Goal: Task Accomplishment & Management: Manage account settings

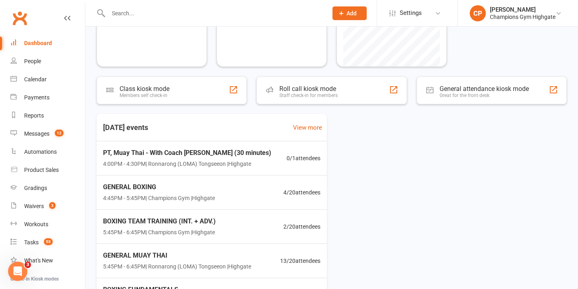
scroll to position [102, 0]
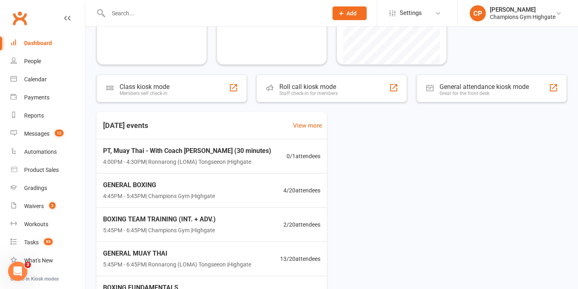
click at [209, 12] on input "text" at bounding box center [214, 13] width 216 height 11
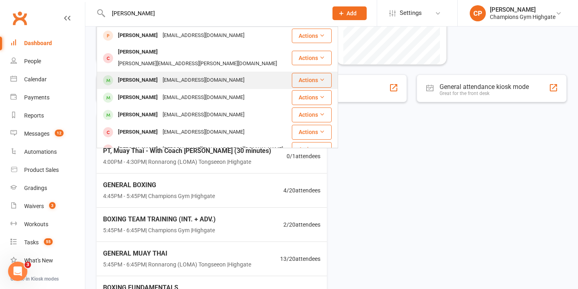
type input "hayden"
click at [207, 74] on div "haydenkelly1993@gmail.com" at bounding box center [203, 80] width 87 height 12
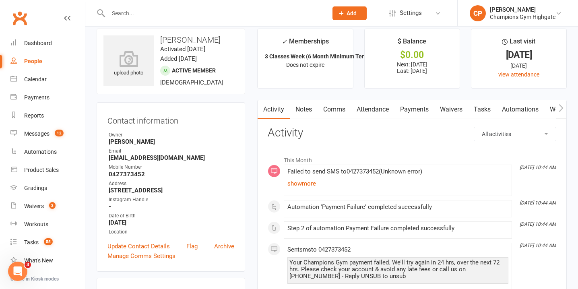
scroll to position [12, 0]
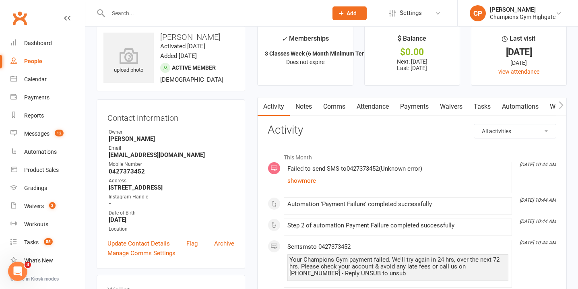
click at [303, 108] on link "Notes" at bounding box center [304, 106] width 28 height 19
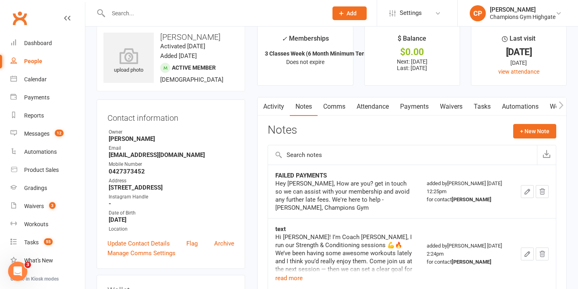
click at [424, 104] on link "Payments" at bounding box center [414, 106] width 40 height 19
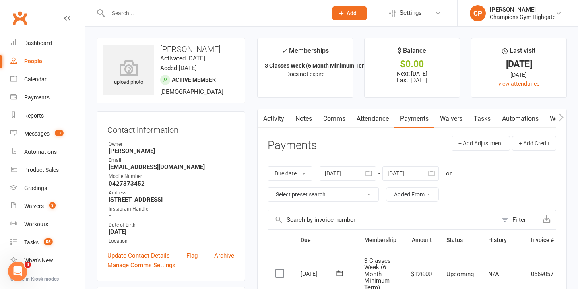
click at [389, 116] on link "Attendance" at bounding box center [372, 118] width 43 height 19
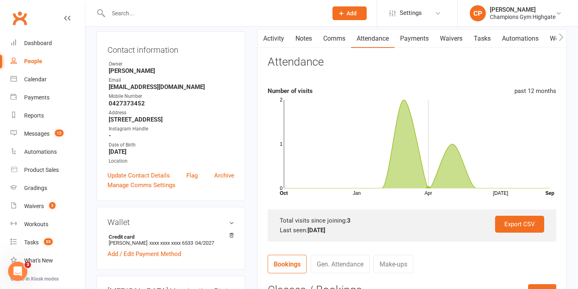
scroll to position [79, 0]
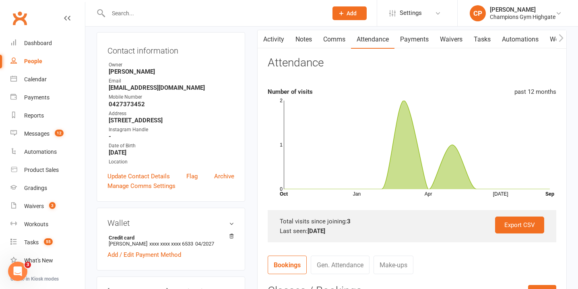
click at [330, 35] on link "Comms" at bounding box center [333, 39] width 33 height 19
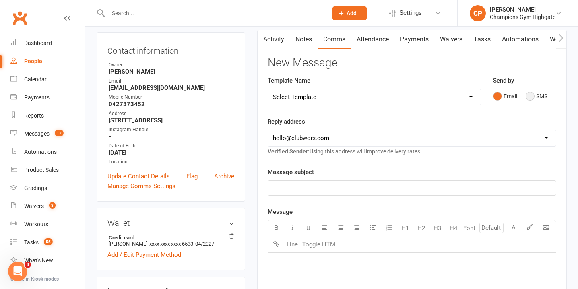
click at [532, 95] on button "SMS" at bounding box center [536, 96] width 22 height 15
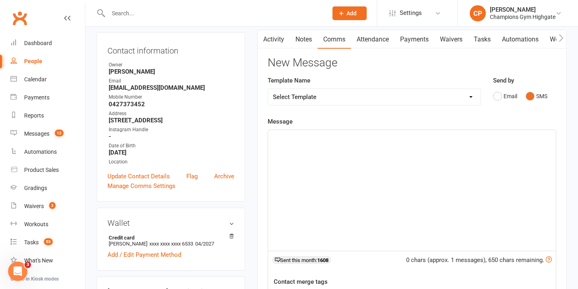
click at [284, 152] on div "﻿" at bounding box center [412, 190] width 288 height 121
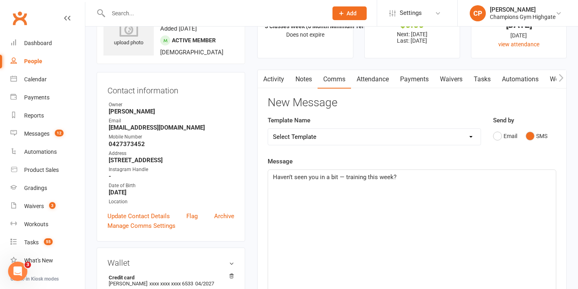
scroll to position [38, 0]
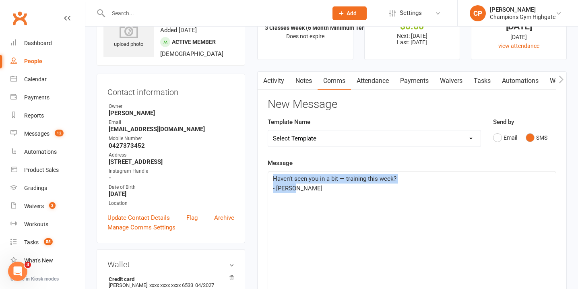
drag, startPoint x: 296, startPoint y: 192, endPoint x: 267, endPoint y: 181, distance: 31.1
click at [267, 181] on div "Activity Notes Comms Attendance Payments Waivers Tasks Automations Workouts Gra…" at bounding box center [411, 272] width 309 height 403
copy div "Haven’t seen you in a bit — training this week? - Chiara"
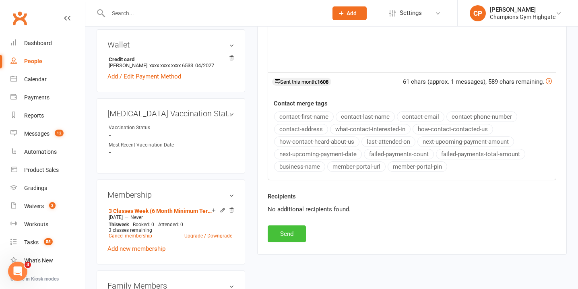
click at [281, 234] on button "Send" at bounding box center [287, 233] width 38 height 17
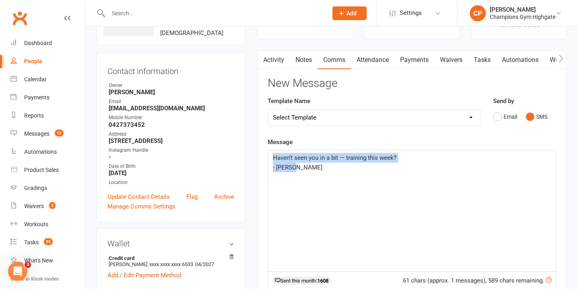
scroll to position [0, 0]
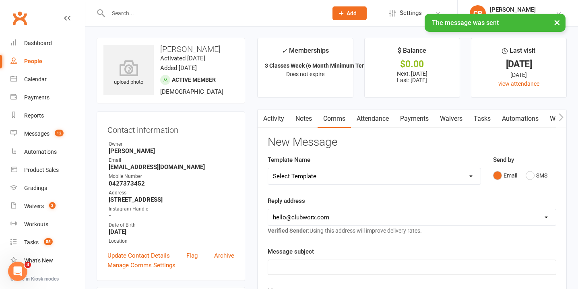
click at [305, 119] on link "Notes" at bounding box center [304, 118] width 28 height 19
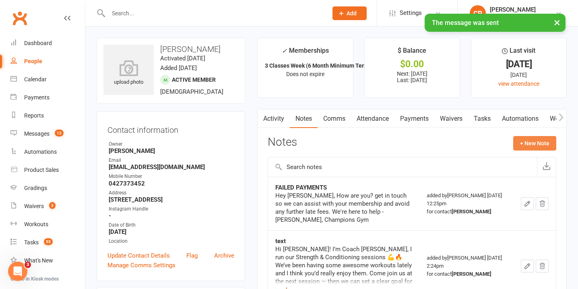
click at [524, 140] on button "+ New Note" at bounding box center [534, 143] width 43 height 14
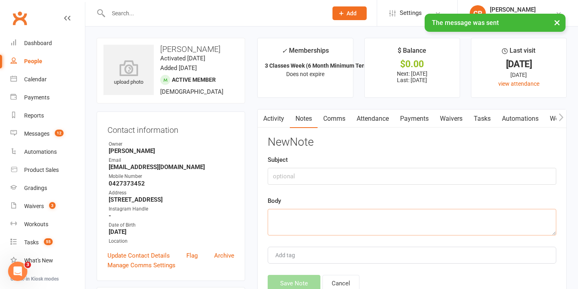
click at [296, 218] on textarea at bounding box center [412, 222] width 288 height 27
paste textarea "Haven’t seen you in a bit — training this week? - Chiara"
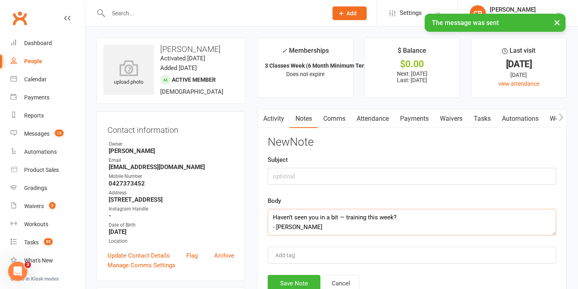
type textarea "Haven’t seen you in a bit — training this week? - Chiara"
click at [292, 177] on input "text" at bounding box center [412, 176] width 288 height 17
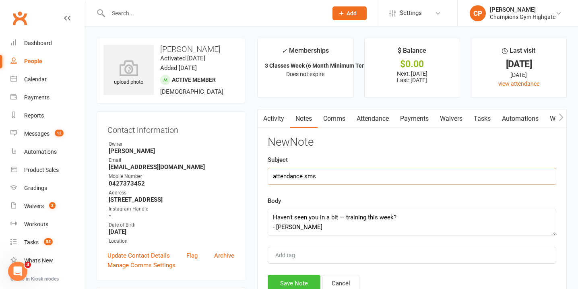
type input "attendance sms"
click at [296, 279] on button "Save Note" at bounding box center [294, 283] width 53 height 17
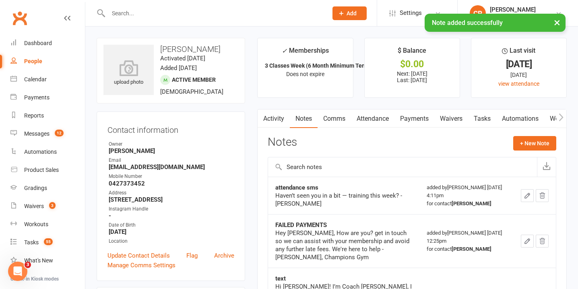
click at [208, 14] on div "× Note added successfully" at bounding box center [283, 14] width 567 height 0
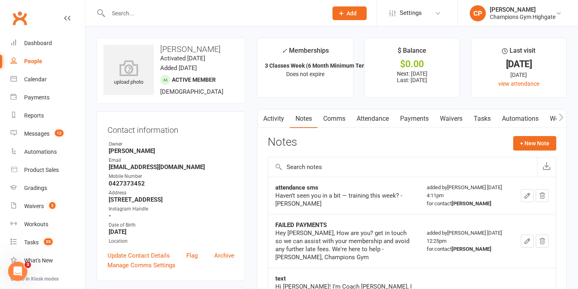
click at [207, 14] on input "text" at bounding box center [214, 13] width 216 height 11
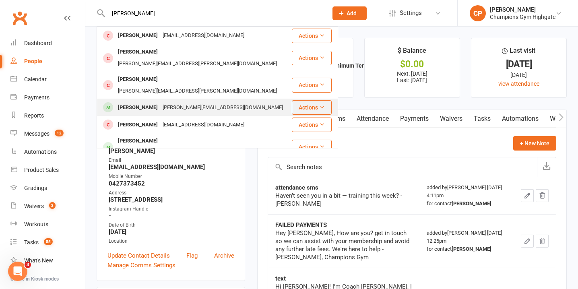
type input "mitchel"
click at [179, 102] on div "Mitchell.reid95@outlook.com" at bounding box center [222, 108] width 125 height 12
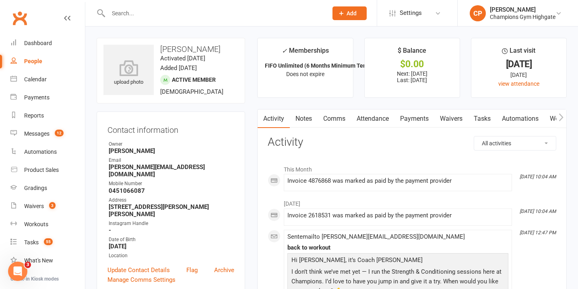
click at [373, 119] on link "Attendance" at bounding box center [372, 118] width 43 height 19
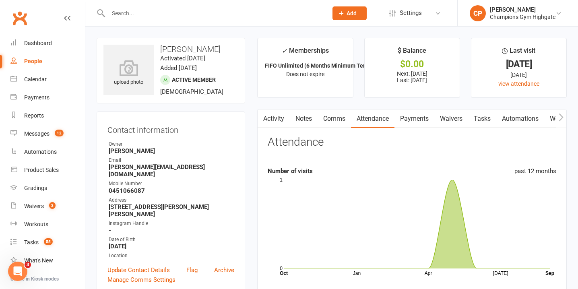
click at [333, 119] on link "Comms" at bounding box center [333, 118] width 33 height 19
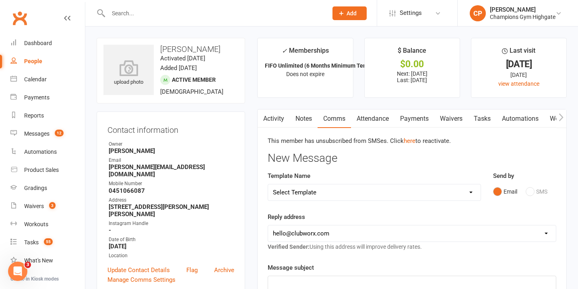
click at [208, 12] on input "text" at bounding box center [214, 13] width 216 height 11
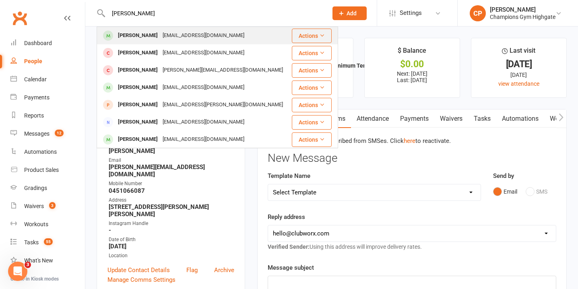
type input "jack crofts"
click at [207, 37] on div "backpackjack7@hotmail.com" at bounding box center [203, 36] width 87 height 12
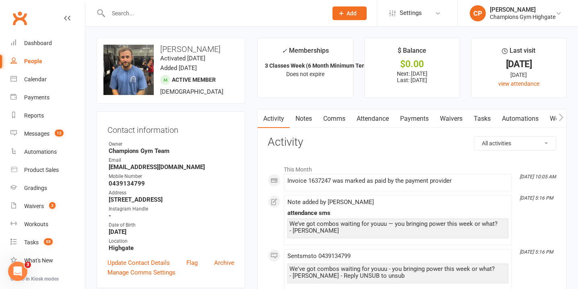
click at [340, 119] on link "Comms" at bounding box center [333, 118] width 33 height 19
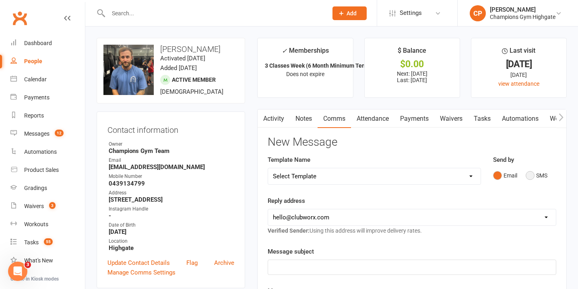
click at [531, 177] on button "SMS" at bounding box center [536, 175] width 22 height 15
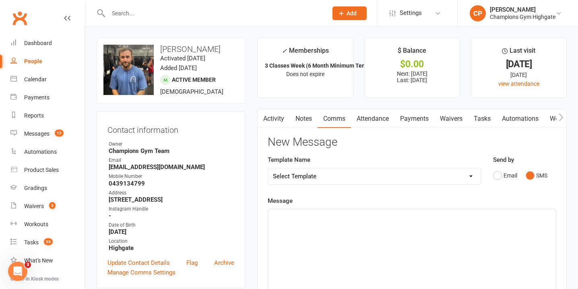
click at [280, 212] on p "﻿" at bounding box center [412, 217] width 278 height 10
click at [281, 212] on p "﻿" at bounding box center [412, 217] width 278 height 10
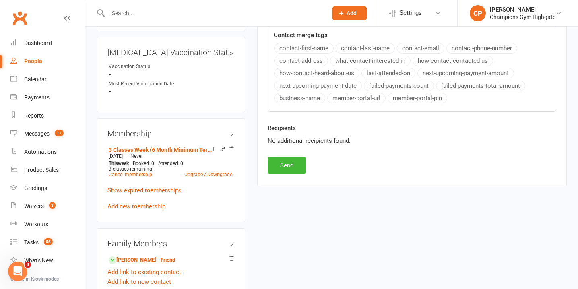
scroll to position [330, 0]
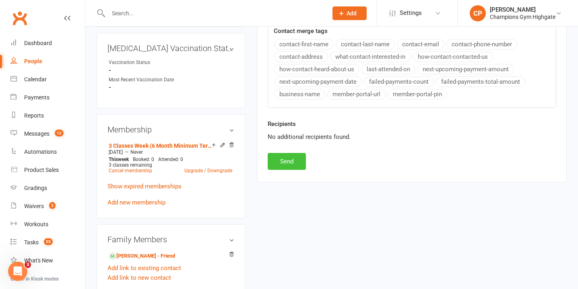
click at [282, 163] on button "Send" at bounding box center [287, 161] width 38 height 17
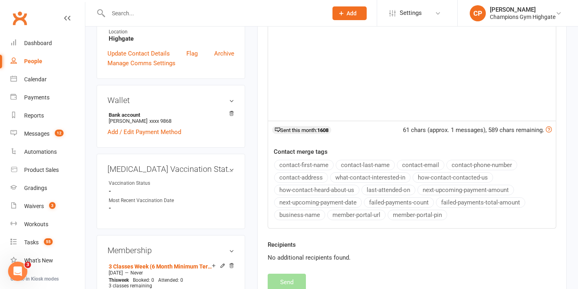
scroll to position [0, 0]
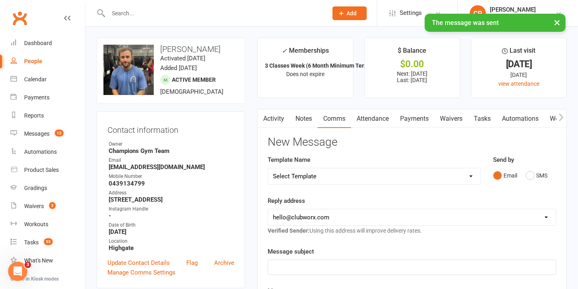
click at [301, 115] on link "Notes" at bounding box center [304, 118] width 28 height 19
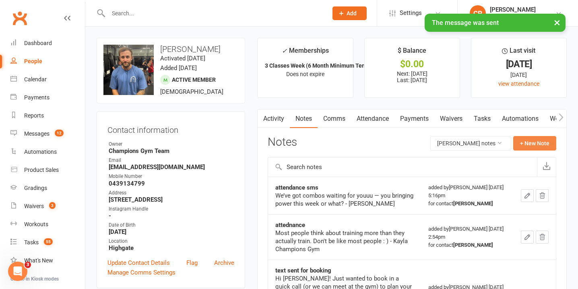
click at [538, 143] on button "+ New Note" at bounding box center [534, 143] width 43 height 14
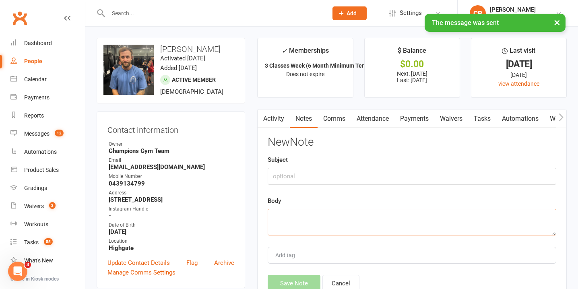
click at [291, 219] on textarea at bounding box center [412, 222] width 288 height 27
paste textarea "Haven’t seen you in a bit — training this week? - Chiara"
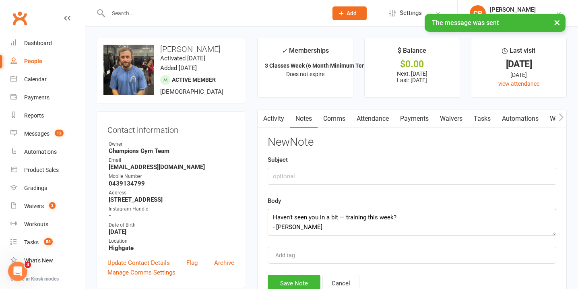
scroll to position [5, 0]
type textarea "Haven’t seen you in a bit — training this week? - Chiara"
click at [286, 178] on input "text" at bounding box center [412, 176] width 288 height 17
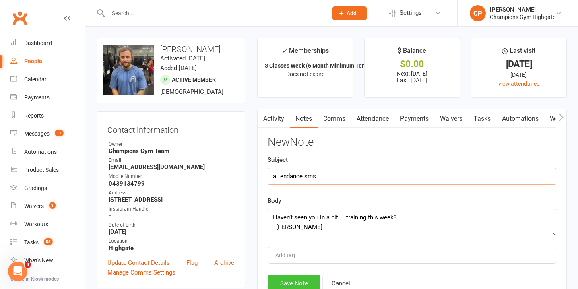
type input "attendance sms"
click at [312, 275] on button "Save Note" at bounding box center [294, 283] width 53 height 17
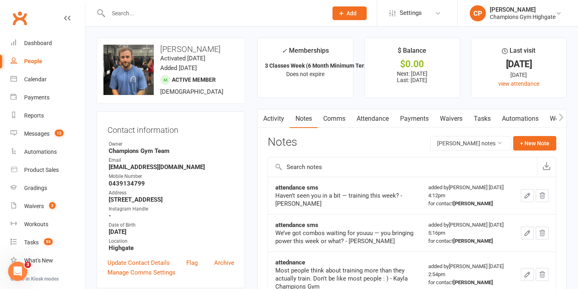
click at [205, 14] on input "text" at bounding box center [214, 13] width 216 height 11
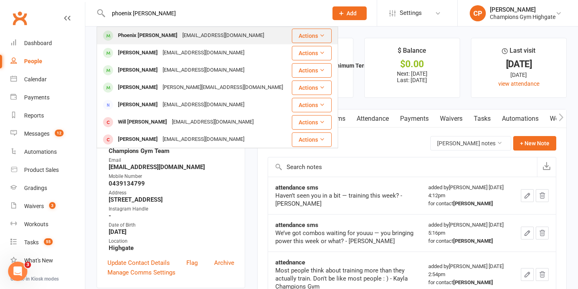
type input "phoenix wilks"
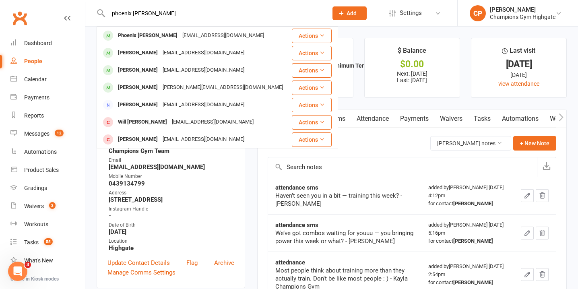
click at [215, 29] on div "Phoenix Wilks sevenscity@icloud.com" at bounding box center [193, 35] width 193 height 16
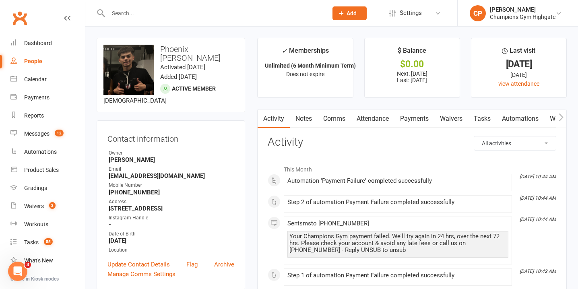
click at [335, 117] on link "Comms" at bounding box center [333, 118] width 33 height 19
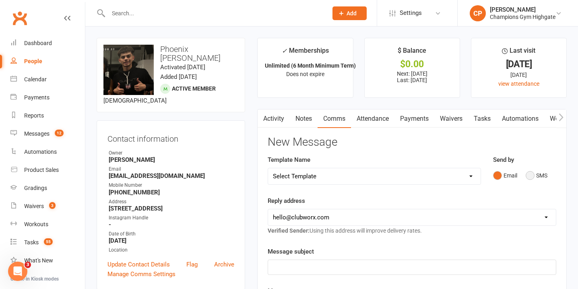
click at [531, 178] on button "SMS" at bounding box center [536, 175] width 22 height 15
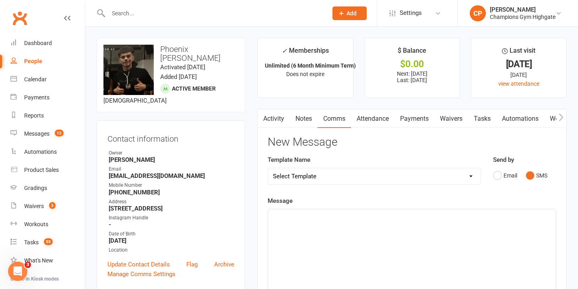
click at [362, 221] on div "﻿" at bounding box center [412, 269] width 288 height 121
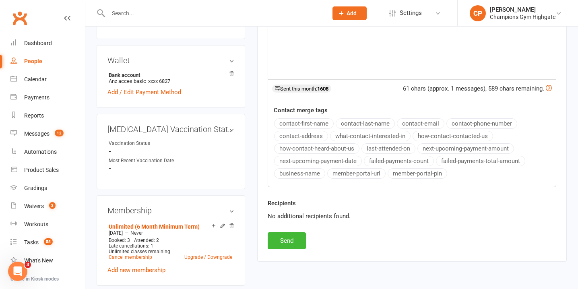
scroll to position [259, 0]
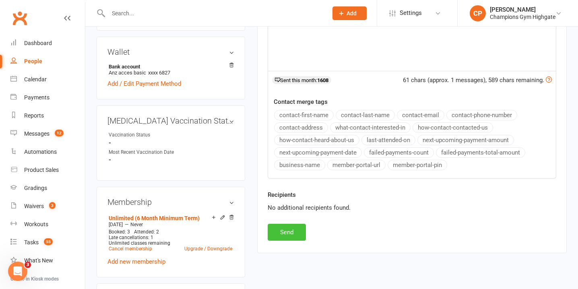
click at [280, 231] on button "Send" at bounding box center [287, 232] width 38 height 17
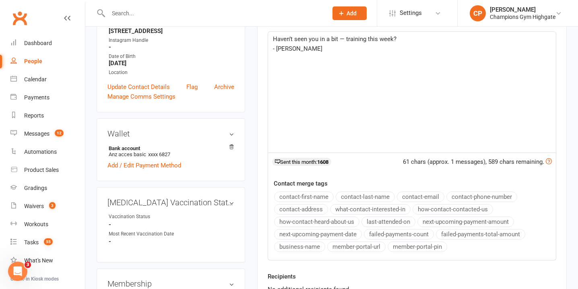
scroll to position [0, 0]
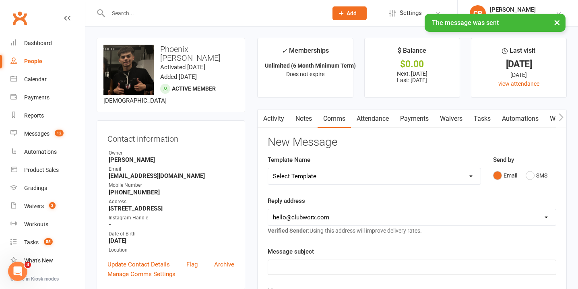
click at [309, 119] on link "Notes" at bounding box center [304, 118] width 28 height 19
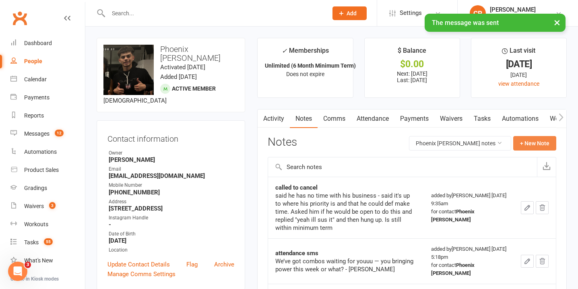
click at [530, 144] on button "+ New Note" at bounding box center [534, 143] width 43 height 14
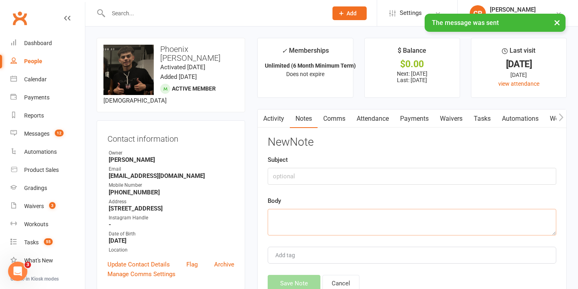
click at [341, 209] on textarea at bounding box center [412, 222] width 288 height 27
paste textarea "Haven’t seen you in a bit — training this week? - Chiara"
type textarea "Haven’t seen you in a bit — training this week? - Chiara"
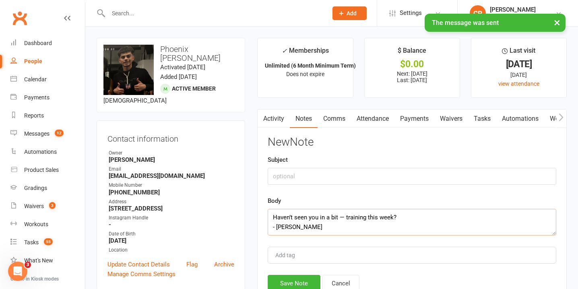
scroll to position [5, 0]
click at [330, 117] on link "Comms" at bounding box center [333, 118] width 33 height 19
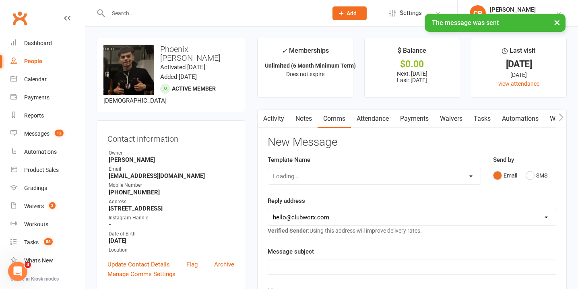
click at [301, 117] on link "Notes" at bounding box center [304, 118] width 28 height 19
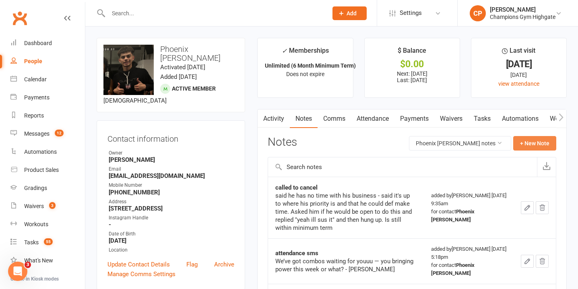
click at [535, 145] on button "+ New Note" at bounding box center [534, 143] width 43 height 14
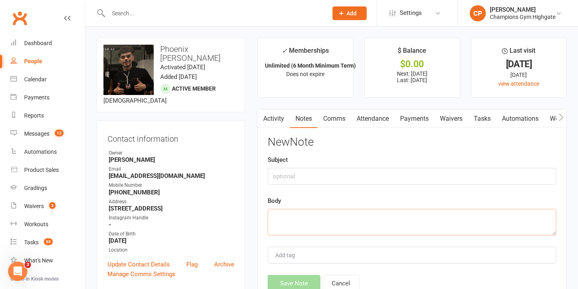
click at [313, 215] on textarea at bounding box center [412, 222] width 288 height 27
paste textarea "Haven’t seen you in a bit — training this week? - Chiara"
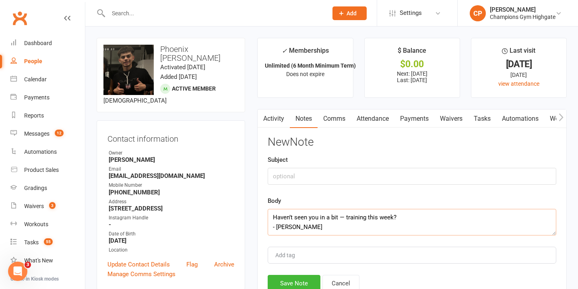
type textarea "Haven’t seen you in a bit — training this week? - Chiara"
click at [292, 172] on input "text" at bounding box center [412, 176] width 288 height 17
type input "attendance sms"
click at [297, 283] on button "Save Note" at bounding box center [294, 283] width 53 height 17
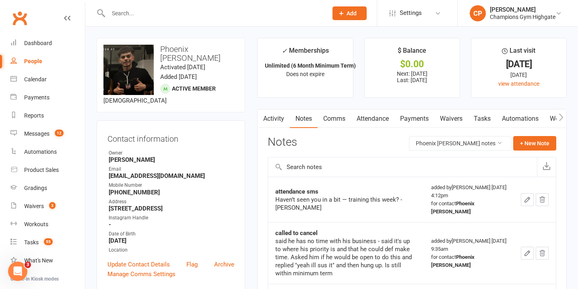
click at [218, 10] on input "text" at bounding box center [214, 13] width 216 height 11
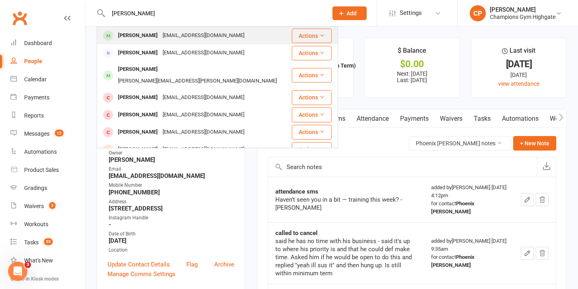
type input "kyle lucas"
click at [217, 34] on div "Pickled_rythym3@hotmail.com" at bounding box center [203, 36] width 87 height 12
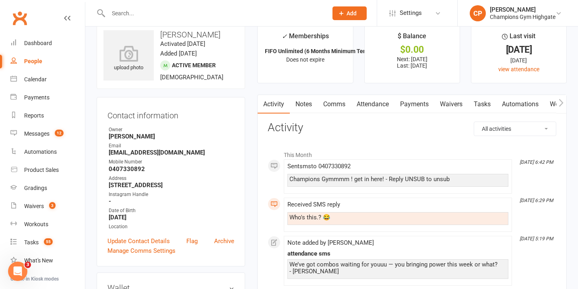
scroll to position [14, 0]
click at [335, 108] on link "Comms" at bounding box center [333, 105] width 33 height 19
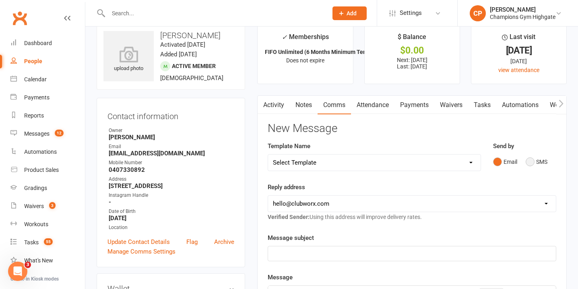
click at [531, 161] on button "SMS" at bounding box center [536, 161] width 22 height 15
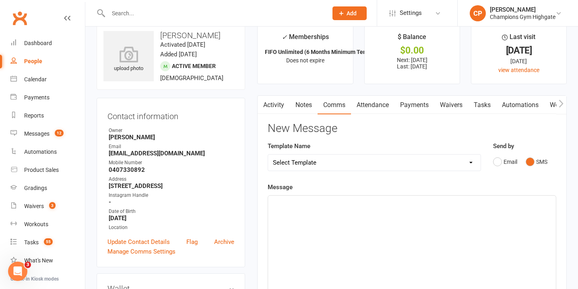
click at [348, 212] on div "Haven’t seen you in a bit — training this week? - Chiara" at bounding box center [412, 256] width 288 height 121
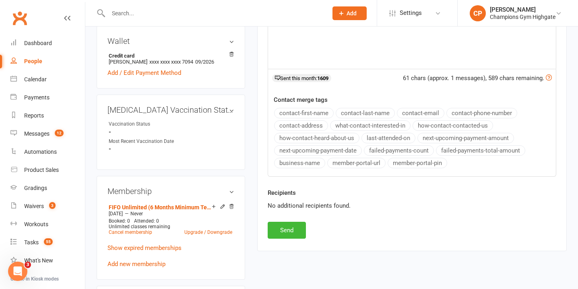
scroll to position [397, 0]
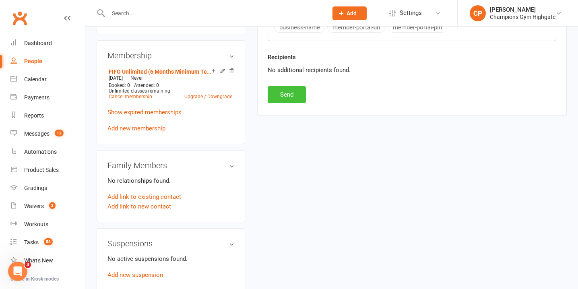
click at [298, 93] on button "Send" at bounding box center [287, 94] width 38 height 17
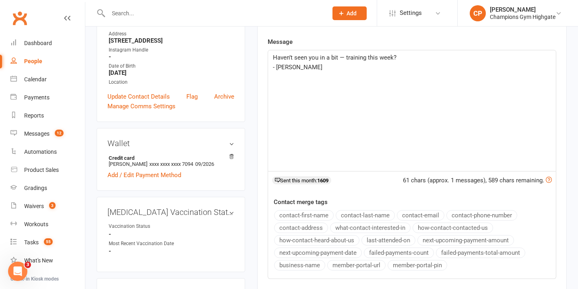
scroll to position [0, 0]
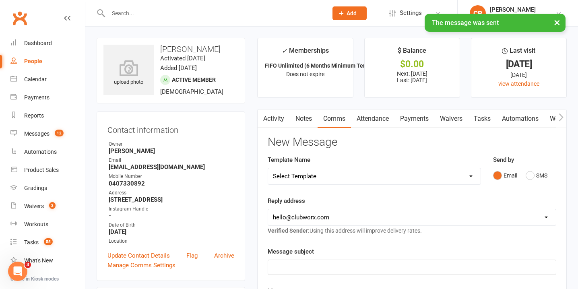
click at [311, 120] on link "Notes" at bounding box center [304, 118] width 28 height 19
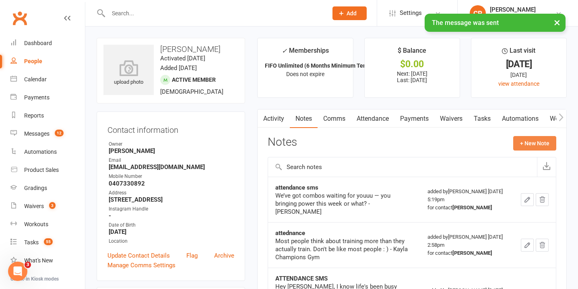
click at [536, 146] on button "+ New Note" at bounding box center [534, 143] width 43 height 14
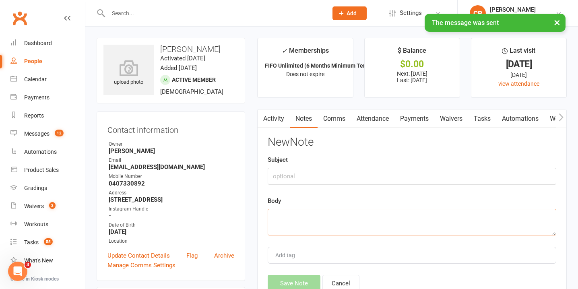
paste textarea "Haven’t seen you in a bit — training this week? - Chiara"
click at [381, 219] on textarea "Haven’t seen you in a bit — training this week? - Chiara" at bounding box center [412, 222] width 288 height 27
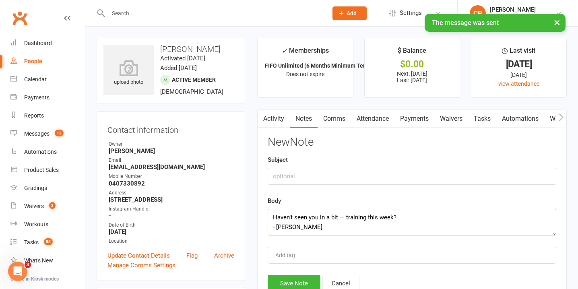
type textarea "Haven’t seen you in a bit — training this week? - Chiara"
click at [368, 173] on input "text" at bounding box center [412, 176] width 288 height 17
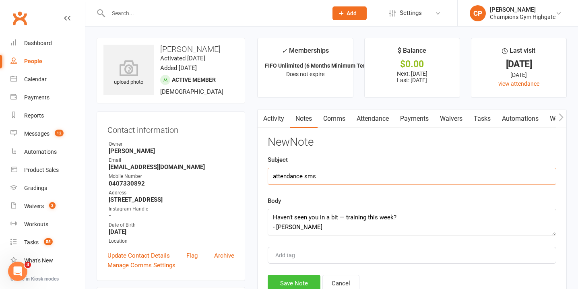
type input "attendance sms"
click at [310, 277] on button "Save Note" at bounding box center [294, 283] width 53 height 17
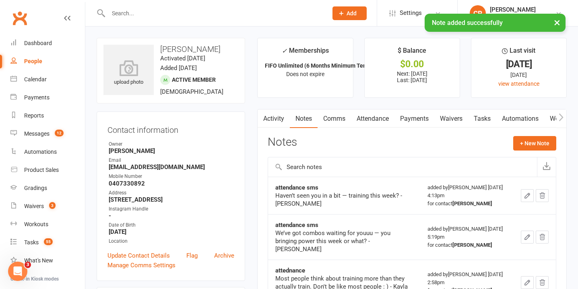
click at [211, 14] on div "× Note added successfully" at bounding box center [283, 14] width 567 height 0
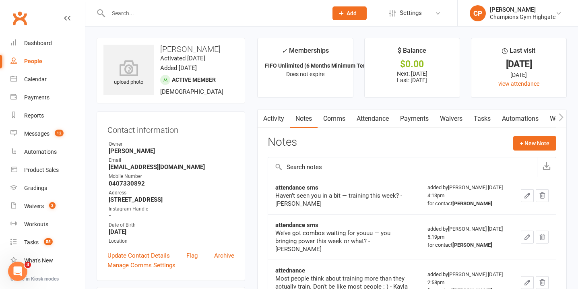
click at [211, 17] on input "text" at bounding box center [214, 13] width 216 height 11
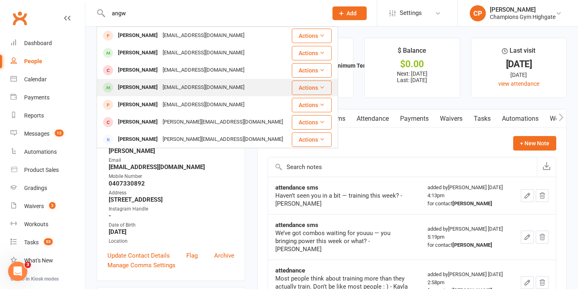
type input "angw"
click at [196, 83] on div "Aungumhason1@gmail.com" at bounding box center [203, 88] width 87 height 12
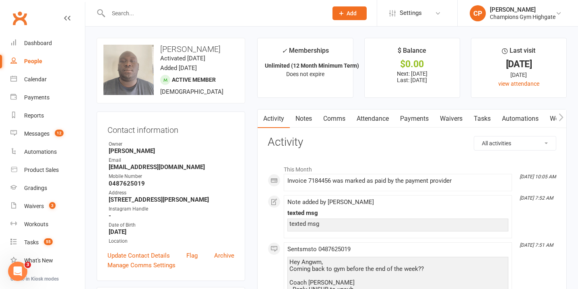
click at [305, 122] on link "Notes" at bounding box center [304, 118] width 28 height 19
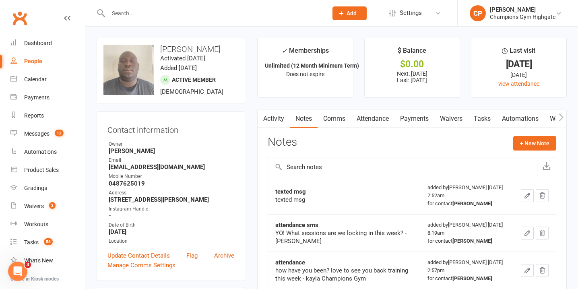
click at [337, 122] on link "Comms" at bounding box center [333, 118] width 33 height 19
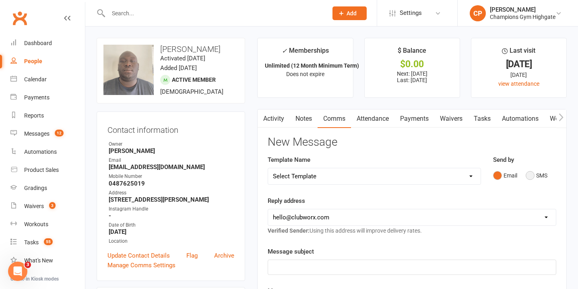
click at [529, 179] on button "SMS" at bounding box center [536, 175] width 22 height 15
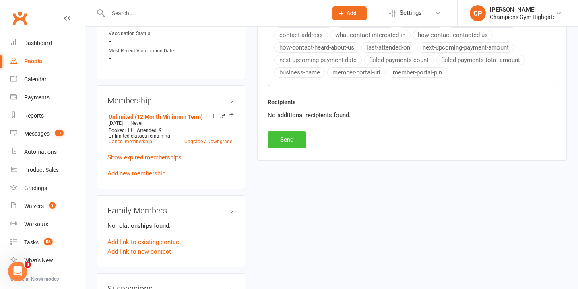
click at [300, 142] on button "Send" at bounding box center [287, 139] width 38 height 17
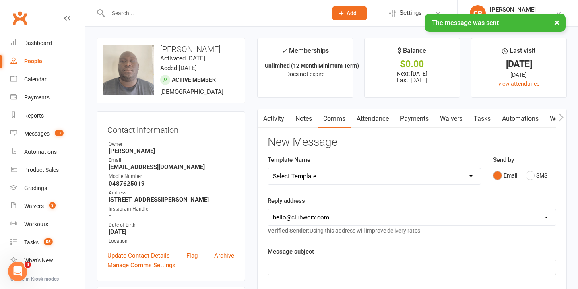
click at [307, 117] on link "Notes" at bounding box center [304, 118] width 28 height 19
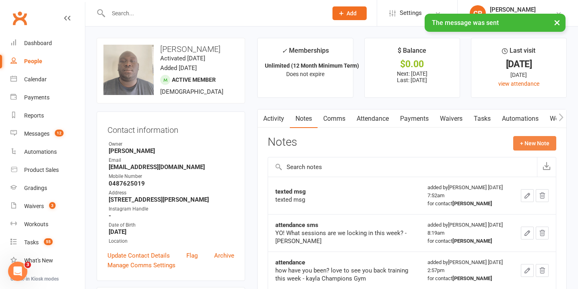
click at [529, 144] on button "+ New Note" at bounding box center [534, 143] width 43 height 14
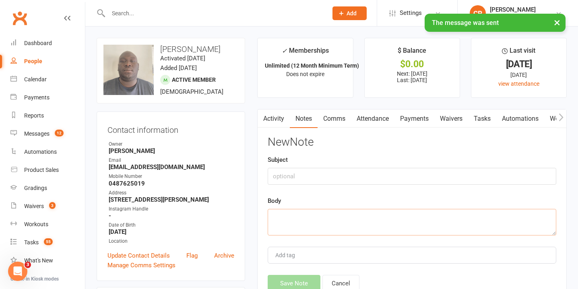
click at [327, 218] on textarea at bounding box center [412, 222] width 288 height 27
paste textarea "Haven’t seen you in a bit — training this week? - Chiara"
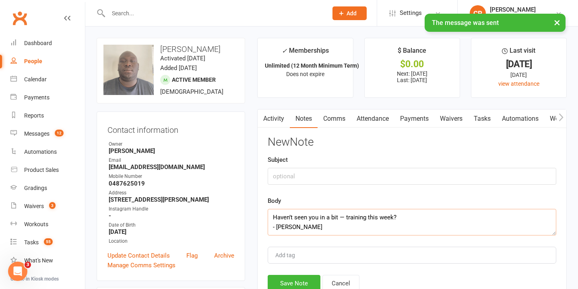
type textarea "Haven’t seen you in a bit — training this week? - Chiara"
click at [314, 179] on input "text" at bounding box center [412, 176] width 288 height 17
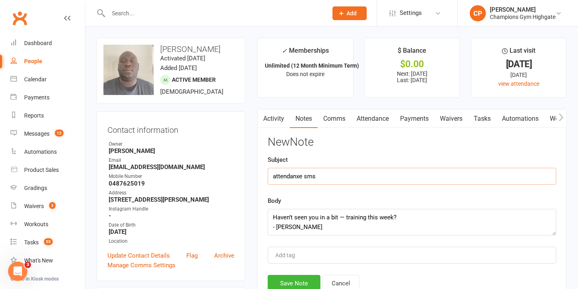
click at [301, 176] on input "attendanxe sms" at bounding box center [412, 176] width 288 height 17
type input "attendance sms"
click at [309, 276] on button "Save Note" at bounding box center [294, 283] width 53 height 17
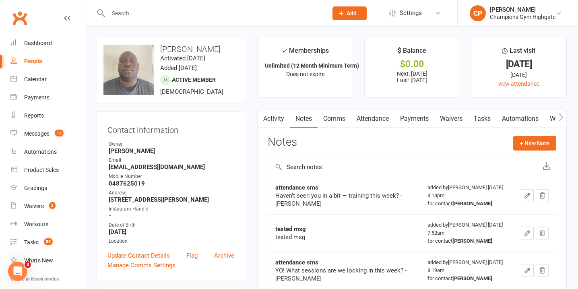
click at [207, 10] on input "text" at bounding box center [214, 13] width 216 height 11
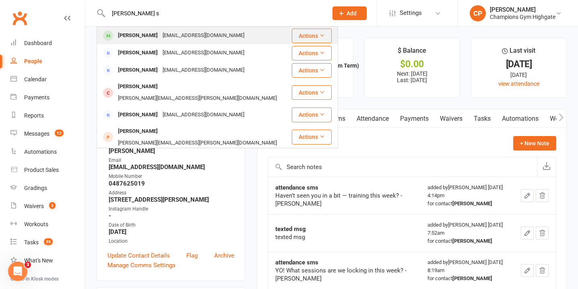
type input "chona s"
click at [209, 31] on div "leveque22_4@outlook.com" at bounding box center [203, 36] width 87 height 12
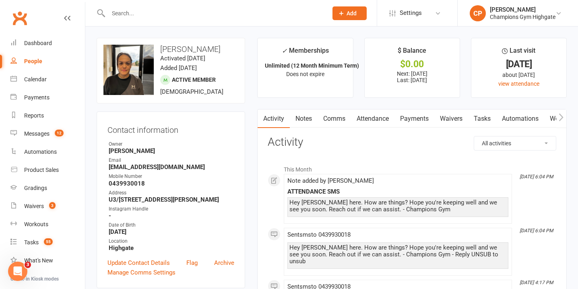
click at [306, 117] on link "Notes" at bounding box center [304, 118] width 28 height 19
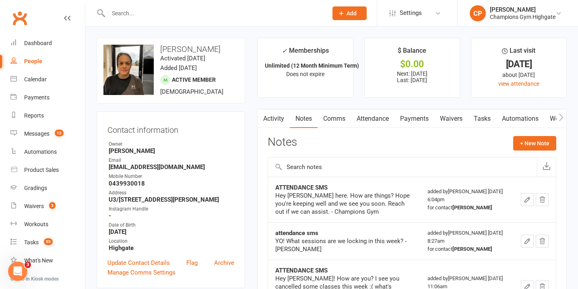
click at [348, 121] on link "Comms" at bounding box center [333, 118] width 33 height 19
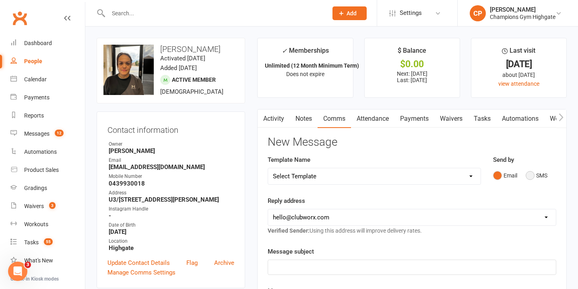
click at [530, 176] on button "SMS" at bounding box center [536, 175] width 22 height 15
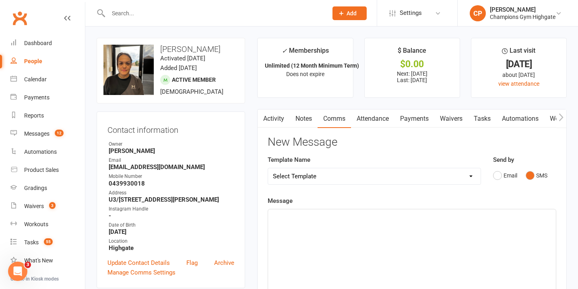
click at [349, 219] on p "﻿" at bounding box center [412, 217] width 278 height 10
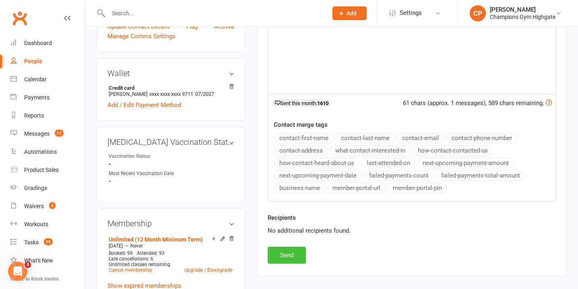
click at [295, 256] on button "Send" at bounding box center [287, 255] width 38 height 17
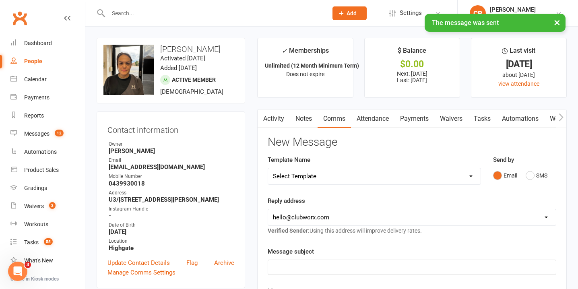
click at [305, 119] on link "Notes" at bounding box center [304, 118] width 28 height 19
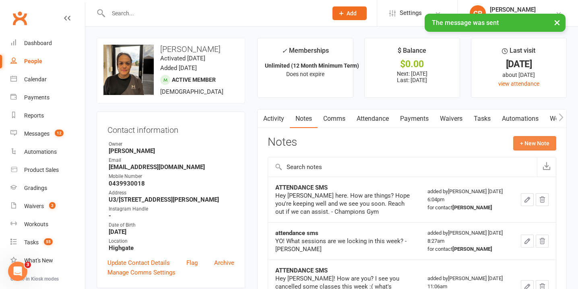
click at [532, 142] on button "+ New Note" at bounding box center [534, 143] width 43 height 14
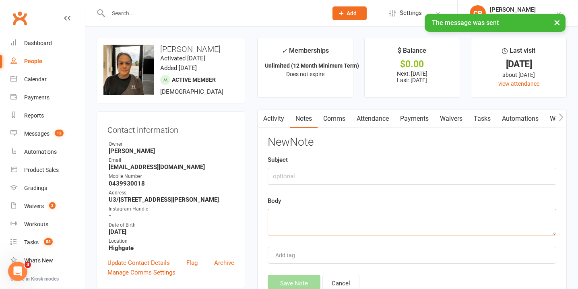
paste textarea "Haven’t seen you in a bit — training this week? - Chiara"
click at [406, 216] on textarea "Haven’t seen you in a bit — training this week? - Chiara" at bounding box center [412, 222] width 288 height 27
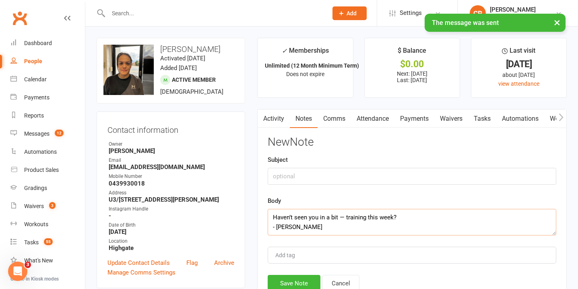
type textarea "Haven’t seen you in a bit — training this week? - Chiara"
click at [388, 175] on input "text" at bounding box center [412, 176] width 288 height 17
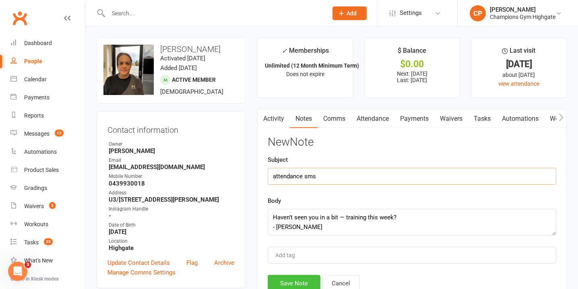
type input "attendance sms"
click at [290, 277] on button "Save Note" at bounding box center [294, 283] width 53 height 17
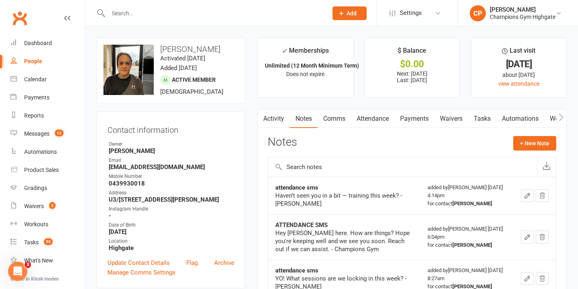
click at [206, 12] on input "text" at bounding box center [214, 13] width 216 height 11
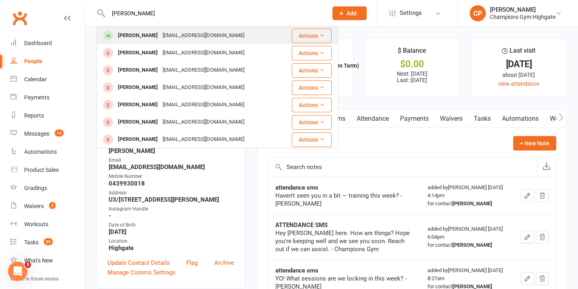
type input "yannick pe"
click at [201, 37] on div "yannickpech@hotmail.fr" at bounding box center [203, 36] width 87 height 12
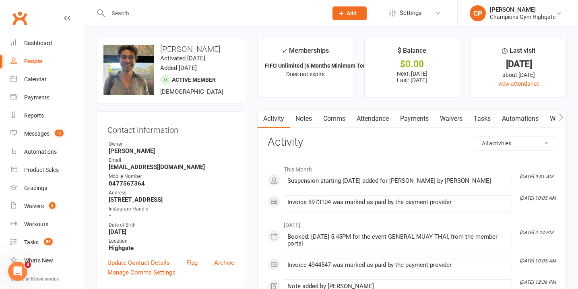
click at [302, 121] on link "Notes" at bounding box center [304, 118] width 28 height 19
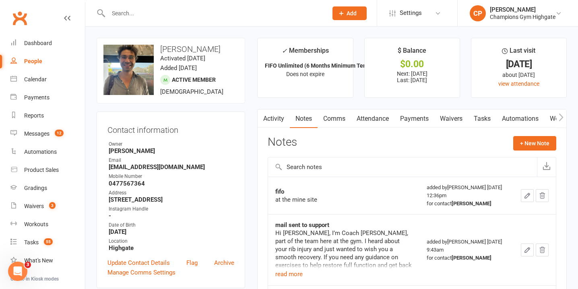
click at [278, 124] on link "Activity" at bounding box center [273, 118] width 32 height 19
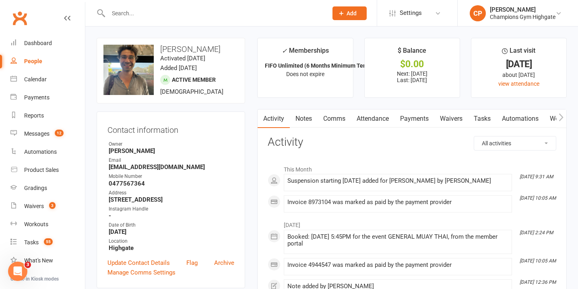
click at [216, 13] on input "text" at bounding box center [214, 13] width 216 height 11
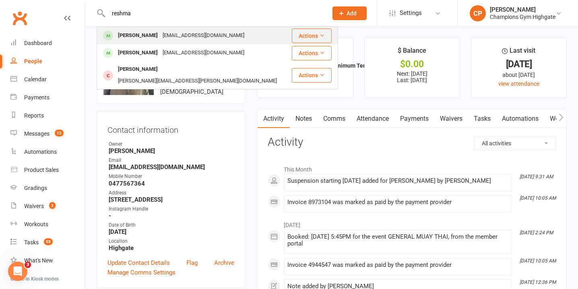
type input "reshma"
click at [206, 37] on div "reshma.muricken25@gmail.com" at bounding box center [203, 36] width 87 height 12
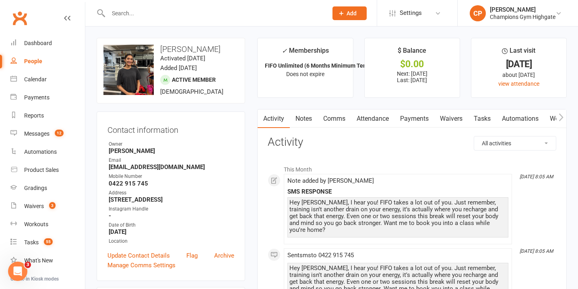
click at [205, 15] on input "text" at bounding box center [214, 13] width 216 height 11
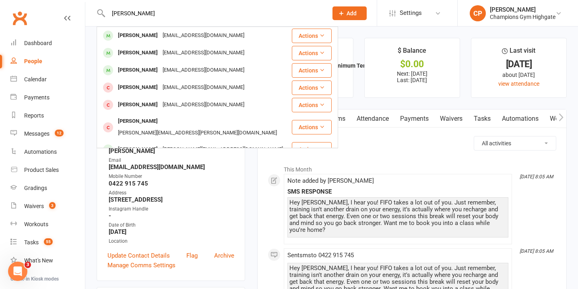
type input "devin lever"
click at [184, 35] on div "devtwo15@gmail.com" at bounding box center [203, 36] width 87 height 12
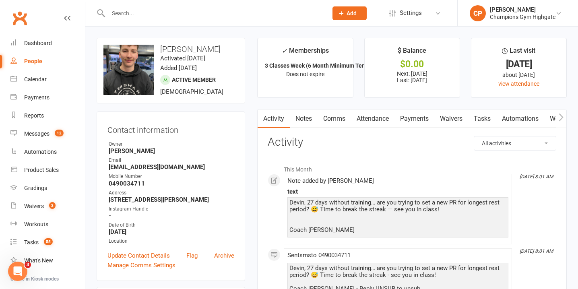
click at [307, 122] on link "Notes" at bounding box center [304, 118] width 28 height 19
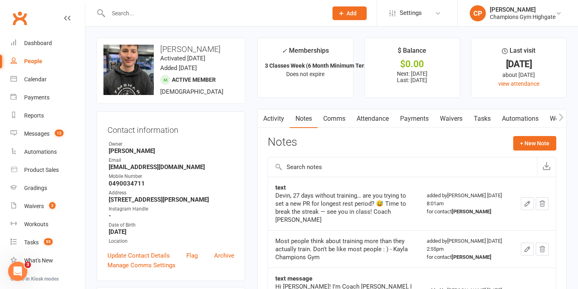
click at [374, 120] on link "Attendance" at bounding box center [372, 118] width 43 height 19
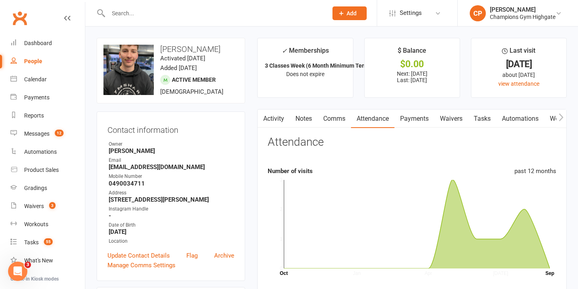
click at [340, 121] on link "Comms" at bounding box center [333, 118] width 33 height 19
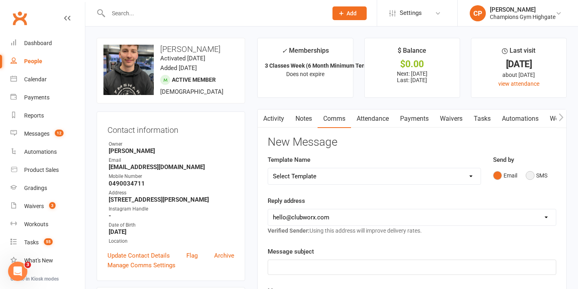
click at [533, 178] on button "SMS" at bounding box center [536, 175] width 22 height 15
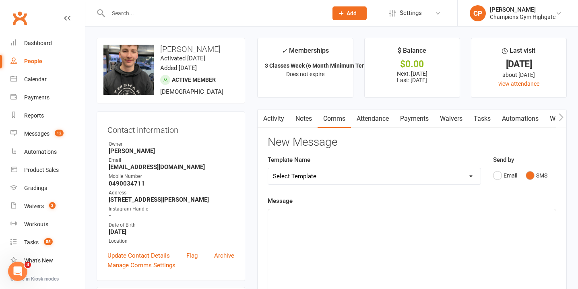
click at [381, 225] on div "﻿" at bounding box center [412, 269] width 288 height 121
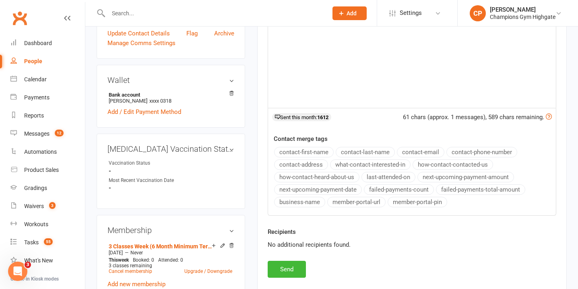
scroll to position [241, 0]
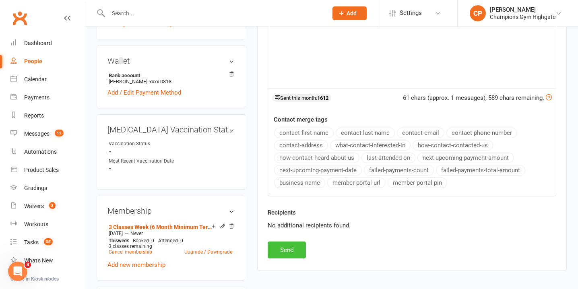
click at [274, 250] on button "Send" at bounding box center [287, 249] width 38 height 17
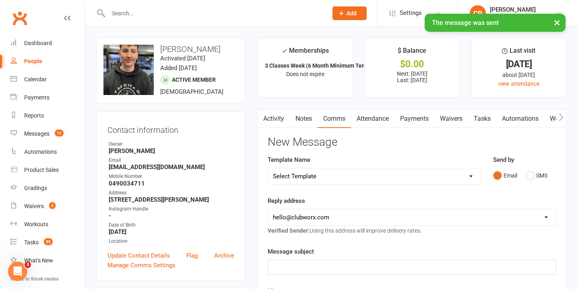
click at [308, 115] on link "Notes" at bounding box center [304, 118] width 28 height 19
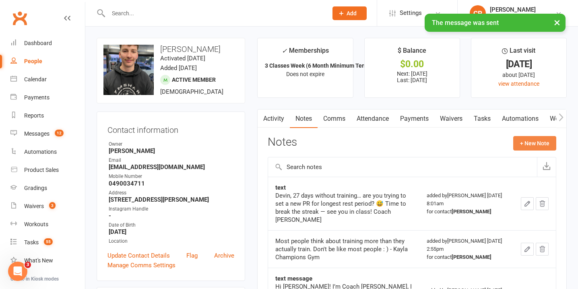
click at [542, 144] on button "+ New Note" at bounding box center [534, 143] width 43 height 14
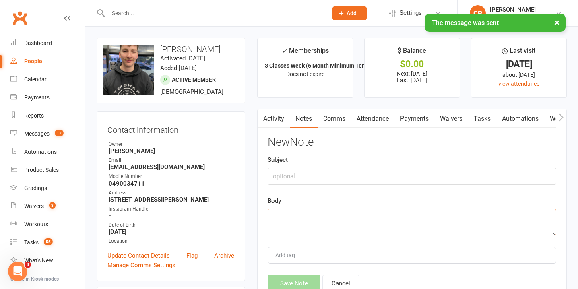
click at [340, 232] on textarea at bounding box center [412, 222] width 288 height 27
paste textarea "Haven’t seen you in a bit — training this week? - Chiara"
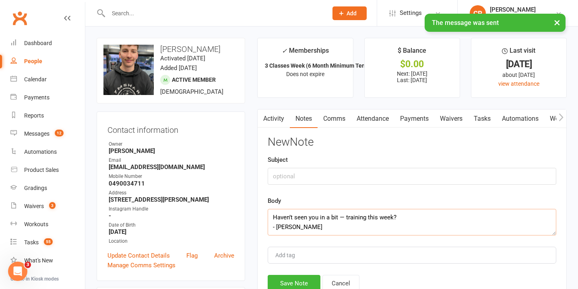
type textarea "Haven’t seen you in a bit — training this week? - Chiara"
click at [318, 177] on input "text" at bounding box center [412, 176] width 288 height 17
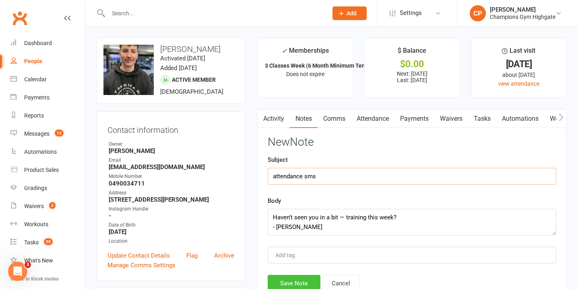
type input "attendance sms"
click at [303, 277] on button "Save Note" at bounding box center [294, 283] width 53 height 17
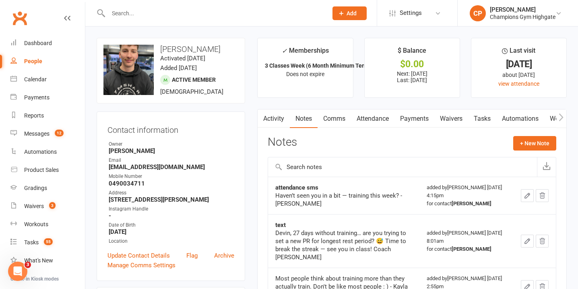
click at [208, 13] on input "text" at bounding box center [214, 13] width 216 height 11
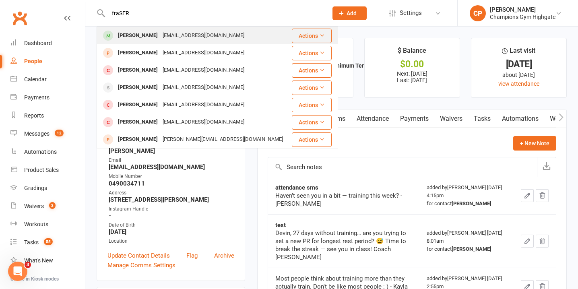
type input "fraSER"
click at [203, 41] on div "fkhauuk@gmail.com" at bounding box center [203, 36] width 87 height 12
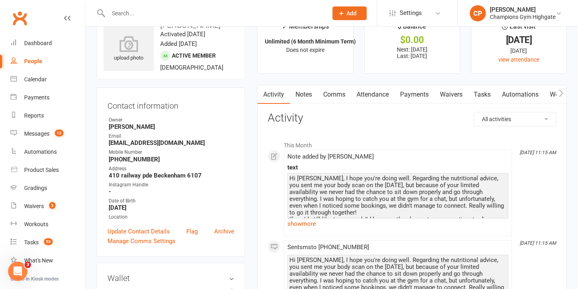
scroll to position [21, 0]
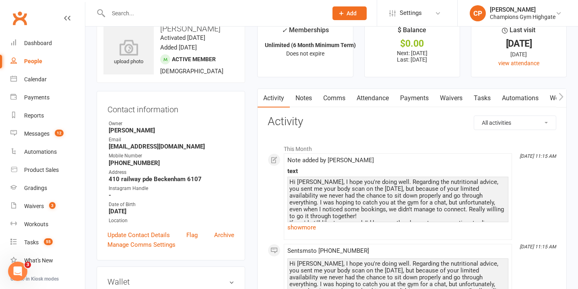
click at [307, 94] on link "Notes" at bounding box center [304, 98] width 28 height 19
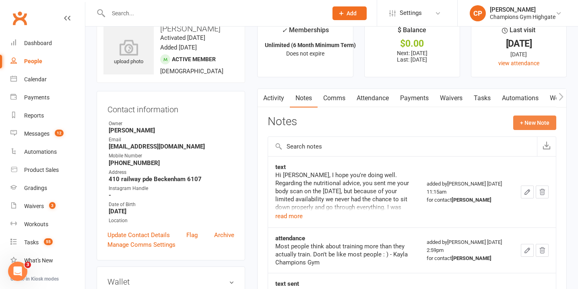
click at [540, 122] on button "+ New Note" at bounding box center [534, 122] width 43 height 14
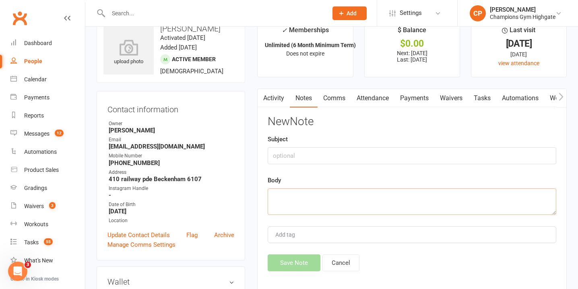
click at [332, 192] on textarea at bounding box center [412, 201] width 288 height 27
paste textarea "Haven’t seen you in a bit — training this week? - Chiara"
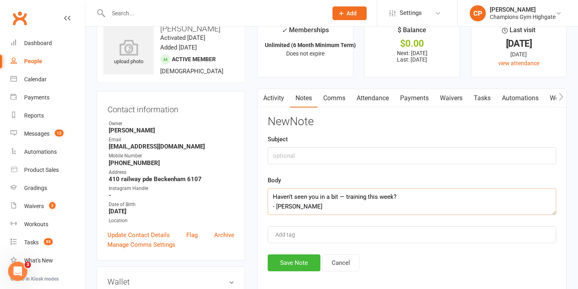
scroll to position [5, 0]
type textarea "Haven’t seen you in a bit — training this week? - Chiara"
click at [313, 151] on input "text" at bounding box center [412, 155] width 288 height 17
type input "attendance sms"
click at [285, 268] on button "Save Note" at bounding box center [294, 262] width 53 height 17
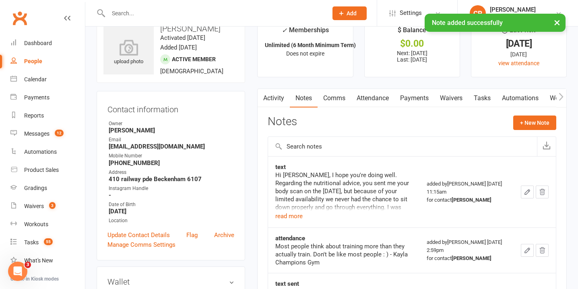
click at [344, 97] on link "Comms" at bounding box center [333, 98] width 33 height 19
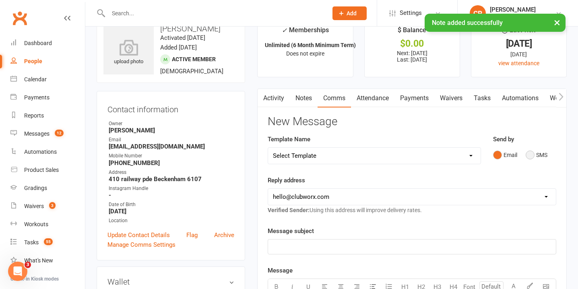
click at [530, 154] on button "SMS" at bounding box center [536, 154] width 22 height 15
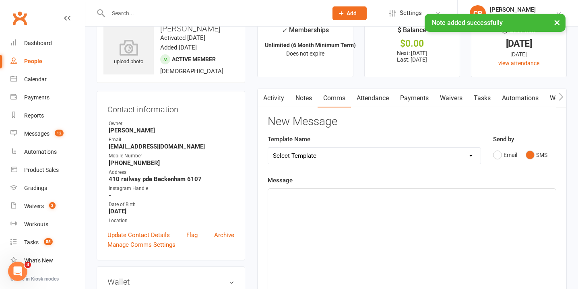
click at [424, 198] on p "﻿" at bounding box center [412, 196] width 278 height 10
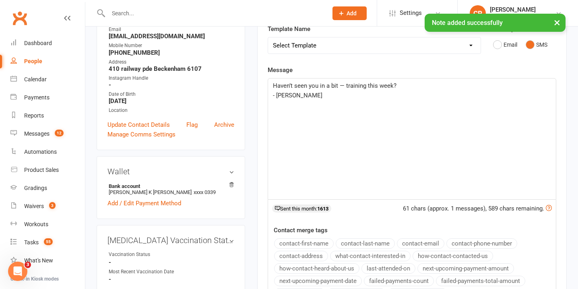
scroll to position [275, 0]
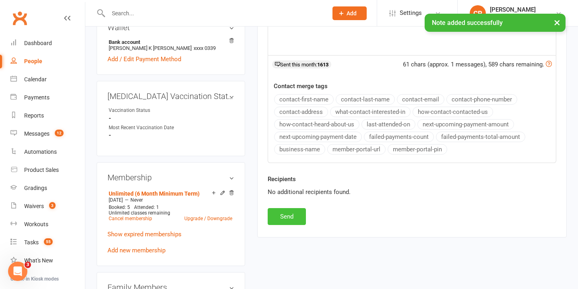
click at [280, 219] on button "Send" at bounding box center [287, 216] width 38 height 17
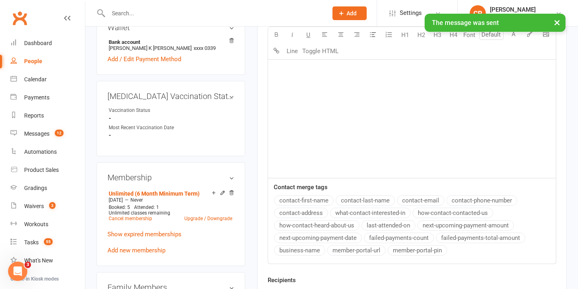
click at [214, 11] on input "text" at bounding box center [214, 13] width 216 height 11
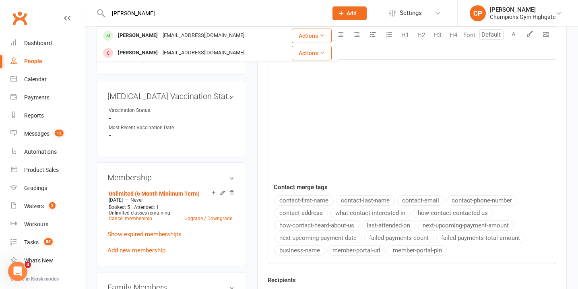
type input "oswaldo"
click at [200, 35] on div "oswaldodrg97@gmail.com" at bounding box center [203, 36] width 87 height 12
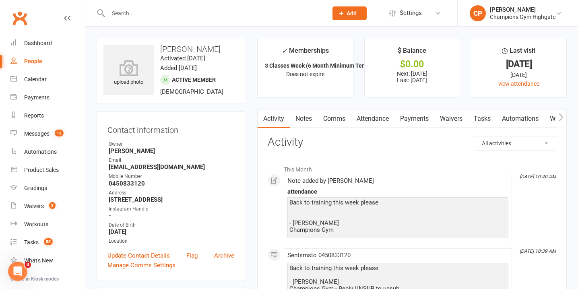
click at [340, 119] on link "Comms" at bounding box center [333, 118] width 33 height 19
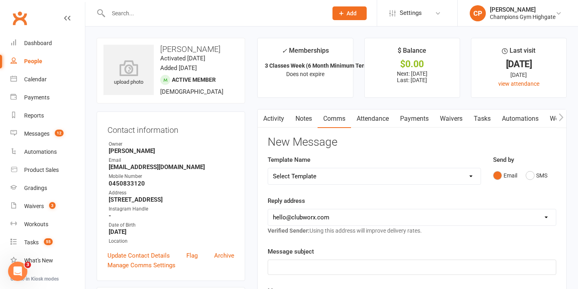
click at [271, 114] on link "Activity" at bounding box center [273, 118] width 32 height 19
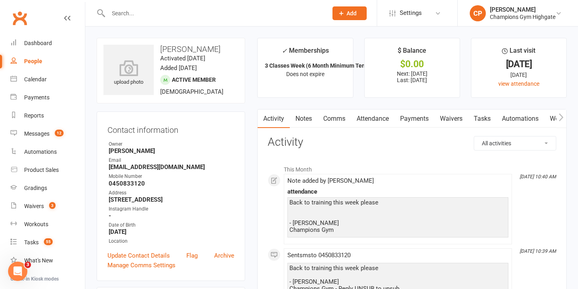
click at [338, 115] on link "Comms" at bounding box center [333, 118] width 33 height 19
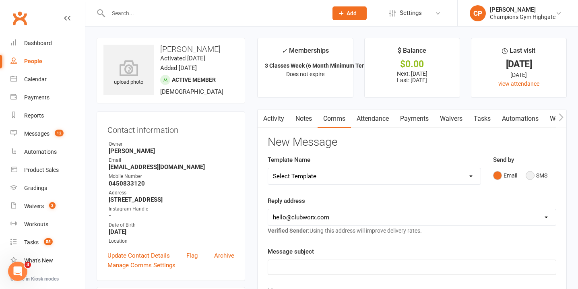
click at [532, 170] on button "SMS" at bounding box center [536, 175] width 22 height 15
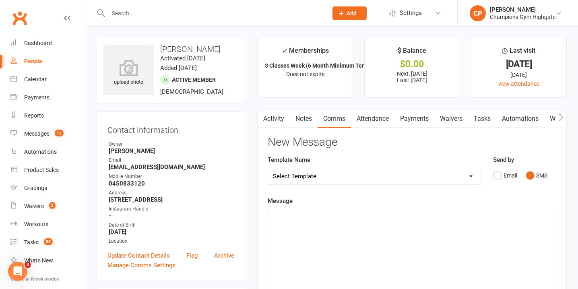
click at [364, 221] on div "﻿" at bounding box center [412, 269] width 288 height 121
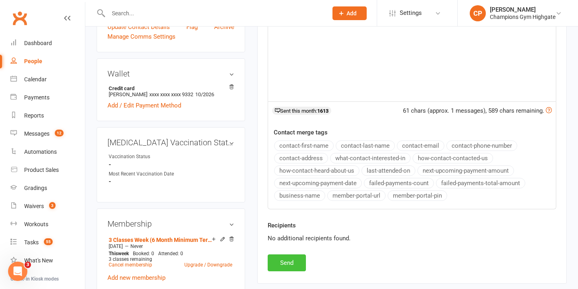
click at [291, 259] on button "Send" at bounding box center [287, 262] width 38 height 17
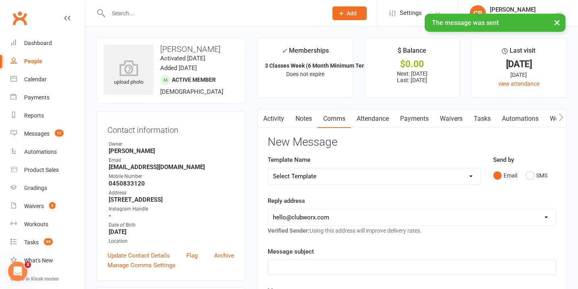
click at [308, 115] on link "Notes" at bounding box center [304, 118] width 28 height 19
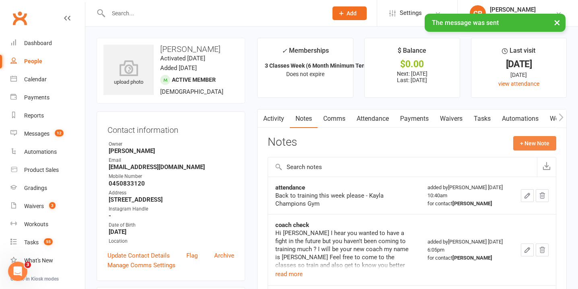
click at [523, 140] on button "+ New Note" at bounding box center [534, 143] width 43 height 14
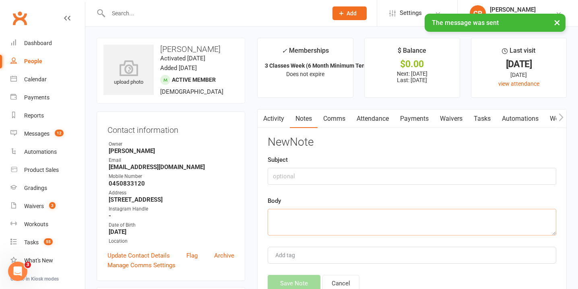
click at [339, 220] on textarea at bounding box center [412, 222] width 288 height 27
paste textarea "Haven’t seen you in a bit — training this week? - Chiara"
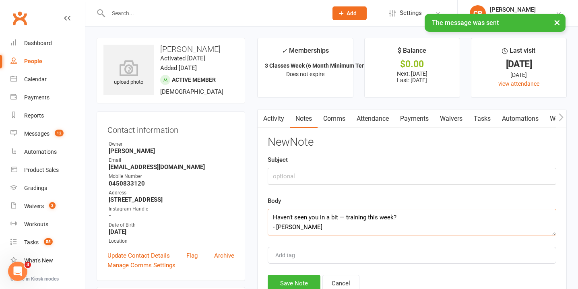
type textarea "Haven’t seen you in a bit — training this week? - Chiara"
click at [318, 171] on input "text" at bounding box center [412, 176] width 288 height 17
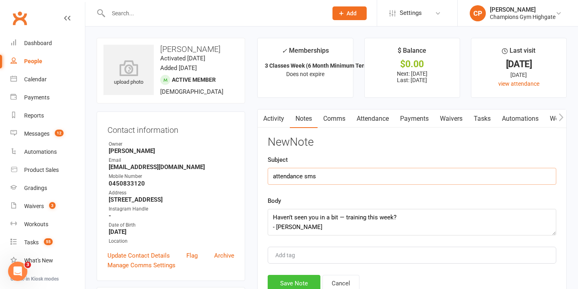
type input "attendance sms"
click at [290, 277] on button "Save Note" at bounding box center [294, 283] width 53 height 17
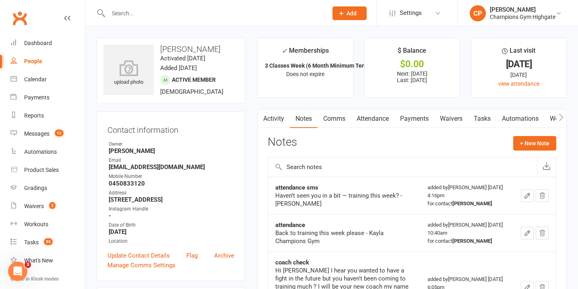
click at [216, 14] on input "text" at bounding box center [214, 13] width 216 height 11
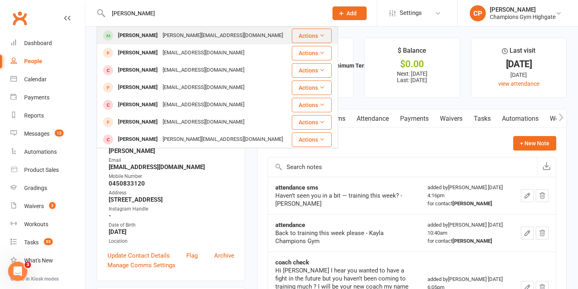
type input "anna"
click at [220, 33] on div "Anna Htun Anna.h0705@gmail.com" at bounding box center [194, 35] width 194 height 16
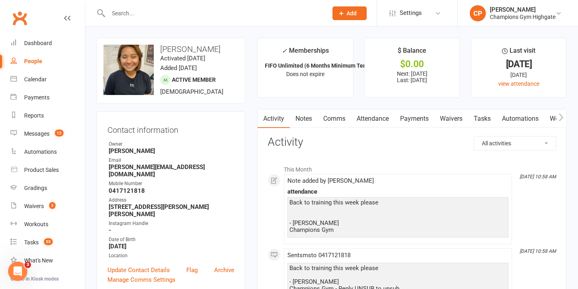
click at [304, 119] on link "Notes" at bounding box center [304, 118] width 28 height 19
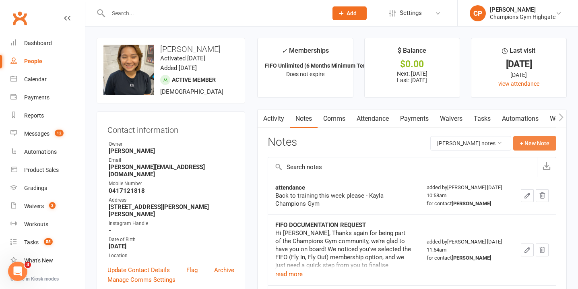
click at [541, 144] on button "+ New Note" at bounding box center [534, 143] width 43 height 14
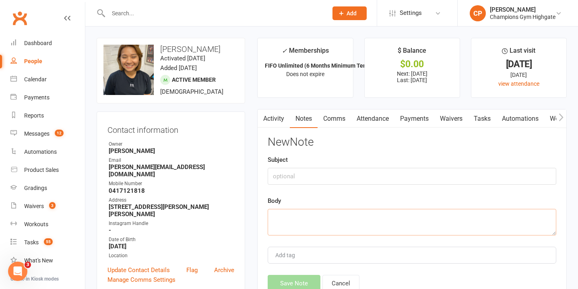
click at [363, 216] on textarea at bounding box center [412, 222] width 288 height 27
paste textarea "Haven’t seen you in a bit — training this week? - Chiara"
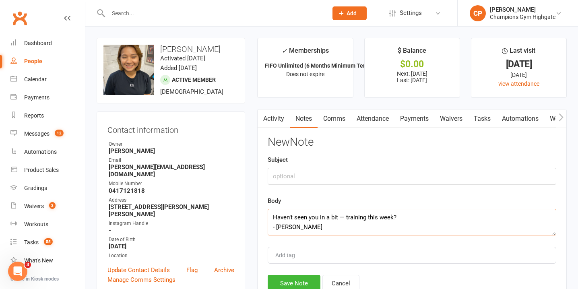
type textarea "Haven’t seen you in a bit — training this week? - Chiara"
click at [349, 177] on input "text" at bounding box center [412, 176] width 288 height 17
type input "attendance sms"
click at [305, 280] on button "Save Note" at bounding box center [294, 283] width 53 height 17
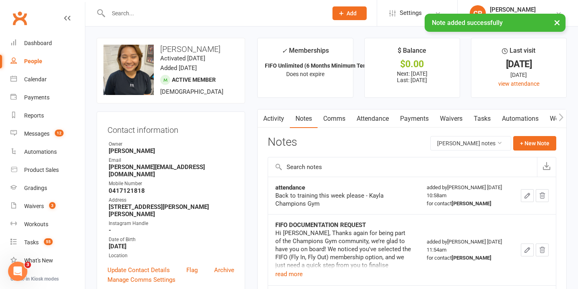
click at [342, 119] on link "Comms" at bounding box center [333, 118] width 33 height 19
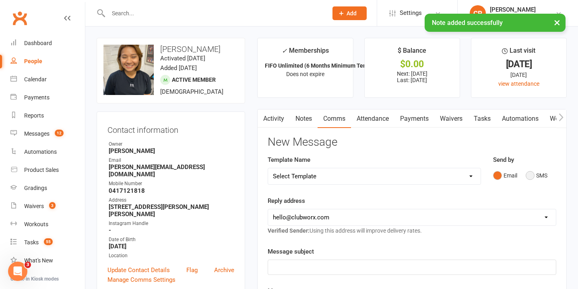
click at [532, 175] on button "SMS" at bounding box center [536, 175] width 22 height 15
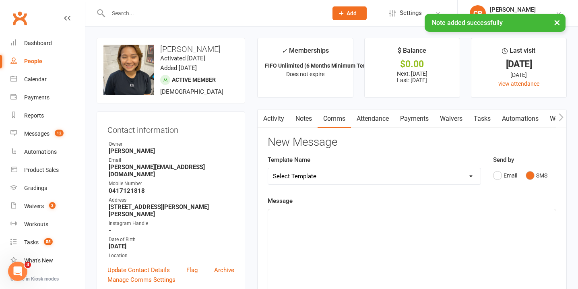
click at [337, 226] on div "﻿" at bounding box center [412, 269] width 288 height 121
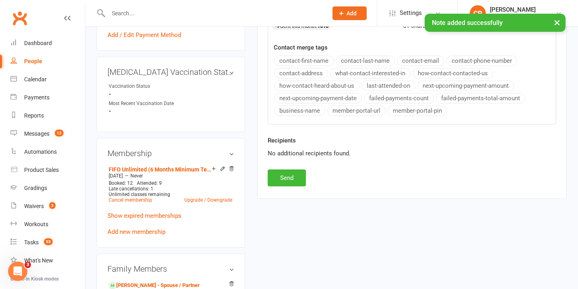
scroll to position [380, 0]
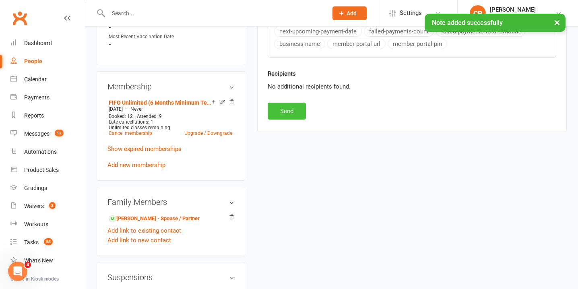
click at [290, 110] on button "Send" at bounding box center [287, 111] width 38 height 17
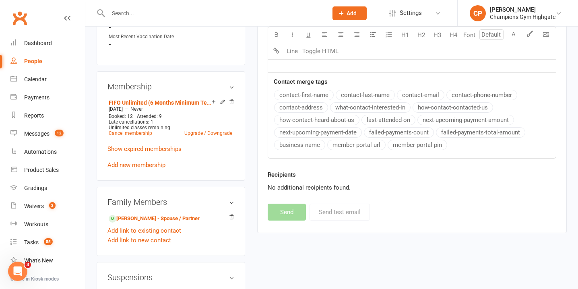
click at [200, 8] on input "text" at bounding box center [214, 13] width 216 height 11
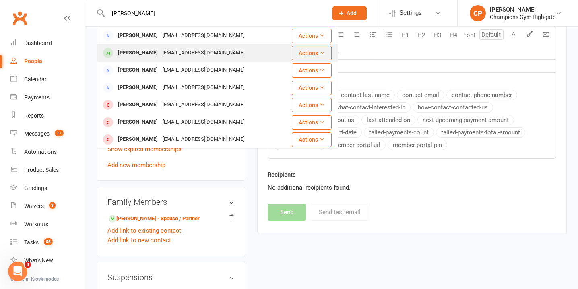
type input "martin walk"
click at [200, 50] on div "martincr80@hotmail.co.uk" at bounding box center [203, 53] width 87 height 12
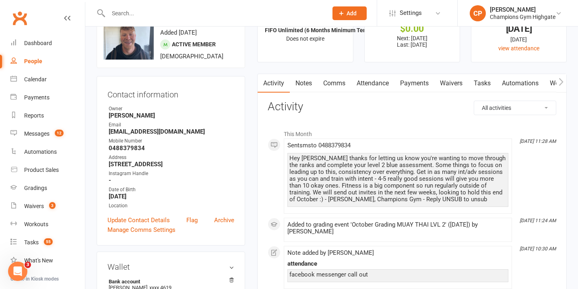
scroll to position [30, 0]
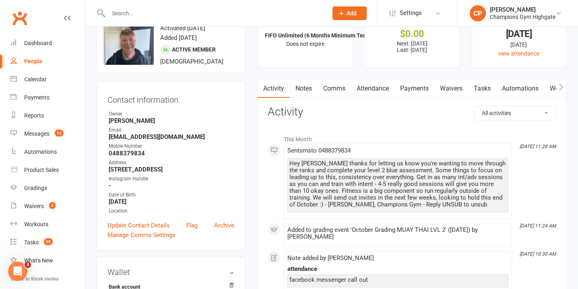
click at [305, 87] on link "Notes" at bounding box center [304, 88] width 28 height 19
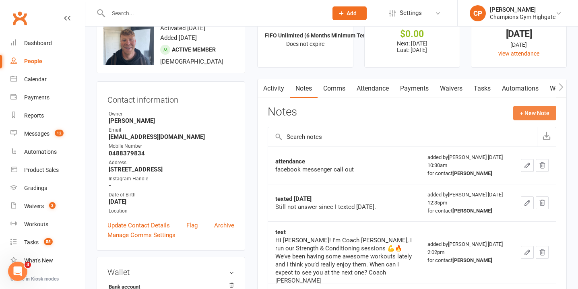
click at [536, 112] on button "+ New Note" at bounding box center [534, 113] width 43 height 14
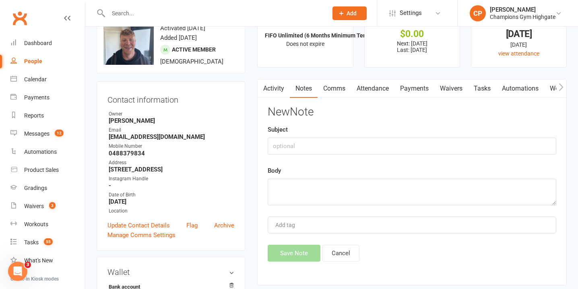
click at [372, 213] on div "New Note Subject Body Add tag Save Note Cancel" at bounding box center [412, 184] width 288 height 156
click at [371, 186] on textarea at bounding box center [412, 192] width 288 height 27
paste textarea "Haven’t seen you in a bit — training this week? - Chiara"
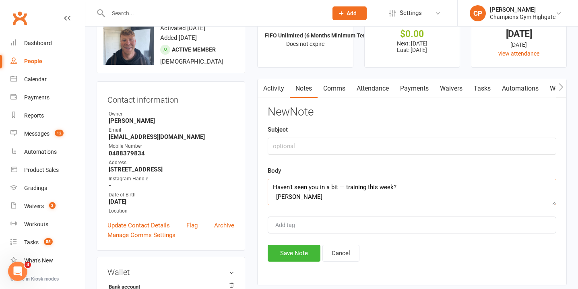
type textarea "Haven’t seen you in a bit — training this week? - Chiara"
click at [357, 143] on input "text" at bounding box center [412, 146] width 288 height 17
type input "attendance sms"
click at [302, 253] on button "Save Note" at bounding box center [294, 253] width 53 height 17
click at [342, 88] on link "Comms" at bounding box center [333, 88] width 33 height 19
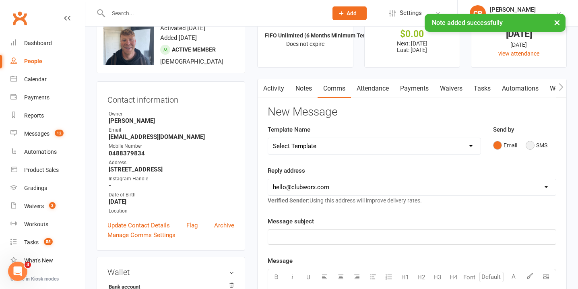
click at [531, 143] on button "SMS" at bounding box center [536, 145] width 22 height 15
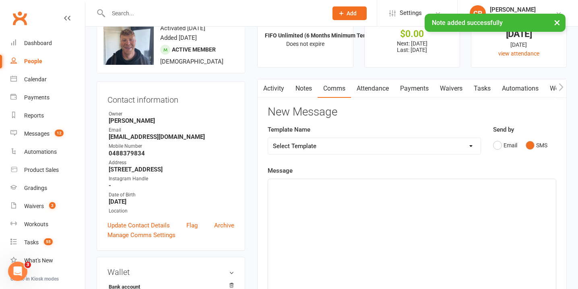
click at [423, 184] on p "﻿" at bounding box center [412, 186] width 278 height 10
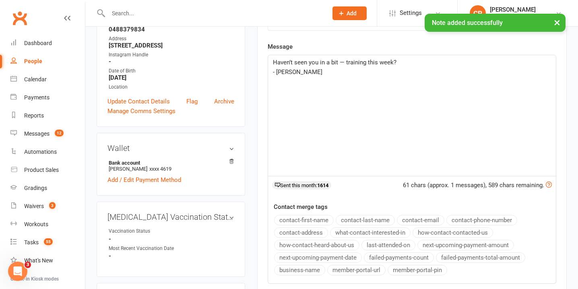
scroll to position [336, 0]
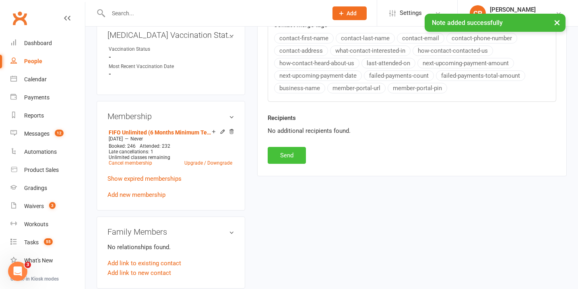
click at [282, 147] on button "Send" at bounding box center [287, 155] width 38 height 17
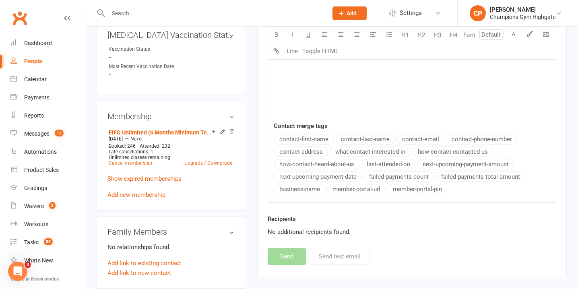
click at [218, 10] on input "text" at bounding box center [214, 13] width 216 height 11
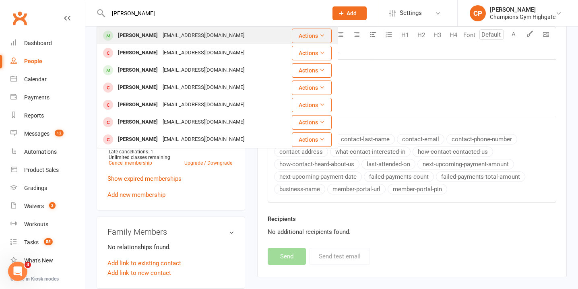
type input "jack edwards"
click at [211, 34] on div "Jack Edwards warjd8@gmail.com" at bounding box center [194, 35] width 194 height 16
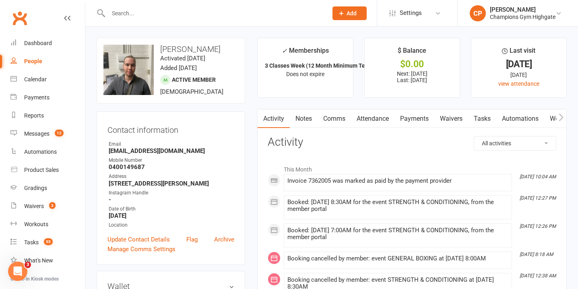
click at [305, 117] on link "Notes" at bounding box center [304, 118] width 28 height 19
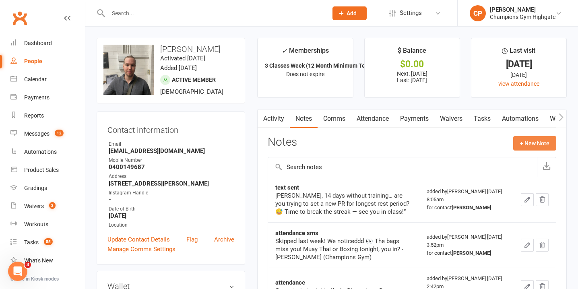
click at [528, 140] on button "+ New Note" at bounding box center [534, 143] width 43 height 14
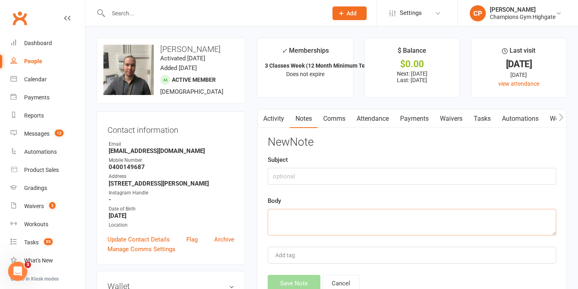
click at [303, 229] on textarea at bounding box center [412, 222] width 288 height 27
paste textarea "Haven’t seen you in a bit — training this week? - Chiara"
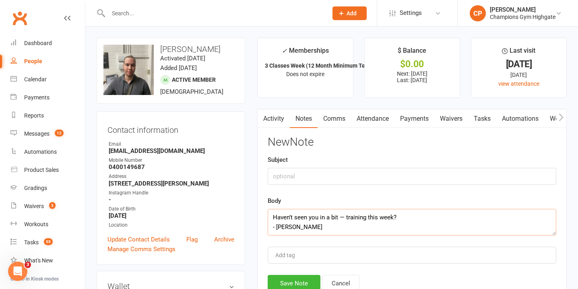
scroll to position [5, 0]
type textarea "Haven’t seen you in a bit — training this week? - Chiara"
click at [287, 173] on input "text" at bounding box center [412, 176] width 288 height 17
type input "attendance sms"
click at [284, 280] on button "Save Note" at bounding box center [294, 283] width 53 height 17
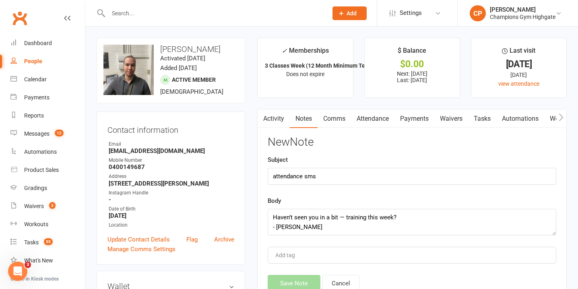
click at [332, 114] on link "Comms" at bounding box center [333, 118] width 33 height 19
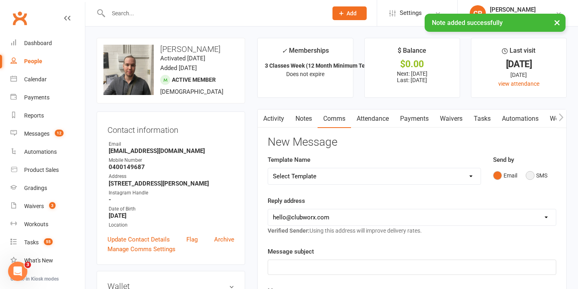
click at [531, 173] on button "SMS" at bounding box center [536, 175] width 22 height 15
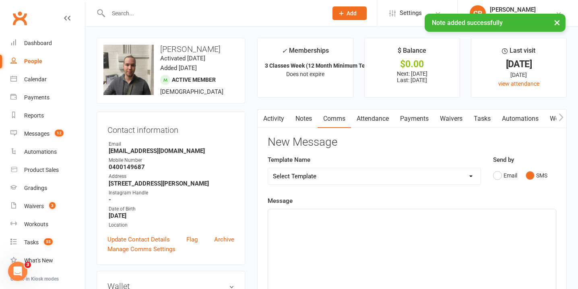
click at [375, 228] on div "﻿" at bounding box center [412, 269] width 288 height 121
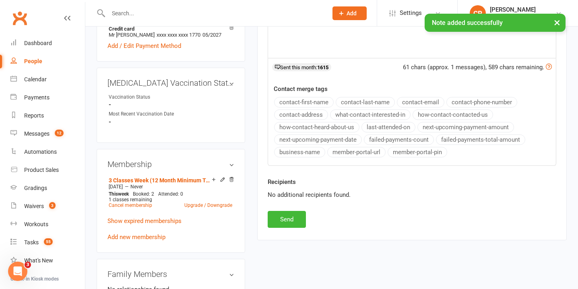
scroll to position [292, 0]
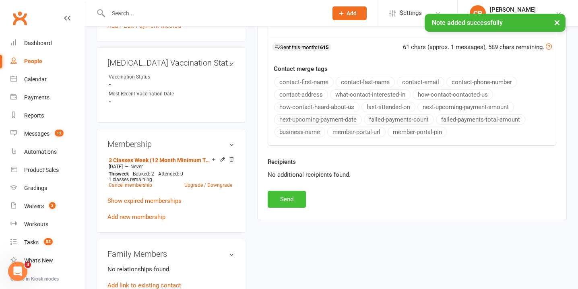
click at [292, 197] on button "Send" at bounding box center [287, 199] width 38 height 17
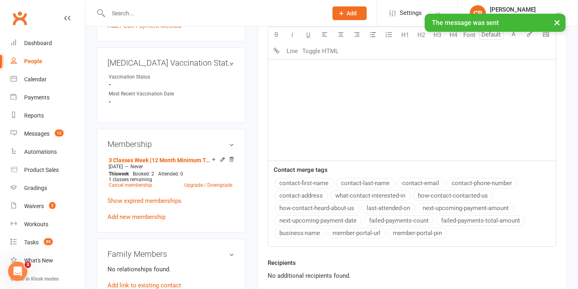
click at [211, 11] on input "text" at bounding box center [214, 13] width 216 height 11
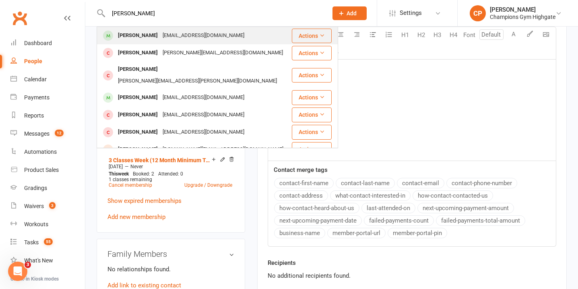
type input "darragh"
click at [205, 35] on div "darraghdonn05@icloud.com" at bounding box center [203, 36] width 87 height 12
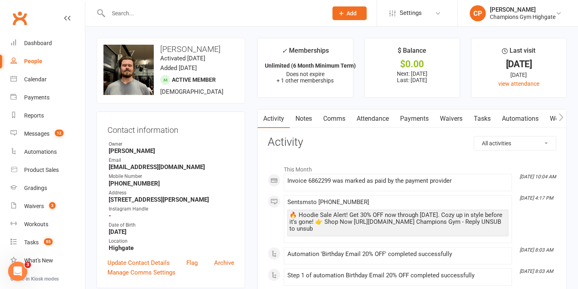
click at [308, 120] on link "Notes" at bounding box center [304, 118] width 28 height 19
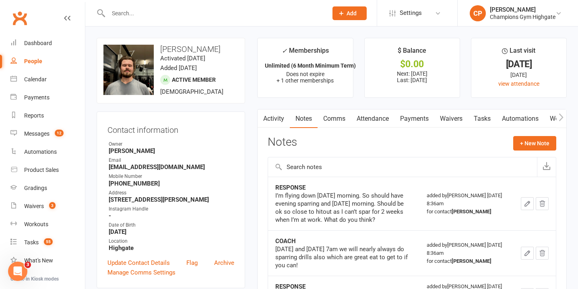
click at [375, 122] on link "Attendance" at bounding box center [372, 118] width 43 height 19
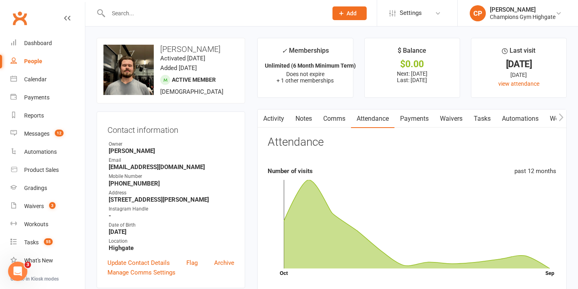
click at [340, 117] on link "Comms" at bounding box center [333, 118] width 33 height 19
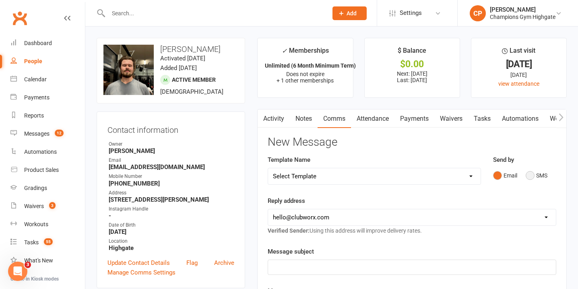
click at [529, 174] on button "SMS" at bounding box center [536, 175] width 22 height 15
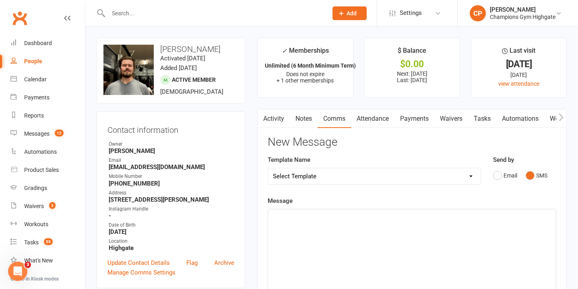
click at [338, 231] on div "﻿" at bounding box center [412, 269] width 288 height 121
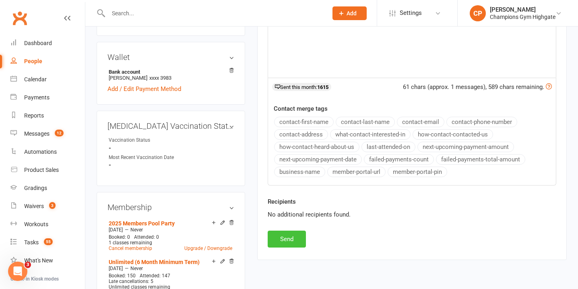
click at [295, 235] on button "Send" at bounding box center [287, 239] width 38 height 17
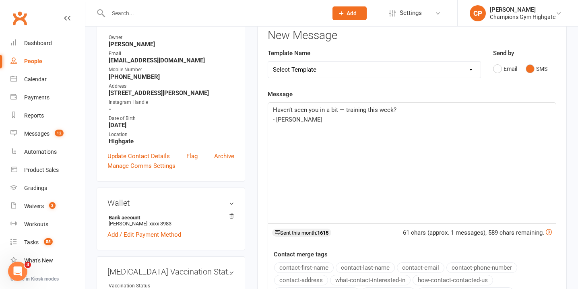
scroll to position [53, 0]
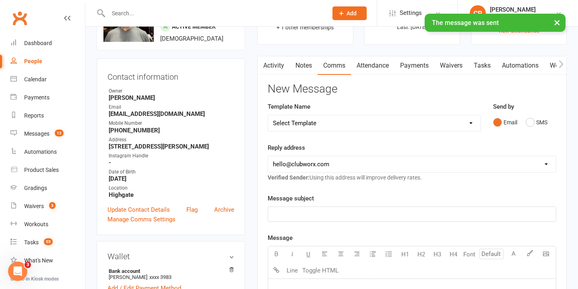
click at [306, 70] on link "Notes" at bounding box center [304, 65] width 28 height 19
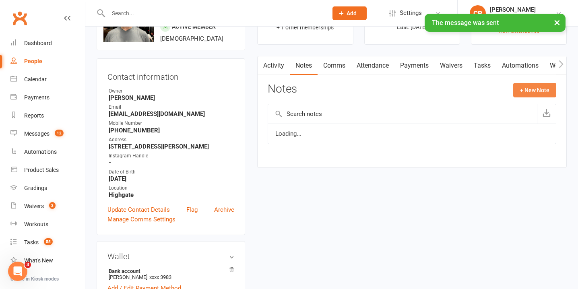
click at [529, 89] on button "+ New Note" at bounding box center [534, 90] width 43 height 14
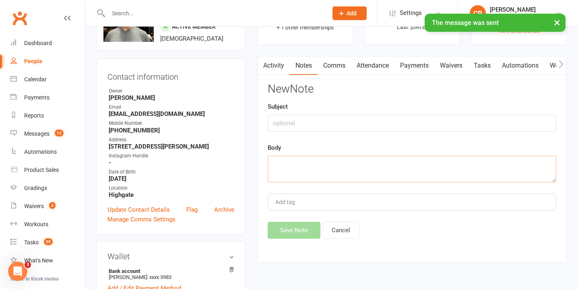
click at [321, 172] on textarea at bounding box center [412, 169] width 288 height 27
paste textarea "Haven’t seen you in a bit — training this week? - Chiara"
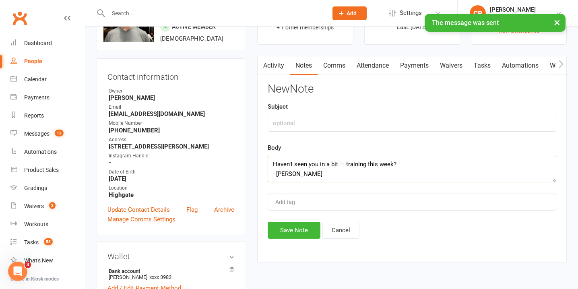
type textarea "Haven’t seen you in a bit — training this week? - Chiara"
click at [303, 117] on input "text" at bounding box center [412, 123] width 288 height 17
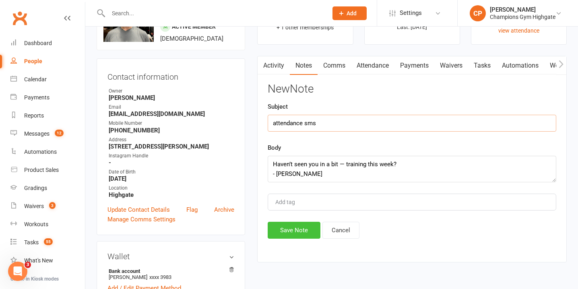
type input "attendance sms"
click at [293, 227] on button "Save Note" at bounding box center [294, 230] width 53 height 17
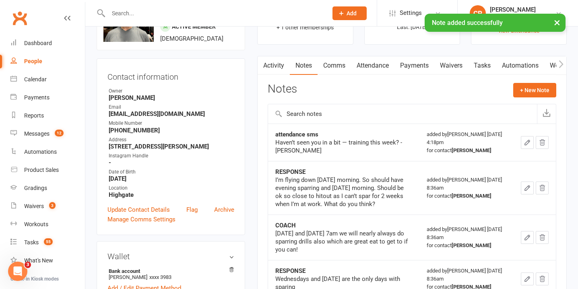
click at [221, 12] on input "text" at bounding box center [214, 13] width 216 height 11
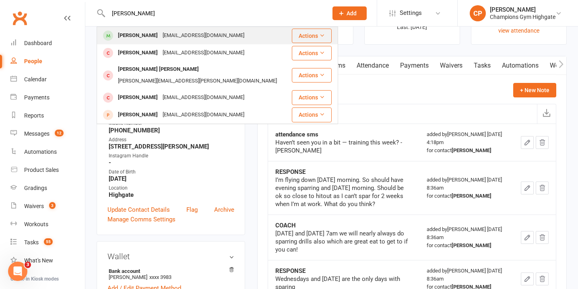
type input "lynn"
click at [222, 34] on div "lynndavidgeorge@gmail.com" at bounding box center [203, 36] width 87 height 12
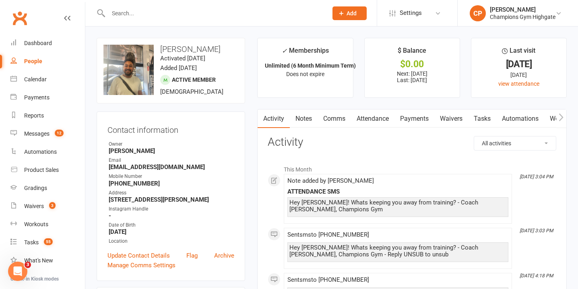
click at [311, 117] on link "Notes" at bounding box center [304, 118] width 28 height 19
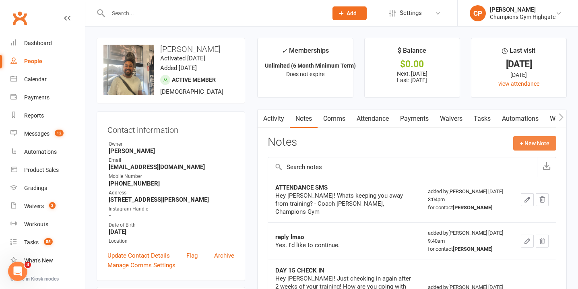
click at [542, 140] on button "+ New Note" at bounding box center [534, 143] width 43 height 14
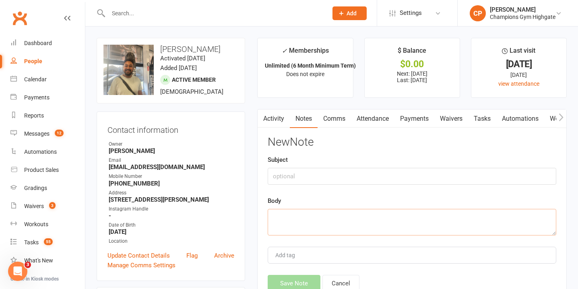
click at [324, 220] on textarea at bounding box center [412, 222] width 288 height 27
paste textarea "Haven’t seen you in a bit — training this week? - Chiara"
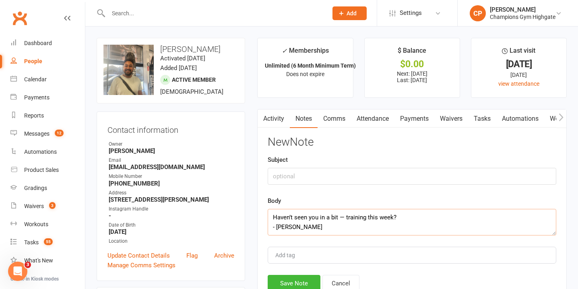
type textarea "Haven’t seen you in a bit — training this week? - Chiara"
click at [309, 178] on input "text" at bounding box center [412, 176] width 288 height 17
type input "attendance sms"
click at [302, 277] on button "Save Note" at bounding box center [294, 283] width 53 height 17
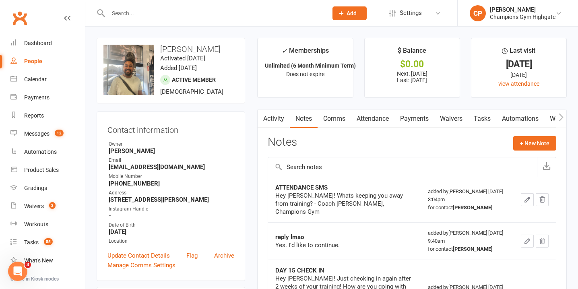
click at [340, 115] on link "Comms" at bounding box center [333, 118] width 33 height 19
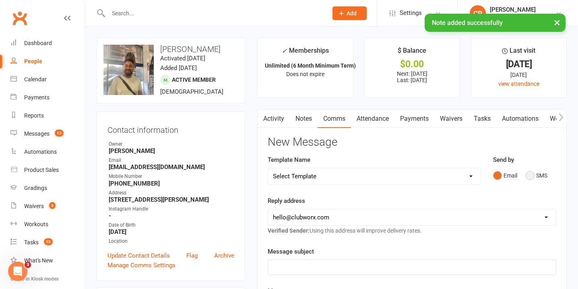
click at [534, 176] on button "SMS" at bounding box center [536, 175] width 22 height 15
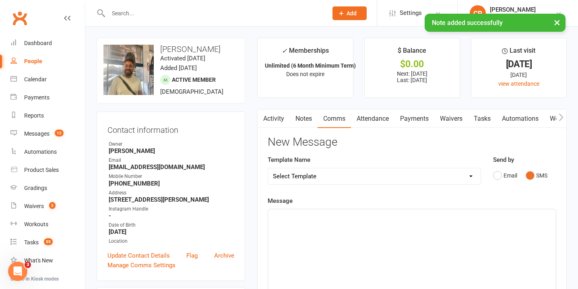
click at [376, 222] on div "﻿" at bounding box center [412, 269] width 288 height 121
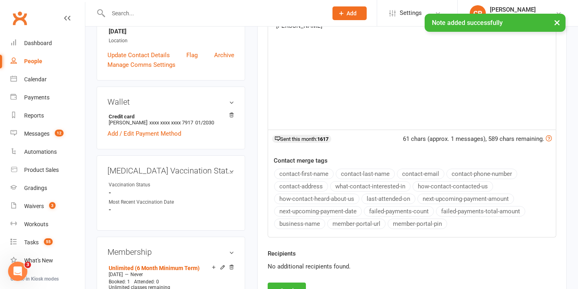
scroll to position [231, 0]
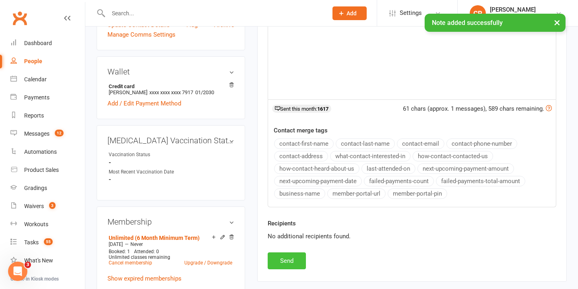
click at [296, 259] on button "Send" at bounding box center [287, 260] width 38 height 17
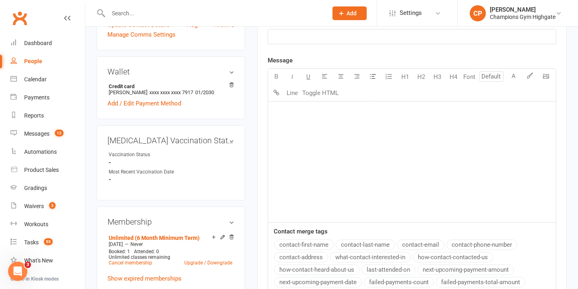
click at [218, 16] on input "text" at bounding box center [214, 13] width 216 height 11
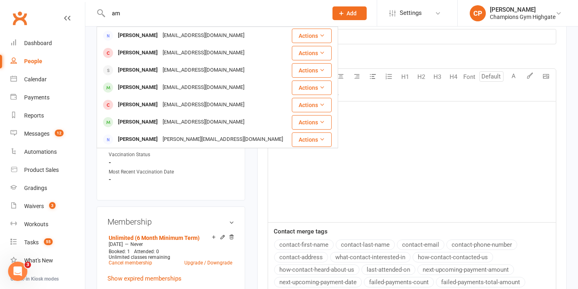
type input "a"
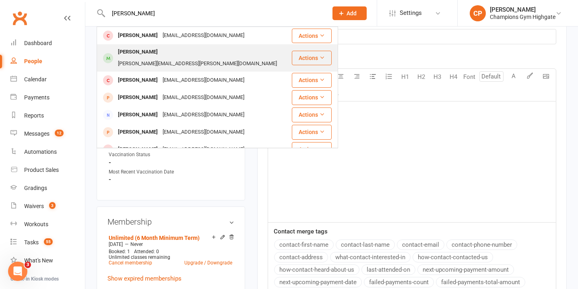
type input "lucas"
click at [239, 54] on div "Lucas Wiget lucas.wiget@outlook.com" at bounding box center [194, 58] width 194 height 27
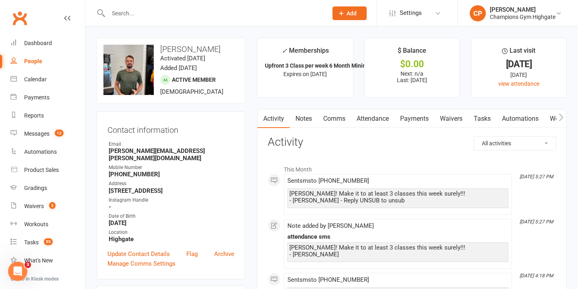
click at [309, 125] on link "Notes" at bounding box center [304, 118] width 28 height 19
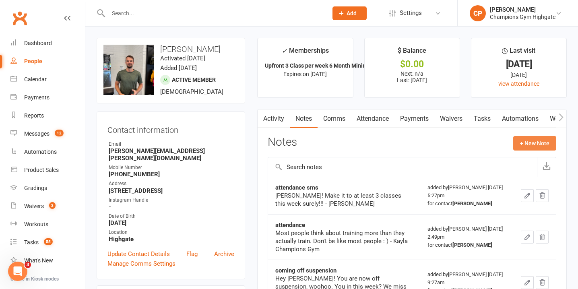
click at [542, 142] on button "+ New Note" at bounding box center [534, 143] width 43 height 14
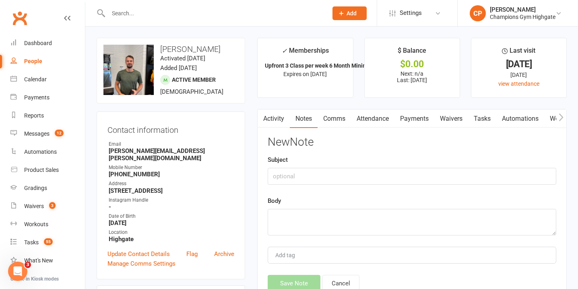
click at [345, 207] on div "Body" at bounding box center [412, 215] width 288 height 39
click at [329, 230] on textarea at bounding box center [412, 222] width 288 height 27
paste textarea "Haven’t seen you in a bit — training this week? - Chiara"
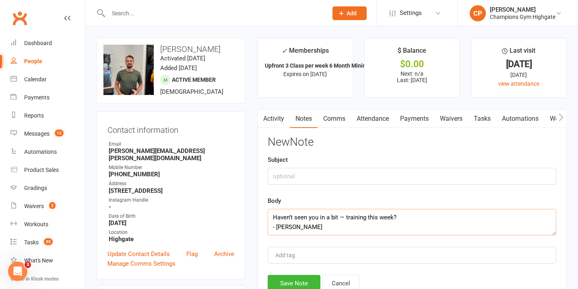
type textarea "Haven’t seen you in a bit — training this week? - Chiara"
click at [311, 177] on input "text" at bounding box center [412, 176] width 288 height 17
type input "attendance sms"
click at [302, 275] on button "Save Note" at bounding box center [294, 283] width 53 height 17
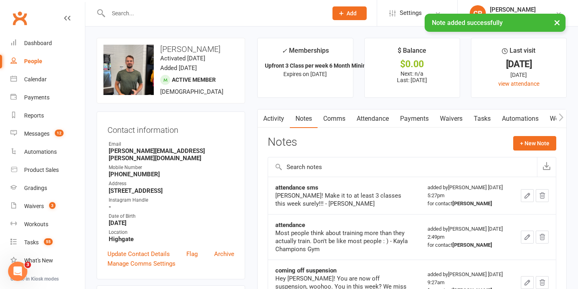
click at [337, 116] on link "Comms" at bounding box center [333, 118] width 33 height 19
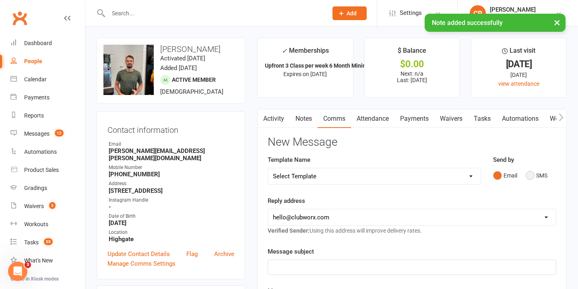
click at [535, 172] on button "SMS" at bounding box center [536, 175] width 22 height 15
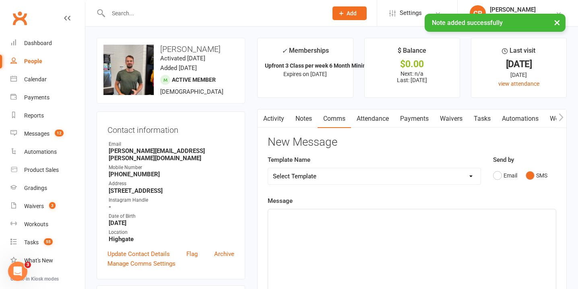
click at [426, 222] on div "﻿" at bounding box center [412, 269] width 288 height 121
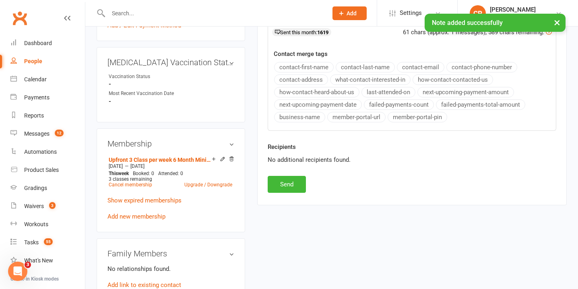
scroll to position [334, 0]
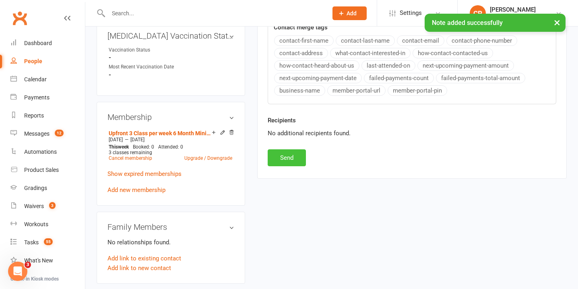
click at [289, 156] on button "Send" at bounding box center [287, 157] width 38 height 17
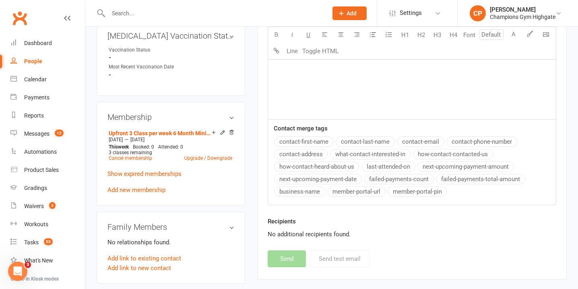
click at [206, 15] on input "text" at bounding box center [214, 13] width 216 height 11
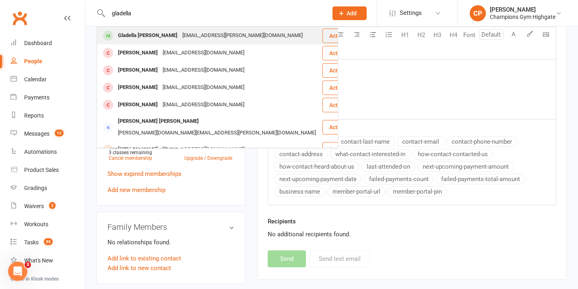
type input "gladella"
click at [196, 36] on div "gladella.ulep@hotmail.com" at bounding box center [242, 36] width 125 height 12
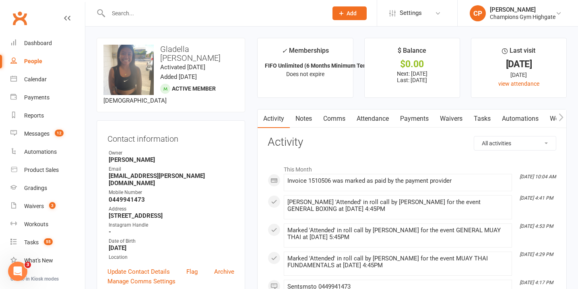
click at [306, 117] on link "Notes" at bounding box center [304, 118] width 28 height 19
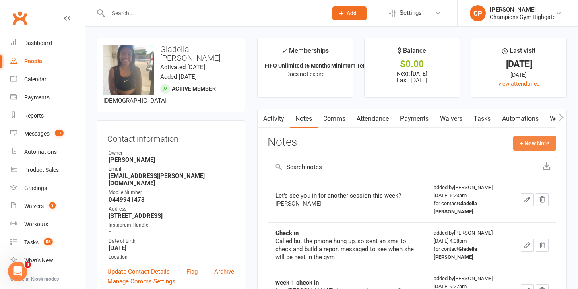
click at [535, 142] on button "+ New Note" at bounding box center [534, 143] width 43 height 14
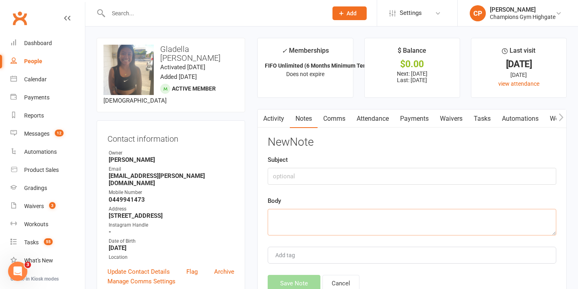
click at [359, 216] on textarea at bounding box center [412, 222] width 288 height 27
type textarea "pretty sure shes on holiday"
click at [300, 279] on button "Save Note" at bounding box center [294, 283] width 53 height 17
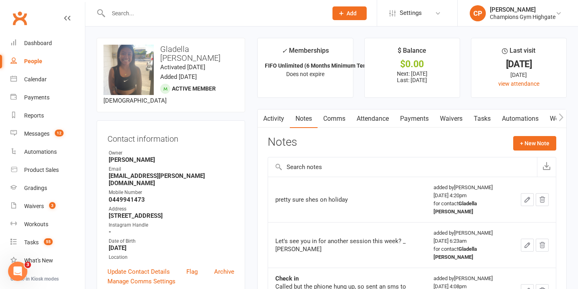
click at [211, 12] on input "text" at bounding box center [214, 13] width 216 height 11
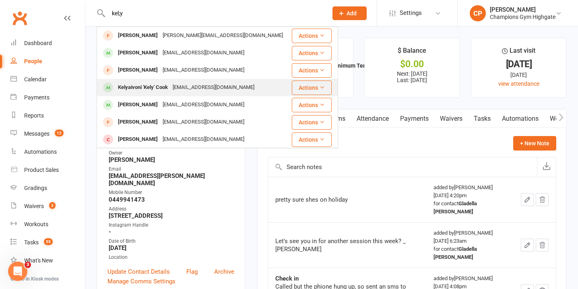
type input "kel;y"
click at [211, 85] on div "Kelygcook@gmail.com" at bounding box center [213, 88] width 87 height 12
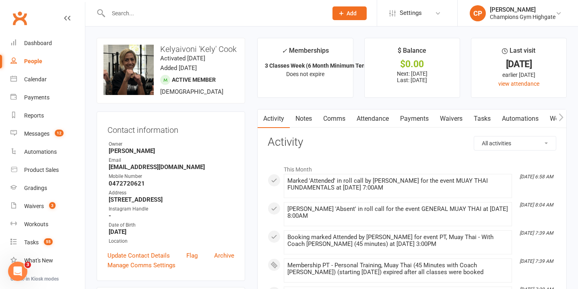
click at [186, 16] on input "text" at bounding box center [214, 13] width 216 height 11
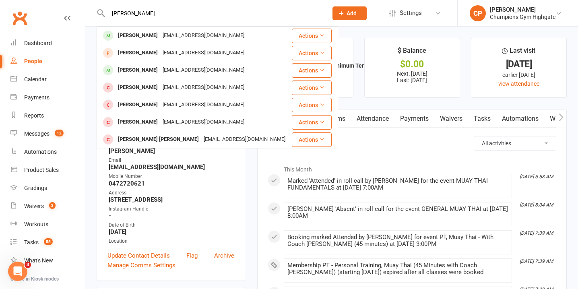
type input "reema"
click at [180, 37] on div "reema_chumun@yahoo.co.uk" at bounding box center [203, 36] width 87 height 12
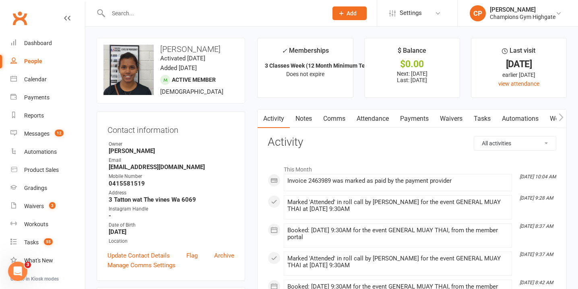
click at [303, 119] on link "Notes" at bounding box center [304, 118] width 28 height 19
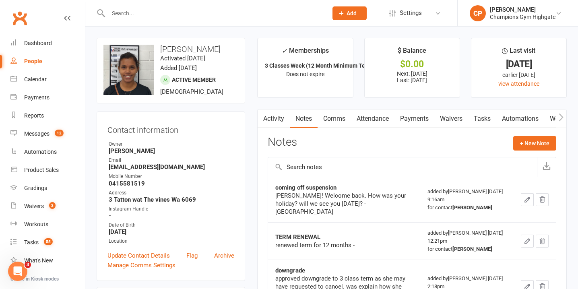
click at [334, 128] on link "Comms" at bounding box center [333, 118] width 33 height 19
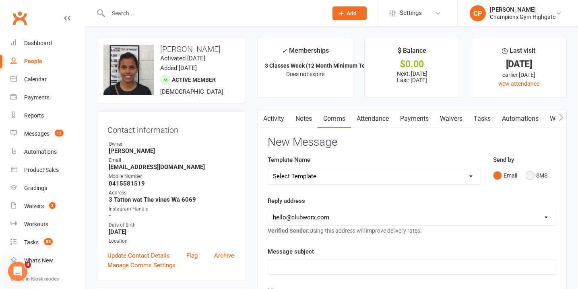
click at [532, 173] on button "SMS" at bounding box center [536, 175] width 22 height 15
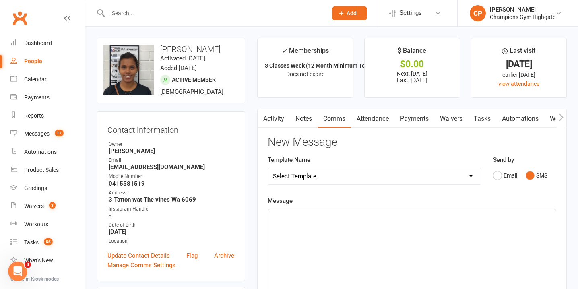
click at [359, 232] on div "﻿" at bounding box center [412, 269] width 288 height 121
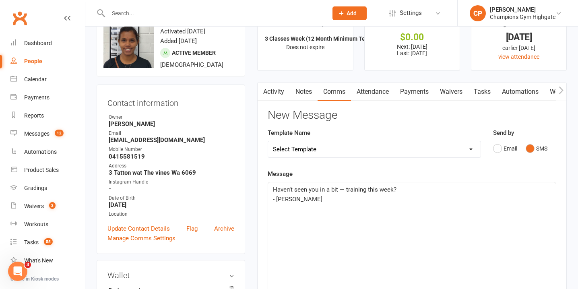
scroll to position [27, 0]
drag, startPoint x: 338, startPoint y: 190, endPoint x: 266, endPoint y: 192, distance: 71.6
click at [266, 192] on div "Activity Notes Comms Attendance Payments Waivers Tasks Automations Workouts Gra…" at bounding box center [411, 283] width 309 height 403
drag, startPoint x: 395, startPoint y: 191, endPoint x: 349, endPoint y: 194, distance: 46.4
click at [349, 194] on p "Only 1 class last week??? — training this week?" at bounding box center [412, 189] width 278 height 10
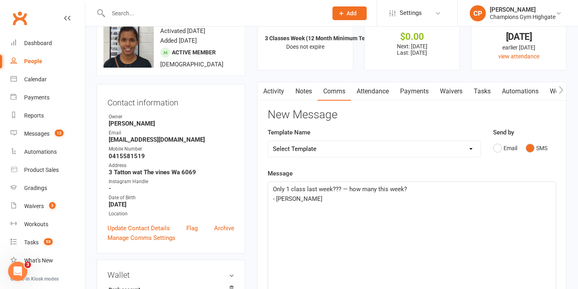
click at [420, 188] on p "Only 1 class last week??? — how many this week?" at bounding box center [412, 189] width 278 height 10
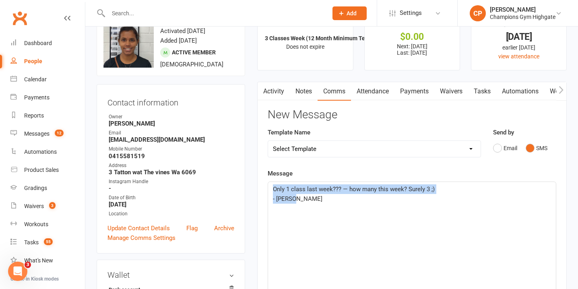
drag, startPoint x: 300, startPoint y: 198, endPoint x: 273, endPoint y: 192, distance: 27.3
click at [273, 192] on div "Only 1 class last week??? — how many this week? Surely 3 ;) - Chiara" at bounding box center [412, 242] width 288 height 121
copy div "Only 1 class last week??? — how many this week? Surely 3 ;) - Chiara"
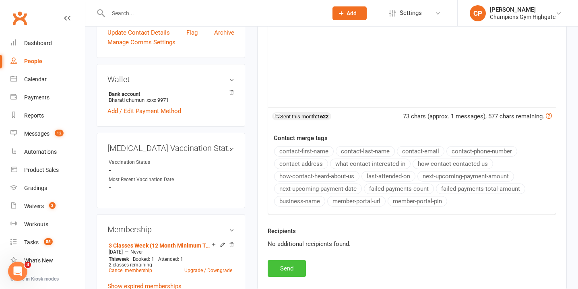
click at [291, 269] on button "Send" at bounding box center [287, 268] width 38 height 17
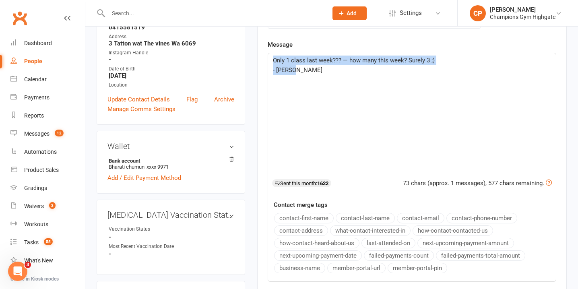
scroll to position [0, 0]
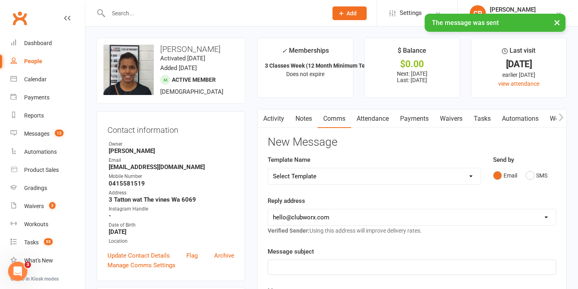
click at [301, 124] on link "Notes" at bounding box center [304, 118] width 28 height 19
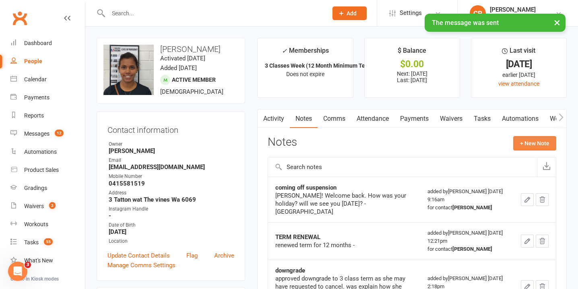
click at [523, 139] on button "+ New Note" at bounding box center [534, 143] width 43 height 14
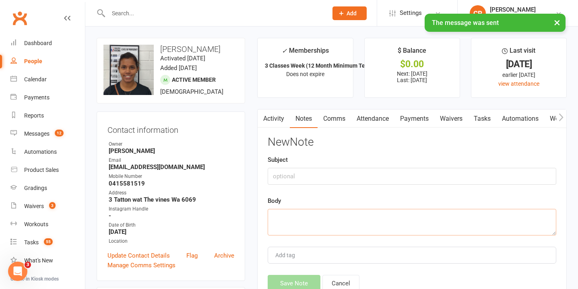
click at [317, 228] on textarea at bounding box center [412, 222] width 288 height 27
paste textarea "Only 1 class last week??? — how many this week? Surely 3 ;) - Chiara"
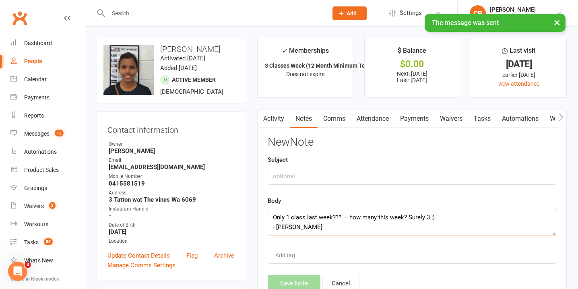
scroll to position [5, 0]
type textarea "Only 1 class last week??? — how many this week? Surely 3 ;) - Chiara"
click at [304, 173] on input "text" at bounding box center [412, 176] width 288 height 17
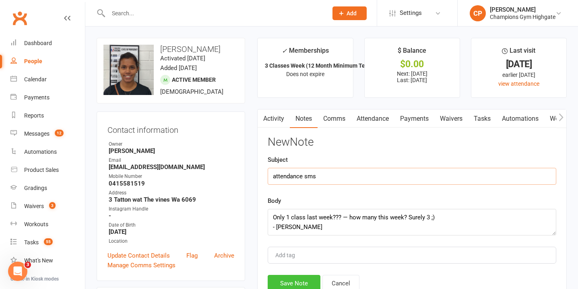
type input "attendance sms"
click at [293, 281] on button "Save Note" at bounding box center [294, 283] width 53 height 17
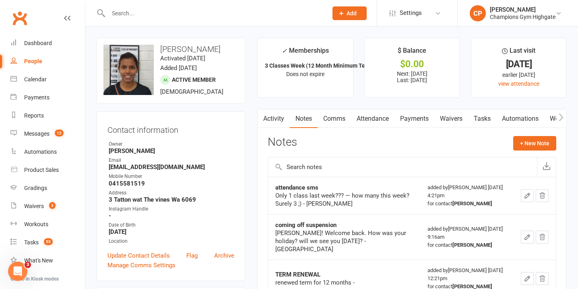
click at [209, 9] on input "text" at bounding box center [214, 13] width 216 height 11
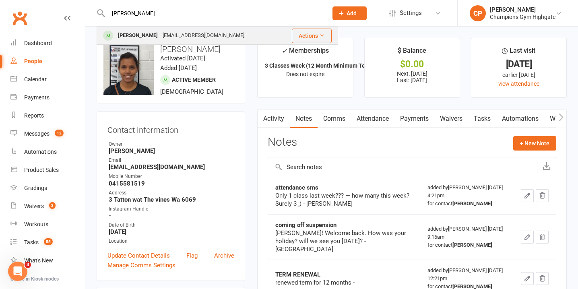
type input "nigel"
click at [212, 34] on div "nigeljosway@gmail.com" at bounding box center [203, 36] width 87 height 12
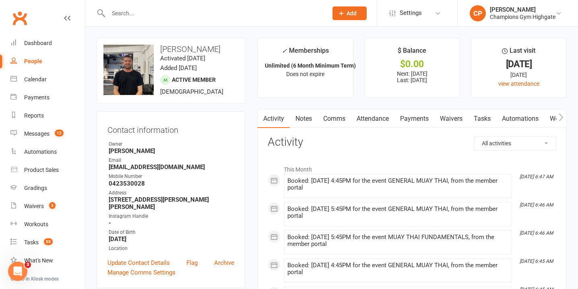
click at [310, 122] on link "Notes" at bounding box center [304, 118] width 28 height 19
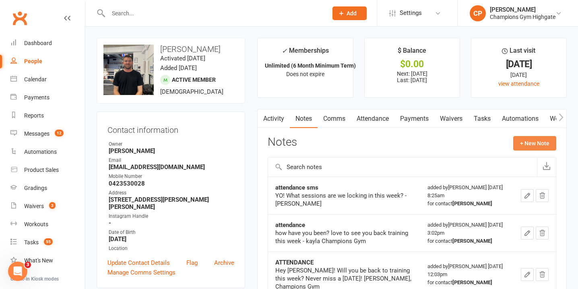
click at [544, 142] on button "+ New Note" at bounding box center [534, 143] width 43 height 14
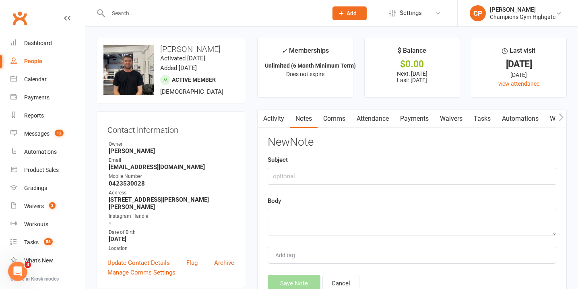
click at [358, 237] on div "New Note Subject Body Add tag Save Note Cancel" at bounding box center [412, 214] width 288 height 156
paste textarea "Only 1 class last week??? — how many this week? Surely 3 ;) - Chiara"
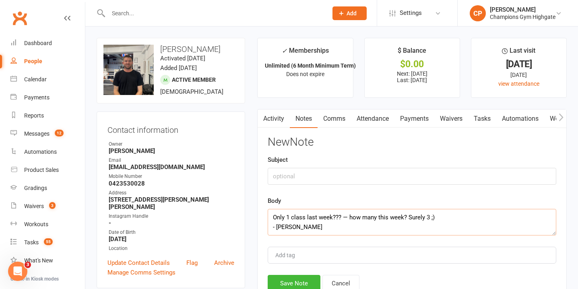
click at [348, 214] on textarea "Only 1 class last week??? — how many this week? Surely 3 ;) - Chiara" at bounding box center [412, 222] width 288 height 27
type textarea "Only 1 class last week??? — how many this week? Surely 3 ;) - Chiara"
click at [331, 176] on input "text" at bounding box center [412, 176] width 288 height 17
type input "attendance mss"
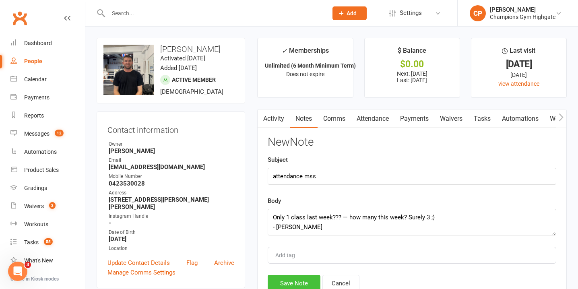
click at [302, 279] on button "Save Note" at bounding box center [294, 283] width 53 height 17
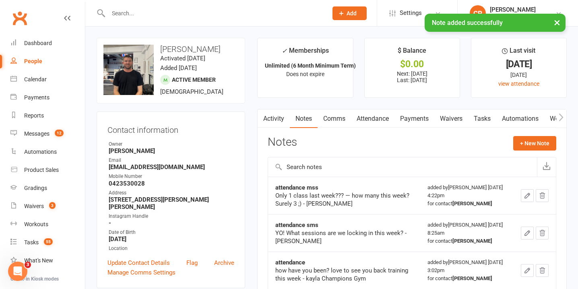
click at [383, 119] on link "Attendance" at bounding box center [372, 118] width 43 height 19
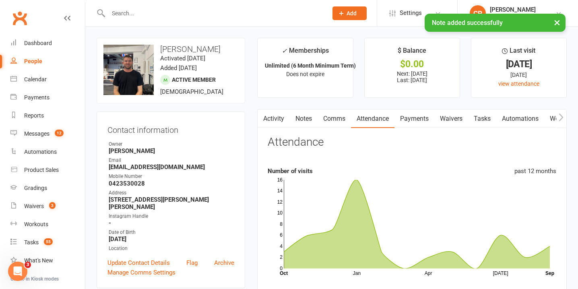
click at [342, 117] on link "Comms" at bounding box center [333, 118] width 33 height 19
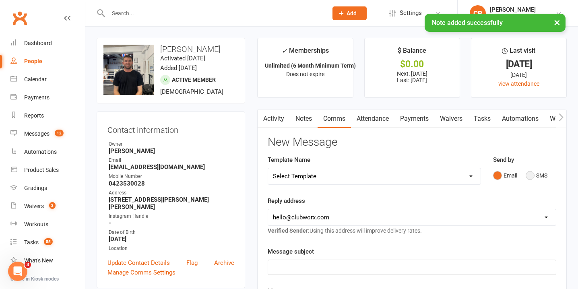
click at [534, 173] on button "SMS" at bounding box center [536, 175] width 22 height 15
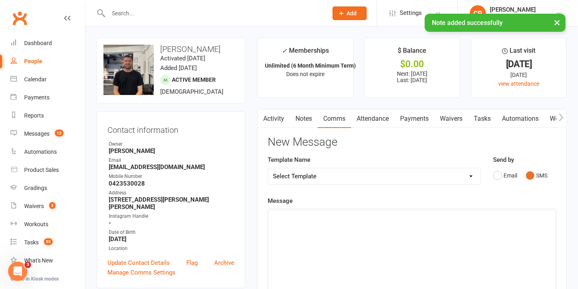
click at [385, 248] on div "﻿" at bounding box center [412, 269] width 288 height 121
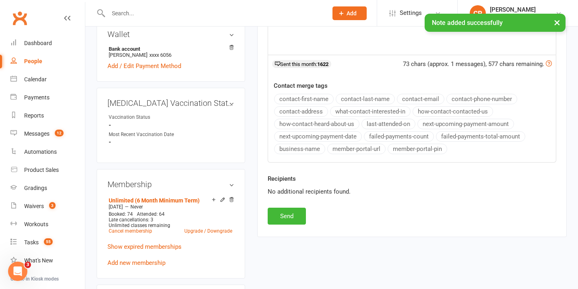
scroll to position [289, 0]
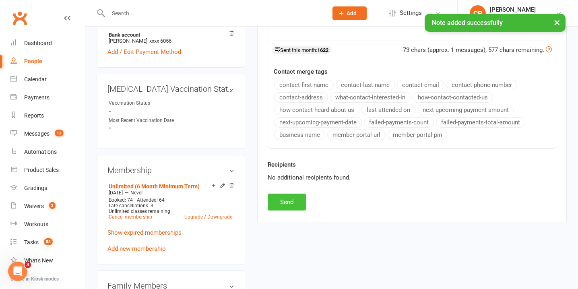
click at [280, 204] on button "Send" at bounding box center [287, 202] width 38 height 17
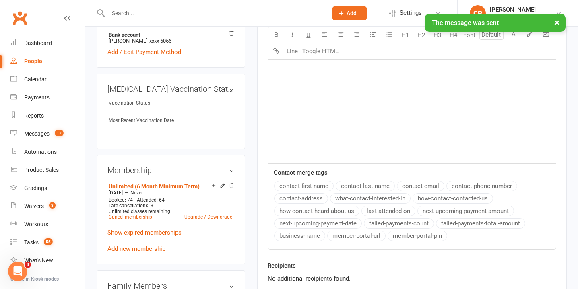
click at [213, 12] on input "text" at bounding box center [214, 13] width 216 height 11
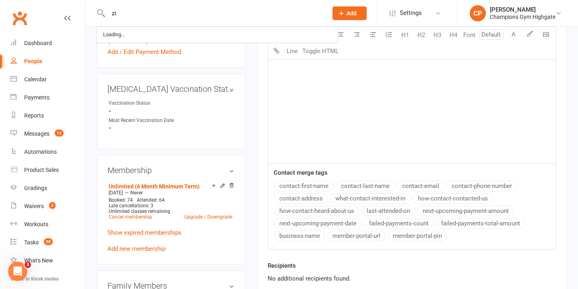
type input "z"
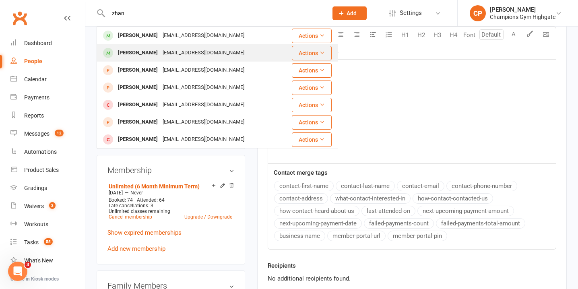
type input "zhan"
click at [218, 56] on div "Zizhou Zhang zizzhangjohn@gmail.com" at bounding box center [193, 53] width 193 height 16
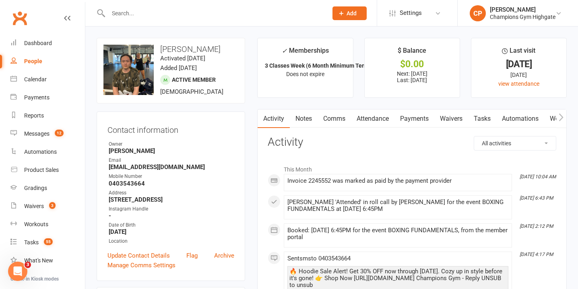
click at [308, 117] on link "Notes" at bounding box center [304, 118] width 28 height 19
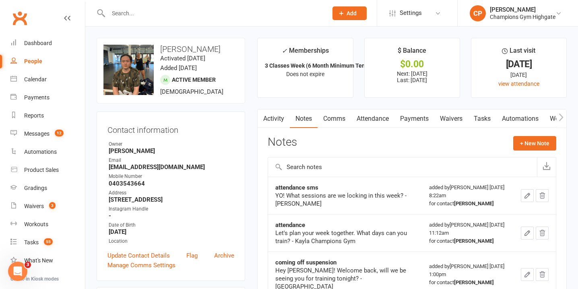
click at [541, 155] on div "Notes + New Note" at bounding box center [412, 146] width 288 height 21
click at [539, 150] on button "+ New Note" at bounding box center [534, 143] width 43 height 14
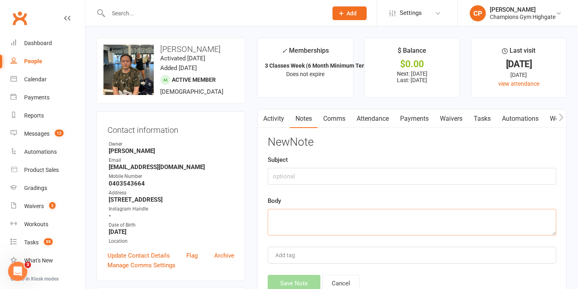
click at [349, 226] on textarea at bounding box center [412, 222] width 288 height 27
paste textarea "Only 1 class last week??? — how many this week? Surely 3 ;) - Chiara"
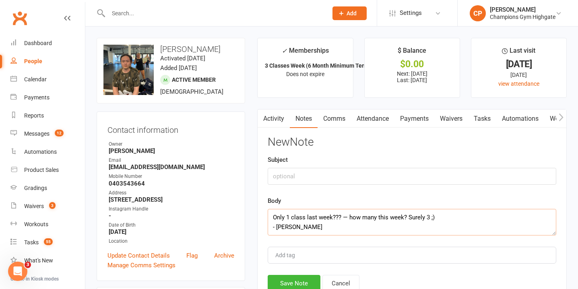
scroll to position [5, 0]
type textarea "Only 1 class last week??? — how many this week? Surely 3 ;) - Chiara"
click at [329, 181] on input "text" at bounding box center [412, 176] width 288 height 17
type input "attendance sms"
click at [294, 278] on button "Save Note" at bounding box center [294, 283] width 53 height 17
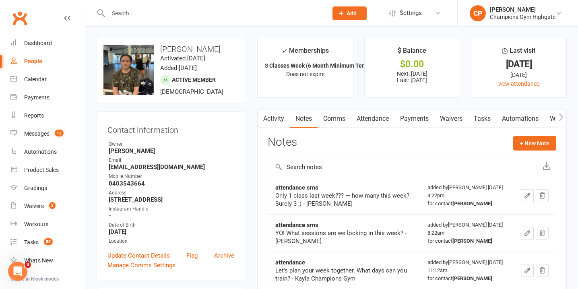
click at [338, 115] on link "Comms" at bounding box center [333, 118] width 33 height 19
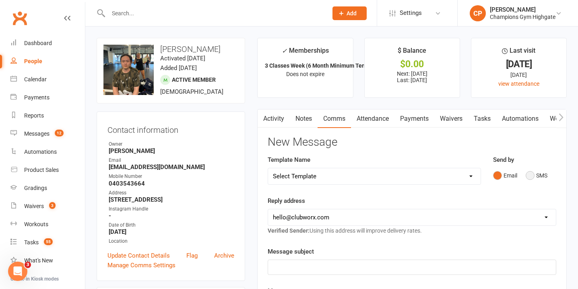
click at [533, 177] on button "SMS" at bounding box center [536, 175] width 22 height 15
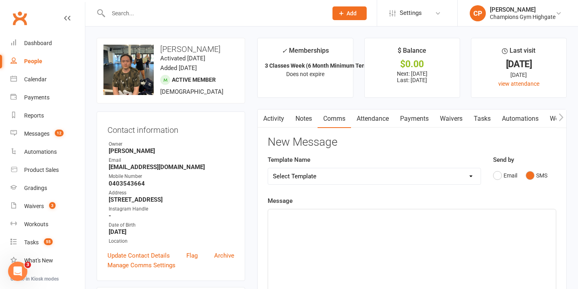
click at [344, 239] on div "﻿" at bounding box center [412, 269] width 288 height 121
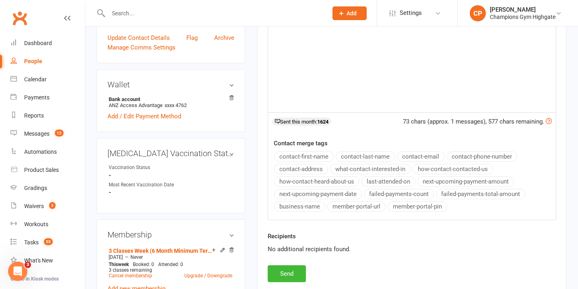
scroll to position [219, 0]
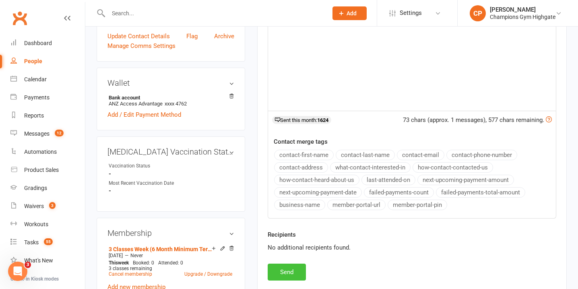
click at [279, 273] on button "Send" at bounding box center [287, 272] width 38 height 17
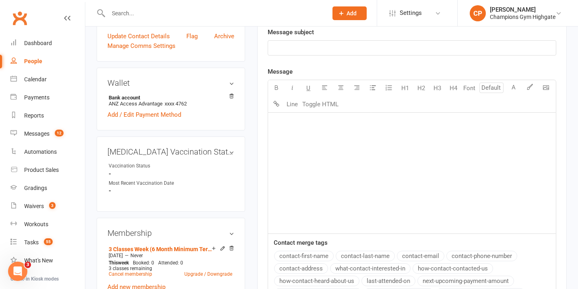
click at [202, 13] on input "text" at bounding box center [214, 13] width 216 height 11
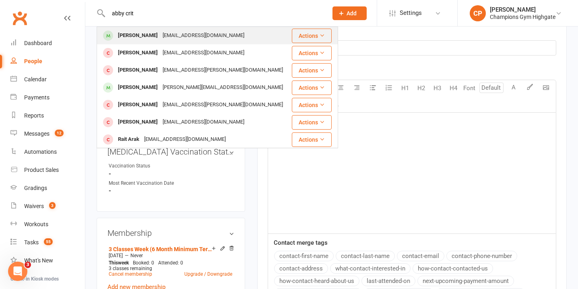
type input "abby crit"
click at [200, 37] on div "acritchell@outlook.com.au" at bounding box center [203, 36] width 87 height 12
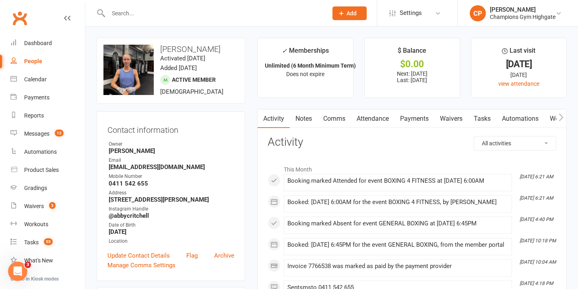
click at [309, 116] on link "Notes" at bounding box center [304, 118] width 28 height 19
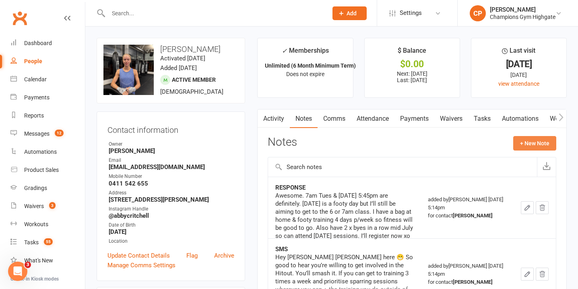
click at [529, 144] on button "+ New Note" at bounding box center [534, 143] width 43 height 14
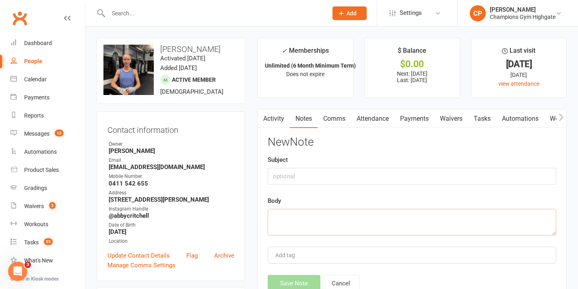
click at [350, 233] on textarea at bounding box center [412, 222] width 288 height 27
paste textarea "Only 1 class last week??? — how many this week? Surely 3 ;) - Chiara"
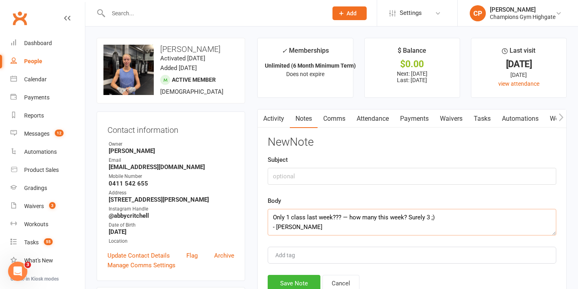
scroll to position [5, 0]
type textarea "Only 1 class last week??? — how many this week? Surely 3 ;) - Chiara"
click at [349, 177] on input "text" at bounding box center [412, 176] width 288 height 17
type input "attendance sms"
click at [311, 277] on button "Save Note" at bounding box center [294, 283] width 53 height 17
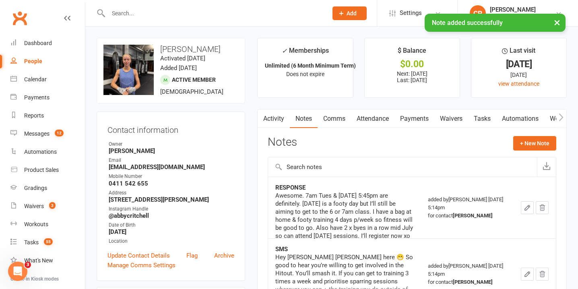
click at [341, 119] on link "Comms" at bounding box center [333, 118] width 33 height 19
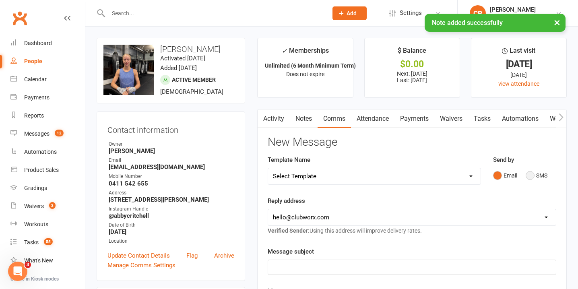
click at [535, 176] on button "SMS" at bounding box center [536, 175] width 22 height 15
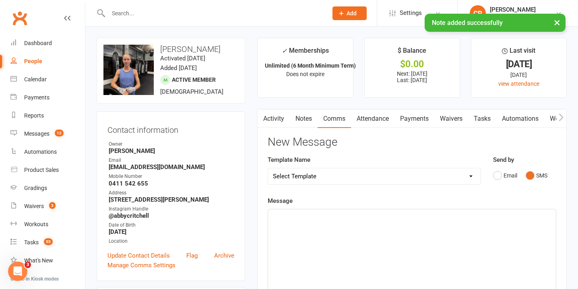
click at [402, 238] on div "﻿" at bounding box center [412, 269] width 288 height 121
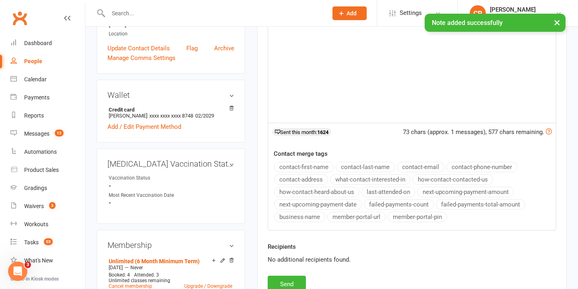
scroll to position [226, 0]
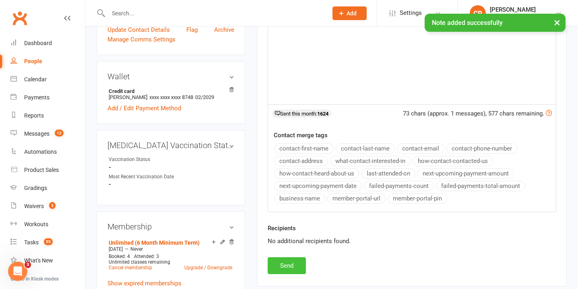
click at [290, 262] on button "Send" at bounding box center [287, 265] width 38 height 17
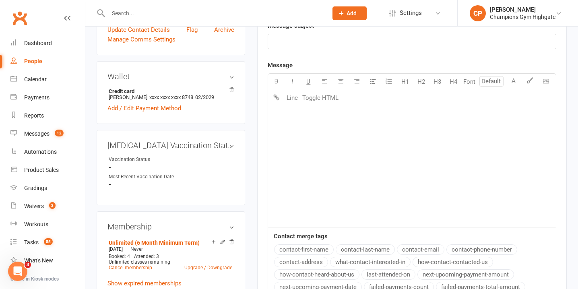
click at [222, 12] on input "text" at bounding box center [214, 13] width 216 height 11
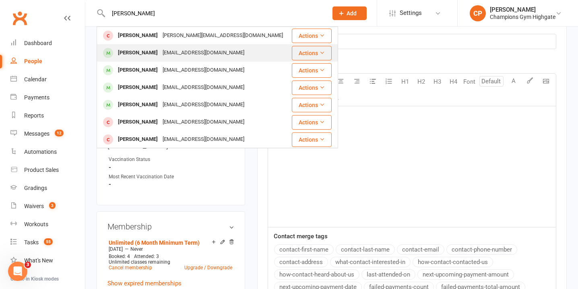
type input "scott"
click at [216, 53] on div "Scott Rendall scottarendall@gmail.com" at bounding box center [193, 53] width 193 height 16
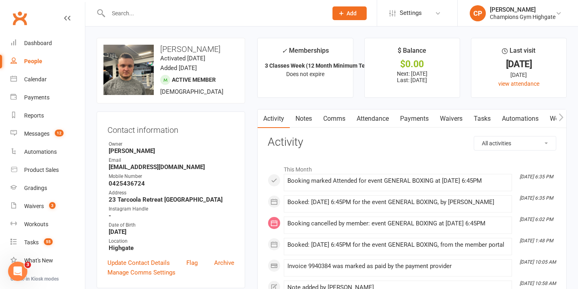
click at [310, 121] on link "Notes" at bounding box center [304, 118] width 28 height 19
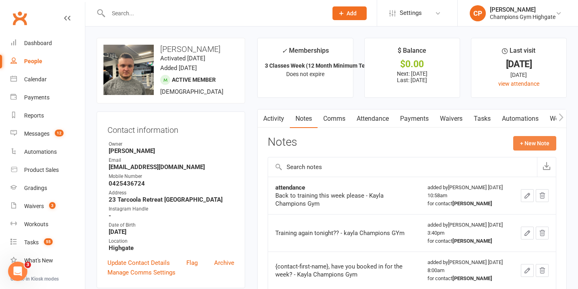
click at [534, 140] on button "+ New Note" at bounding box center [534, 143] width 43 height 14
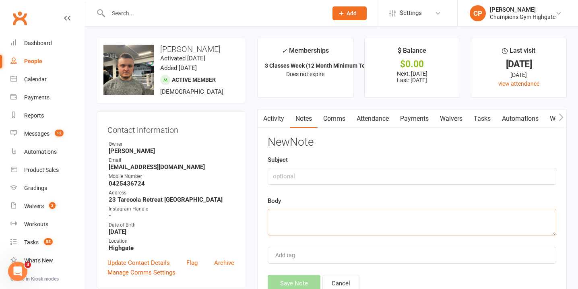
click at [368, 212] on textarea at bounding box center [412, 222] width 288 height 27
paste textarea "Only 1 class last week??? — how many this week? Surely 3 ;) - Chiara"
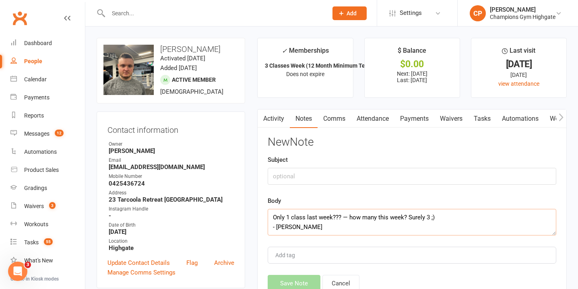
scroll to position [5, 0]
type textarea "Only 1 class last week??? — how many this week? Surely 3 ;) - Chiara"
click at [352, 172] on input "text" at bounding box center [412, 176] width 288 height 17
type input "attendance sms"
click at [304, 280] on button "Save Note" at bounding box center [294, 283] width 53 height 17
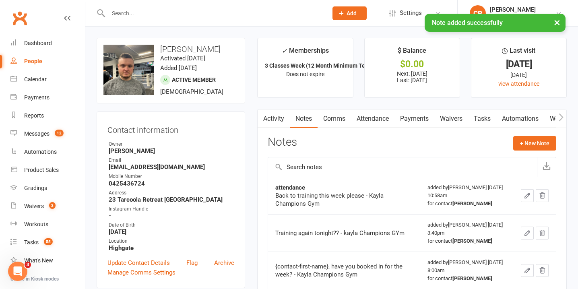
click at [378, 117] on link "Attendance" at bounding box center [372, 118] width 43 height 19
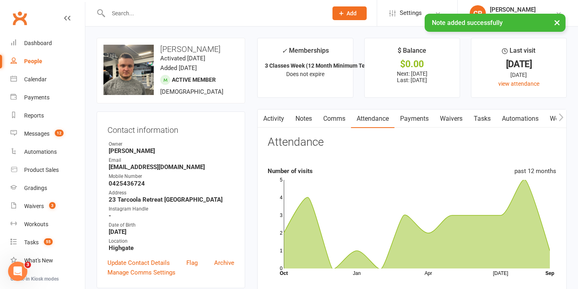
click at [336, 118] on link "Comms" at bounding box center [333, 118] width 33 height 19
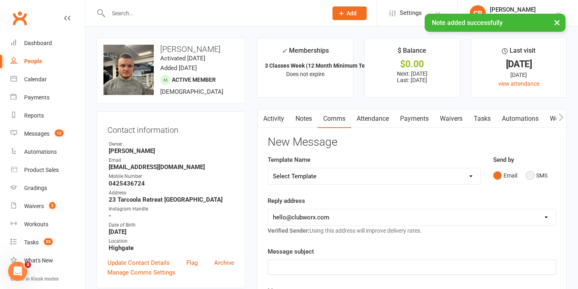
click at [531, 177] on button "SMS" at bounding box center [536, 175] width 22 height 15
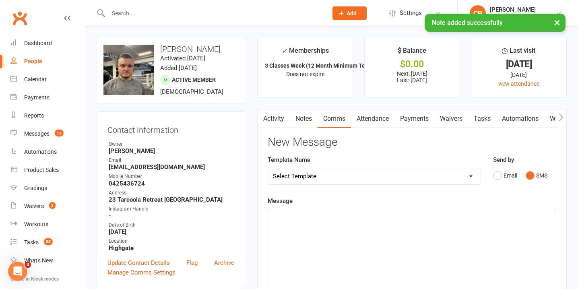
click at [341, 233] on div "﻿" at bounding box center [412, 269] width 288 height 121
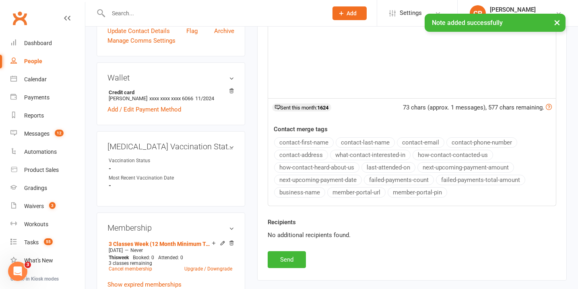
scroll to position [239, 0]
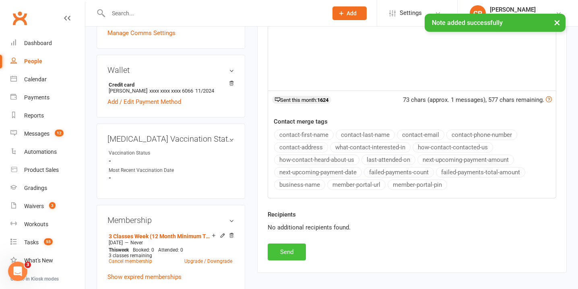
click at [292, 252] on button "Send" at bounding box center [287, 251] width 38 height 17
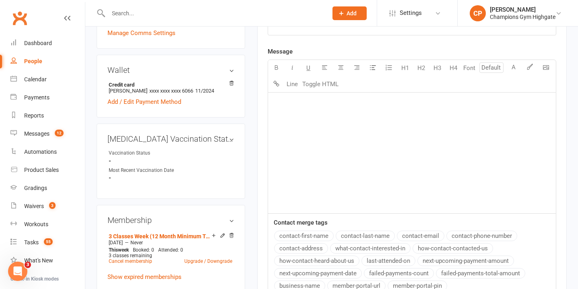
click at [210, 12] on input "text" at bounding box center [214, 13] width 216 height 11
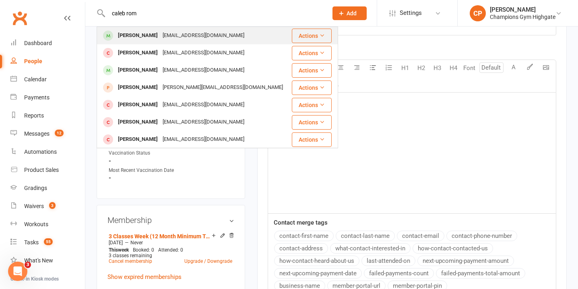
type input "caleb rom"
click at [211, 35] on div "caleb.romm@gmail.com" at bounding box center [203, 36] width 87 height 12
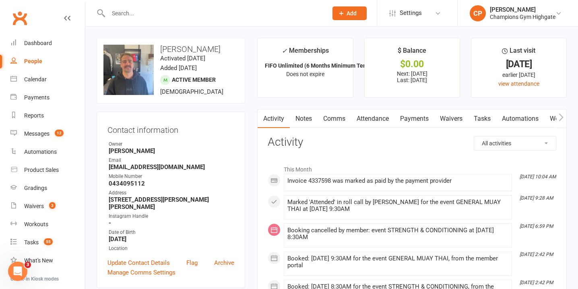
click at [305, 117] on link "Notes" at bounding box center [304, 118] width 28 height 19
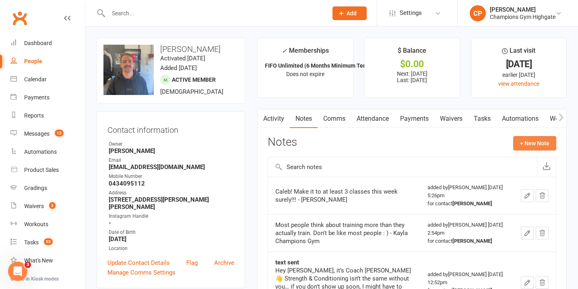
click at [530, 143] on button "+ New Note" at bounding box center [534, 143] width 43 height 14
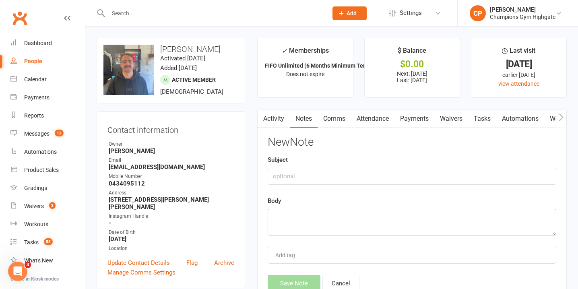
click at [357, 223] on textarea at bounding box center [412, 222] width 288 height 27
paste textarea "Only 1 class last week??? — how many this week? Surely 3 ;) - Chiara"
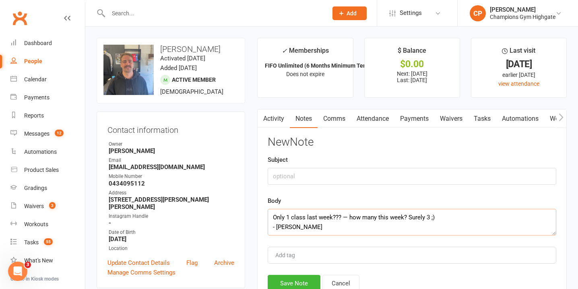
scroll to position [5, 0]
type textarea "Only 1 class last week??? — how many this week? Surely 3 ;) - Chiara"
click at [331, 177] on input "text" at bounding box center [412, 176] width 288 height 17
type input "attendance sms"
click at [311, 278] on button "Save Note" at bounding box center [294, 283] width 53 height 17
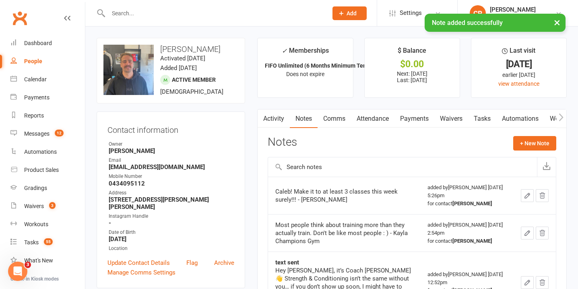
click at [334, 118] on link "Comms" at bounding box center [333, 118] width 33 height 19
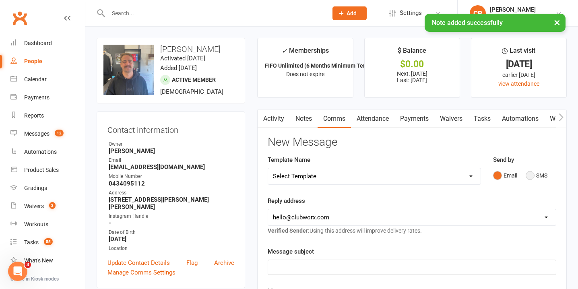
click at [533, 179] on button "SMS" at bounding box center [536, 175] width 22 height 15
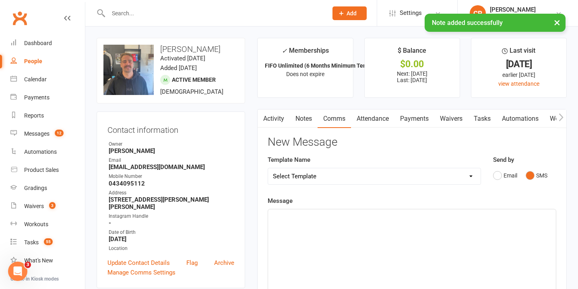
click at [396, 227] on div "﻿" at bounding box center [412, 269] width 288 height 121
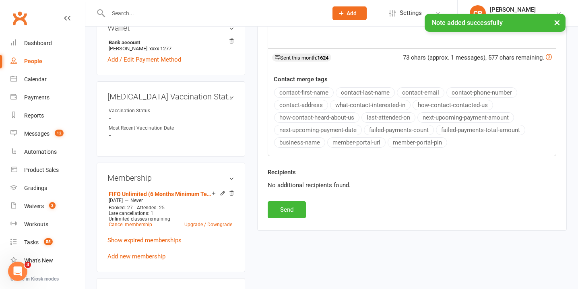
scroll to position [288, 0]
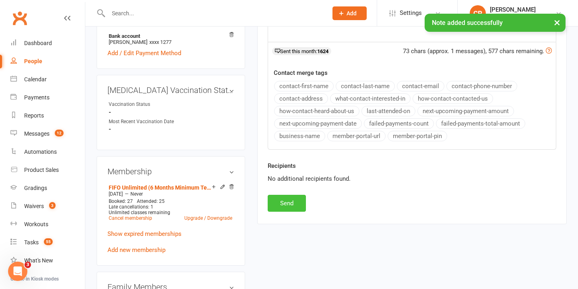
click at [285, 208] on button "Send" at bounding box center [287, 203] width 38 height 17
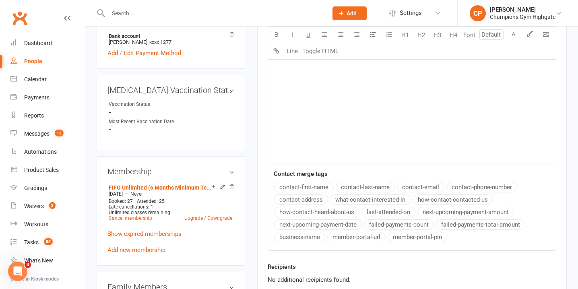
click at [217, 12] on input "text" at bounding box center [214, 13] width 216 height 11
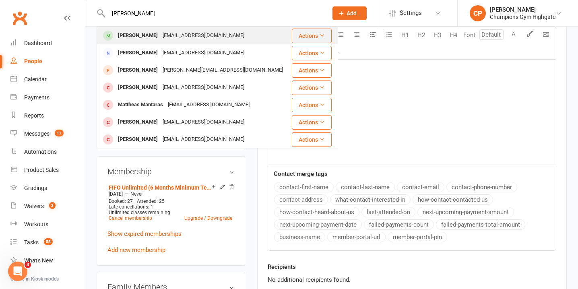
type input "matt bentley"
click at [219, 32] on div "Matt Bettley mattyb452@gmail.com" at bounding box center [194, 35] width 194 height 16
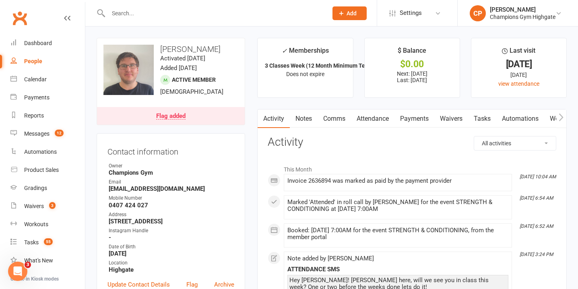
click at [306, 117] on link "Notes" at bounding box center [304, 118] width 28 height 19
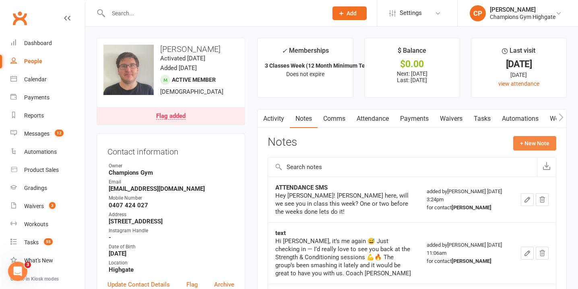
click at [534, 146] on button "+ New Note" at bounding box center [534, 143] width 43 height 14
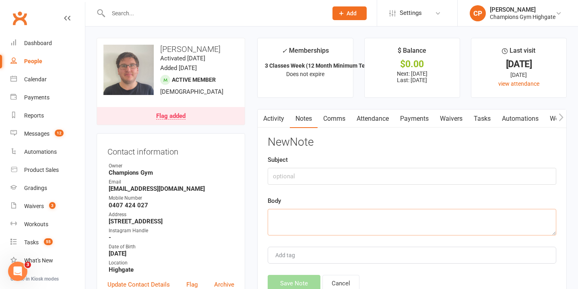
click at [348, 219] on textarea at bounding box center [412, 222] width 288 height 27
paste textarea "Only 1 class last week??? — how many this week? Surely 3 ;) - Chiara"
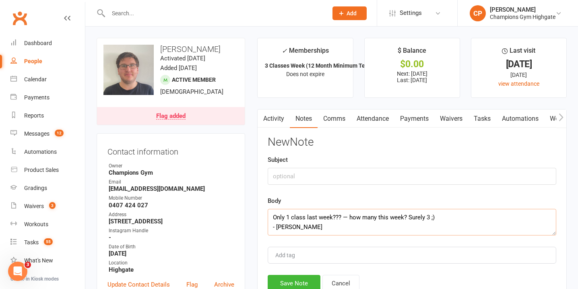
scroll to position [5, 0]
type textarea "Only 1 class last week??? — how many this week? Surely 3 ;) - Chiara"
click at [331, 174] on input "text" at bounding box center [412, 176] width 288 height 17
type input "attendance sms"
click at [295, 278] on button "Save Note" at bounding box center [294, 283] width 53 height 17
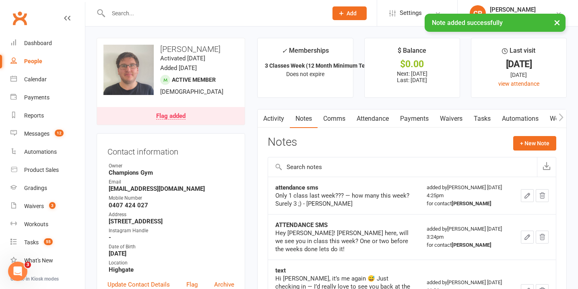
click at [330, 117] on link "Comms" at bounding box center [333, 118] width 33 height 19
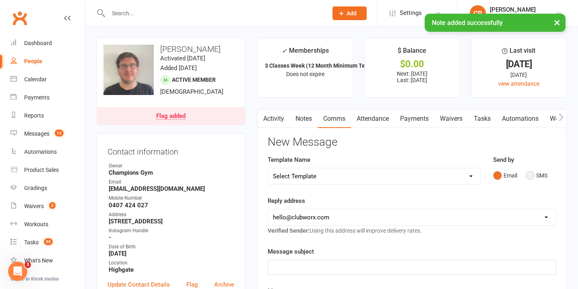
click at [533, 180] on button "SMS" at bounding box center [536, 175] width 22 height 15
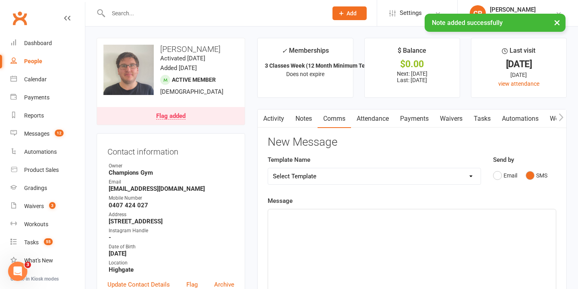
click at [426, 235] on div "﻿" at bounding box center [412, 269] width 288 height 121
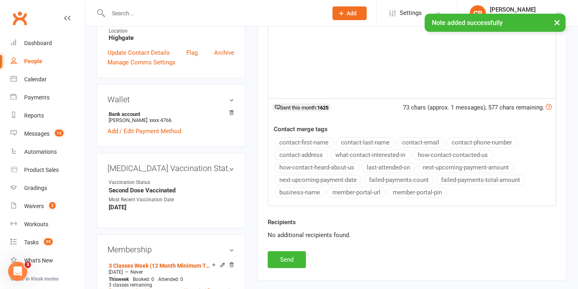
scroll to position [246, 0]
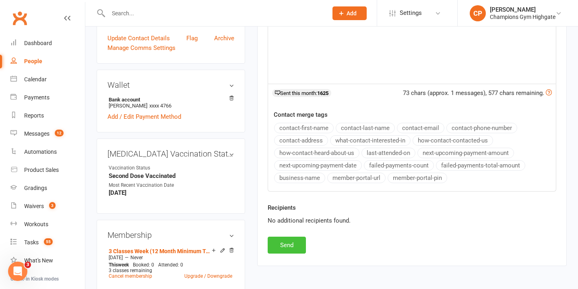
click at [296, 238] on button "Send" at bounding box center [287, 245] width 38 height 17
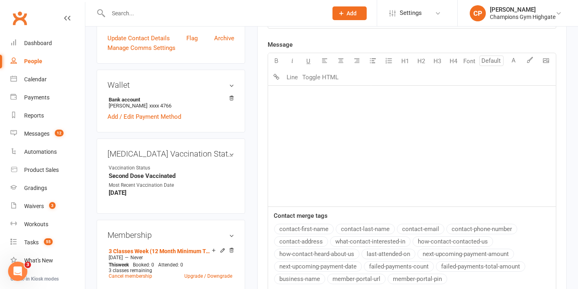
click at [200, 14] on input "text" at bounding box center [214, 13] width 216 height 11
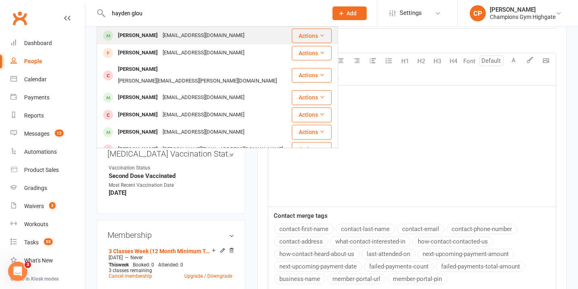
type input "hayden glou"
click at [210, 37] on div "Haydengloudemans@hotmail.com" at bounding box center [203, 36] width 87 height 12
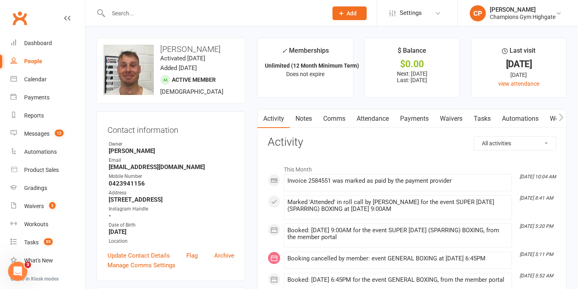
click at [311, 119] on link "Notes" at bounding box center [304, 118] width 28 height 19
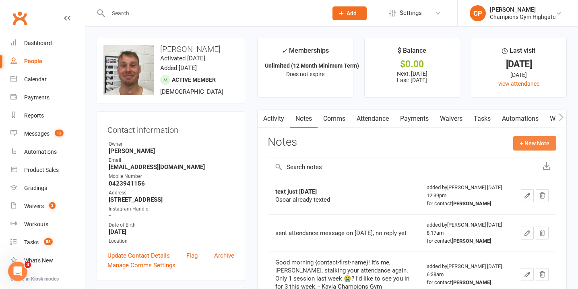
click at [537, 142] on button "+ New Note" at bounding box center [534, 143] width 43 height 14
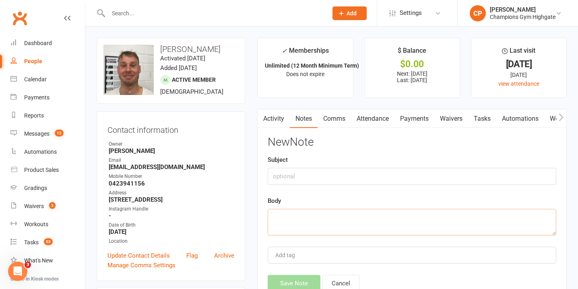
click at [346, 217] on textarea at bounding box center [412, 222] width 288 height 27
paste textarea "Only 1 class last week??? — how many this week? Surely 3 ;) - Chiara"
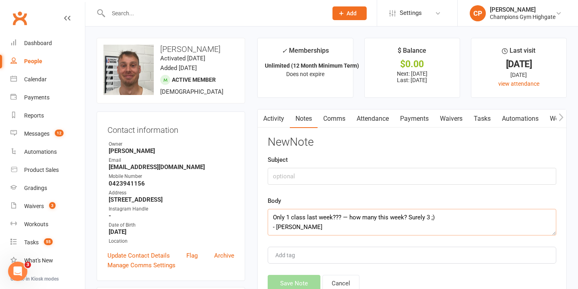
scroll to position [5, 0]
type textarea "Only 1 class last week??? — how many this week? Surely 3 ;) - Chiara"
click at [340, 168] on input "text" at bounding box center [412, 176] width 288 height 17
type input "attendance sms"
click at [300, 279] on button "Save Note" at bounding box center [294, 283] width 53 height 17
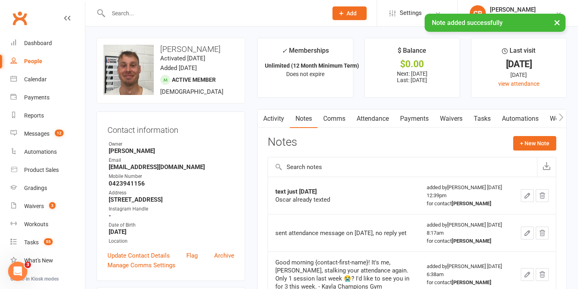
click at [380, 121] on link "Attendance" at bounding box center [372, 118] width 43 height 19
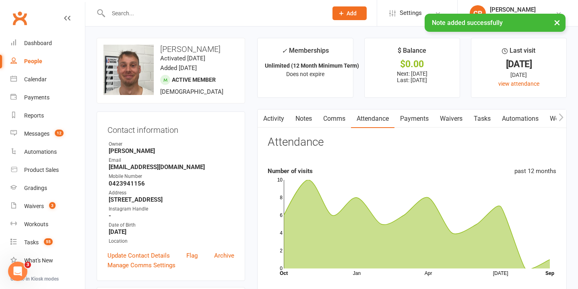
click at [343, 118] on link "Comms" at bounding box center [333, 118] width 33 height 19
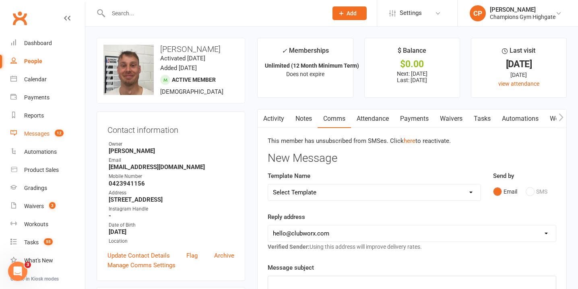
click at [64, 132] on link "Messages 12" at bounding box center [47, 134] width 74 height 18
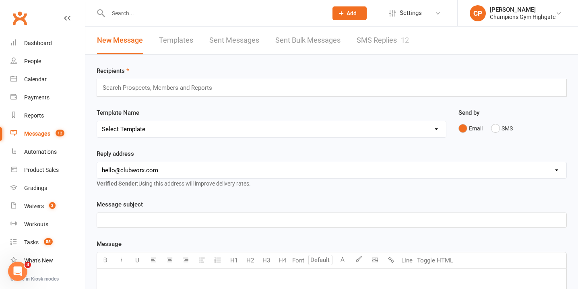
click at [375, 42] on link "SMS Replies 12" at bounding box center [382, 41] width 52 height 28
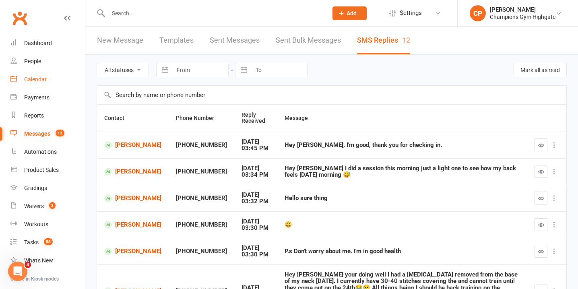
click at [33, 80] on div "Calendar" at bounding box center [35, 79] width 23 height 6
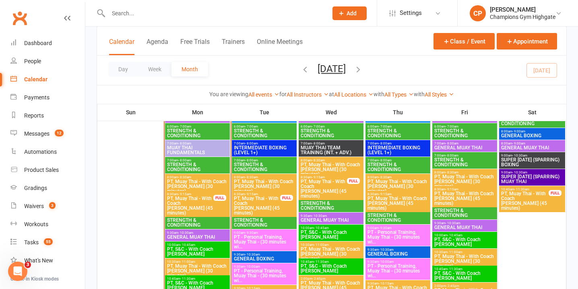
scroll to position [887, 0]
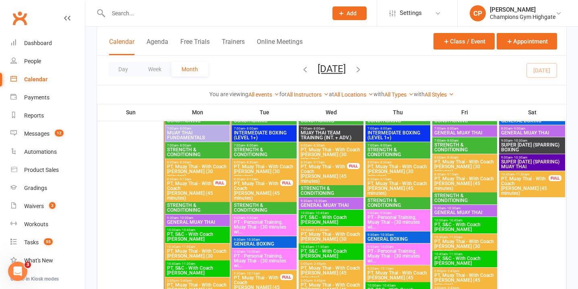
click at [270, 186] on span "PT, Muay Thai - With Coach Loma (45 minutes)" at bounding box center [256, 190] width 47 height 19
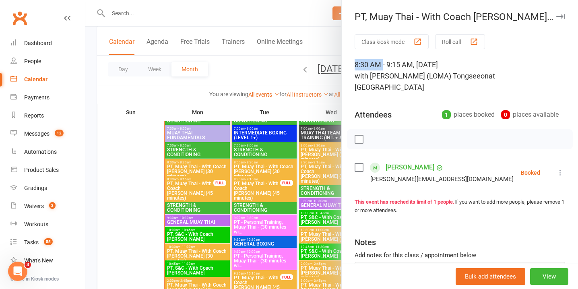
drag, startPoint x: 356, startPoint y: 66, endPoint x: 383, endPoint y: 66, distance: 27.0
click at [383, 66] on div "8:30 AM - 9:15 AM, Tuesday, September, 16, 2025 with Ronnarong (LOMA) Tongseeon…" at bounding box center [459, 76] width 210 height 34
click at [564, 16] on icon "button" at bounding box center [560, 16] width 8 height 5
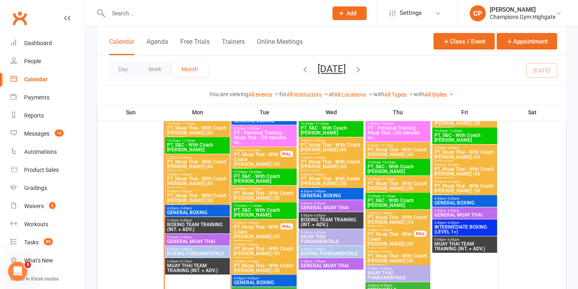
scroll to position [1013, 0]
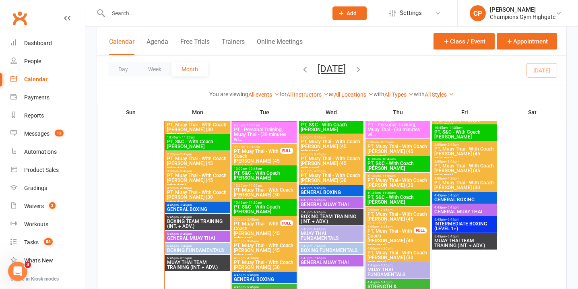
click at [279, 159] on span "PT, Muay Thai - With Coach Loma (45 minutes)" at bounding box center [256, 158] width 47 height 19
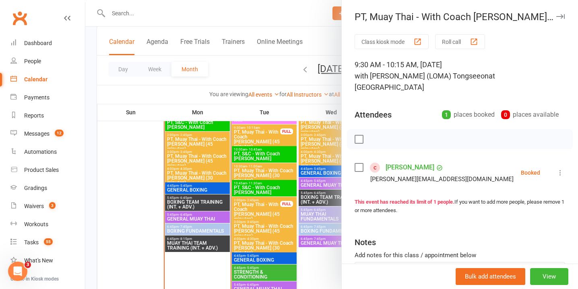
scroll to position [1037, 0]
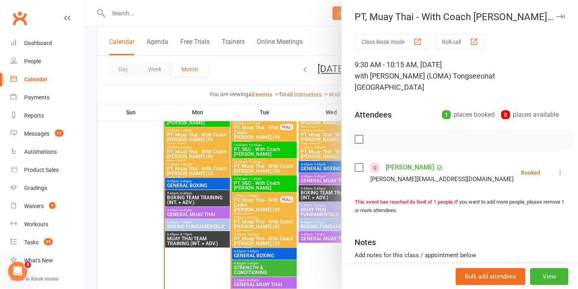
click at [258, 202] on div at bounding box center [331, 144] width 492 height 289
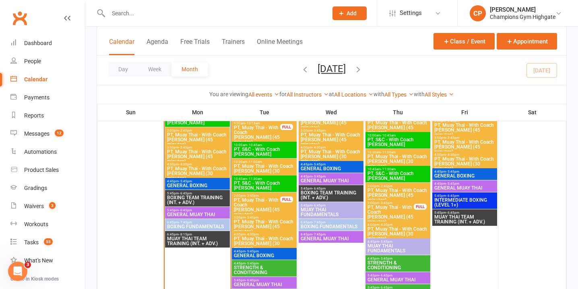
click at [258, 202] on span "PT, Muay Thai - With Coach Loma (45 minutes)" at bounding box center [256, 207] width 47 height 19
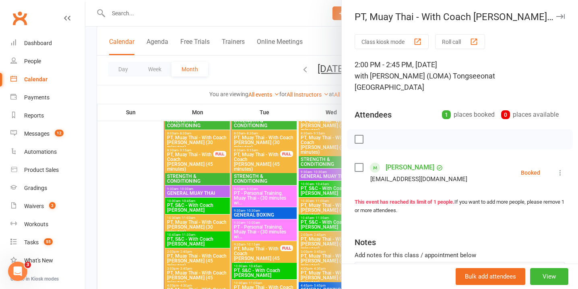
scroll to position [906, 0]
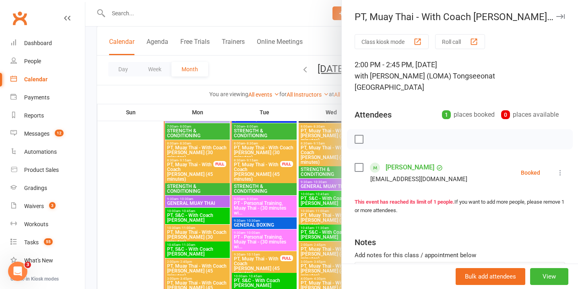
click at [265, 165] on div at bounding box center [331, 144] width 492 height 289
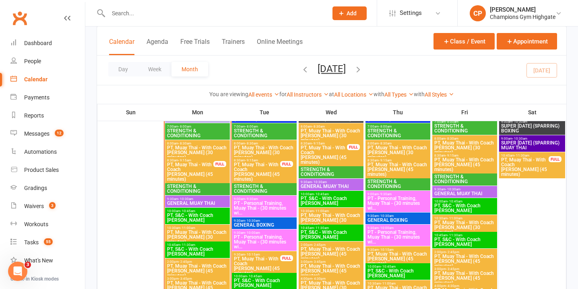
click at [256, 165] on span "PT, Muay Thai - With Coach Loma (45 minutes)" at bounding box center [256, 171] width 47 height 19
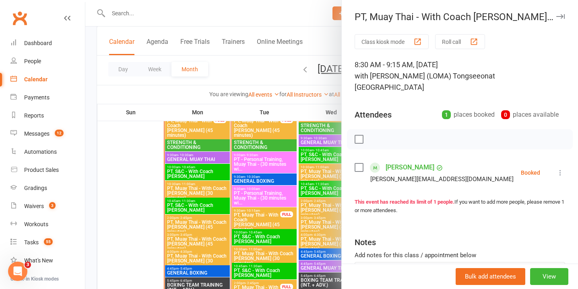
scroll to position [950, 0]
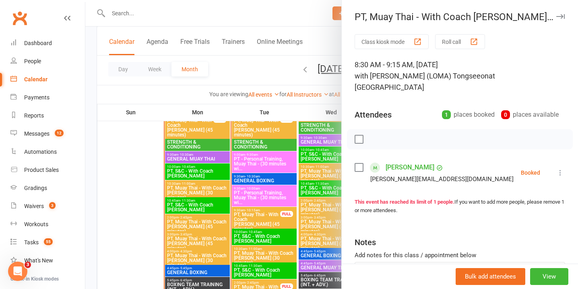
click at [259, 284] on div at bounding box center [331, 144] width 492 height 289
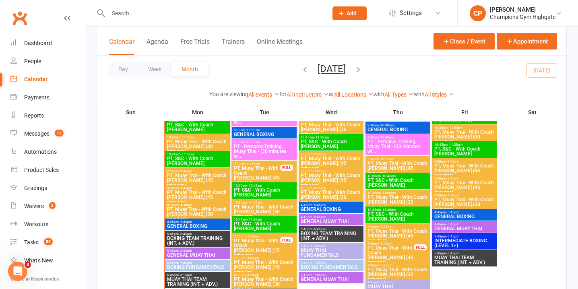
scroll to position [999, 0]
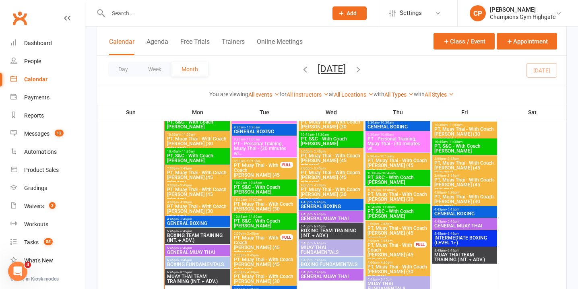
click at [264, 245] on span "PT, Muay Thai - With Coach Loma (45 minutes)" at bounding box center [256, 244] width 47 height 19
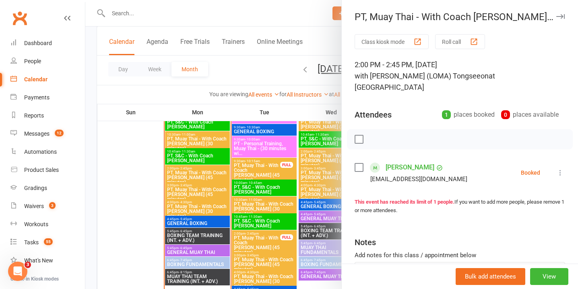
click at [560, 16] on icon "button" at bounding box center [560, 16] width 8 height 5
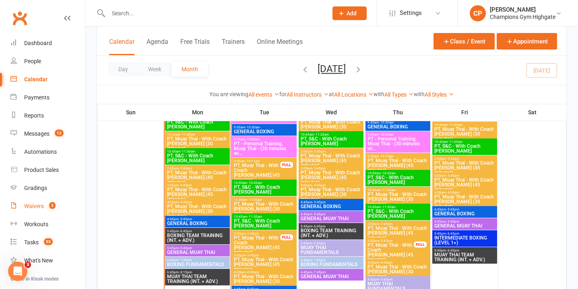
click at [47, 203] on count-badge "3" at bounding box center [50, 206] width 10 height 6
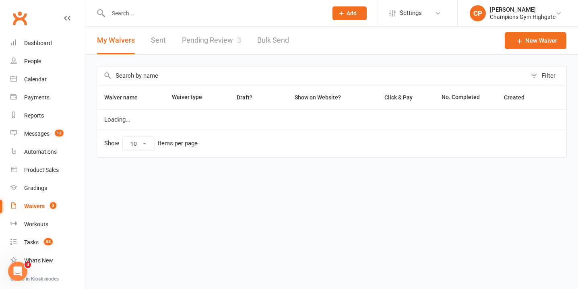
click at [227, 38] on link "Pending Review 3" at bounding box center [211, 41] width 59 height 28
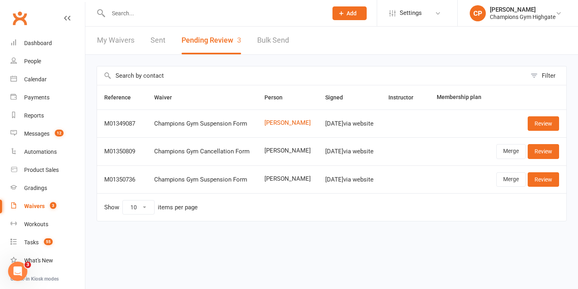
click at [333, 10] on button "Add" at bounding box center [349, 13] width 34 height 14
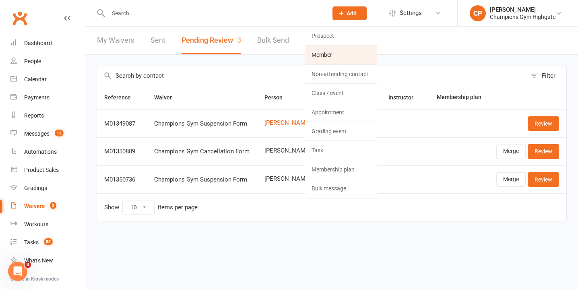
click at [371, 54] on link "Member" at bounding box center [341, 54] width 72 height 19
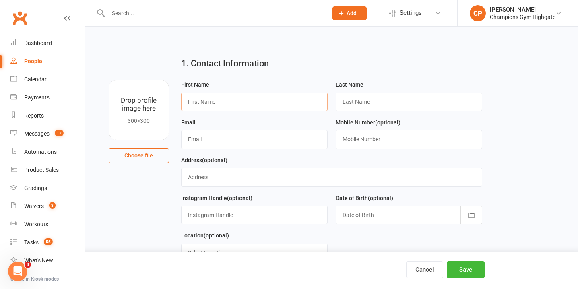
click at [220, 107] on input "text" at bounding box center [254, 102] width 146 height 19
paste input "David Mouchiroudd"
drag, startPoint x: 239, startPoint y: 103, endPoint x: 205, endPoint y: 103, distance: 33.4
click at [205, 103] on input "David Mouchiroudd" at bounding box center [254, 102] width 146 height 19
type input "David"
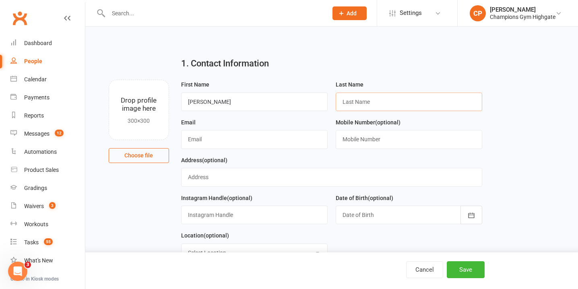
click at [378, 99] on input "text" at bounding box center [409, 102] width 146 height 19
paste input "Mouchiroudd"
type input "Mouchiroudd"
click at [256, 136] on input "text" at bounding box center [254, 139] width 146 height 19
paste input "mouchiroudd@gmail.com"
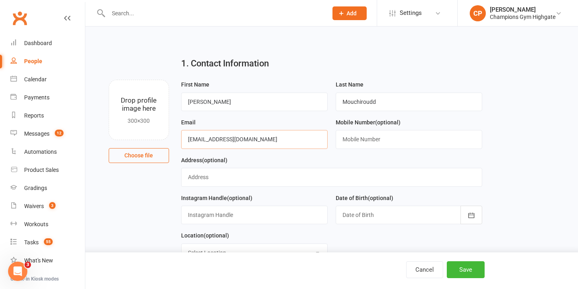
type input "mouchiroudd@gmail.com"
paste input "+61475450875"
click at [377, 142] on input "+61475450875" at bounding box center [409, 139] width 146 height 19
type input "+61475450875"
click at [358, 216] on div at bounding box center [409, 215] width 146 height 19
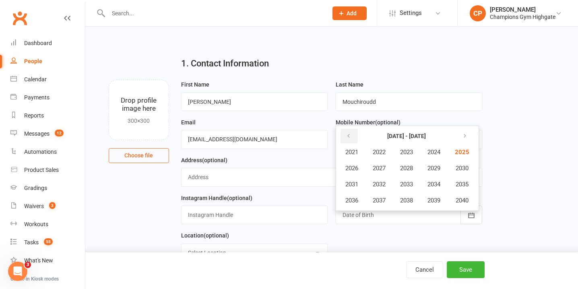
click at [351, 136] on icon "button" at bounding box center [349, 136] width 6 height 6
click at [409, 155] on span "2003" at bounding box center [406, 151] width 13 height 7
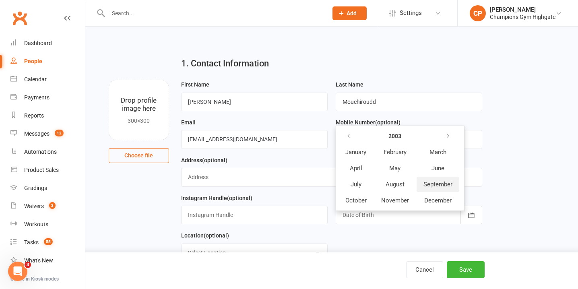
click at [443, 186] on span "September" at bounding box center [437, 184] width 29 height 7
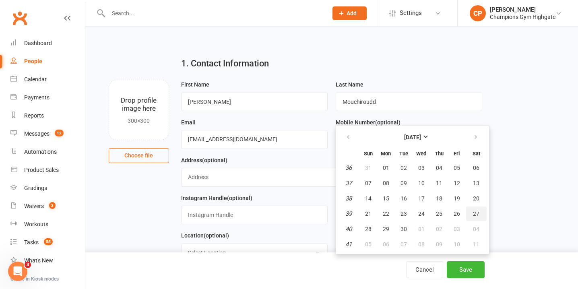
click at [471, 210] on button "27" at bounding box center [476, 213] width 21 height 14
type input "27 Sep 2003"
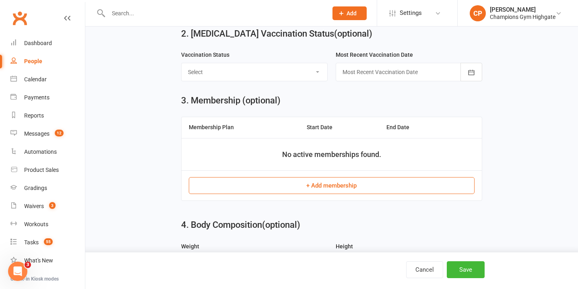
scroll to position [252, 0]
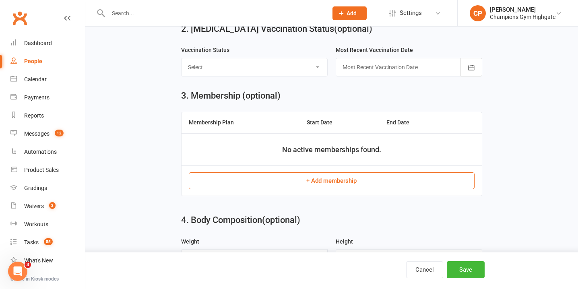
click at [352, 178] on button "+ Add membership" at bounding box center [332, 180] width 286 height 17
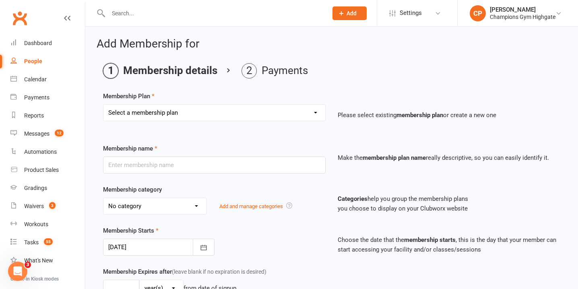
click at [197, 116] on select "Select a membership plan Create new Membership Plan New Starter Program FIFO Ne…" at bounding box center [214, 113] width 222 height 16
select select "43"
click at [103, 105] on select "Select a membership plan Create new Membership Plan New Starter Program FIFO Ne…" at bounding box center [214, 113] width 222 height 16
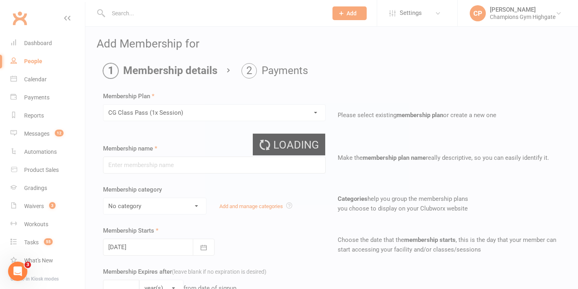
type input "CG Class Pass (1x Session)"
select select "10"
type input "1"
select select "1"
type input "1"
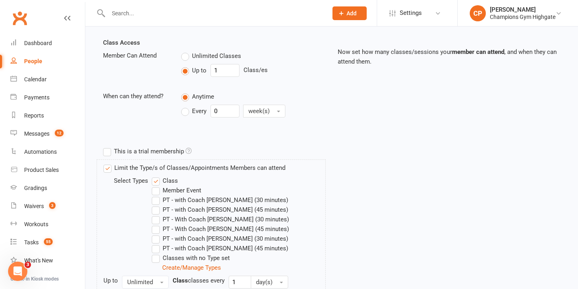
scroll to position [355, 0]
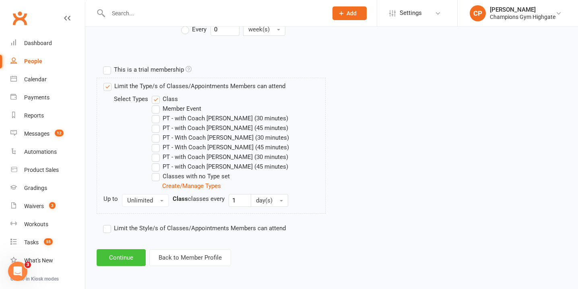
click at [131, 257] on button "Continue" at bounding box center [121, 257] width 49 height 17
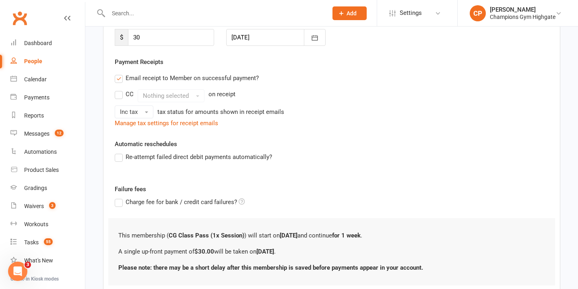
scroll to position [181, 0]
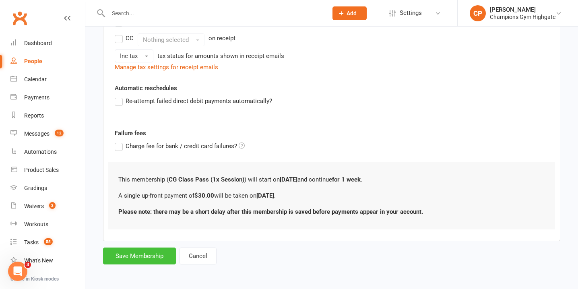
click at [138, 257] on button "Save Membership" at bounding box center [139, 255] width 73 height 17
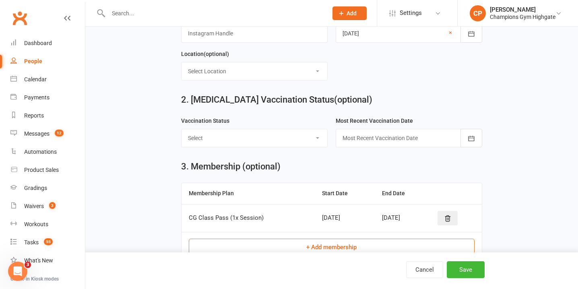
scroll to position [336, 0]
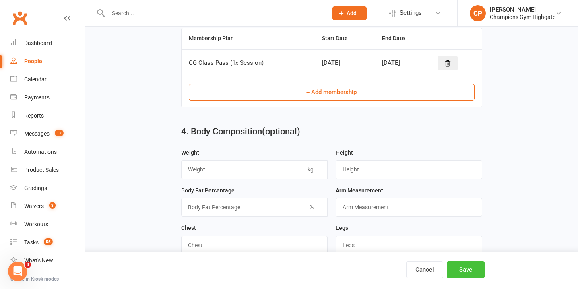
click at [465, 263] on button "Save" at bounding box center [466, 269] width 38 height 17
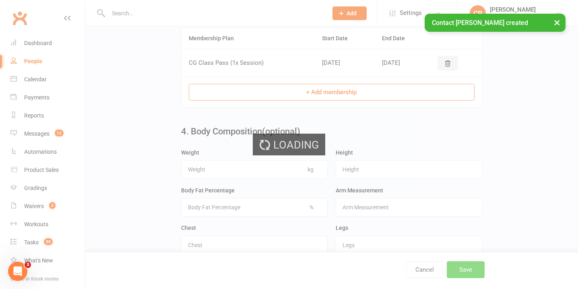
scroll to position [0, 0]
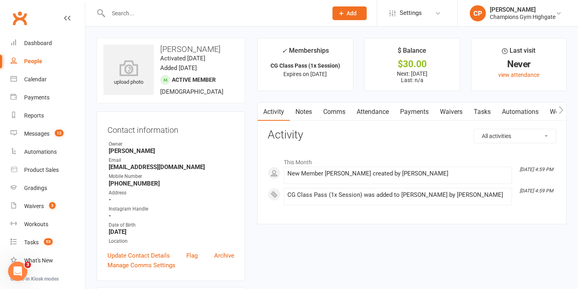
click at [303, 111] on link "Notes" at bounding box center [304, 112] width 28 height 19
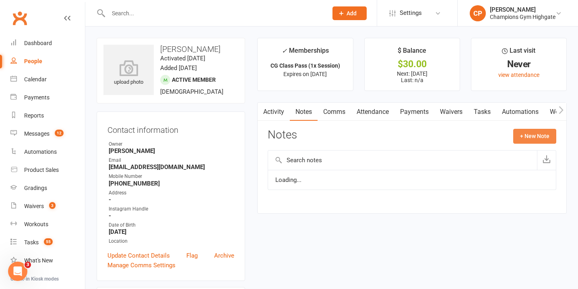
click at [521, 132] on button "+ New Note" at bounding box center [534, 136] width 43 height 14
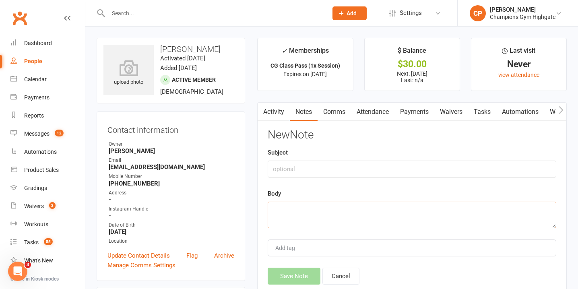
click at [325, 218] on textarea at bounding box center [412, 215] width 288 height 27
paste textarea "Is flying to Thailand next year to do a fight camp & wants to be prepared"
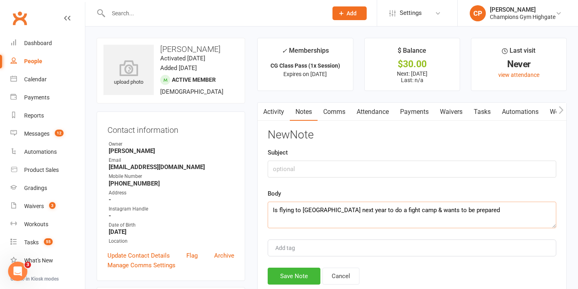
type textarea "Is flying to Thailand next year to do a fight camp & wants to be prepared"
click at [318, 161] on input "text" at bounding box center [412, 169] width 288 height 17
type input "WHY NOW"
click at [304, 269] on button "Save Note" at bounding box center [294, 276] width 53 height 17
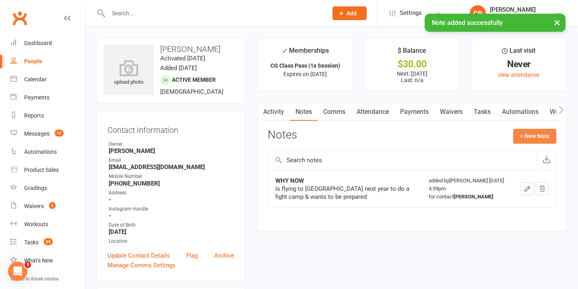
click at [550, 138] on button "+ New Note" at bounding box center [534, 136] width 43 height 14
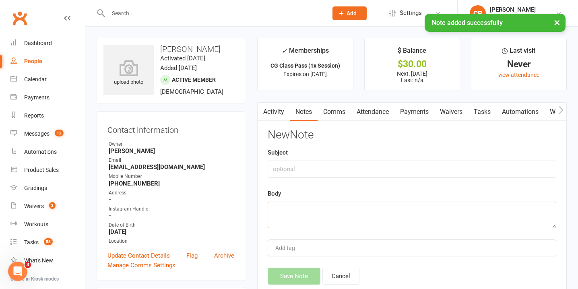
paste textarea "Fifo - 3w on, 1w off - trade assistant"
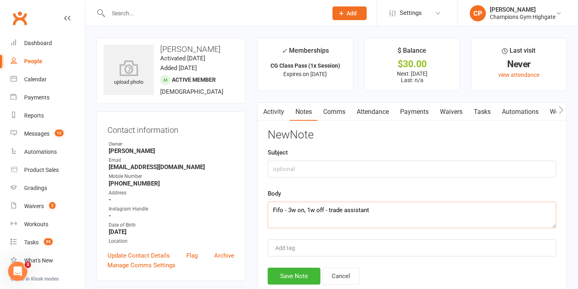
click at [342, 209] on textarea "Fifo - 3w on, 1w off - trade assistant" at bounding box center [412, 215] width 288 height 27
type textarea "Fifo - 3w on, 1w off - trade assistant"
click at [317, 162] on input "text" at bounding box center [412, 169] width 288 height 17
type input "INFO"
click at [303, 275] on button "Save Note" at bounding box center [294, 276] width 53 height 17
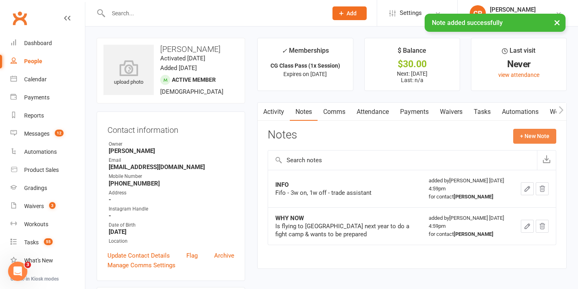
click at [535, 130] on button "+ New Note" at bounding box center [534, 136] width 43 height 14
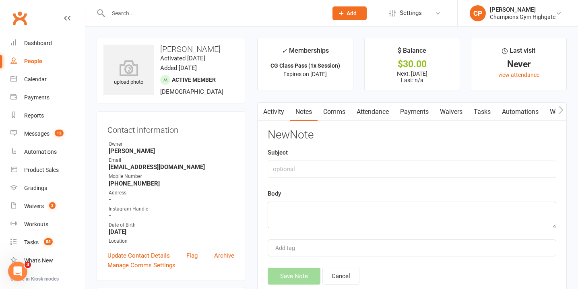
paste textarea "Never done martial arts before"
click at [334, 218] on textarea "Never done martial arts before" at bounding box center [412, 215] width 288 height 27
type textarea "Never done martial arts before"
click at [323, 165] on input "text" at bounding box center [412, 169] width 288 height 17
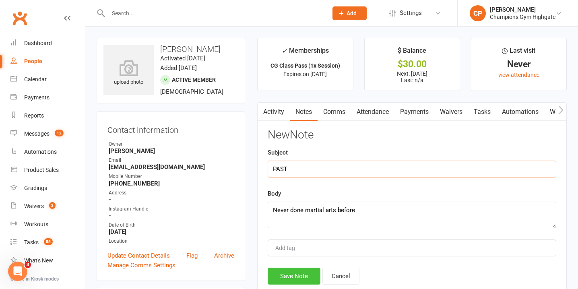
type input "PAST"
click at [297, 273] on button "Save Note" at bounding box center [294, 276] width 53 height 17
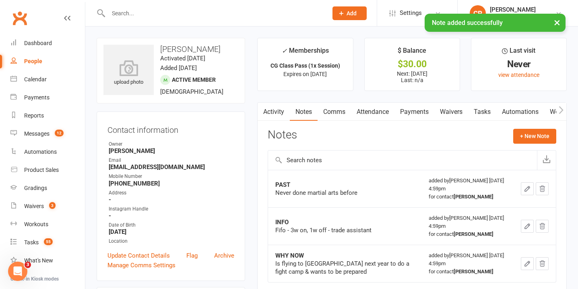
click at [425, 110] on link "Payments" at bounding box center [414, 112] width 40 height 19
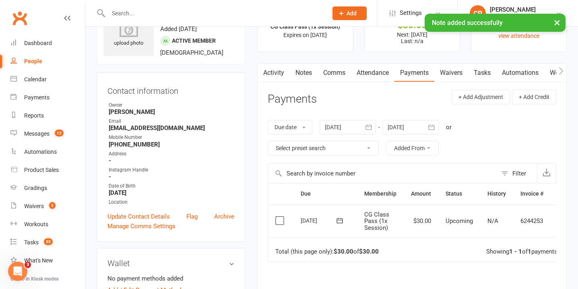
scroll to position [0, 19]
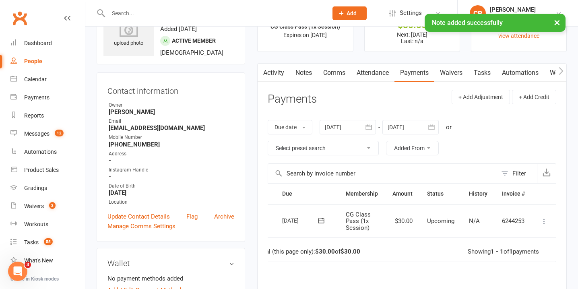
click at [542, 219] on icon at bounding box center [544, 221] width 8 height 8
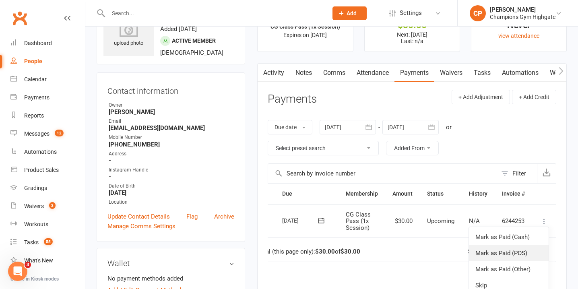
click at [513, 249] on link "Mark as Paid (POS)" at bounding box center [509, 253] width 80 height 16
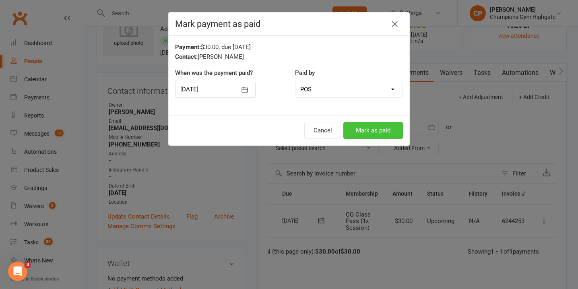
click at [376, 127] on button "Mark as paid" at bounding box center [373, 130] width 60 height 17
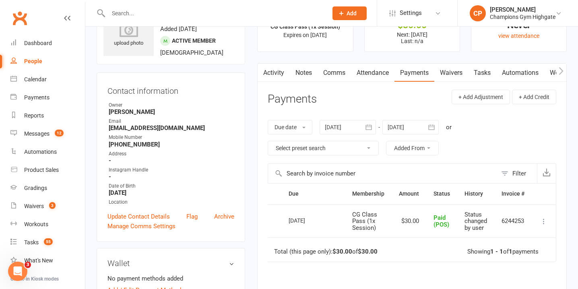
scroll to position [0, 2]
click at [298, 74] on link "Notes" at bounding box center [304, 73] width 28 height 19
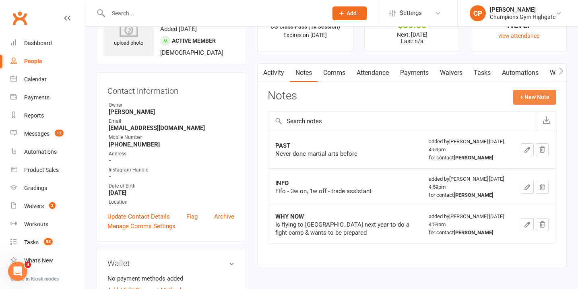
click at [530, 95] on button "+ New Note" at bounding box center [534, 97] width 43 height 14
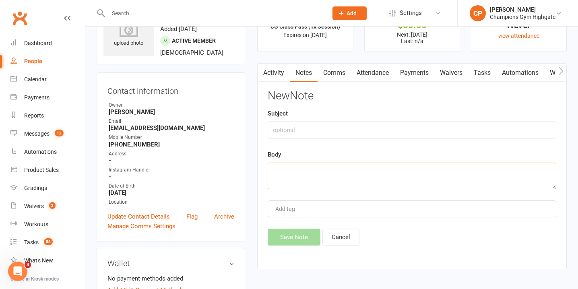
click at [337, 174] on textarea at bounding box center [412, 176] width 288 height 27
paste textarea "Wants to be physically ready for the fight camp Wants to learn the skills and t…"
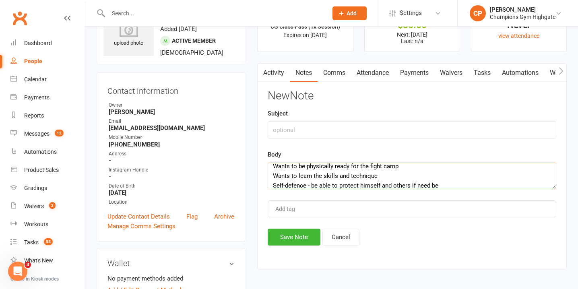
type textarea "Wants to be physically ready for the fight camp Wants to learn the skills and t…"
click at [316, 132] on input "text" at bounding box center [412, 130] width 288 height 17
type input "GOALS"
click at [291, 236] on button "Save Note" at bounding box center [294, 237] width 53 height 17
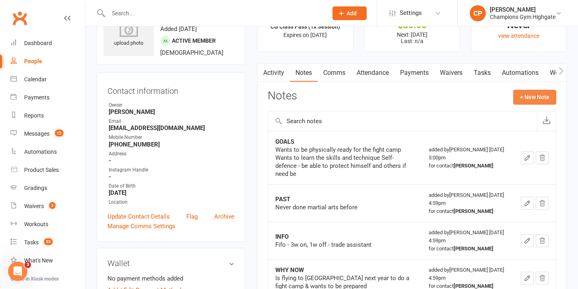
click at [538, 95] on button "+ New Note" at bounding box center [534, 97] width 43 height 14
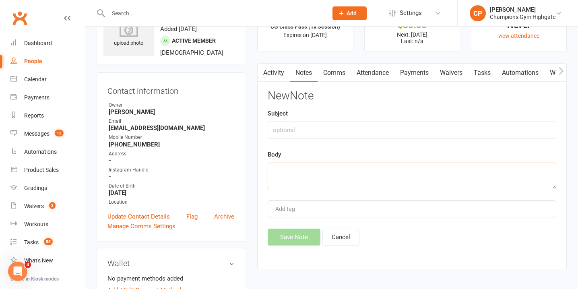
click at [318, 174] on textarea at bounding box center [412, 176] width 288 height 27
paste textarea "CURRENT Gym regularly SCHEDULE Train as much as he can when he is home from swi…"
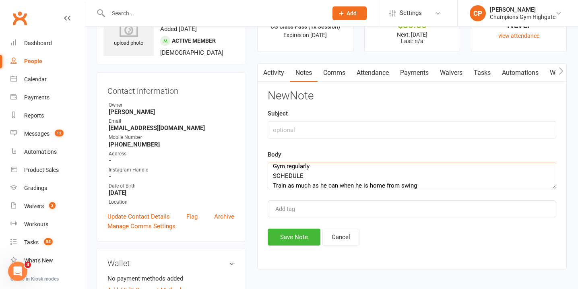
type textarea "CURRENT Gym regularly SCHEDULE Train as much as he can when he is home from swi…"
click at [312, 132] on input "text" at bounding box center [412, 130] width 288 height 17
type input "CURRENT/SCHEDULE"
click at [299, 240] on button "Save Note" at bounding box center [294, 237] width 53 height 17
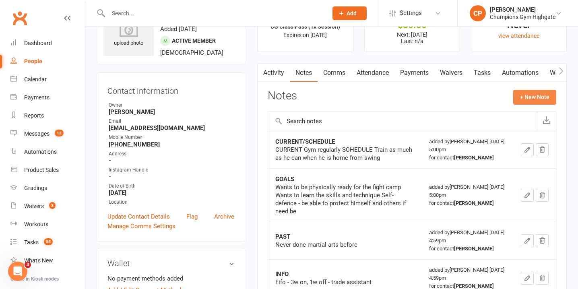
click at [524, 94] on button "+ New Note" at bounding box center [534, 97] width 43 height 14
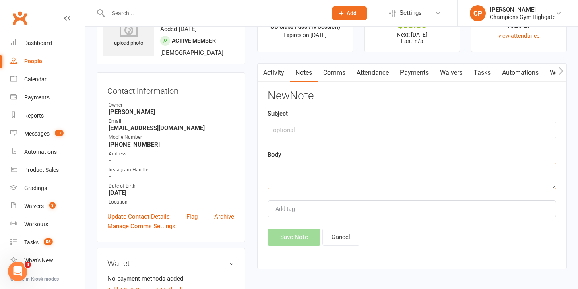
click at [319, 179] on textarea at bounding box center [412, 176] width 288 height 27
paste textarea "Credit $30 to membership if he chooses to continue. He goes to work Wednesday s…"
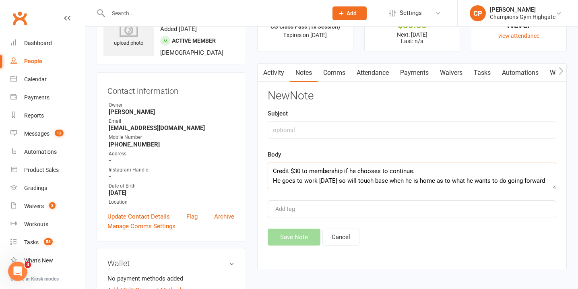
scroll to position [5, 0]
type textarea "Credit $30 to membership if he chooses to continue. He goes to work Wednesday s…"
click at [305, 128] on input "text" at bounding box center [412, 130] width 288 height 17
type input "B"
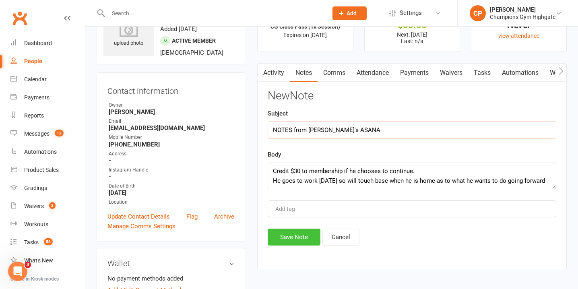
type input "NOTES from Ayla's ASANA"
click at [300, 240] on button "Save Note" at bounding box center [294, 237] width 53 height 17
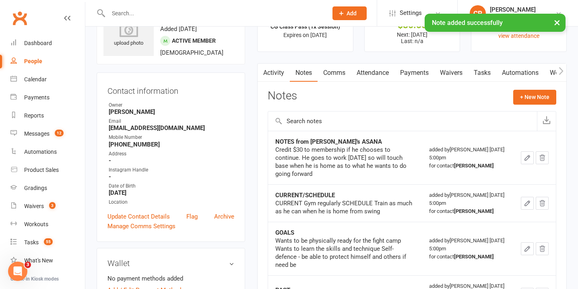
click at [333, 68] on link "Comms" at bounding box center [333, 73] width 33 height 19
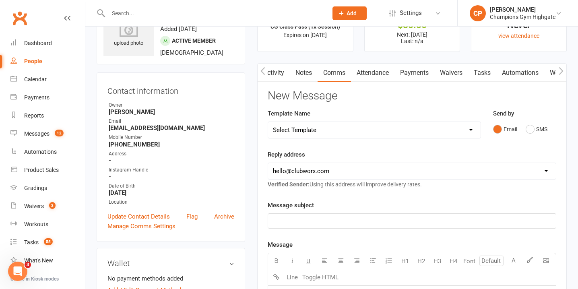
click at [381, 74] on link "Attendance" at bounding box center [372, 73] width 43 height 19
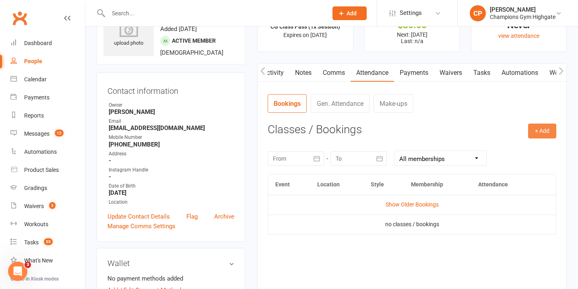
click at [545, 135] on button "+ Add" at bounding box center [542, 131] width 28 height 14
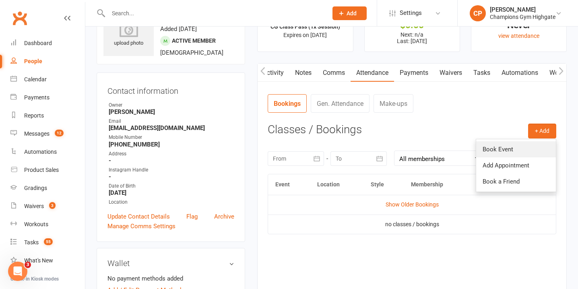
click at [494, 149] on link "Book Event" at bounding box center [516, 149] width 80 height 16
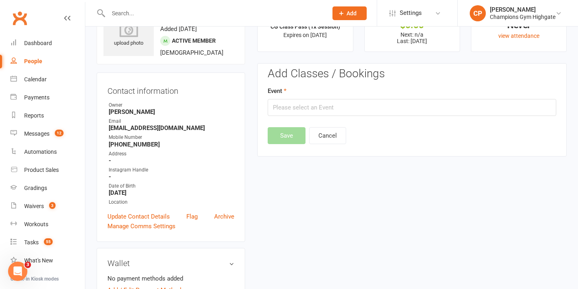
scroll to position [62, 0]
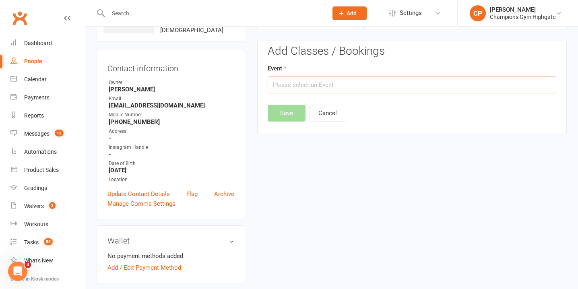
click at [317, 78] on input "text" at bounding box center [412, 84] width 288 height 17
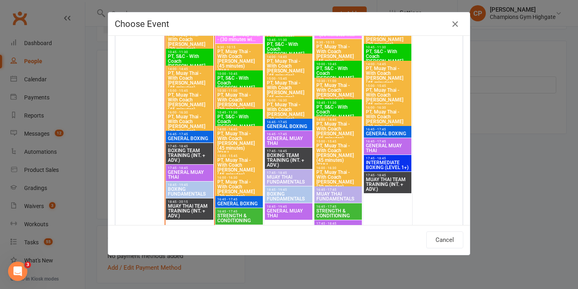
scroll to position [1130, 0]
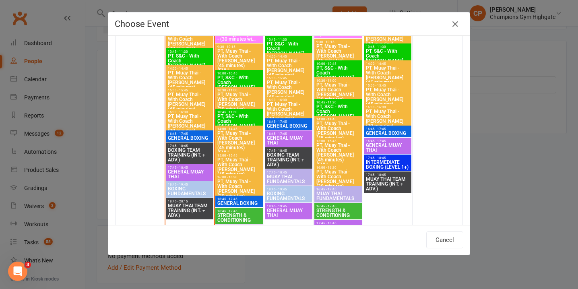
click at [185, 171] on span "GENERAL MUAY THAI" at bounding box center [189, 174] width 44 height 10
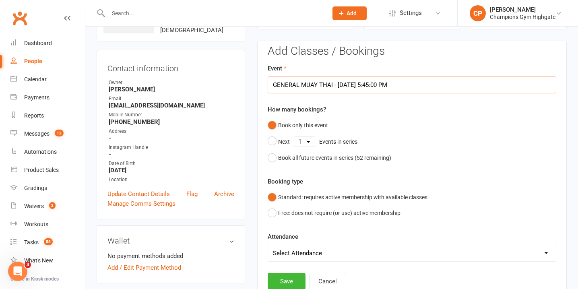
click at [325, 86] on input "GENERAL MUAY THAI - Sep 15, 2025 5:45:00 PM" at bounding box center [412, 84] width 288 height 17
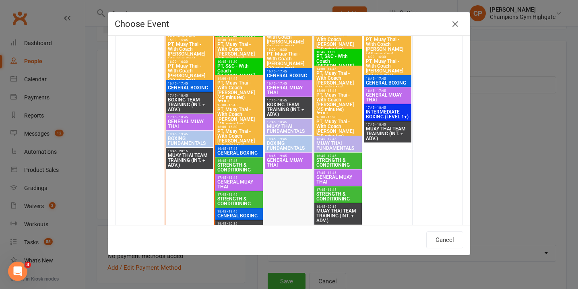
scroll to position [1187, 0]
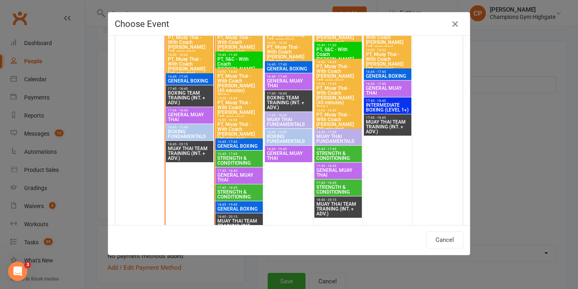
click at [242, 174] on span "GENERAL MUAY THAI" at bounding box center [239, 178] width 44 height 10
type input "GENERAL MUAY THAI - Sep 16, 2025 5:45:00 PM"
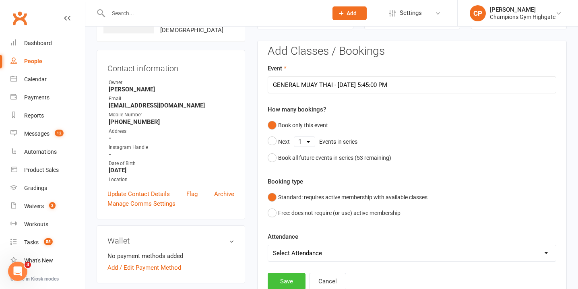
click at [284, 282] on button "Save" at bounding box center [287, 281] width 38 height 17
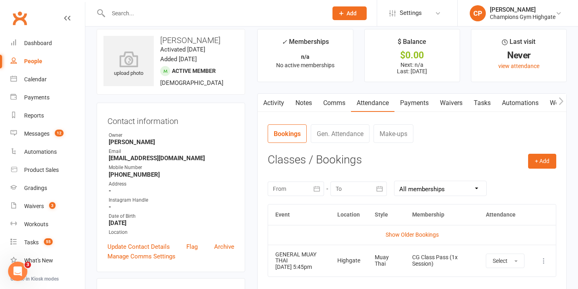
scroll to position [0, 0]
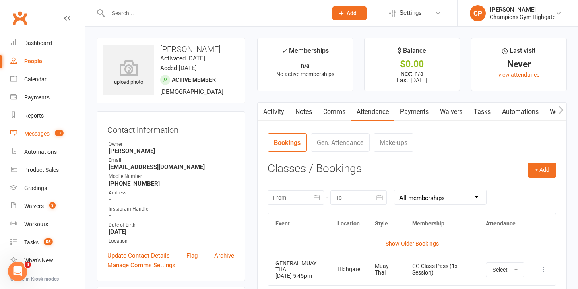
click at [53, 136] on count-badge "12" at bounding box center [57, 133] width 13 height 6
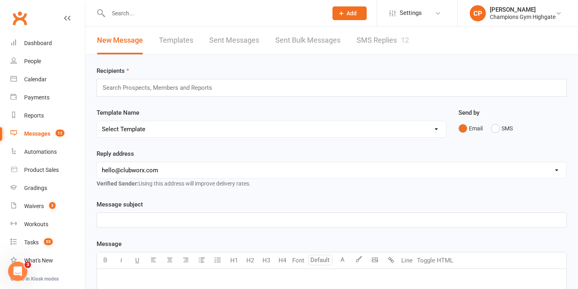
click at [386, 41] on link "SMS Replies 12" at bounding box center [382, 41] width 52 height 28
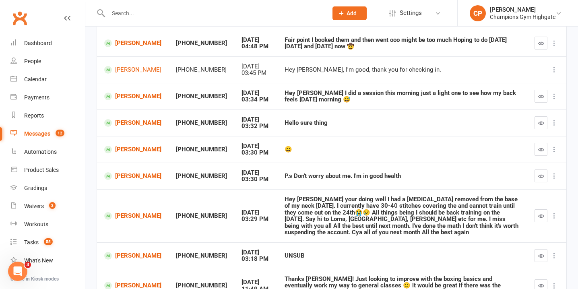
scroll to position [106, 0]
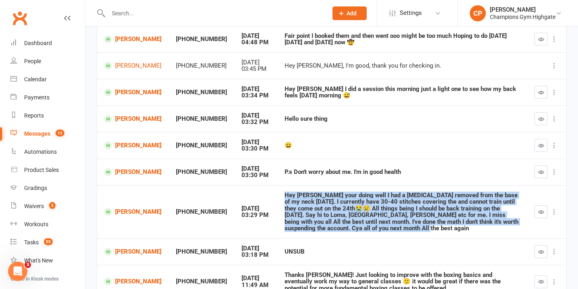
drag, startPoint x: 264, startPoint y: 194, endPoint x: 323, endPoint y: 235, distance: 72.4
click at [323, 235] on td "Hey Emma Hope your doing well I had a melanoma removed from the base of my neck…" at bounding box center [402, 211] width 250 height 53
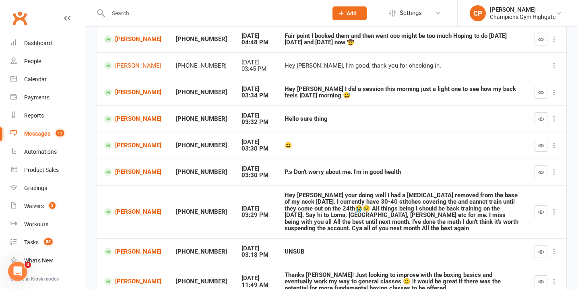
click at [368, 239] on td "UNSUB" at bounding box center [402, 251] width 250 height 27
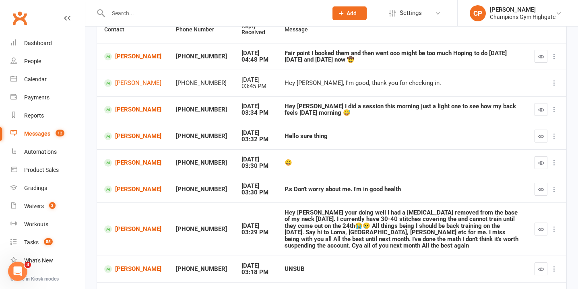
scroll to position [88, 0]
drag, startPoint x: 267, startPoint y: 188, endPoint x: 389, endPoint y: 191, distance: 122.8
click at [390, 191] on div "P.s Don't worry about me. I'm in good health" at bounding box center [401, 189] width 235 height 7
click at [284, 161] on div "😄" at bounding box center [401, 163] width 235 height 7
click at [126, 163] on link "Garry Fox" at bounding box center [132, 163] width 57 height 8
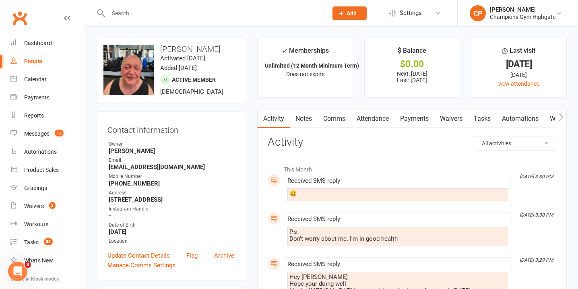
click at [368, 117] on link "Attendance" at bounding box center [372, 118] width 43 height 19
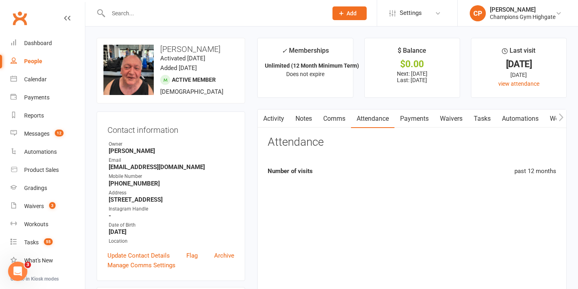
click at [333, 118] on link "Comms" at bounding box center [333, 118] width 33 height 19
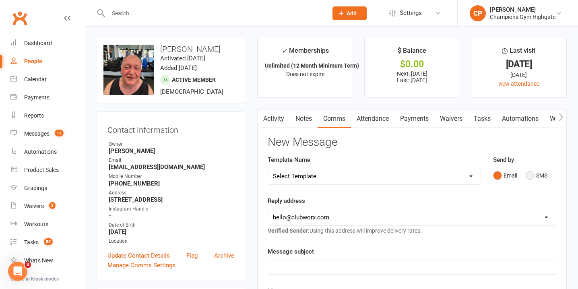
click at [532, 174] on button "SMS" at bounding box center [536, 175] width 22 height 15
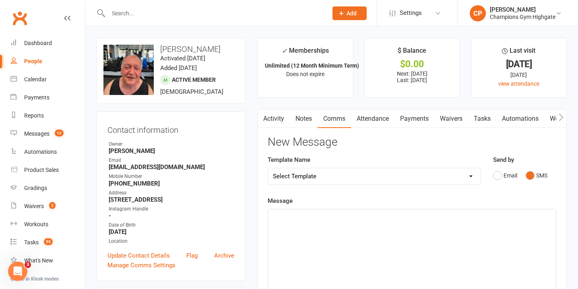
click at [355, 216] on p "﻿" at bounding box center [412, 217] width 278 height 10
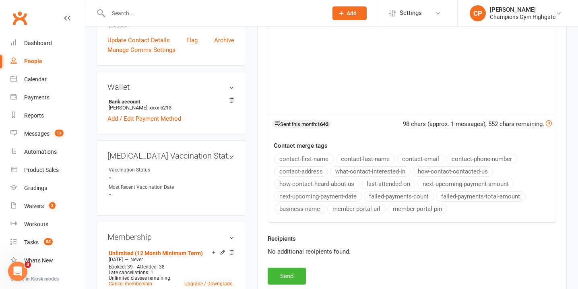
scroll to position [216, 0]
click at [282, 277] on button "Send" at bounding box center [287, 275] width 38 height 17
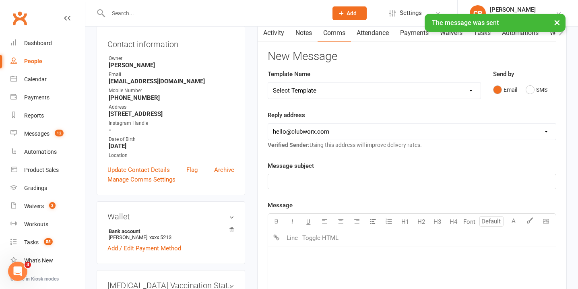
scroll to position [0, 0]
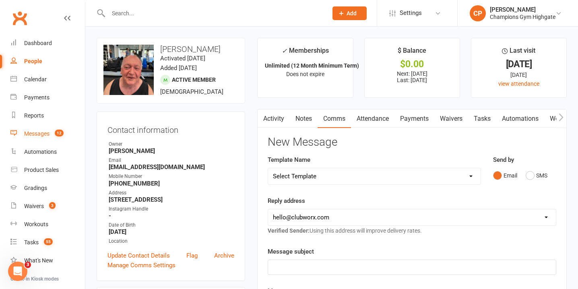
click at [51, 136] on count-badge "12" at bounding box center [57, 133] width 13 height 6
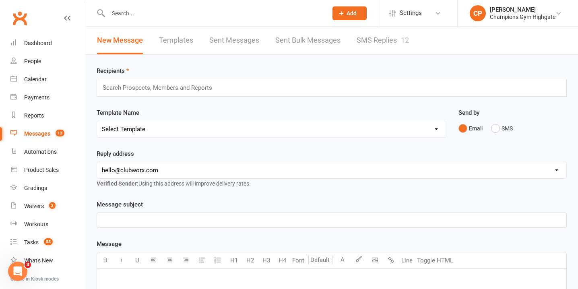
click at [389, 37] on link "SMS Replies 12" at bounding box center [382, 41] width 52 height 28
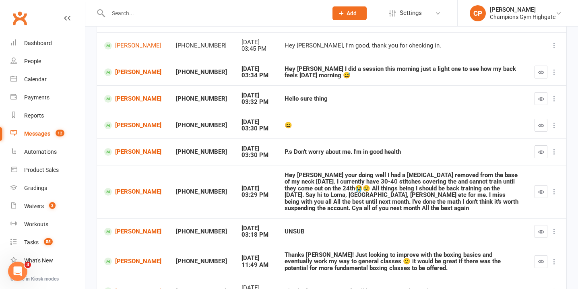
scroll to position [126, 0]
click at [540, 152] on icon "button" at bounding box center [541, 151] width 6 height 6
click at [543, 123] on icon "button" at bounding box center [541, 125] width 6 height 6
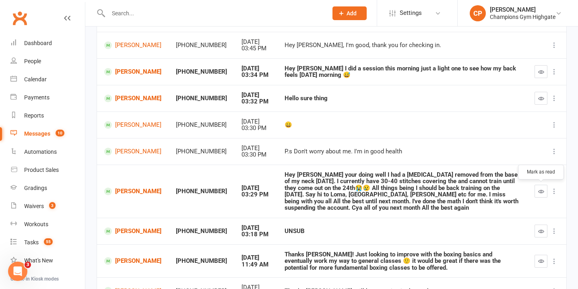
click at [537, 190] on button "button" at bounding box center [540, 191] width 13 height 13
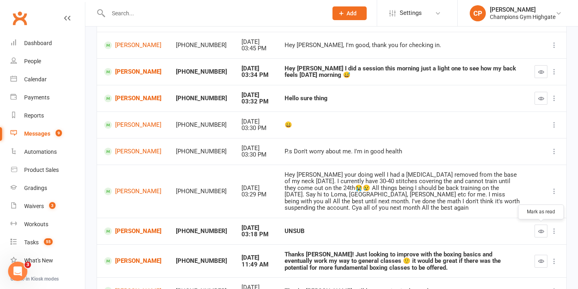
click at [541, 231] on icon "button" at bounding box center [541, 231] width 6 height 6
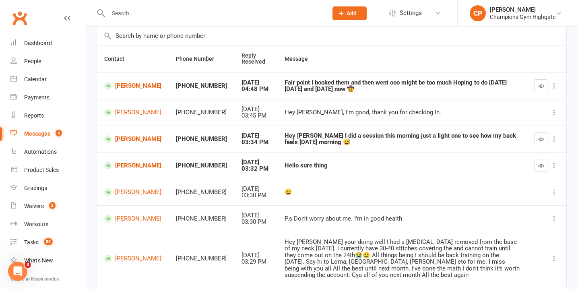
scroll to position [63, 0]
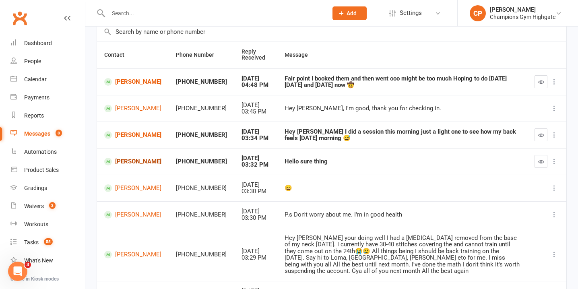
click at [120, 165] on link "Angelina Egorova" at bounding box center [132, 162] width 57 height 8
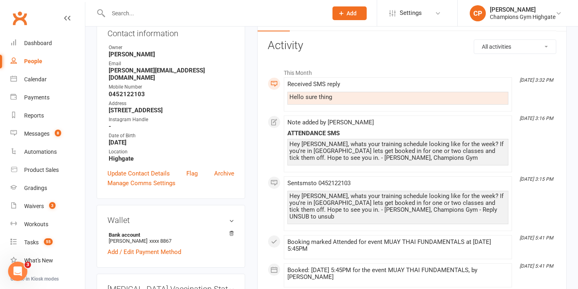
scroll to position [98, 0]
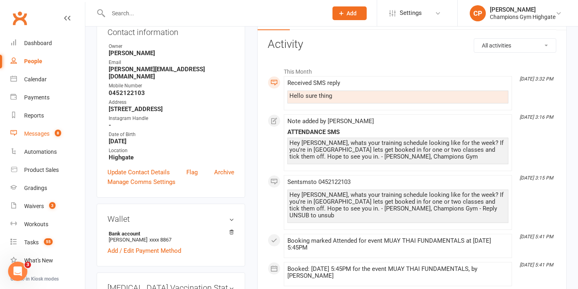
click at [52, 134] on count-badge "8" at bounding box center [56, 133] width 10 height 6
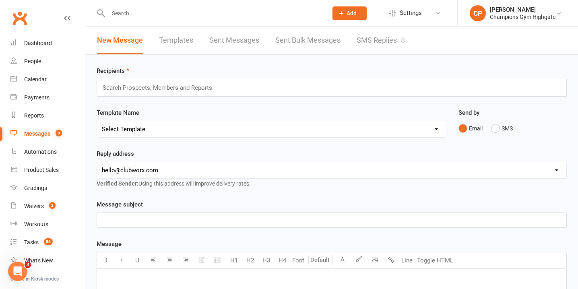
click at [399, 47] on link "SMS Replies 8" at bounding box center [380, 41] width 48 height 28
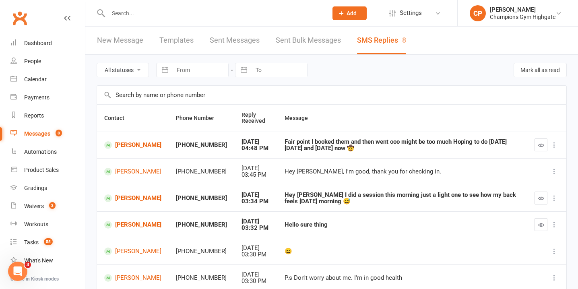
click at [117, 76] on select "All statuses Read only Unread only" at bounding box center [122, 70] width 51 height 14
select select "unread_only"
click at [97, 63] on select "All statuses Read only Unread only" at bounding box center [122, 70] width 51 height 14
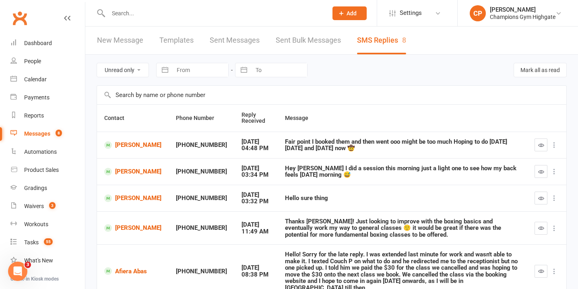
scroll to position [116, 0]
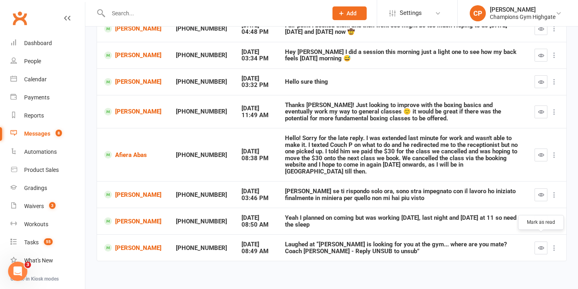
click at [542, 245] on icon "button" at bounding box center [541, 248] width 6 height 6
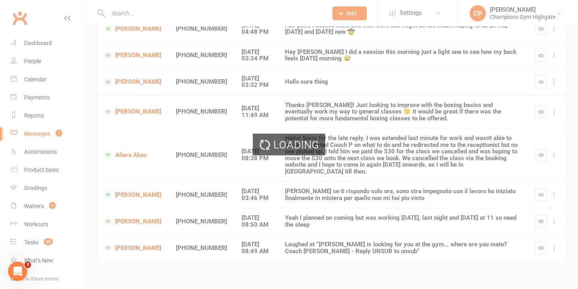
scroll to position [90, 0]
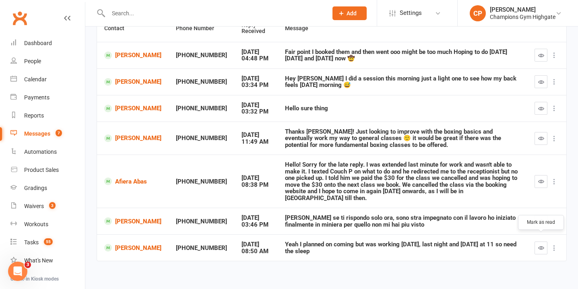
click at [536, 241] on button "button" at bounding box center [540, 247] width 13 height 13
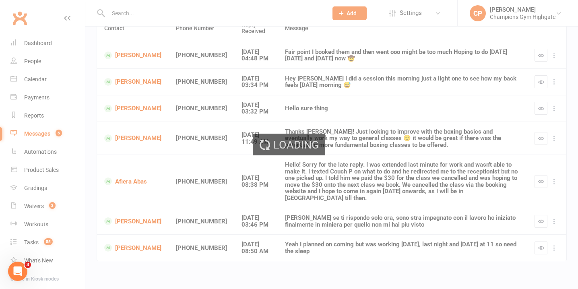
scroll to position [63, 0]
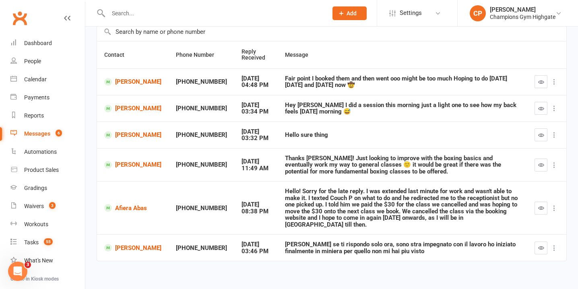
drag, startPoint x: 408, startPoint y: 245, endPoint x: 263, endPoint y: 237, distance: 145.1
click at [278, 237] on td "Ciao vincenzo scusa se ti rispondo solo ora, sono stra impegnato con il lavoro …" at bounding box center [402, 247] width 249 height 27
click at [479, 234] on td "Ciao vincenzo scusa se ti rispondo solo ora, sono stra impegnato con il lavoro …" at bounding box center [402, 247] width 249 height 27
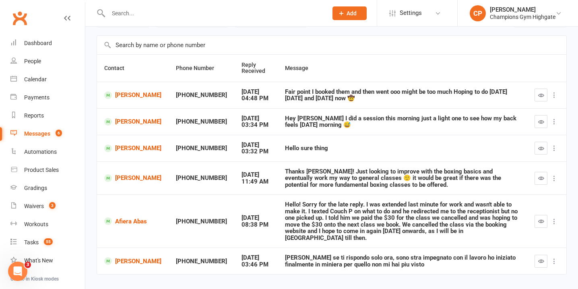
scroll to position [48, 0]
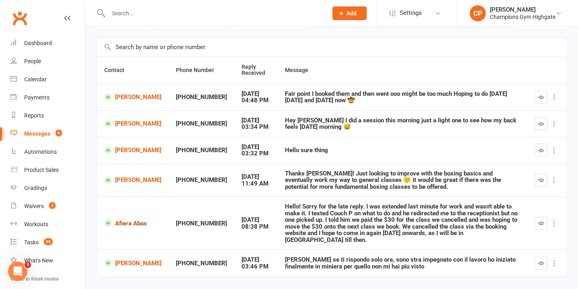
click at [129, 220] on link "Afiera Abas" at bounding box center [132, 223] width 57 height 8
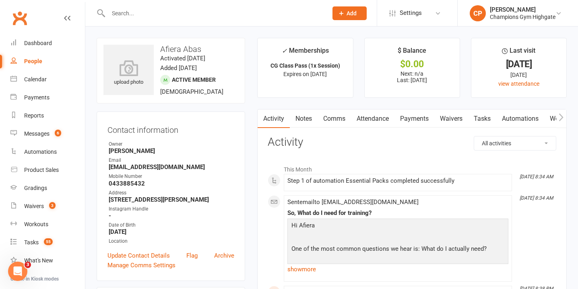
click at [305, 119] on link "Notes" at bounding box center [304, 118] width 28 height 19
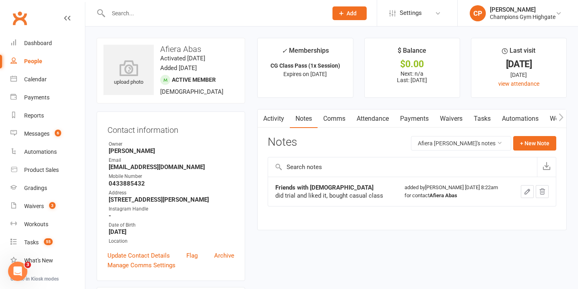
click at [280, 118] on link "Activity" at bounding box center [273, 118] width 32 height 19
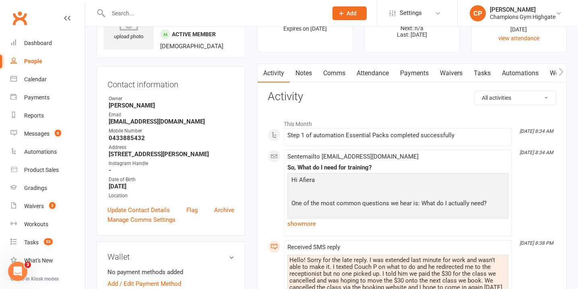
scroll to position [44, 0]
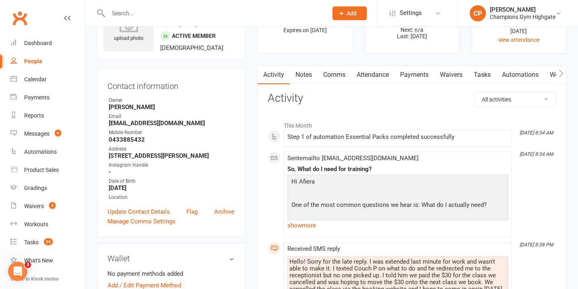
click at [381, 74] on link "Attendance" at bounding box center [372, 75] width 43 height 19
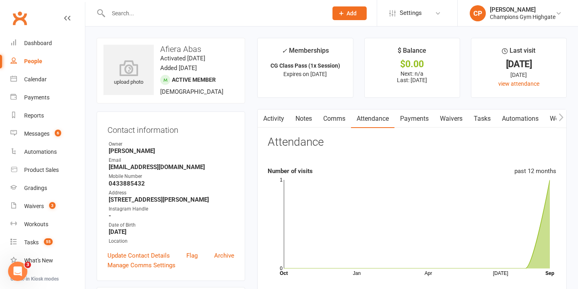
click at [337, 121] on link "Comms" at bounding box center [333, 118] width 33 height 19
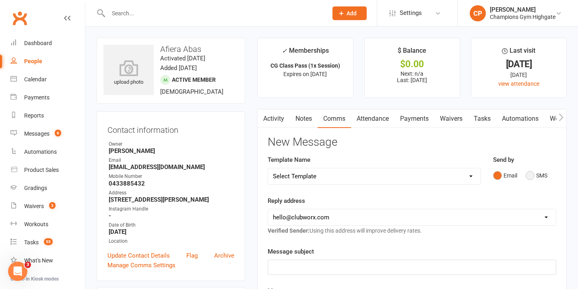
click at [529, 175] on button "SMS" at bounding box center [536, 175] width 22 height 15
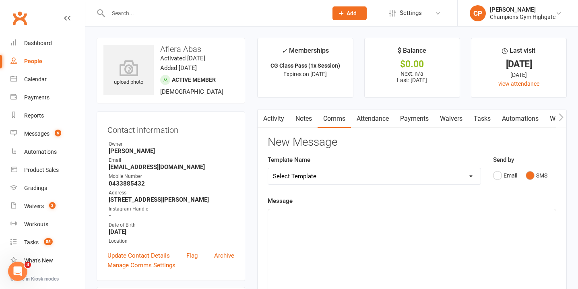
click at [348, 217] on p "﻿" at bounding box center [412, 217] width 278 height 10
click at [304, 215] on span "Hey! That'sno worries" at bounding box center [302, 216] width 58 height 7
click at [344, 218] on p "Hey! That's no worries" at bounding box center [412, 217] width 278 height 10
click at [435, 218] on span "Hey! That's no worries at all! Which class would you like - I ca book you in" at bounding box center [372, 216] width 198 height 7
click at [480, 215] on p "Hey! That's no worries at all! Which class would you like - I can book you in" at bounding box center [412, 217] width 278 height 10
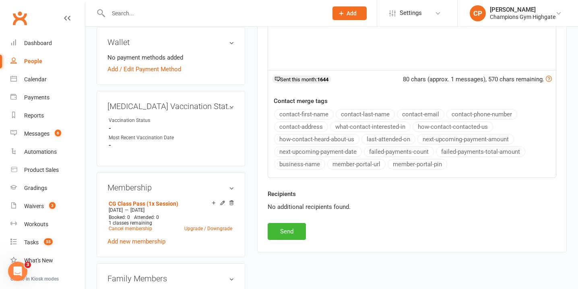
scroll to position [260, 0]
click at [289, 229] on button "Send" at bounding box center [287, 230] width 38 height 17
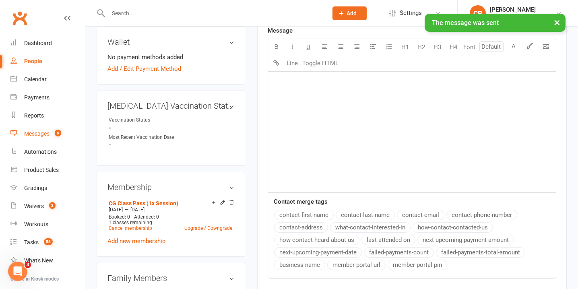
click at [47, 135] on div "Messages" at bounding box center [36, 133] width 25 height 6
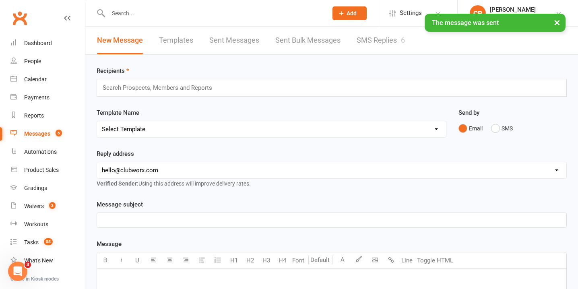
click at [379, 14] on div "× The message was sent" at bounding box center [283, 14] width 567 height 0
click at [379, 37] on link "SMS Replies 6" at bounding box center [380, 41] width 48 height 28
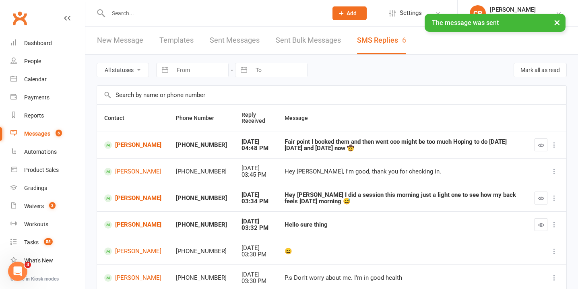
click at [134, 69] on select "All statuses Read only Unread only" at bounding box center [122, 70] width 51 height 14
select select "unread_only"
click at [97, 63] on select "All statuses Read only Unread only" at bounding box center [122, 70] width 51 height 14
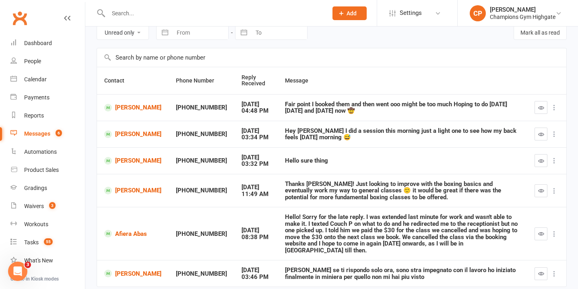
scroll to position [63, 0]
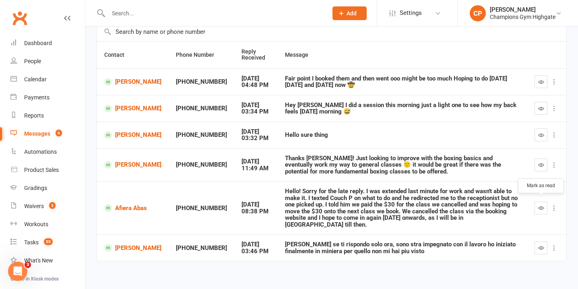
click at [538, 205] on icon "button" at bounding box center [541, 208] width 6 height 6
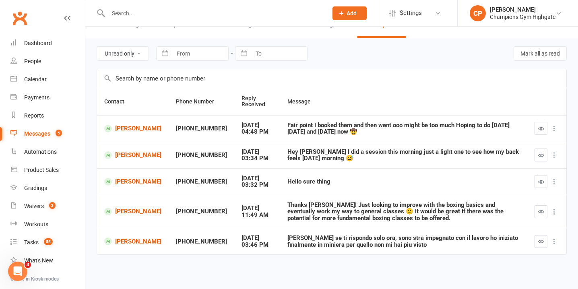
scroll to position [16, 0]
click at [194, 14] on input "text" at bounding box center [214, 13] width 216 height 11
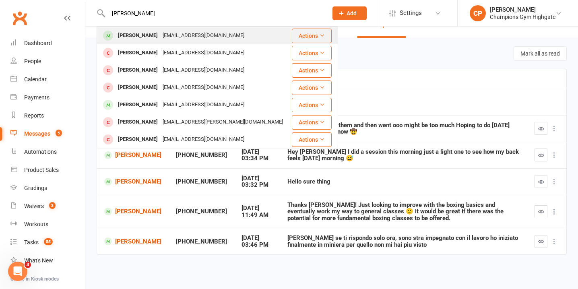
type input "oscar malonmey"
click at [180, 36] on div "ozmaloney03@gmail.com" at bounding box center [203, 36] width 87 height 12
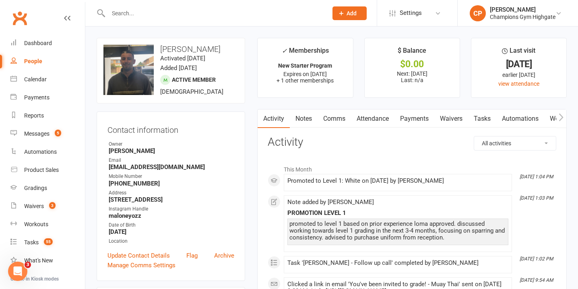
click at [372, 122] on link "Attendance" at bounding box center [372, 118] width 43 height 19
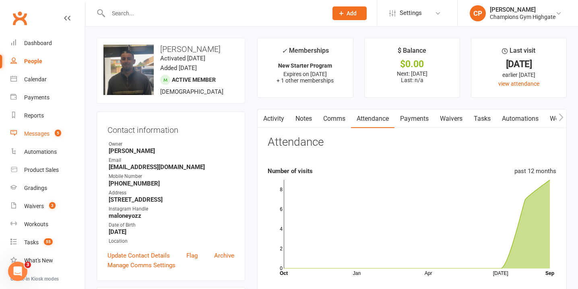
click at [39, 132] on div "Messages" at bounding box center [36, 133] width 25 height 6
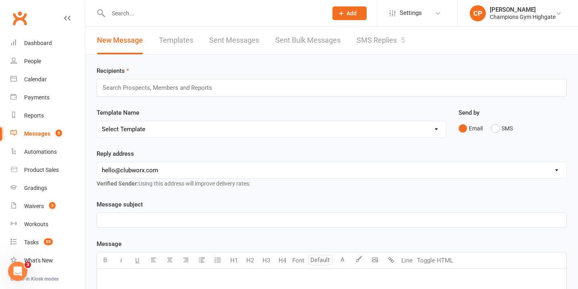
click at [385, 38] on link "SMS Replies 5" at bounding box center [380, 41] width 48 height 28
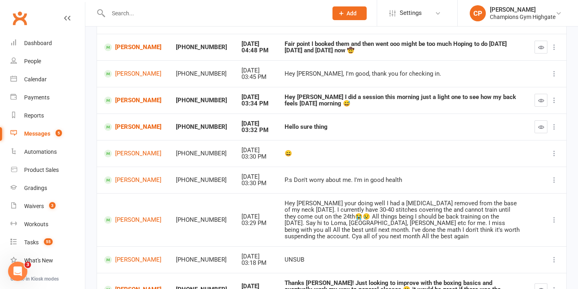
scroll to position [99, 0]
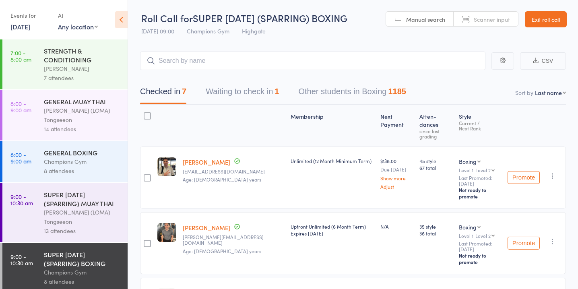
click at [30, 24] on link "13 Sep, 2025" at bounding box center [20, 26] width 20 height 9
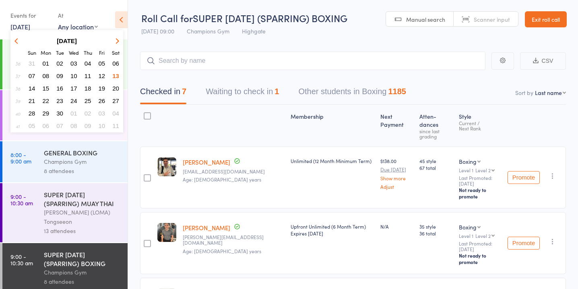
click at [46, 89] on span "15" at bounding box center [46, 88] width 7 height 7
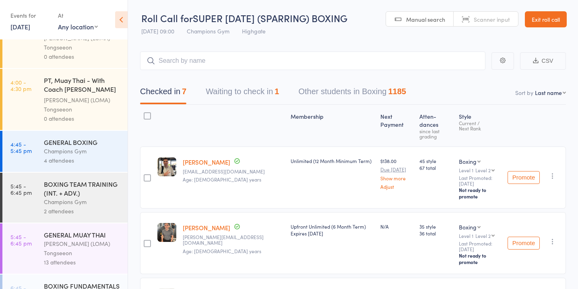
scroll to position [697, 0]
click at [85, 155] on div "4 attendees" at bounding box center [82, 158] width 77 height 9
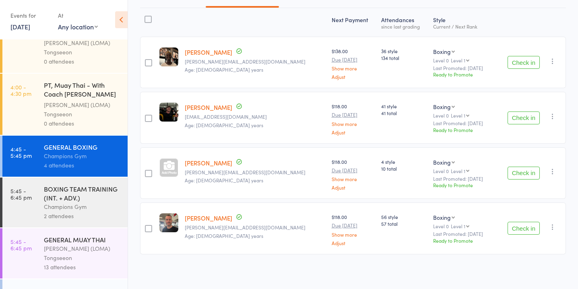
scroll to position [778, 0]
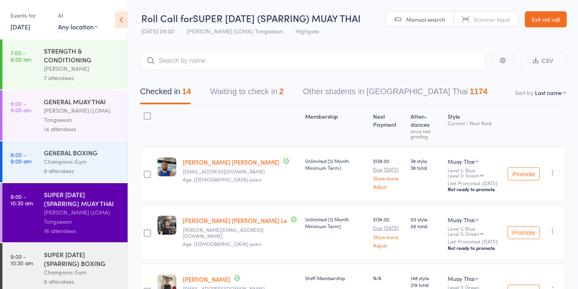
click at [22, 26] on link "[DATE]" at bounding box center [20, 26] width 20 height 9
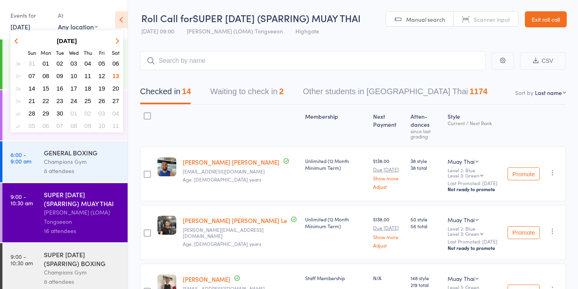
click at [48, 88] on span "15" at bounding box center [46, 88] width 7 height 7
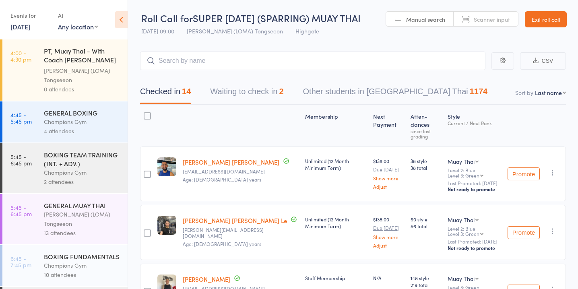
scroll to position [726, 0]
click at [87, 179] on div "2 attendees" at bounding box center [82, 181] width 77 height 9
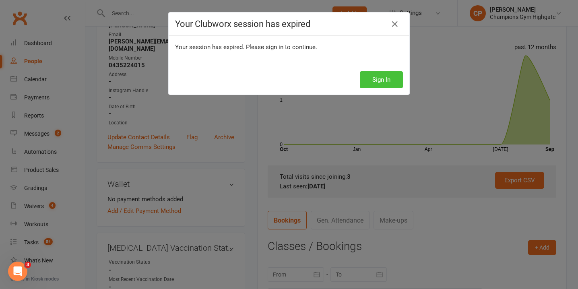
click at [376, 84] on button "Sign In" at bounding box center [381, 79] width 43 height 17
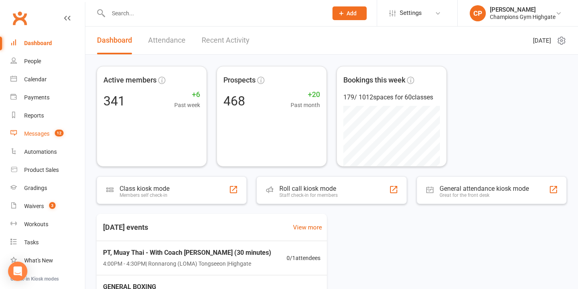
click at [56, 134] on span "12" at bounding box center [59, 133] width 9 height 7
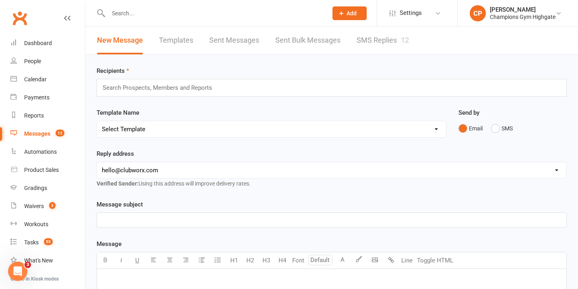
click at [373, 43] on link "SMS Replies 12" at bounding box center [382, 41] width 52 height 28
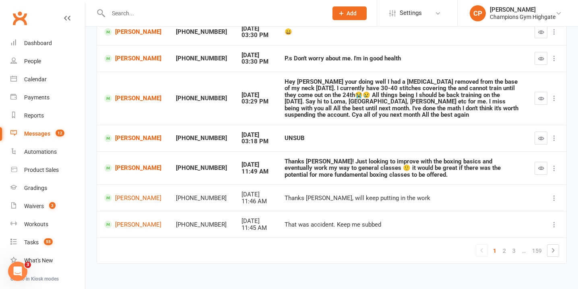
scroll to position [202, 0]
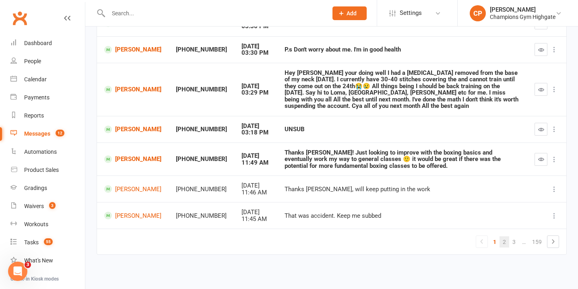
click at [504, 241] on link "2" at bounding box center [504, 241] width 10 height 11
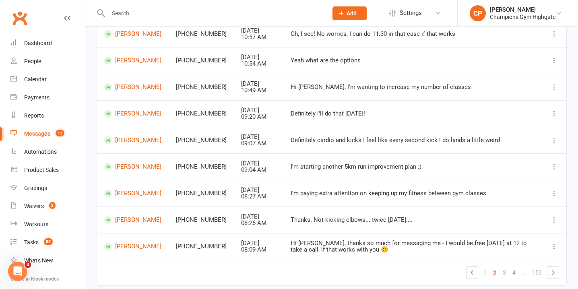
scroll to position [141, 0]
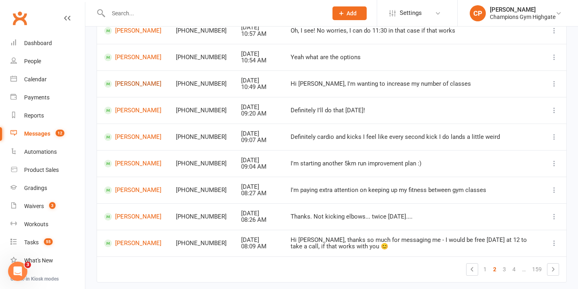
click at [126, 86] on link "Kelsey Lever" at bounding box center [132, 84] width 57 height 8
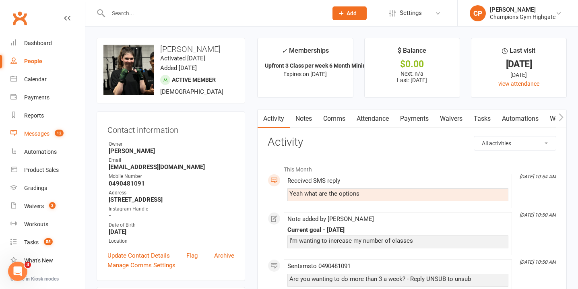
click at [41, 136] on div "Messages" at bounding box center [36, 133] width 25 height 6
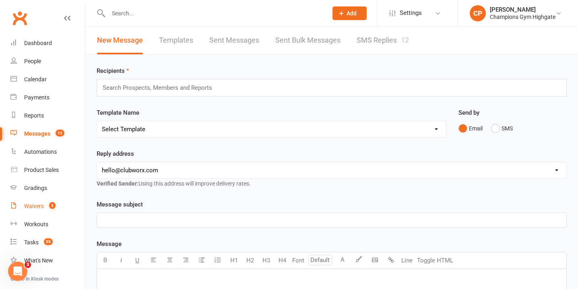
click at [43, 208] on div "Waivers" at bounding box center [34, 206] width 20 height 6
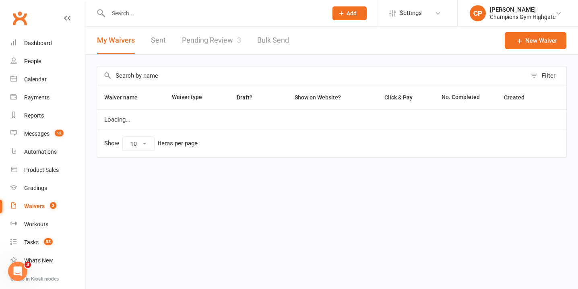
click at [227, 39] on link "Pending Review 3" at bounding box center [211, 41] width 59 height 28
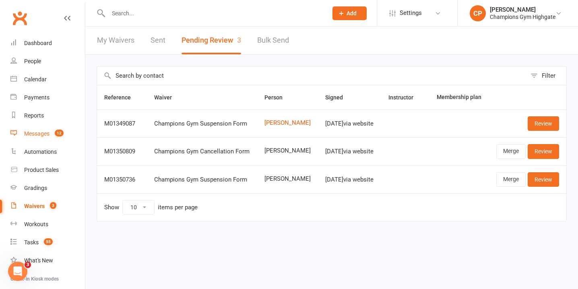
click at [44, 132] on div "Messages" at bounding box center [36, 133] width 25 height 6
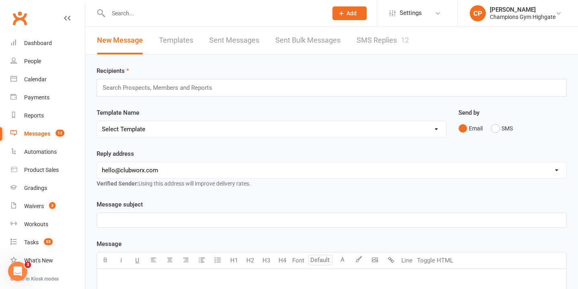
click at [389, 38] on link "SMS Replies 12" at bounding box center [382, 41] width 52 height 28
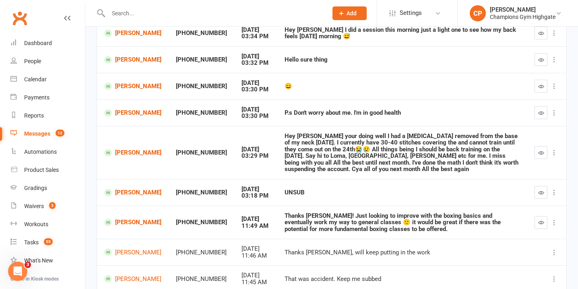
scroll to position [139, 0]
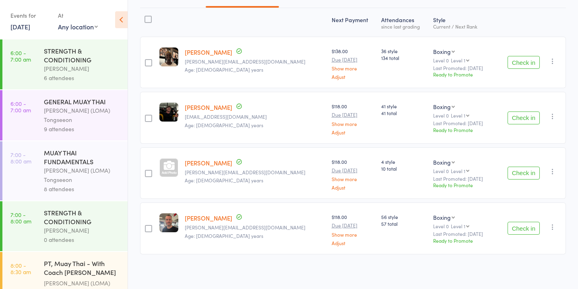
scroll to position [778, 0]
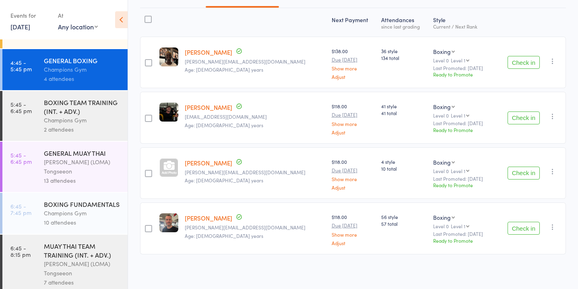
click at [511, 57] on button "Check in" at bounding box center [523, 62] width 32 height 13
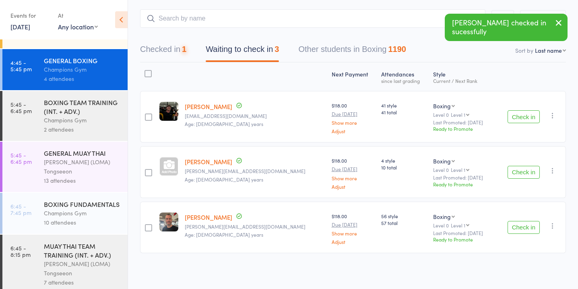
scroll to position [41, 0]
click at [527, 228] on button "Check in" at bounding box center [523, 228] width 32 height 13
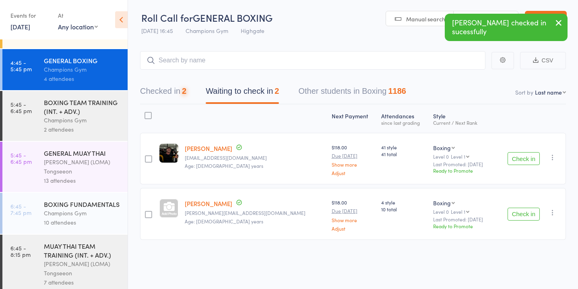
scroll to position [0, 0]
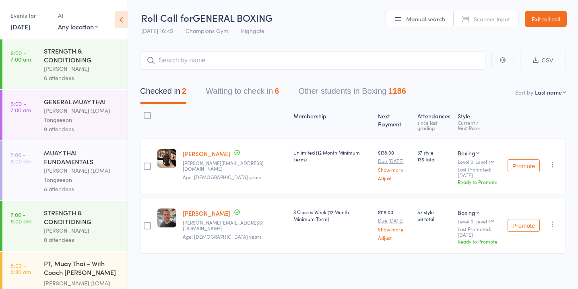
click at [222, 95] on button "Waiting to check in 6" at bounding box center [242, 92] width 73 height 21
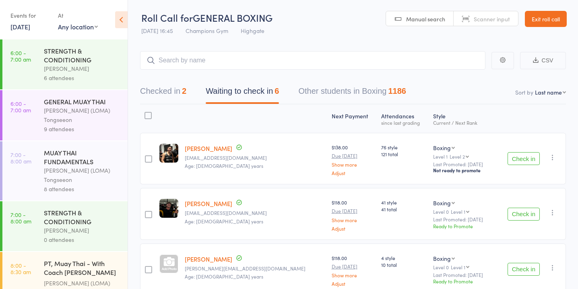
click at [527, 158] on button "Check in" at bounding box center [523, 158] width 32 height 13
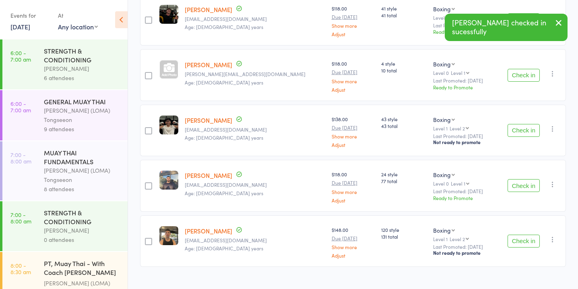
scroll to position [143, 0]
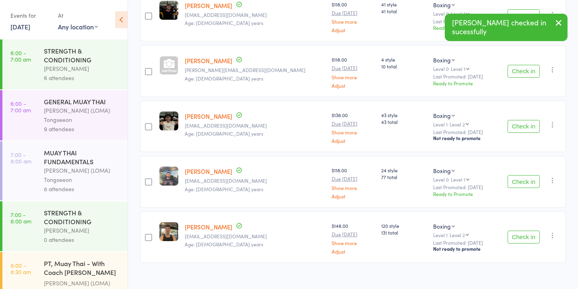
click at [530, 124] on button "Check in" at bounding box center [523, 126] width 32 height 13
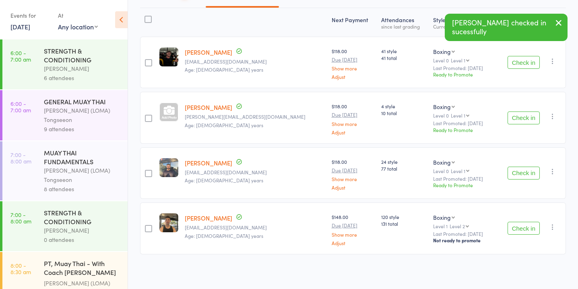
scroll to position [0, 0]
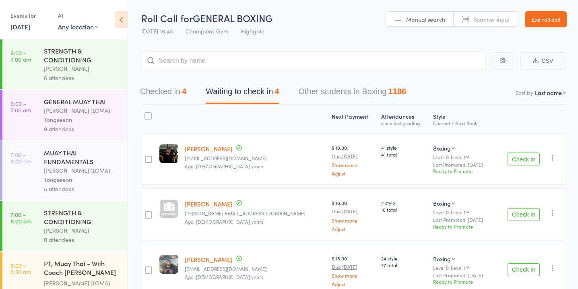
click at [531, 266] on button "Check in" at bounding box center [523, 269] width 32 height 13
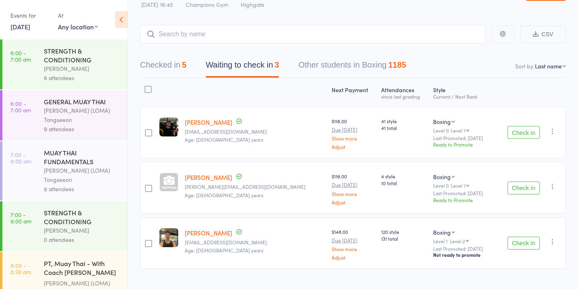
scroll to position [41, 0]
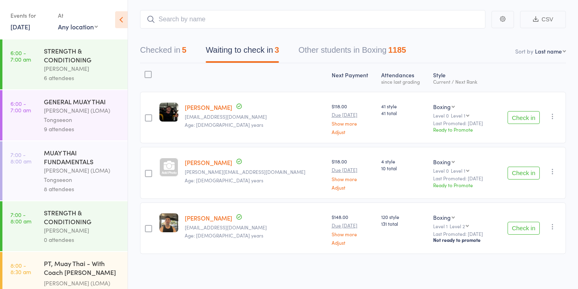
click at [525, 225] on button "Check in" at bounding box center [523, 228] width 32 height 13
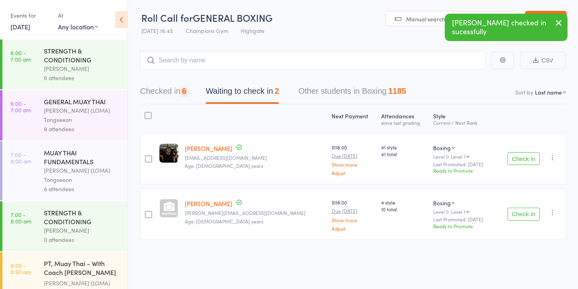
scroll to position [0, 0]
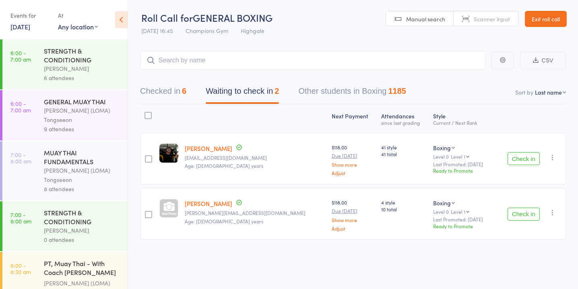
click at [517, 158] on button "Check in" at bounding box center [523, 158] width 32 height 13
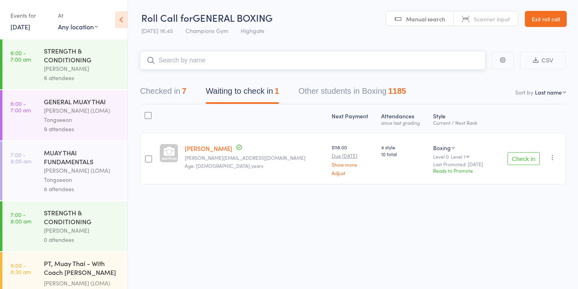
click at [253, 66] on input "search" at bounding box center [312, 60] width 345 height 19
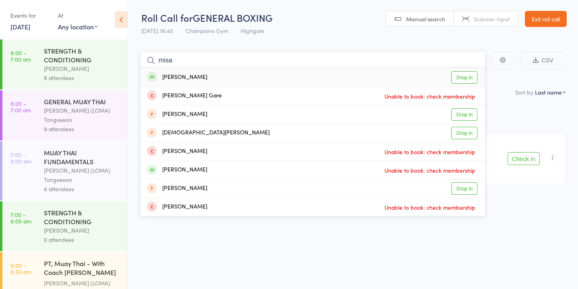
type input "misa"
click at [465, 78] on link "Drop in" at bounding box center [464, 77] width 26 height 12
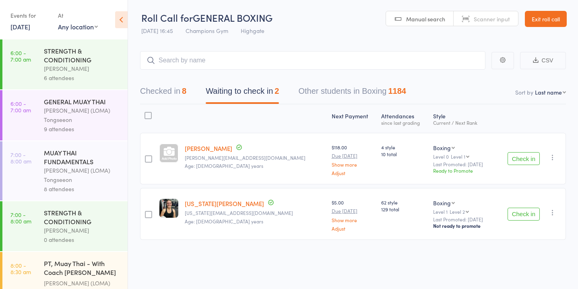
click at [519, 210] on button "Check in" at bounding box center [523, 214] width 32 height 13
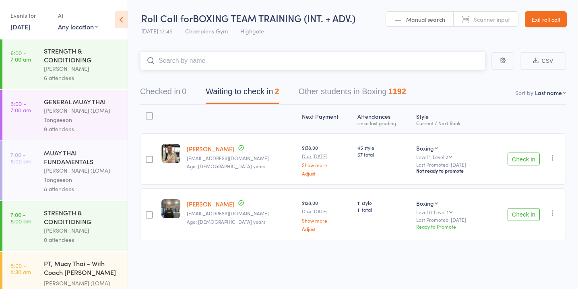
scroll to position [0, 0]
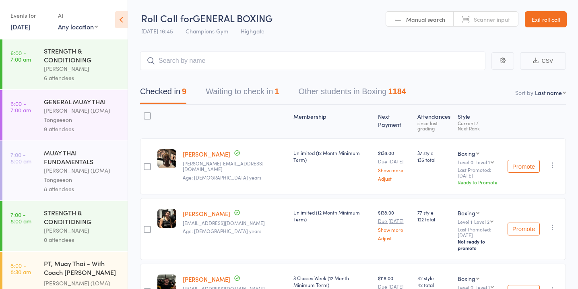
click at [263, 95] on button "Waiting to check in 1" at bounding box center [242, 93] width 73 height 21
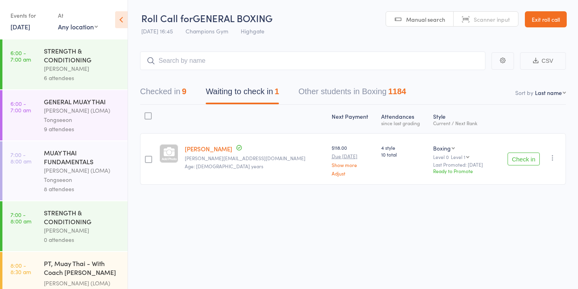
click at [526, 158] on button "Check in" at bounding box center [523, 158] width 32 height 13
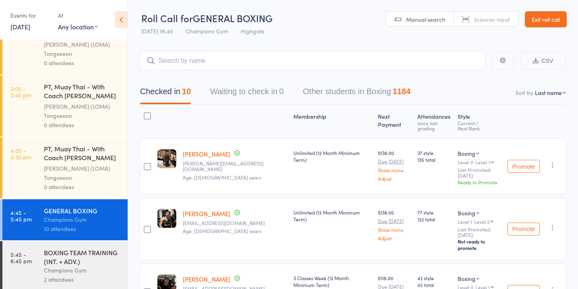
scroll to position [778, 0]
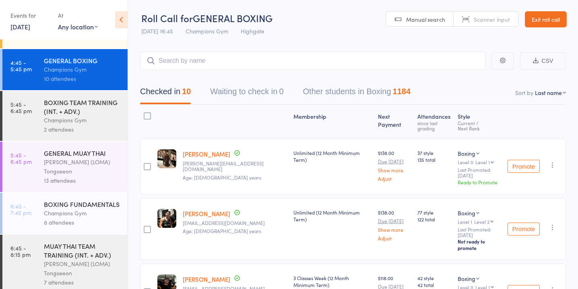
click at [80, 157] on div "[PERSON_NAME] (LOMA) Tongseeon" at bounding box center [82, 166] width 77 height 19
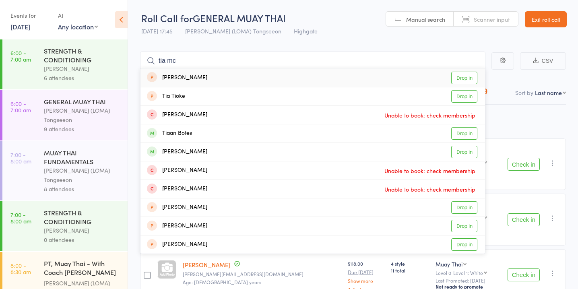
type input "tia mc"
click at [466, 76] on link "Drop in" at bounding box center [464, 78] width 26 height 12
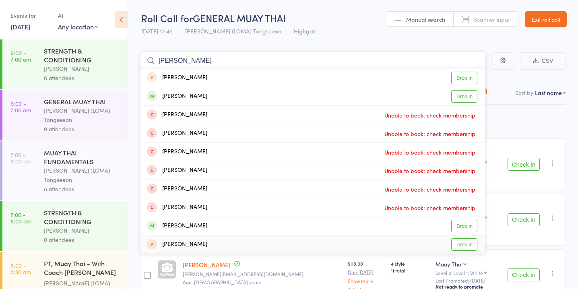
type input "michael"
click at [467, 245] on link "Drop in" at bounding box center [464, 244] width 26 height 12
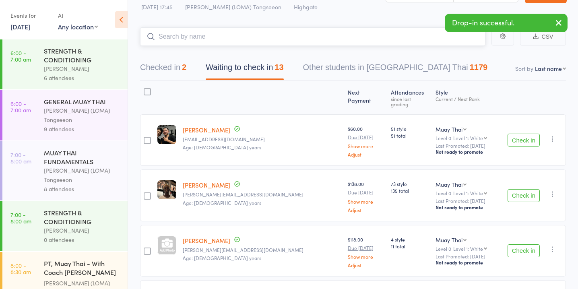
scroll to position [33, 0]
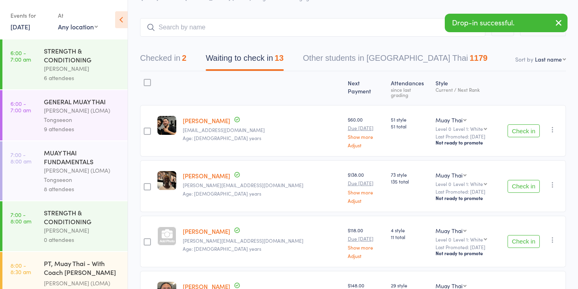
click at [520, 127] on button "Check in" at bounding box center [523, 130] width 32 height 13
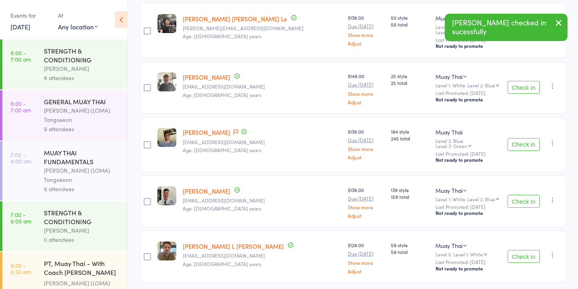
scroll to position [536, 0]
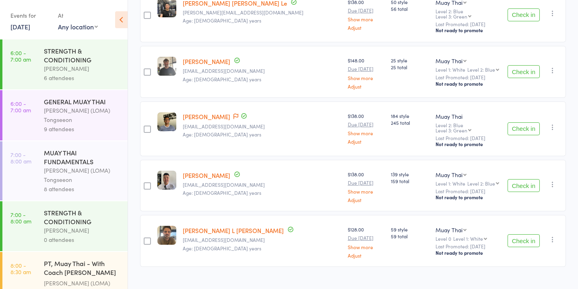
click at [527, 179] on button "Check in" at bounding box center [523, 185] width 32 height 13
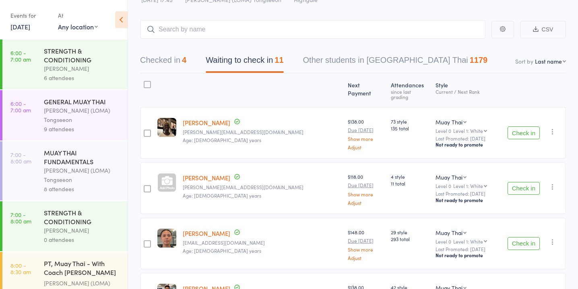
scroll to position [0, 0]
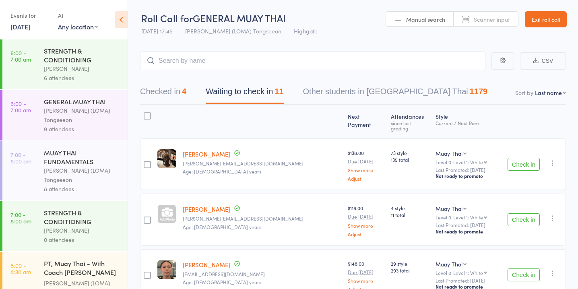
click at [523, 214] on button "Check in" at bounding box center [523, 219] width 32 height 13
click at [270, 59] on input "search" at bounding box center [312, 60] width 345 height 19
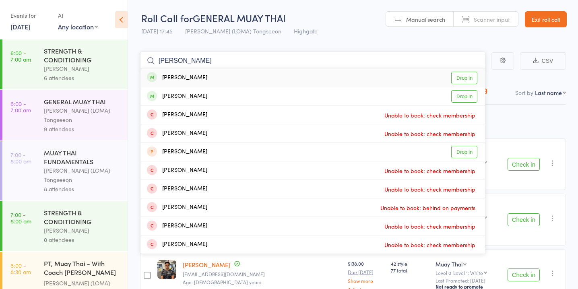
type input "emma ma"
click at [461, 78] on link "Drop in" at bounding box center [464, 78] width 26 height 12
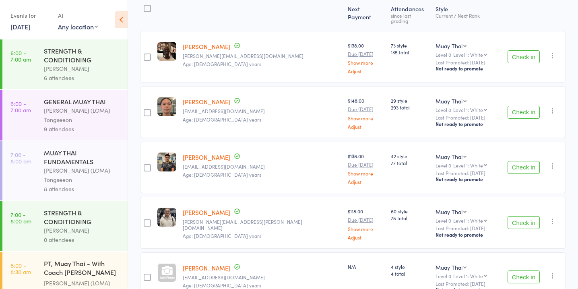
scroll to position [113, 0]
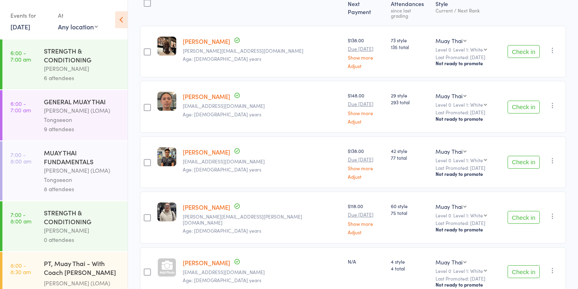
click at [509, 46] on button "Check in" at bounding box center [523, 51] width 32 height 13
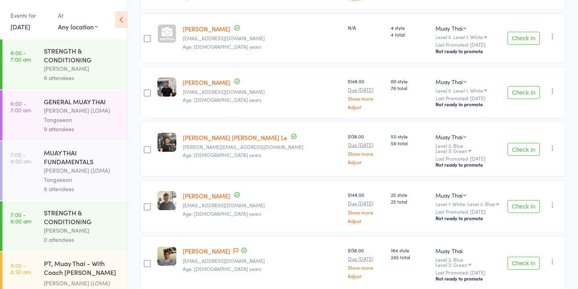
scroll to position [291, 0]
click at [512, 88] on button "Check in" at bounding box center [523, 92] width 32 height 13
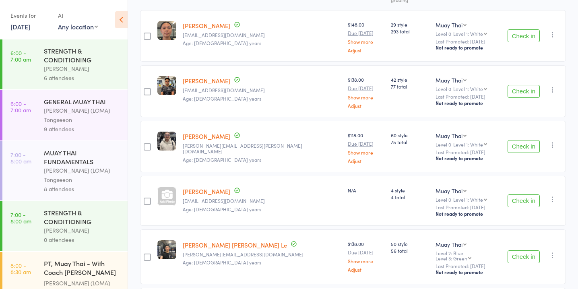
scroll to position [138, 0]
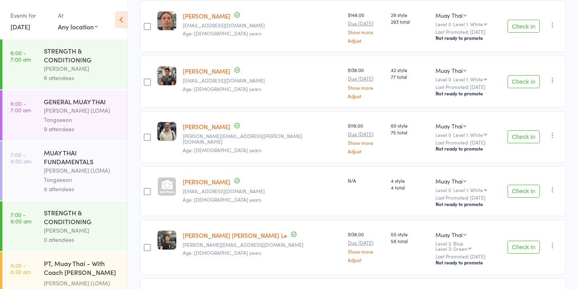
click at [535, 75] on button "Check in" at bounding box center [523, 81] width 32 height 13
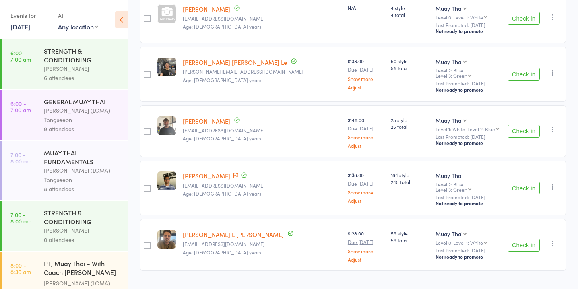
scroll to position [260, 0]
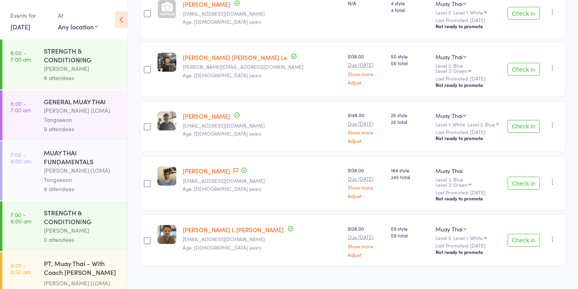
click at [526, 234] on button "Check in" at bounding box center [523, 240] width 32 height 13
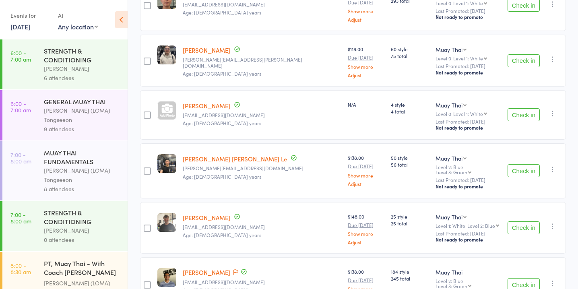
scroll to position [205, 0]
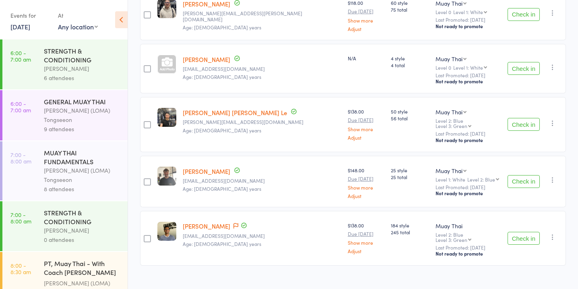
click at [517, 175] on button "Check in" at bounding box center [523, 181] width 32 height 13
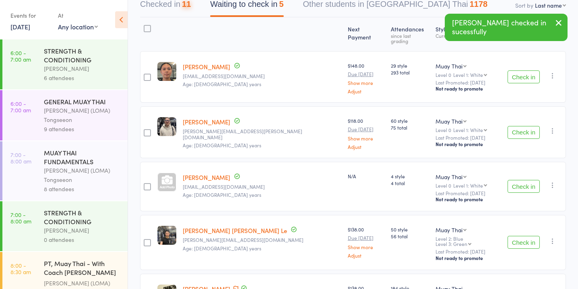
scroll to position [0, 0]
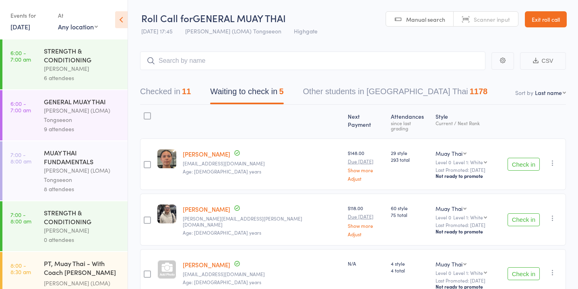
click at [526, 158] on button "Check in" at bounding box center [523, 164] width 32 height 13
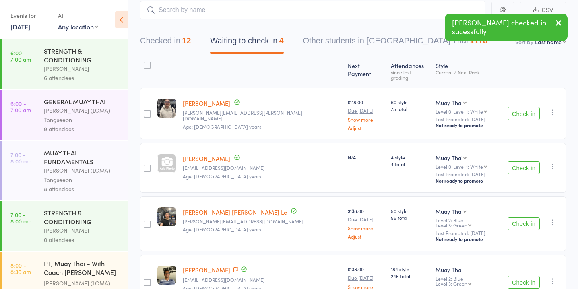
scroll to position [95, 0]
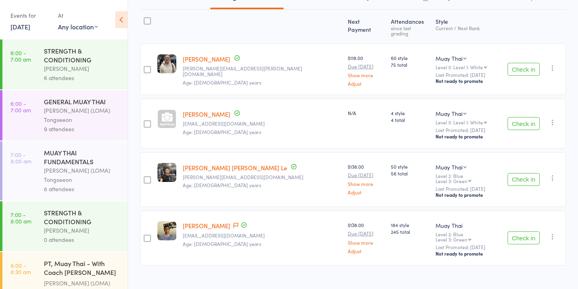
click at [525, 231] on button "Check in" at bounding box center [523, 237] width 32 height 13
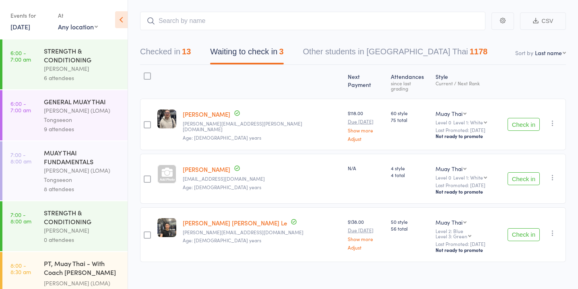
click at [523, 175] on button "Check in" at bounding box center [523, 178] width 32 height 13
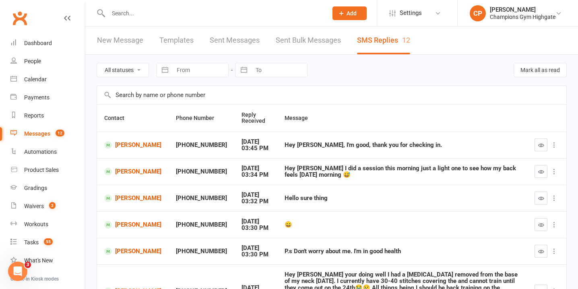
click at [354, 11] on span "Add" at bounding box center [351, 13] width 10 height 6
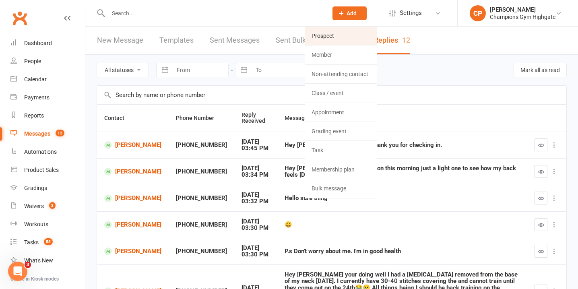
click at [367, 37] on link "Prospect" at bounding box center [341, 36] width 72 height 19
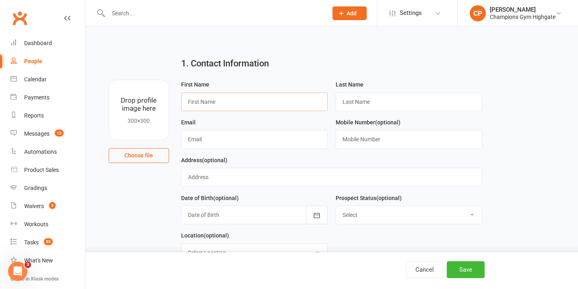
click at [212, 103] on input "text" at bounding box center [254, 102] width 146 height 19
type input "m"
type input "[PERSON_NAME]"
type input "[EMAIL_ADDRESS][DOMAIN_NAME]"
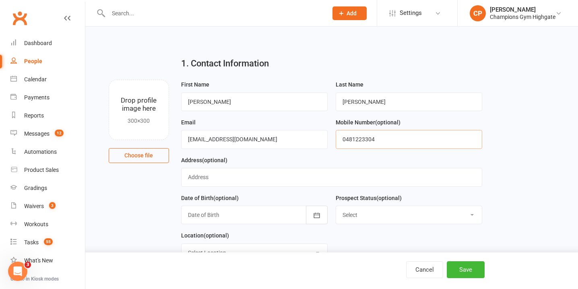
type input "0481223304"
type input "[STREET_ADDRESS]"
click at [270, 213] on div at bounding box center [254, 215] width 146 height 19
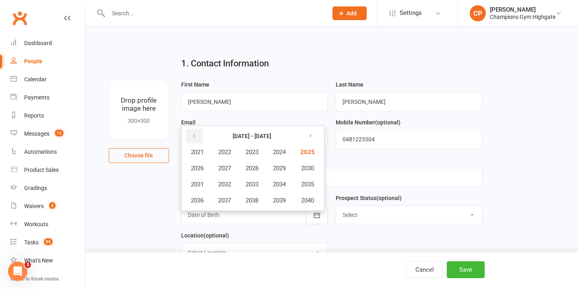
click at [195, 137] on icon "button" at bounding box center [194, 136] width 6 height 6
click at [277, 185] on span "1994" at bounding box center [279, 184] width 13 height 7
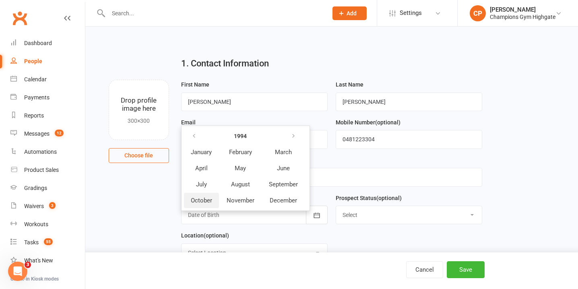
click at [206, 200] on span "October" at bounding box center [201, 200] width 21 height 7
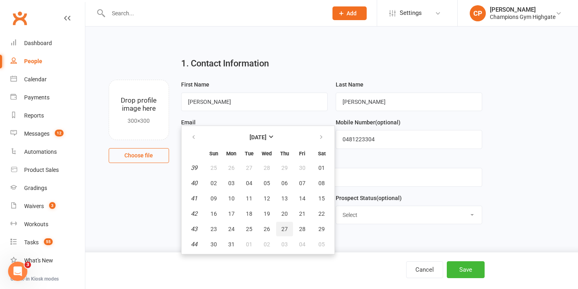
click at [284, 229] on span "27" at bounding box center [284, 229] width 6 height 6
type input "[DATE]"
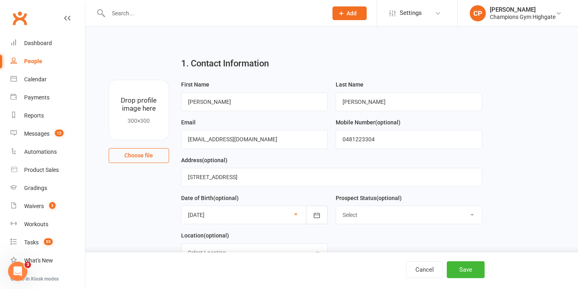
click at [481, 215] on select "Select Initial Contact Follow-up Call Follow-up Email Almost Ready Not Ready No…" at bounding box center [409, 215] width 146 height 18
click at [336, 206] on select "Select Initial Contact Follow-up Call Follow-up Email Almost Ready Not Ready No…" at bounding box center [409, 215] width 146 height 18
select select "Initial Contact"
click at [336, 206] on select "Select Initial Contact Follow-up Call Follow-up Email Almost Ready Not Ready No…" at bounding box center [409, 215] width 146 height 18
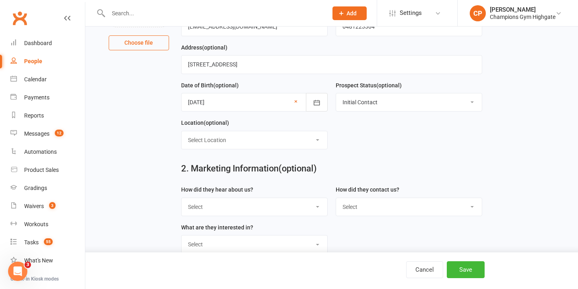
scroll to position [129, 0]
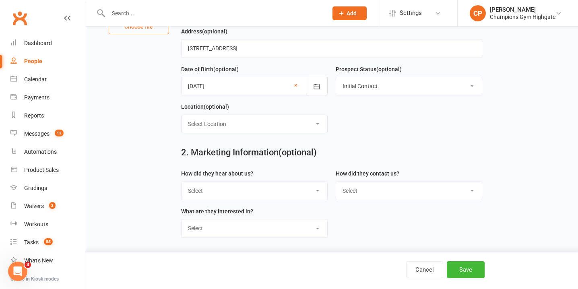
click at [319, 127] on select "Select Location [GEOGRAPHIC_DATA]" at bounding box center [254, 124] width 146 height 18
select select "0"
click at [181, 116] on select "Select Location [GEOGRAPHIC_DATA]" at bounding box center [254, 124] width 146 height 18
click at [317, 195] on select "Select Google Through A Friend Poster Magazine Walk by Letter Box Drop Facebook" at bounding box center [254, 191] width 146 height 18
select select "Google"
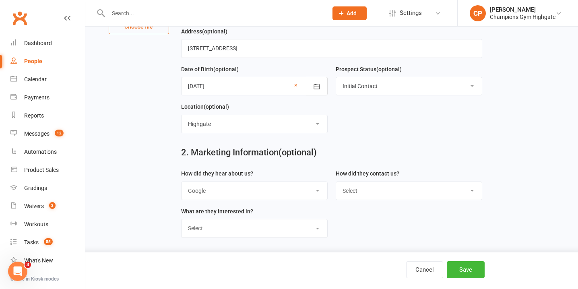
click at [181, 183] on select "Select Google Through A Friend Poster Magazine Walk by Letter Box Drop Facebook" at bounding box center [254, 191] width 146 height 18
click at [472, 193] on select "Select Phone Email In-Facility" at bounding box center [409, 191] width 146 height 18
click at [319, 232] on select "Select Classes Personal Training Weight Loss Body Building De-Stressing Diet/Fo…" at bounding box center [254, 228] width 146 height 18
select select "Classes"
click at [181, 221] on select "Select Classes Personal Training Weight Loss Body Building De-Stressing Diet/Fo…" at bounding box center [254, 228] width 146 height 18
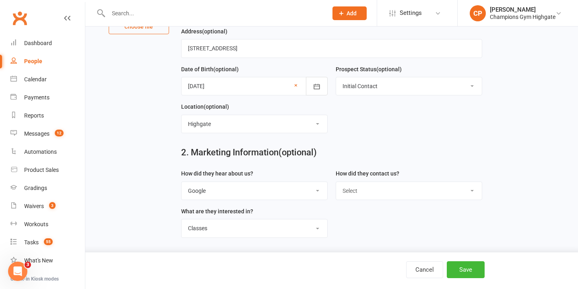
click at [181, 221] on select "Select Classes Personal Training Weight Loss Body Building De-Stressing Diet/Fo…" at bounding box center [254, 228] width 146 height 18
click at [470, 266] on button "Save" at bounding box center [466, 269] width 38 height 17
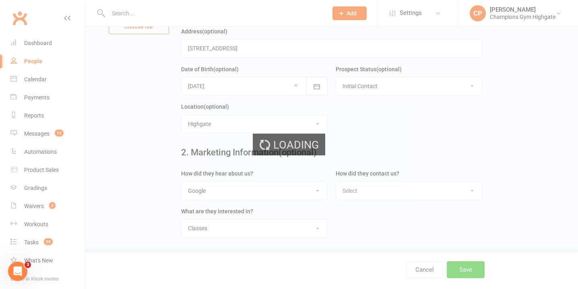
scroll to position [0, 0]
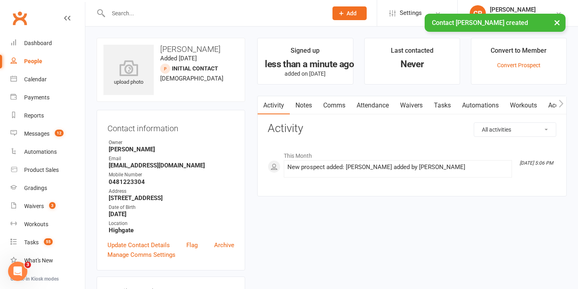
click at [412, 101] on link "Waivers" at bounding box center [411, 105] width 34 height 19
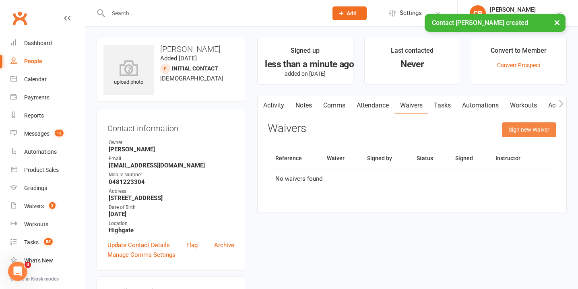
click at [505, 128] on button "Sign new Waiver" at bounding box center [529, 129] width 54 height 14
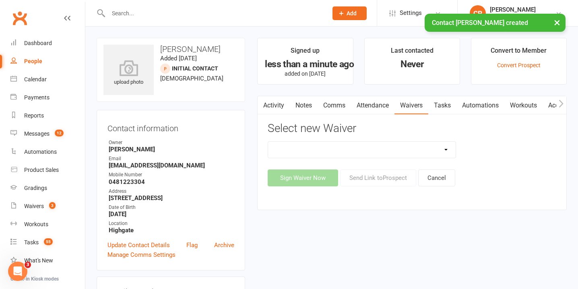
click at [402, 149] on select "Casual Waiver - First Timers Casual Waiver (STAFF ONLY) Champions Gym Cancellat…" at bounding box center [361, 150] width 187 height 16
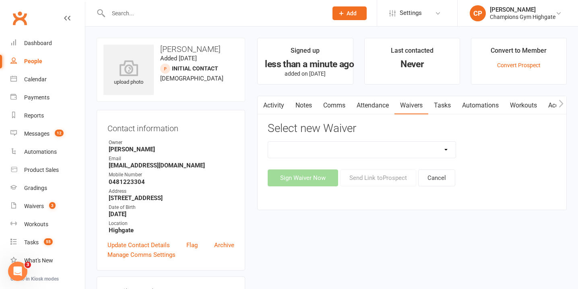
select select "8209"
click at [268, 142] on select "Casual Waiver - First Timers Casual Waiver (STAFF ONLY) Champions Gym Cancellat…" at bounding box center [361, 150] width 187 height 16
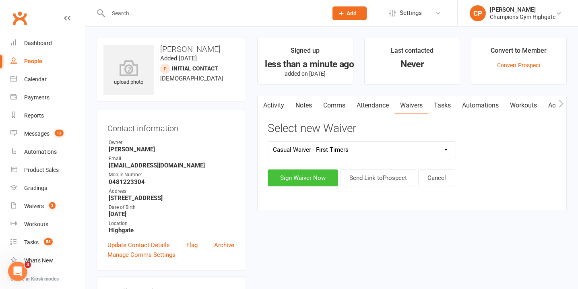
click at [299, 182] on button "Sign Waiver Now" at bounding box center [303, 177] width 70 height 17
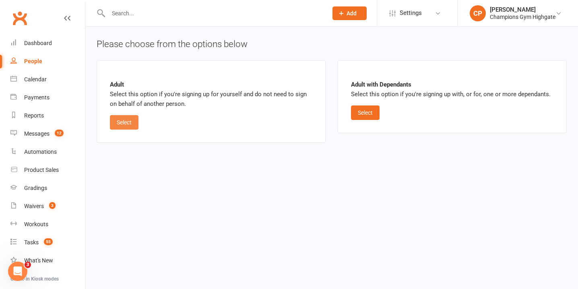
click at [133, 122] on button "Select" at bounding box center [124, 122] width 29 height 14
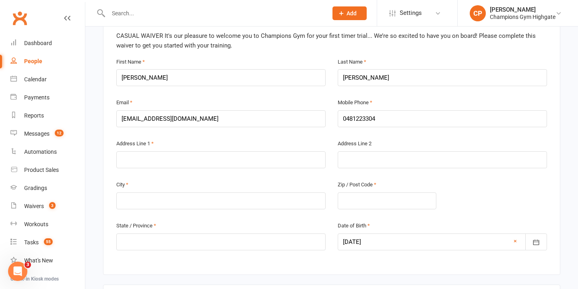
scroll to position [209, 0]
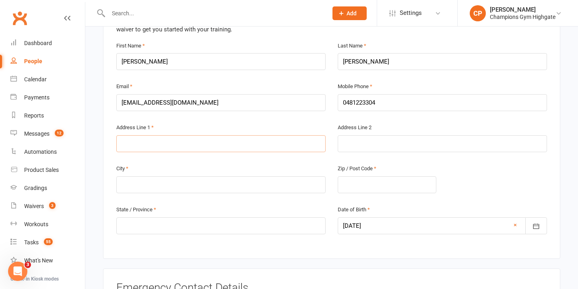
click at [141, 144] on input "text" at bounding box center [220, 143] width 209 height 17
type input "38/105 colin st"
click at [135, 184] on input "text" at bounding box center [220, 184] width 209 height 17
type input "west perth"
click at [142, 226] on input "text" at bounding box center [220, 225] width 209 height 17
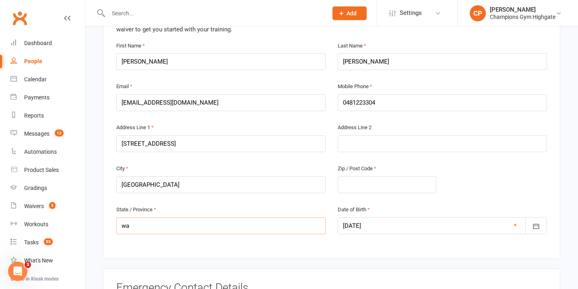
type input "wa"
click at [509, 177] on div "City west perth Zip / Post Code" at bounding box center [331, 183] width 443 height 41
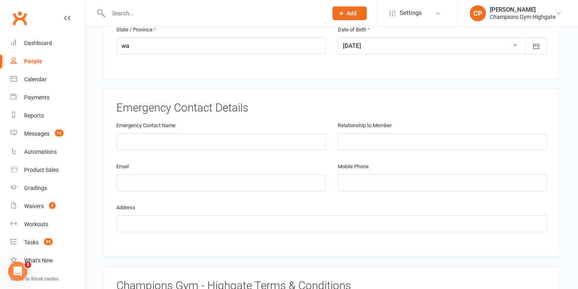
scroll to position [402, 0]
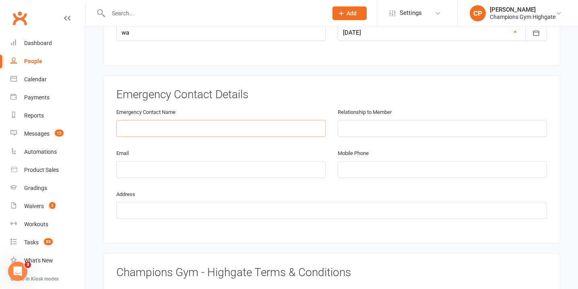
click at [202, 128] on input "text" at bounding box center [220, 128] width 209 height 17
type input "Tia Mccallum"
type input "partner"
click at [347, 165] on input "tel" at bounding box center [442, 169] width 209 height 17
type input "0432 669 969"
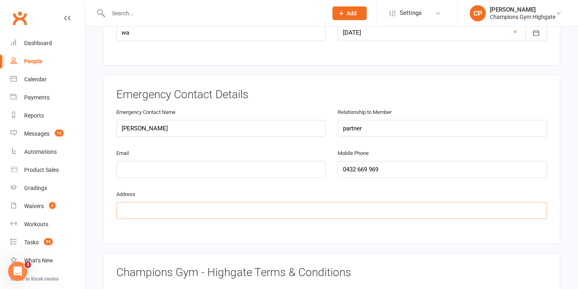
click at [280, 214] on input "text" at bounding box center [331, 210] width 430 height 17
type input "3"
type input "38/105 colin st, west perth"
click at [562, 104] on main "Champions Gym Pty Ltd 98 152 357 198 p: 0404 337 659 membershighgate@championsg…" at bounding box center [332, 238] width 470 height 1120
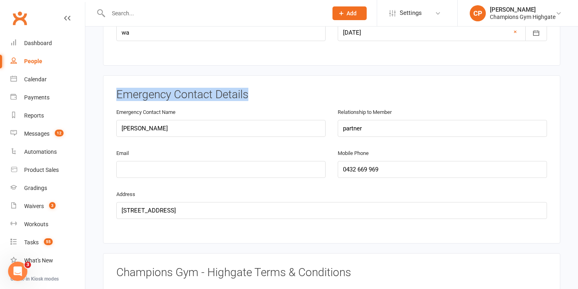
drag, startPoint x: 576, startPoint y: 78, endPoint x: 577, endPoint y: 95, distance: 16.9
click at [577, 95] on div "Smart Forms & Waivers Champions Gym Pty Ltd 98 152 357 198 p: 0404 337 659 memb…" at bounding box center [331, 217] width 492 height 1186
click at [517, 107] on div "Relationship to Member partner" at bounding box center [442, 122] width 209 height 30
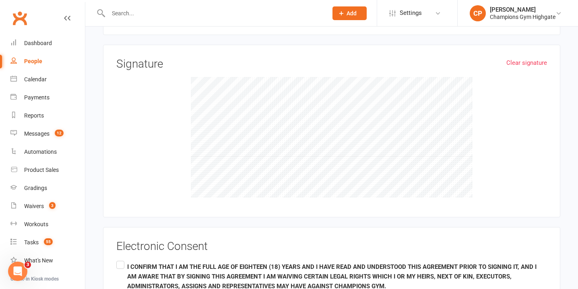
scroll to position [821, 0]
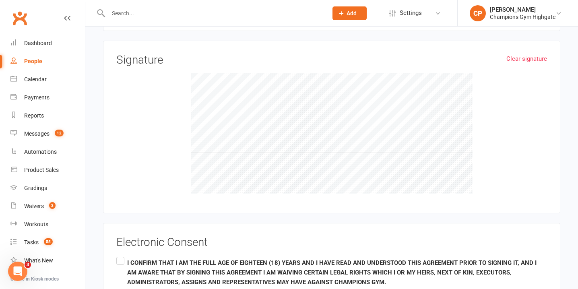
click at [119, 261] on label "I CONFIRM THAT I AM THE FULL AGE OF EIGHTEEN (18) YEARS AND I HAVE READ AND UND…" at bounding box center [331, 291] width 430 height 73
click at [119, 255] on input "I CONFIRM THAT I AM THE FULL AGE OF EIGHTEEN (18) YEARS AND I HAVE READ AND UND…" at bounding box center [118, 255] width 5 height 0
click at [503, 157] on div at bounding box center [331, 133] width 430 height 121
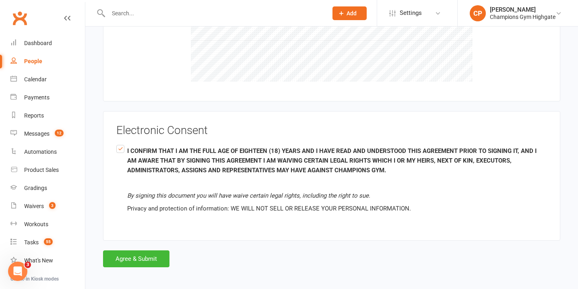
scroll to position [933, 0]
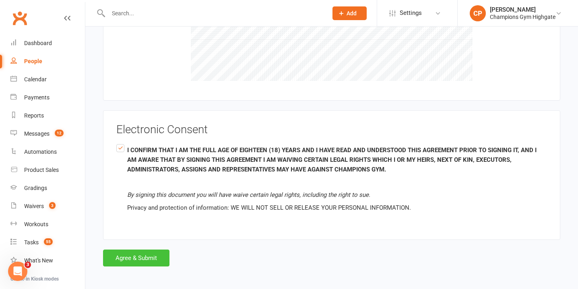
click at [145, 259] on button "Agree & Submit" at bounding box center [136, 257] width 66 height 17
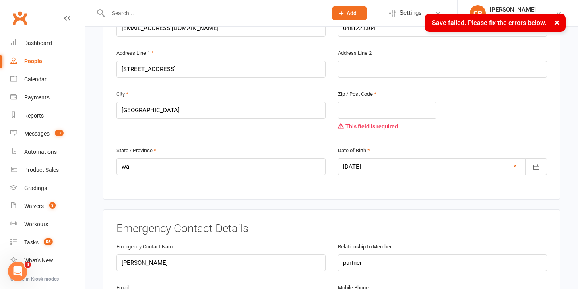
scroll to position [280, 0]
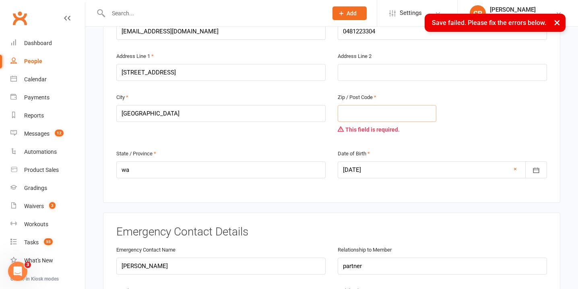
click at [372, 112] on input "text" at bounding box center [387, 113] width 99 height 17
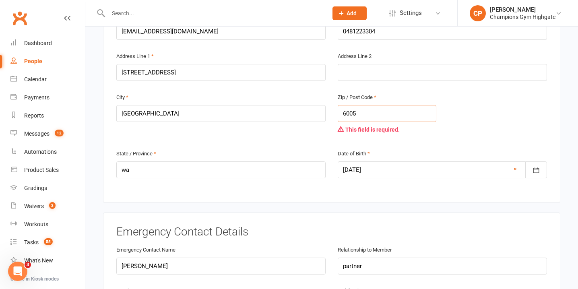
type input "6005"
click at [546, 126] on div "City west perth Zip / Post Code 6005 This field is required." at bounding box center [331, 120] width 443 height 56
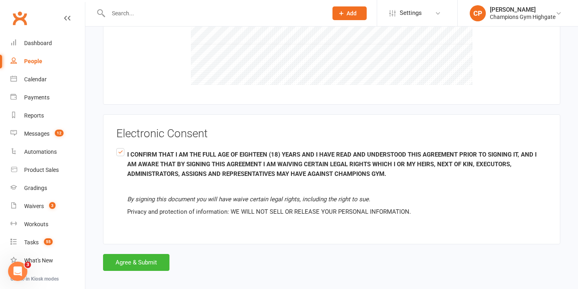
scroll to position [949, 0]
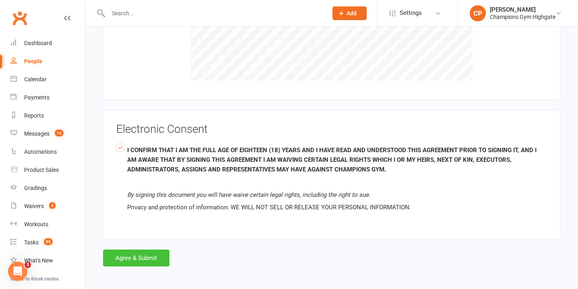
click at [143, 255] on button "Agree & Submit" at bounding box center [136, 257] width 66 height 17
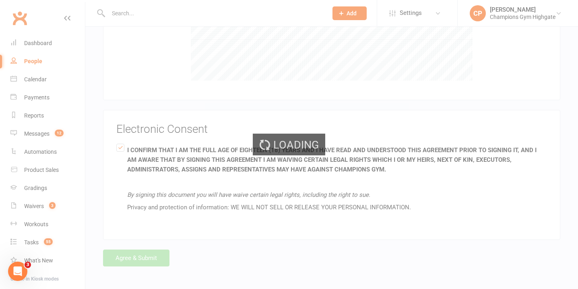
scroll to position [933, 0]
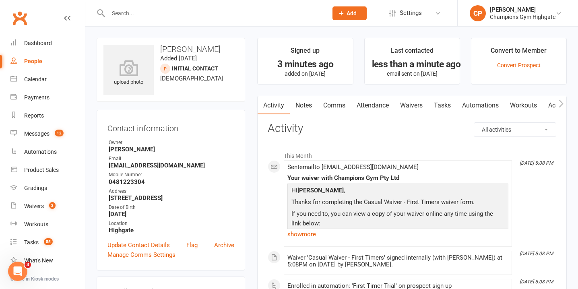
click at [347, 15] on span "Add" at bounding box center [351, 13] width 10 height 6
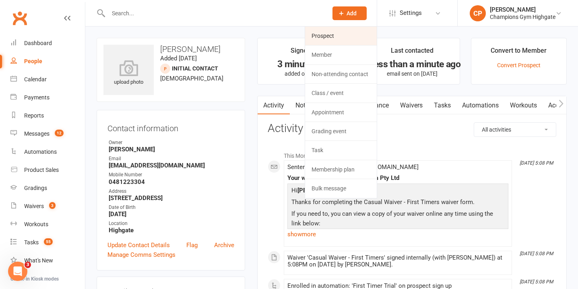
click at [340, 34] on link "Prospect" at bounding box center [341, 36] width 72 height 19
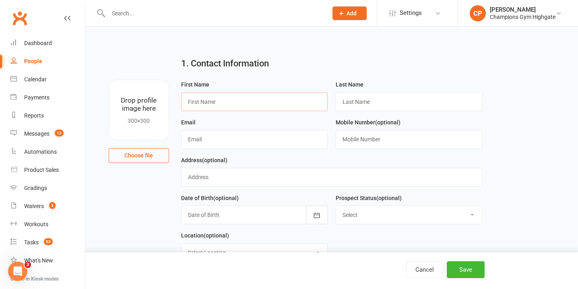
click at [216, 109] on input "text" at bounding box center [254, 102] width 146 height 19
click at [199, 105] on input "Tua" at bounding box center [254, 102] width 146 height 19
type input "Tia"
type input "McCallum"
click at [226, 142] on input "text" at bounding box center [254, 139] width 146 height 19
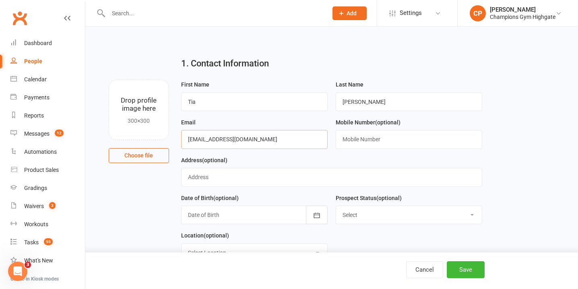
type input "tia.mccallum93@hotmail.com"
click at [364, 141] on input "text" at bounding box center [409, 139] width 146 height 19
type input "0432669969"
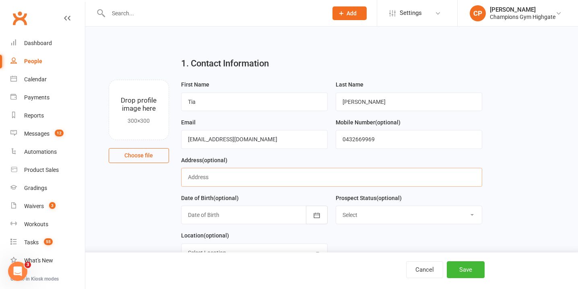
click at [281, 181] on input "text" at bounding box center [331, 177] width 301 height 19
type input "38/105 Colin Street West Perth"
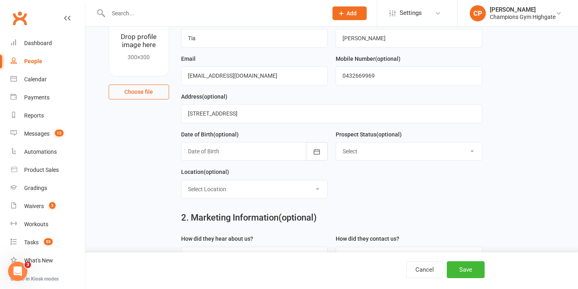
scroll to position [64, 0]
click at [279, 153] on div at bounding box center [254, 150] width 146 height 19
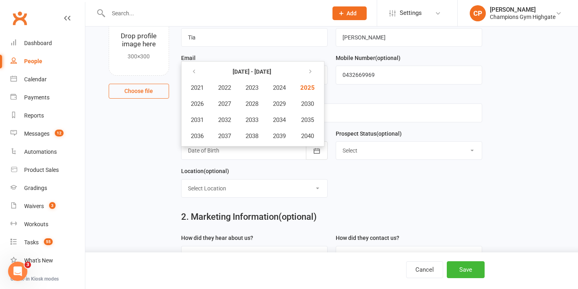
click at [248, 148] on div at bounding box center [254, 150] width 146 height 19
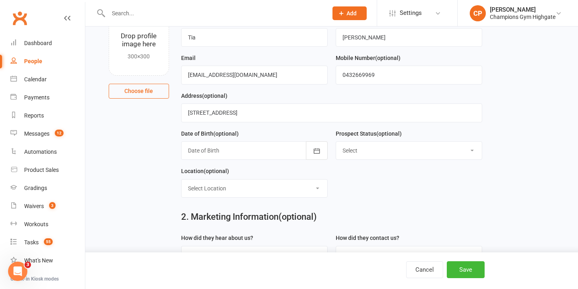
click at [217, 148] on div at bounding box center [254, 150] width 146 height 19
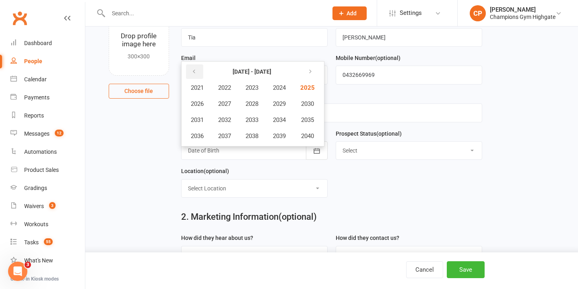
click at [197, 75] on button "button" at bounding box center [194, 71] width 17 height 14
click at [253, 119] on span "1993" at bounding box center [251, 119] width 13 height 7
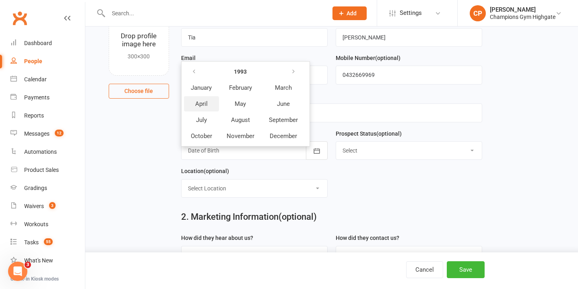
click at [206, 104] on span "April" at bounding box center [201, 103] width 12 height 7
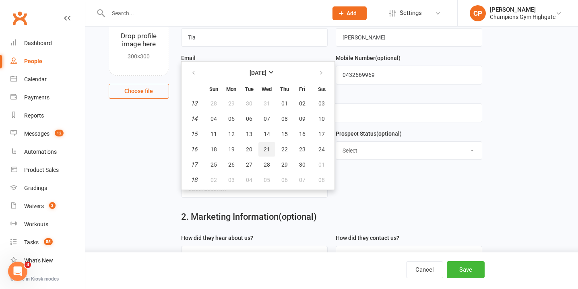
click at [266, 150] on span "21" at bounding box center [267, 149] width 6 height 6
type input "21 Apr 1993"
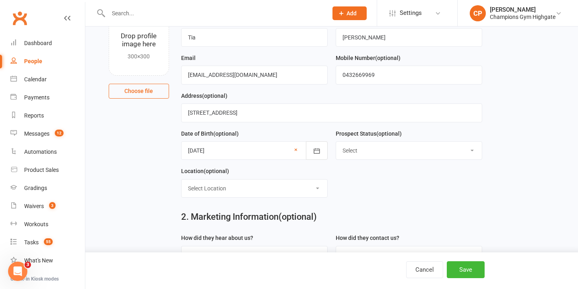
click at [387, 152] on select "Select Initial Contact Follow-up Call Follow-up Email Almost Ready Not Ready No…" at bounding box center [409, 151] width 146 height 18
click at [243, 184] on select "Select Location Highgate" at bounding box center [254, 188] width 146 height 18
click at [469, 272] on button "Save" at bounding box center [466, 269] width 38 height 17
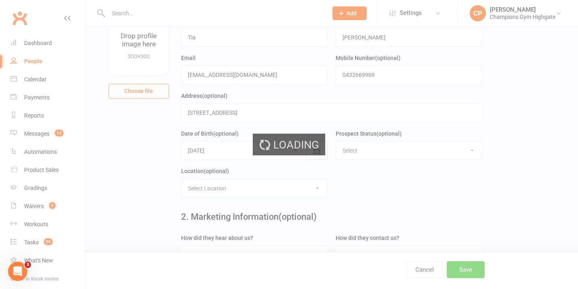
scroll to position [0, 0]
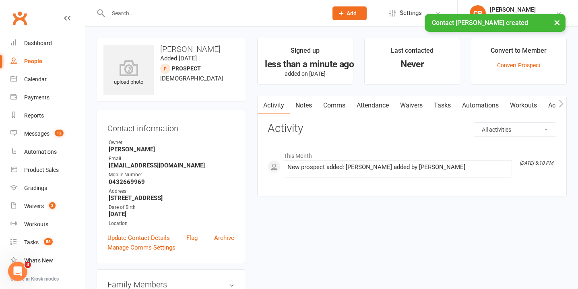
click at [413, 102] on link "Waivers" at bounding box center [411, 105] width 34 height 19
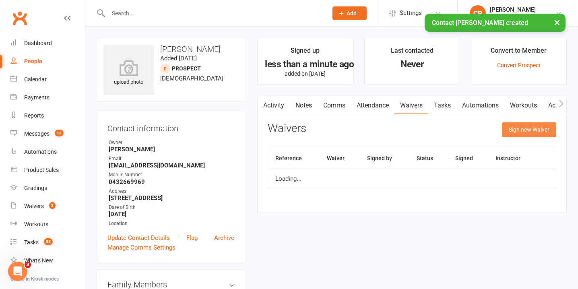
click at [511, 128] on button "Sign new Waiver" at bounding box center [529, 129] width 54 height 14
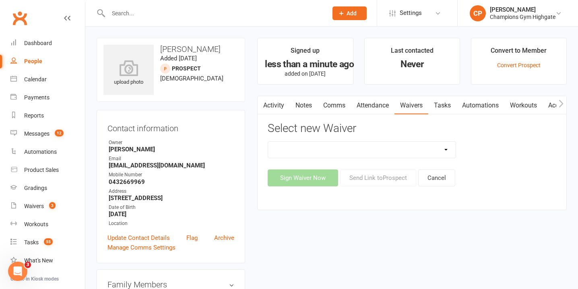
click at [431, 148] on select "Casual Waiver - First Timers Casual Waiver (STAFF ONLY) Champions Gym Cancellat…" at bounding box center [361, 150] width 187 height 16
select select "8209"
click at [268, 142] on select "Casual Waiver - First Timers Casual Waiver (STAFF ONLY) Champions Gym Cancellat…" at bounding box center [361, 150] width 187 height 16
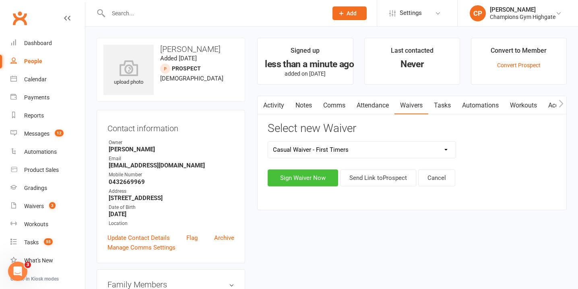
click at [311, 182] on button "Sign Waiver Now" at bounding box center [303, 177] width 70 height 17
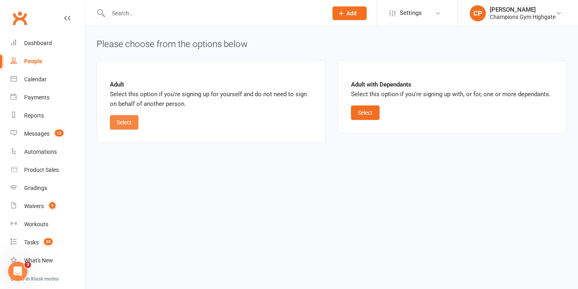
click at [135, 122] on button "Select" at bounding box center [124, 122] width 29 height 14
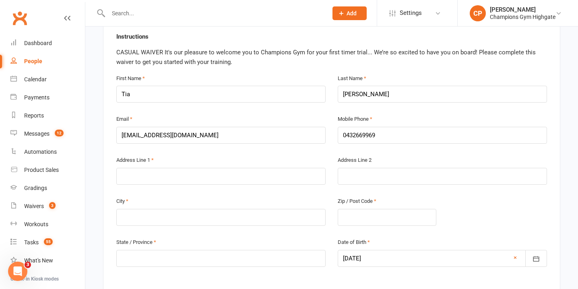
scroll to position [177, 0]
click at [190, 175] on input "text" at bounding box center [220, 175] width 209 height 17
type input "38/105 Colin Street"
click at [179, 223] on input "text" at bounding box center [220, 216] width 209 height 17
type input "West Perth"
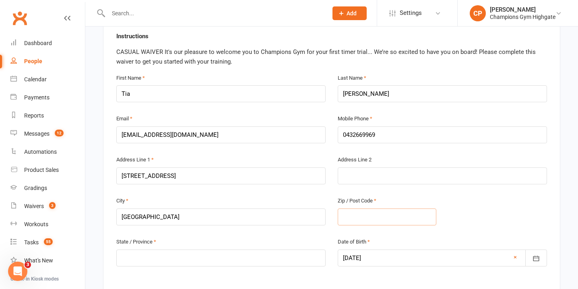
click at [407, 213] on input "text" at bounding box center [387, 216] width 99 height 17
type input "6005"
click at [233, 260] on input "text" at bounding box center [220, 257] width 209 height 17
type input "WA"
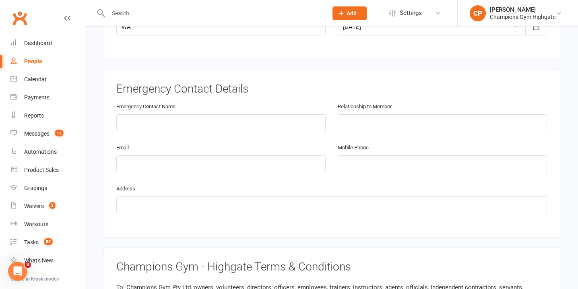
scroll to position [418, 0]
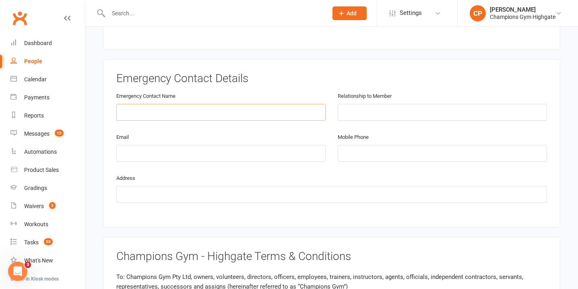
click at [268, 109] on input "text" at bounding box center [220, 112] width 209 height 17
click at [168, 107] on input "Michael" at bounding box center [220, 112] width 209 height 17
type input "Michael Wilkinson"
type input "Partner"
click at [135, 147] on input "email" at bounding box center [220, 153] width 209 height 17
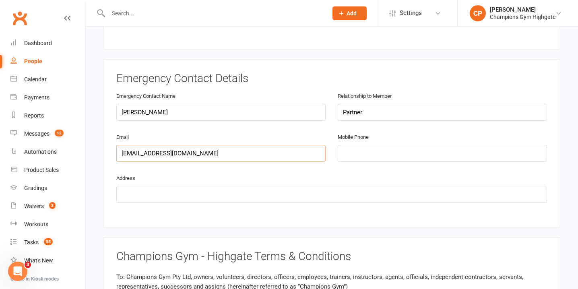
type input "wilko422@hotmail.com"
click at [368, 153] on input "tel" at bounding box center [442, 153] width 209 height 17
click at [203, 192] on input "text" at bounding box center [331, 194] width 430 height 17
type input "38/105 Colin Street West Perth"
click at [455, 146] on input "tel" at bounding box center [442, 153] width 209 height 17
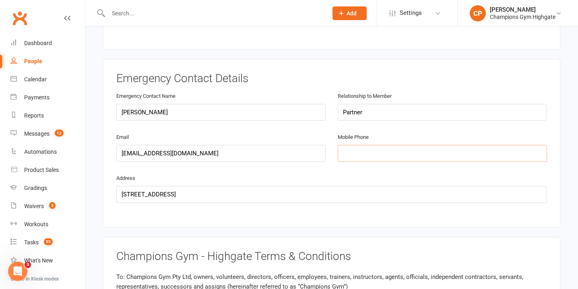
click at [430, 149] on input "tel" at bounding box center [442, 153] width 209 height 17
type input "0481223304"
click at [569, 150] on div "Smart Forms & Waivers Champions Gym Pty Ltd 98 152 357 198 p: 0404 337 659 memb…" at bounding box center [331, 201] width 492 height 1186
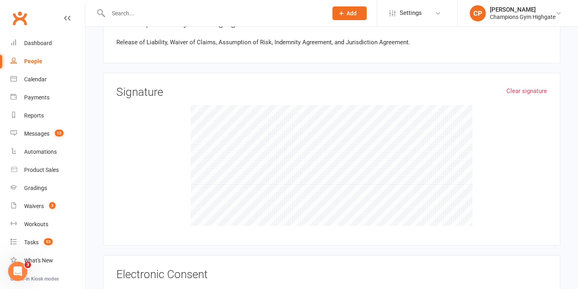
scroll to position [805, 0]
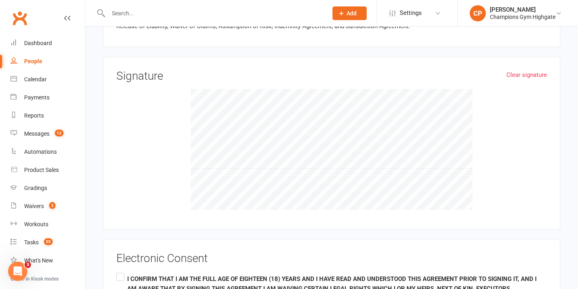
click at [519, 151] on div at bounding box center [331, 149] width 430 height 121
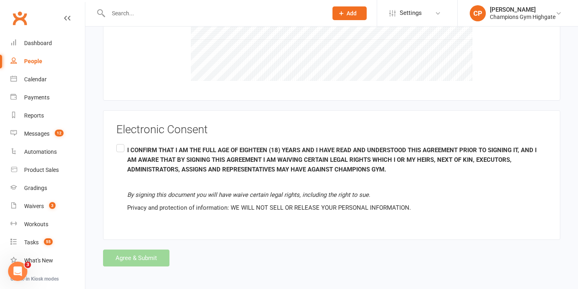
scroll to position [933, 0]
click at [120, 144] on label "I CONFIRM THAT I AM THE FULL AGE OF EIGHTEEN (18) YEARS AND I HAVE READ AND UND…" at bounding box center [331, 178] width 430 height 73
click at [120, 142] on input "I CONFIRM THAT I AM THE FULL AGE OF EIGHTEEN (18) YEARS AND I HAVE READ AND UND…" at bounding box center [118, 142] width 5 height 0
click at [137, 255] on button "Agree & Submit" at bounding box center [136, 257] width 66 height 17
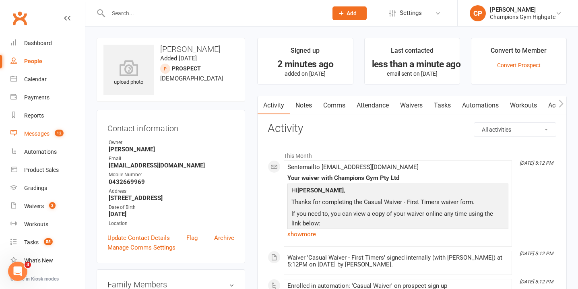
click at [30, 131] on div "Messages" at bounding box center [36, 133] width 25 height 6
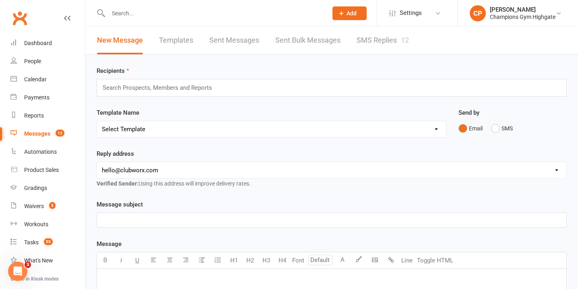
click at [375, 40] on link "SMS Replies 12" at bounding box center [382, 41] width 52 height 28
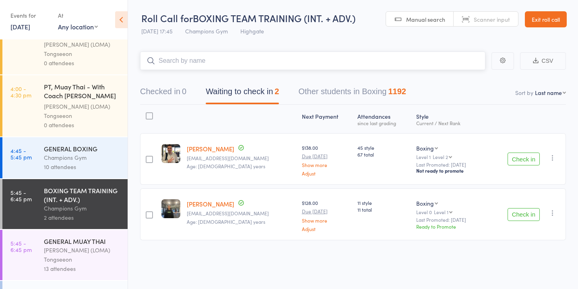
scroll to position [778, 0]
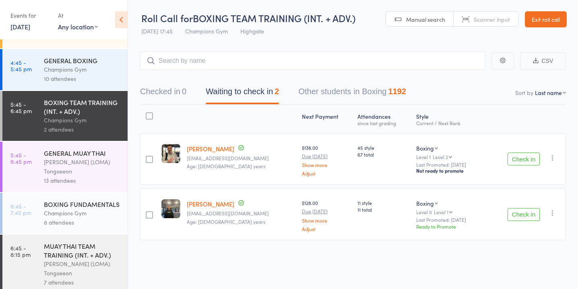
click at [88, 157] on div "[PERSON_NAME] (LOMA) Tongseeon" at bounding box center [82, 166] width 77 height 19
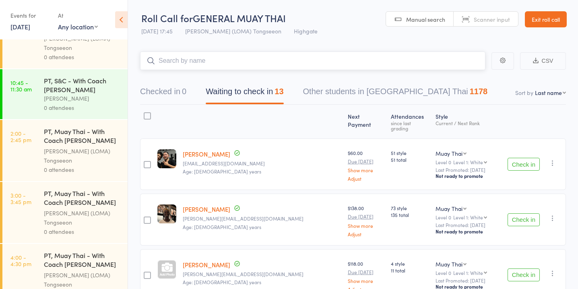
scroll to position [778, 0]
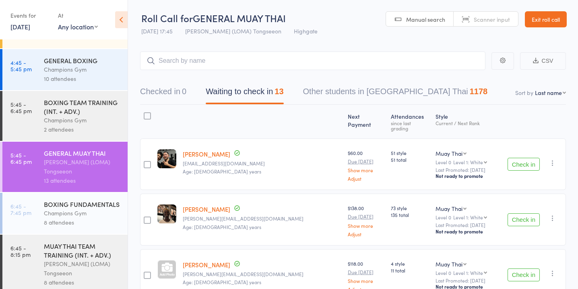
click at [94, 100] on div "BOXING TEAM TRAINING (INT. + ADV.)" at bounding box center [82, 107] width 77 height 18
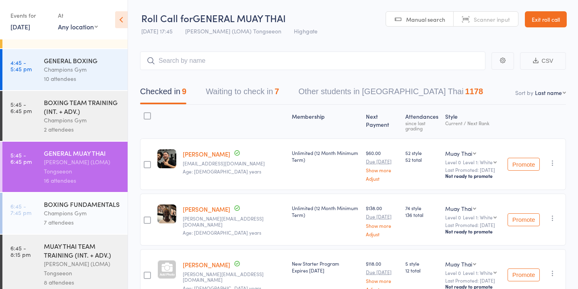
scroll to position [762, 0]
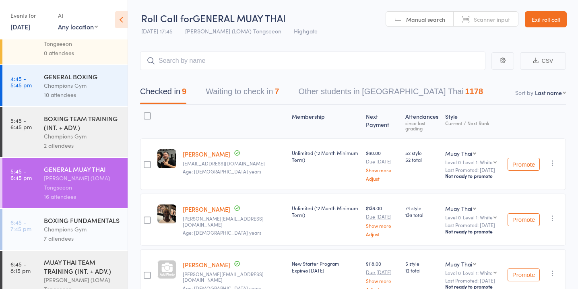
click at [91, 132] on div "Champions Gym" at bounding box center [82, 136] width 77 height 9
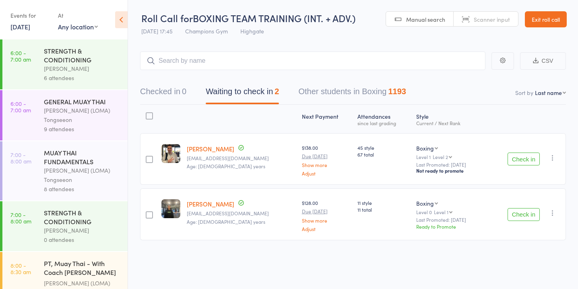
click at [523, 214] on button "Check in" at bounding box center [523, 214] width 32 height 13
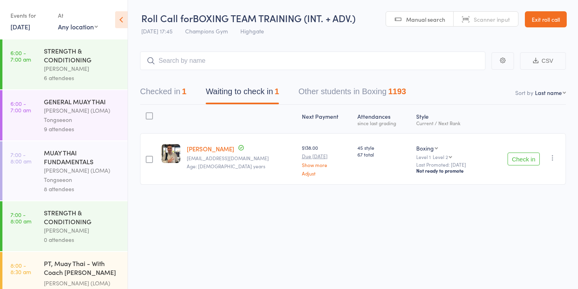
click at [517, 156] on button "Check in" at bounding box center [523, 158] width 32 height 13
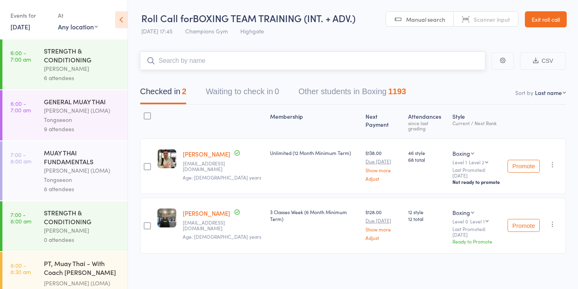
click at [263, 89] on button "Waiting to check in 0" at bounding box center [242, 93] width 73 height 21
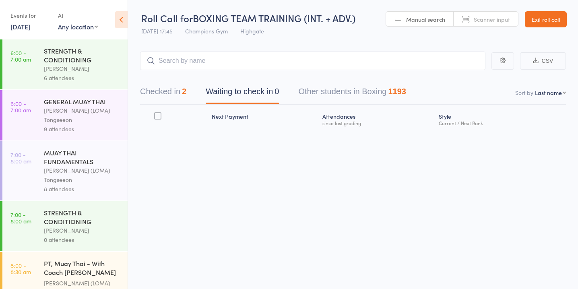
click at [247, 70] on div "Checked in 2 Waiting to check in 0 Other students in Boxing 1193" at bounding box center [353, 87] width 426 height 35
click at [239, 59] on input "search" at bounding box center [312, 60] width 345 height 19
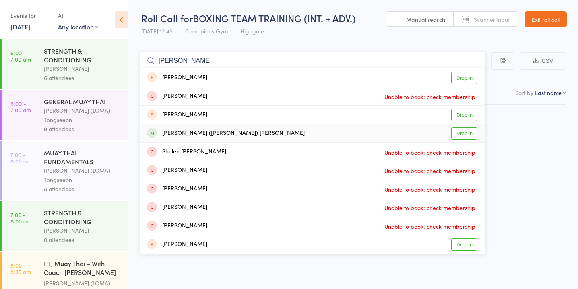
type input "[PERSON_NAME]"
click at [467, 132] on link "Drop in" at bounding box center [464, 133] width 26 height 12
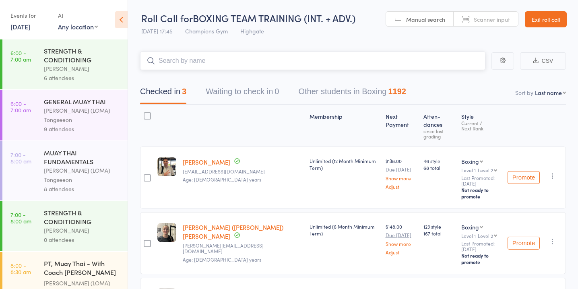
click at [260, 62] on input "search" at bounding box center [312, 60] width 345 height 19
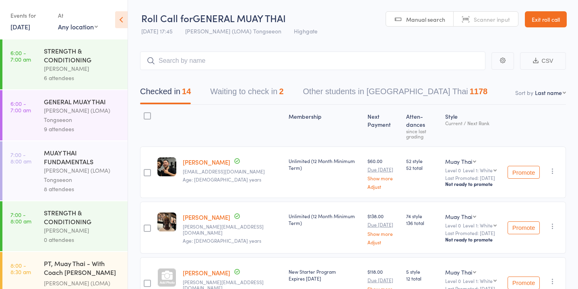
click at [265, 98] on button "Waiting to check in 2" at bounding box center [246, 93] width 73 height 21
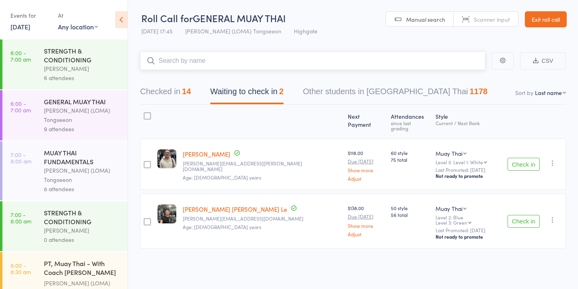
click at [256, 65] on input "search" at bounding box center [312, 60] width 345 height 19
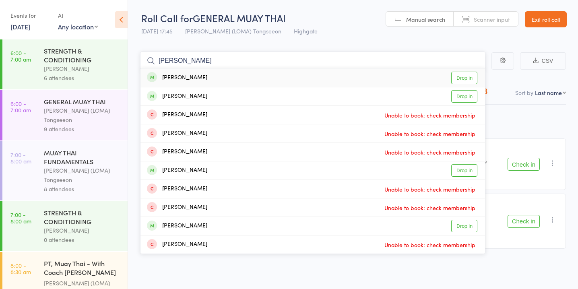
type input "mark succi"
click at [461, 76] on link "Drop in" at bounding box center [464, 78] width 26 height 12
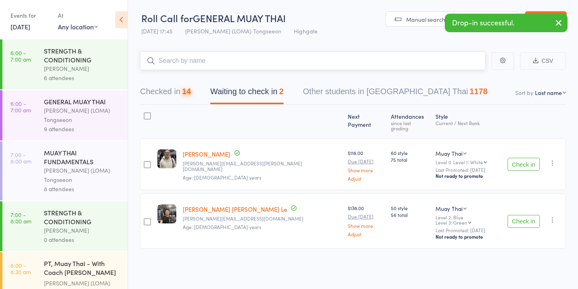
click at [186, 89] on div "14" at bounding box center [186, 91] width 9 height 9
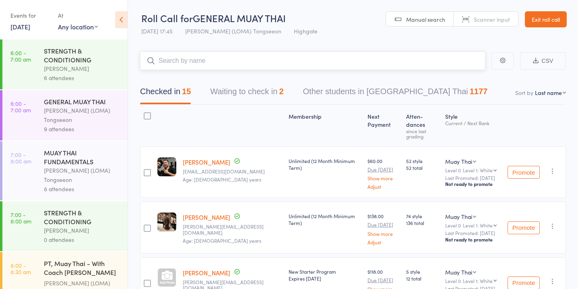
click at [266, 91] on button "Waiting to check in 2" at bounding box center [246, 93] width 73 height 21
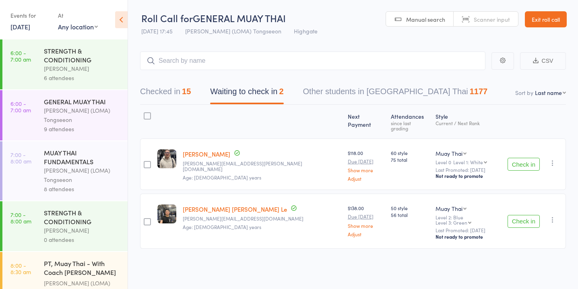
click at [147, 161] on div at bounding box center [147, 164] width 7 height 7
click at [145, 162] on input "checkbox" at bounding box center [145, 162] width 0 height 0
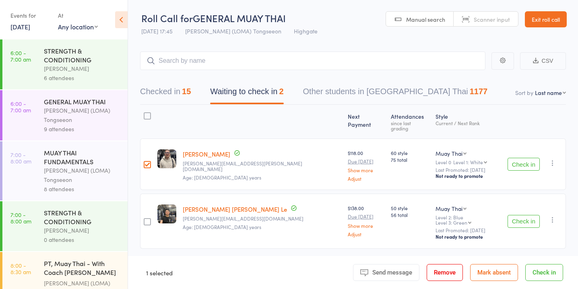
click at [148, 218] on div at bounding box center [147, 221] width 7 height 7
click at [145, 219] on input "checkbox" at bounding box center [145, 219] width 0 height 0
click at [503, 270] on button "Mark absent" at bounding box center [494, 272] width 48 height 17
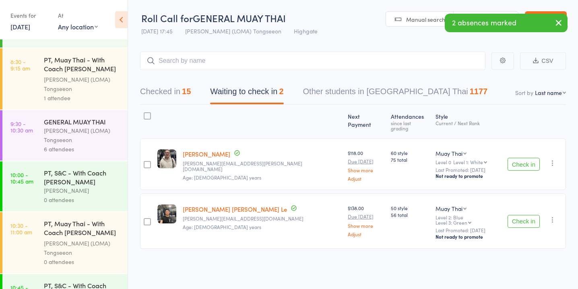
scroll to position [778, 0]
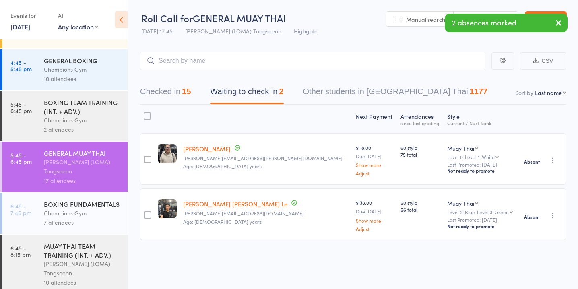
click at [84, 253] on div "MUAY THAI TEAM TRAINING (INT. + ADV.)" at bounding box center [82, 250] width 77 height 18
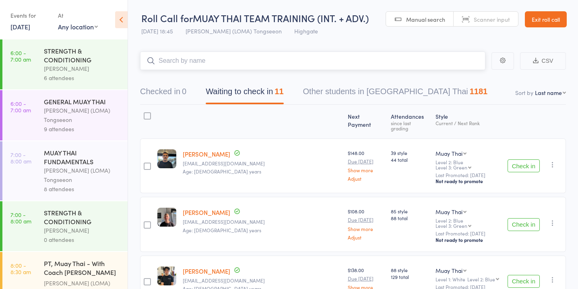
click at [263, 95] on button "Waiting to check in 11" at bounding box center [245, 93] width 78 height 21
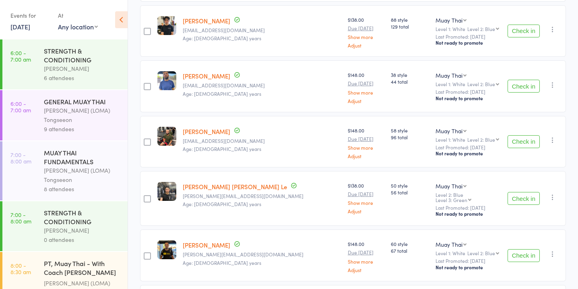
scroll to position [251, 0]
click at [518, 79] on button "Check in" at bounding box center [523, 85] width 32 height 13
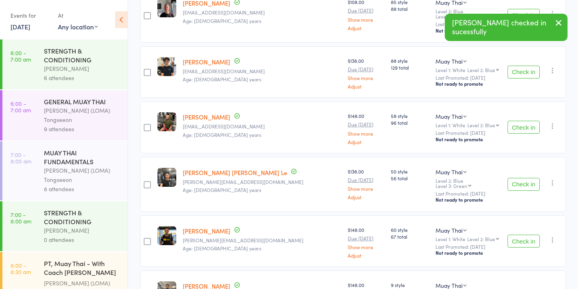
scroll to position [0, 0]
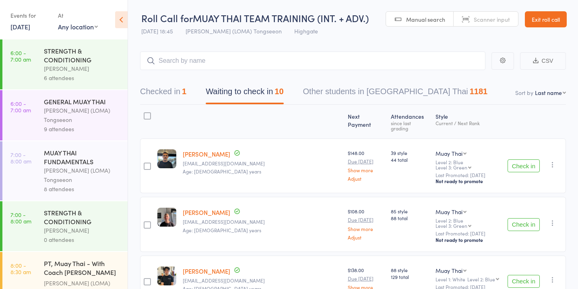
click at [529, 218] on button "Check in" at bounding box center [523, 224] width 32 height 13
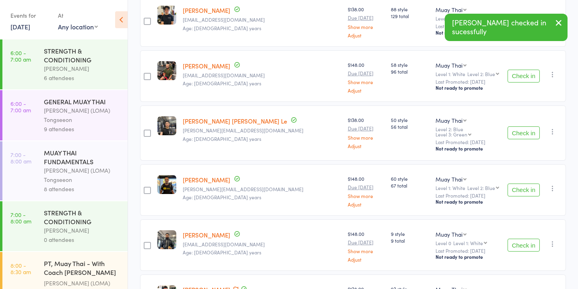
scroll to position [216, 0]
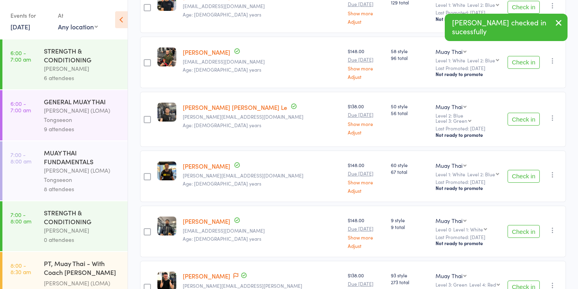
click at [517, 170] on button "Check in" at bounding box center [523, 176] width 32 height 13
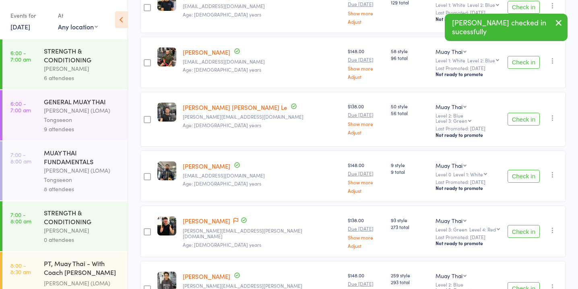
scroll to position [317, 0]
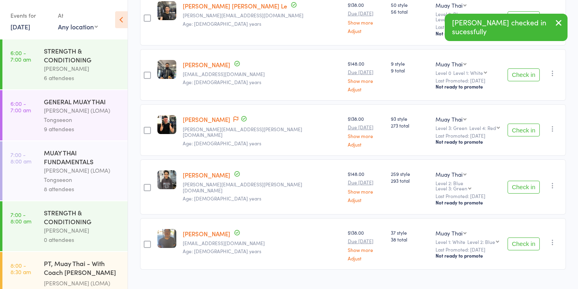
click at [532, 181] on button "Check in" at bounding box center [523, 187] width 32 height 13
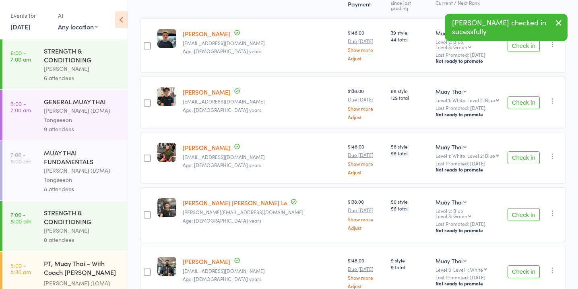
scroll to position [0, 0]
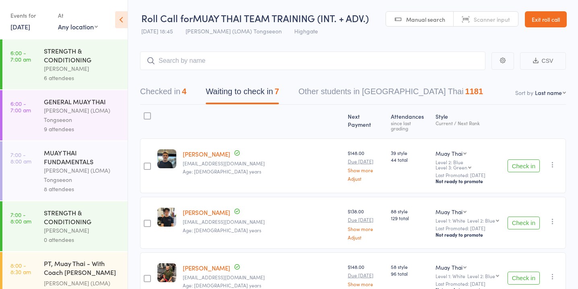
click at [523, 159] on button "Check in" at bounding box center [523, 165] width 32 height 13
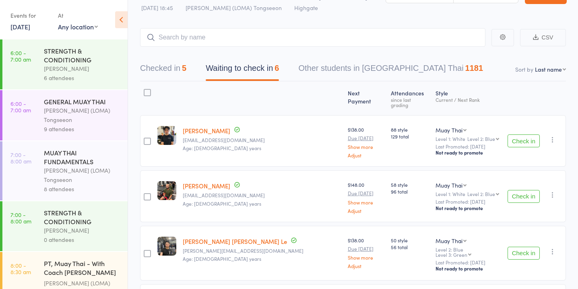
scroll to position [32, 0]
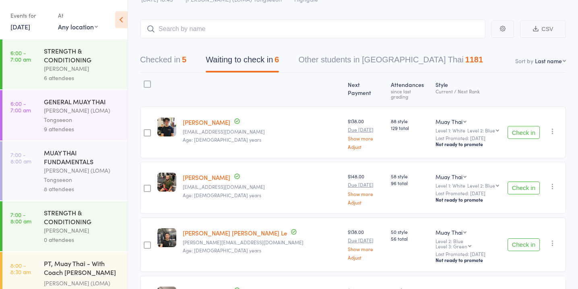
click at [527, 126] on button "Check in" at bounding box center [523, 132] width 32 height 13
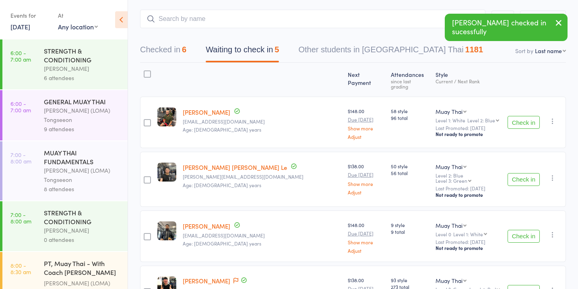
scroll to position [0, 0]
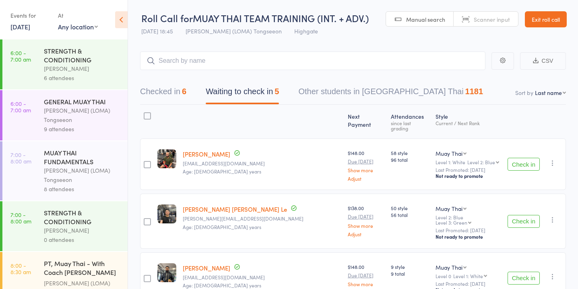
click at [527, 164] on button "Check in" at bounding box center [523, 164] width 32 height 13
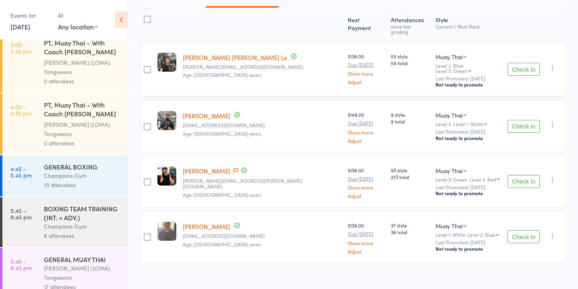
scroll to position [778, 0]
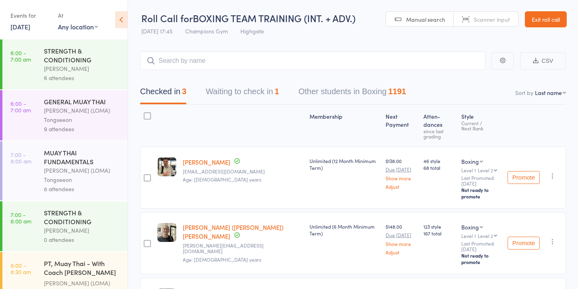
click at [214, 60] on input "search" at bounding box center [312, 60] width 345 height 19
click at [236, 93] on button "Waiting to check in 1" at bounding box center [242, 93] width 73 height 21
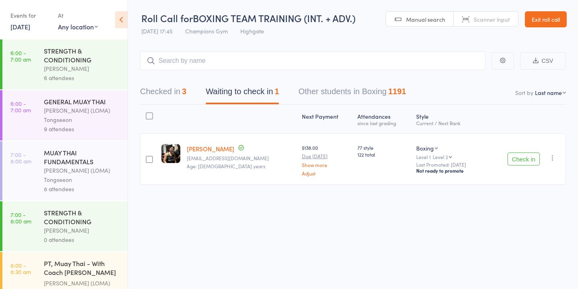
click at [527, 158] on button "Check in" at bounding box center [523, 158] width 32 height 13
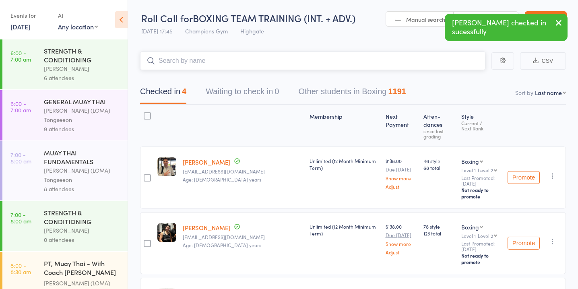
click at [249, 64] on input "search" at bounding box center [312, 60] width 345 height 19
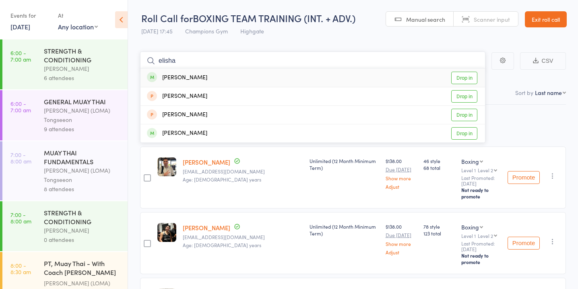
type input "elisha"
click at [467, 77] on link "Drop in" at bounding box center [464, 78] width 26 height 12
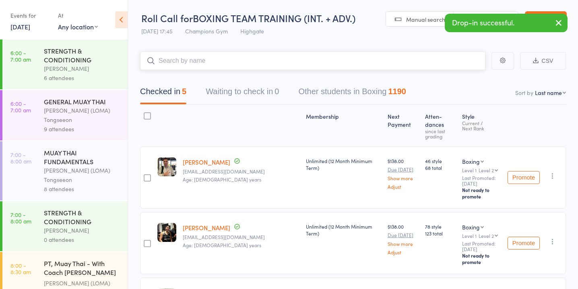
click at [216, 57] on input "search" at bounding box center [312, 60] width 345 height 19
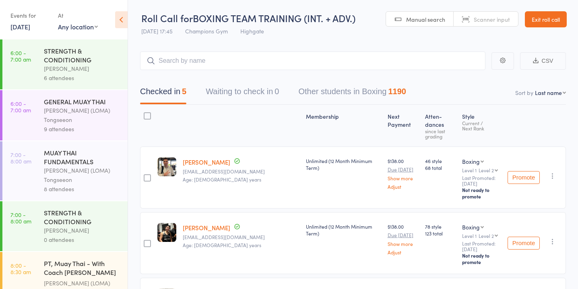
click at [237, 59] on input "search" at bounding box center [312, 60] width 345 height 19
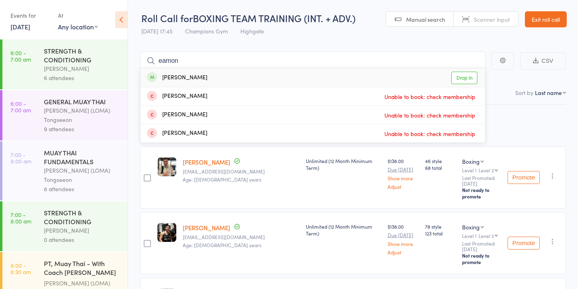
type input "eamon"
click at [464, 74] on link "Drop in" at bounding box center [464, 78] width 26 height 12
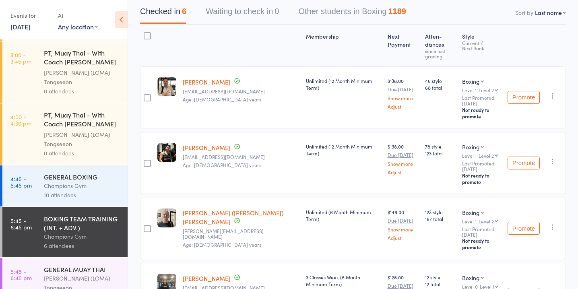
scroll to position [778, 0]
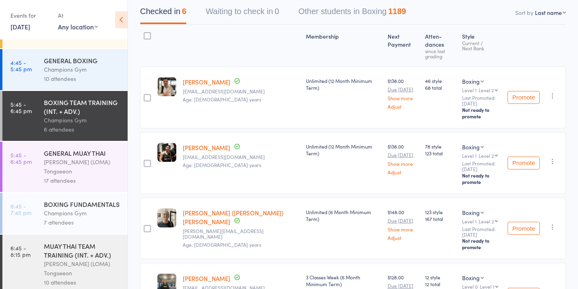
click at [58, 209] on div "Champions Gym" at bounding box center [82, 212] width 77 height 9
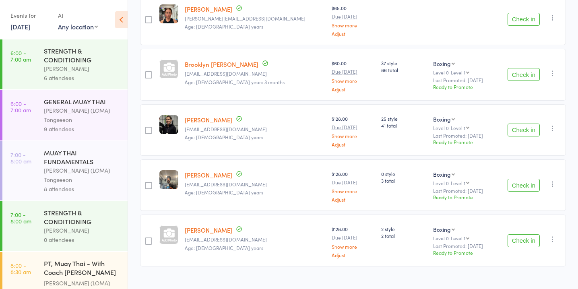
scroll to position [260, 0]
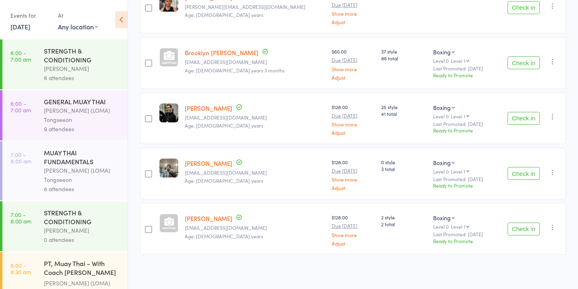
click at [174, 224] on div at bounding box center [168, 223] width 19 height 19
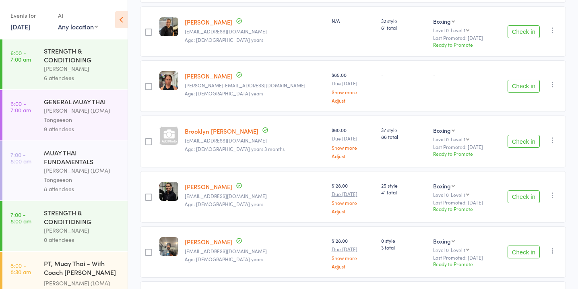
scroll to position [181, 0]
click at [525, 138] on button "Check in" at bounding box center [523, 141] width 32 height 13
click at [523, 84] on button "Check in" at bounding box center [523, 86] width 32 height 13
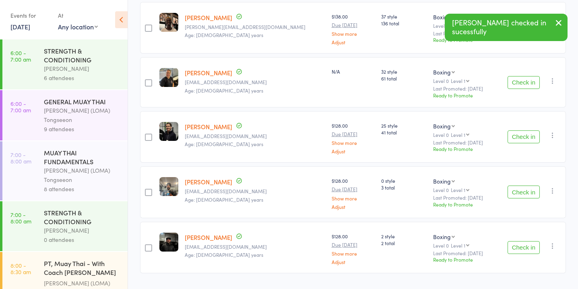
scroll to position [141, 0]
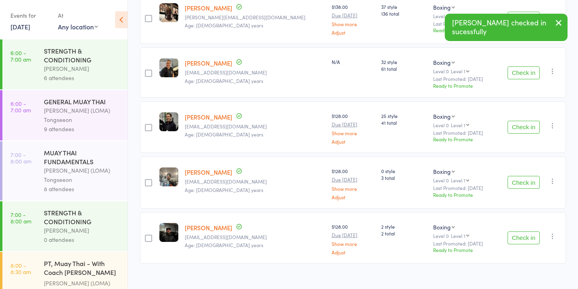
click at [519, 236] on button "Check in" at bounding box center [523, 237] width 32 height 13
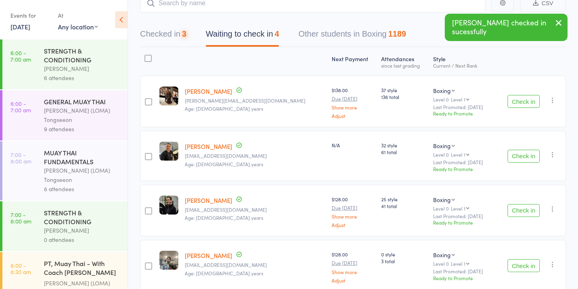
scroll to position [45, 0]
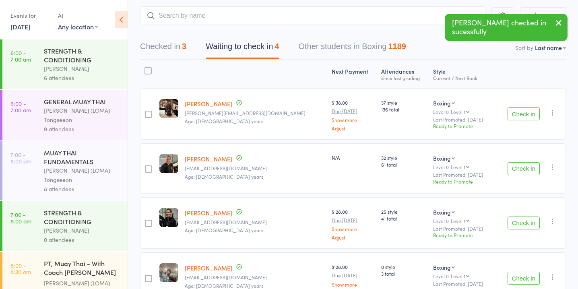
click at [514, 221] on button "Check in" at bounding box center [523, 222] width 32 height 13
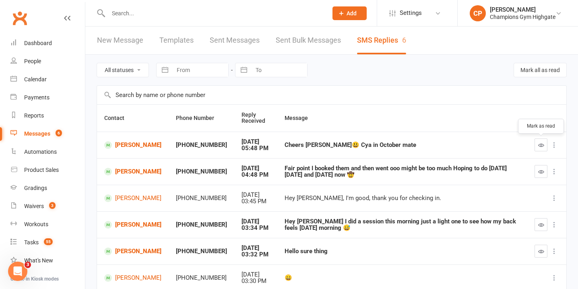
click at [538, 145] on icon "button" at bounding box center [541, 145] width 6 height 6
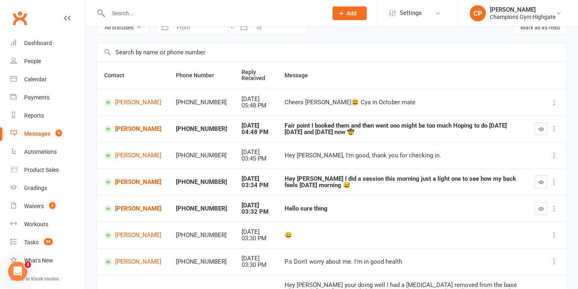
scroll to position [49, 0]
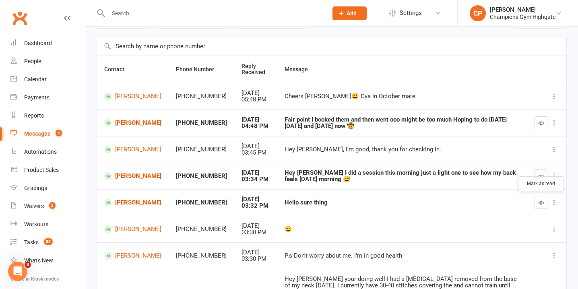
click at [535, 202] on button "button" at bounding box center [540, 202] width 13 height 13
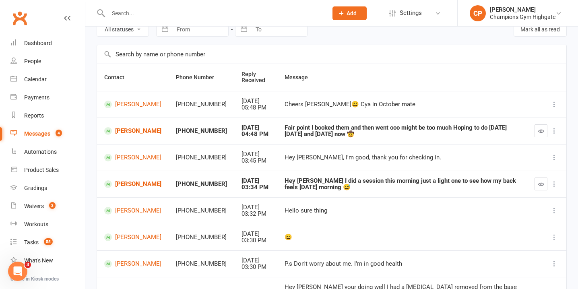
scroll to position [36, 0]
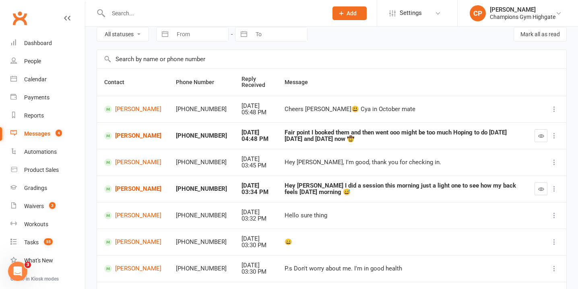
click at [234, 11] on input "text" at bounding box center [214, 13] width 216 height 11
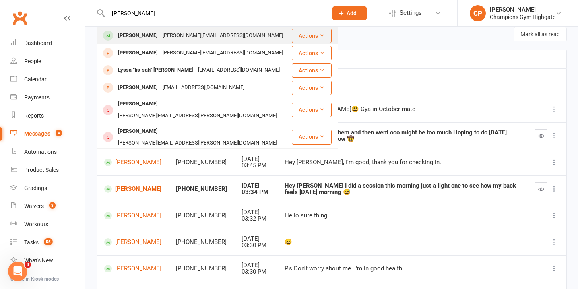
type input "melissa"
click at [190, 32] on div "melissa.m.gomesz@gmail.com" at bounding box center [222, 36] width 125 height 12
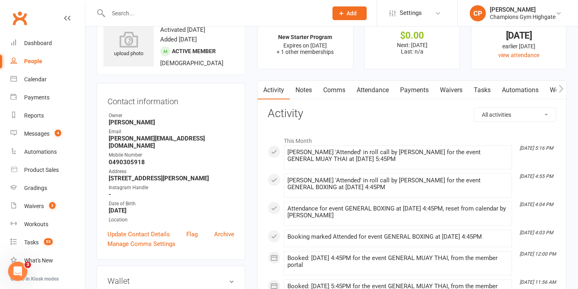
scroll to position [29, 0]
click at [416, 89] on link "Payments" at bounding box center [414, 89] width 40 height 19
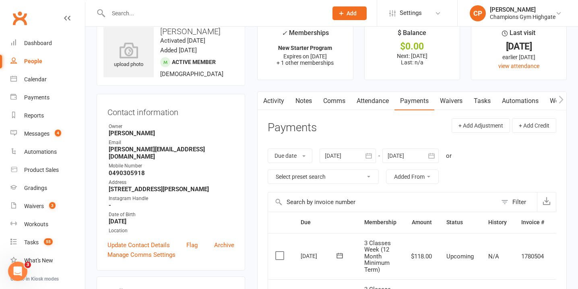
scroll to position [17, 0]
click at [304, 98] on link "Notes" at bounding box center [304, 101] width 28 height 19
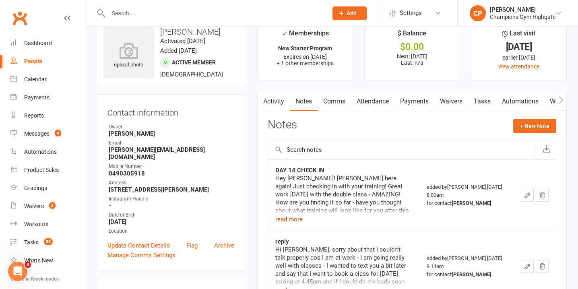
click at [286, 220] on button "read more" at bounding box center [288, 219] width 27 height 10
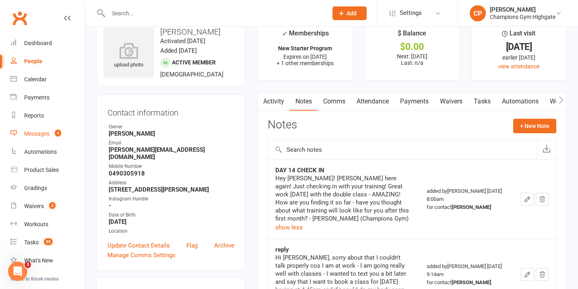
click at [54, 132] on count-badge "4" at bounding box center [56, 133] width 10 height 6
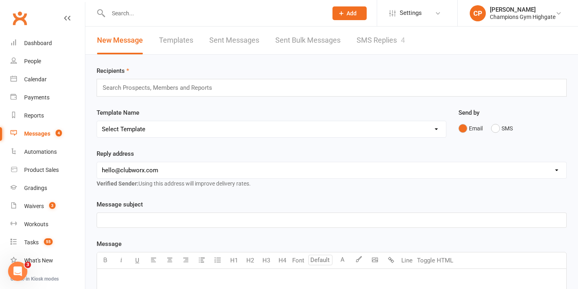
click at [387, 41] on link "SMS Replies 4" at bounding box center [380, 41] width 48 height 28
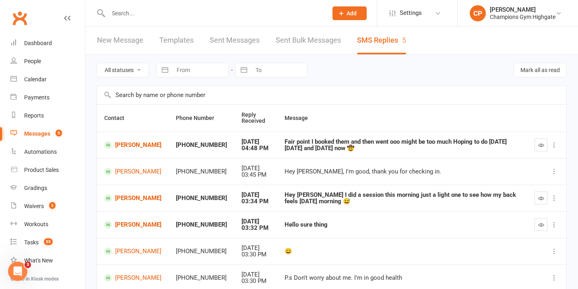
click at [191, 14] on input "text" at bounding box center [214, 13] width 216 height 11
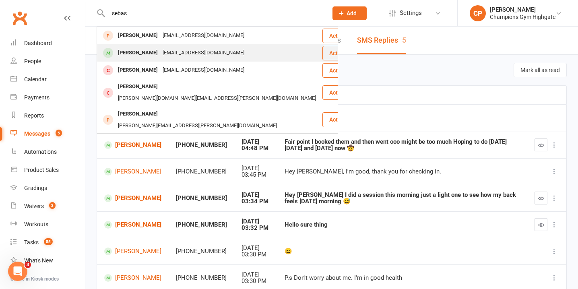
type input "sebas"
click at [211, 53] on div "[EMAIL_ADDRESS][DOMAIN_NAME]" at bounding box center [203, 53] width 87 height 12
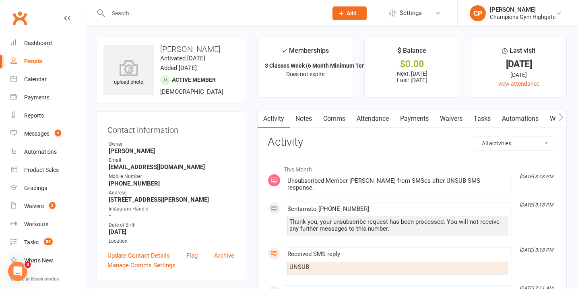
click at [305, 119] on link "Notes" at bounding box center [304, 118] width 28 height 19
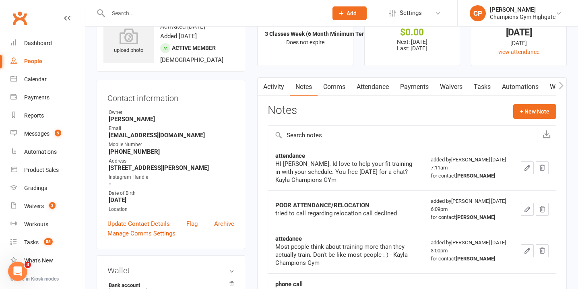
scroll to position [29, 0]
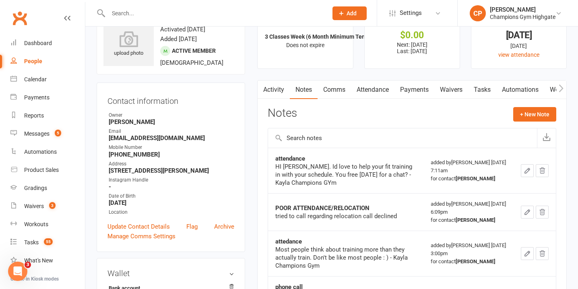
click at [411, 92] on link "Payments" at bounding box center [414, 89] width 40 height 19
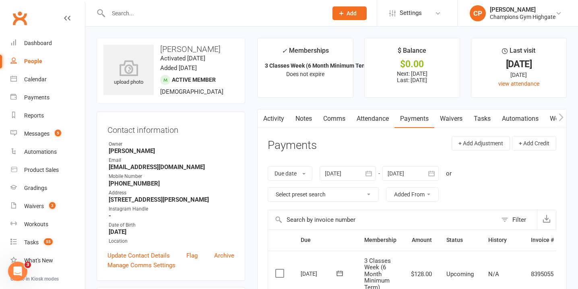
click at [301, 117] on link "Notes" at bounding box center [304, 118] width 28 height 19
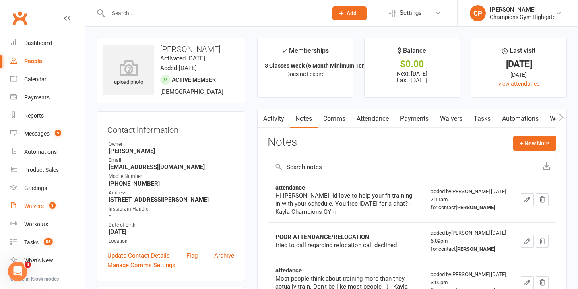
click at [41, 205] on div "Waivers" at bounding box center [34, 206] width 20 height 6
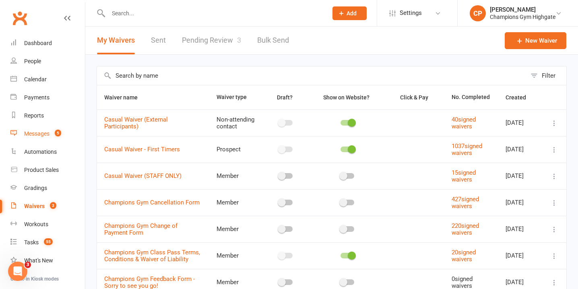
click at [55, 130] on count-badge "5" at bounding box center [56, 133] width 10 height 6
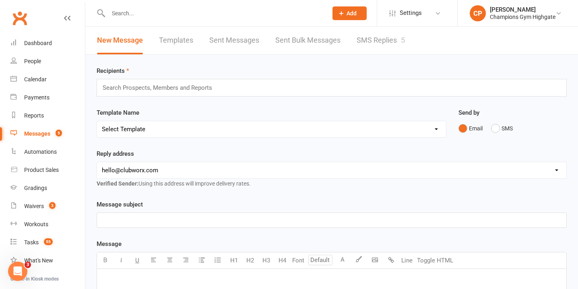
click at [369, 45] on link "SMS Replies 5" at bounding box center [380, 41] width 48 height 28
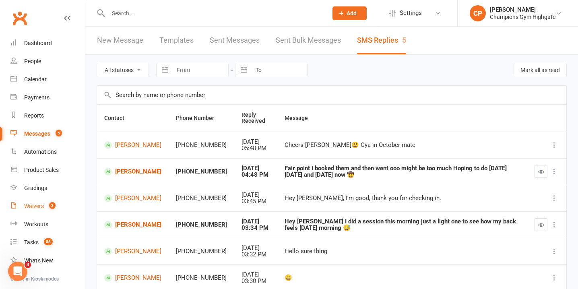
click at [43, 204] on div "Waivers" at bounding box center [34, 206] width 20 height 6
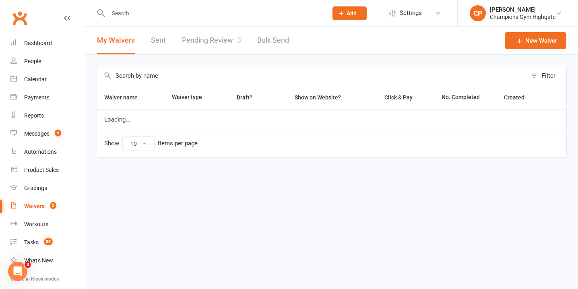
click at [209, 45] on link "Pending Review 3" at bounding box center [211, 41] width 59 height 28
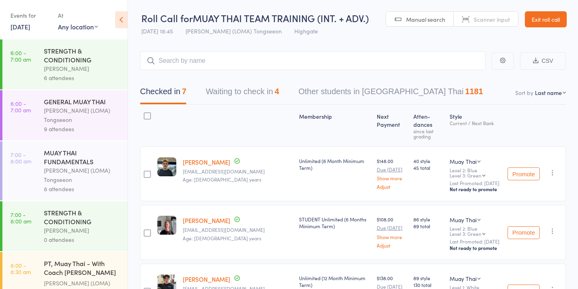
click at [266, 96] on button "Waiting to check in 4" at bounding box center [242, 93] width 73 height 21
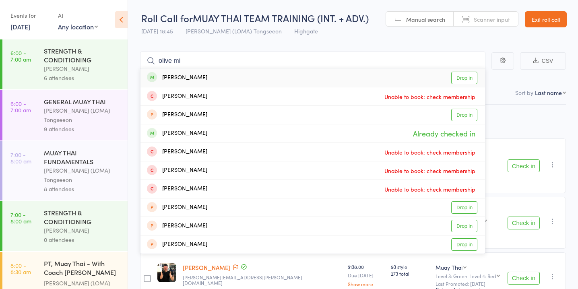
type input "olive mi"
click at [464, 75] on link "Drop in" at bounding box center [464, 78] width 26 height 12
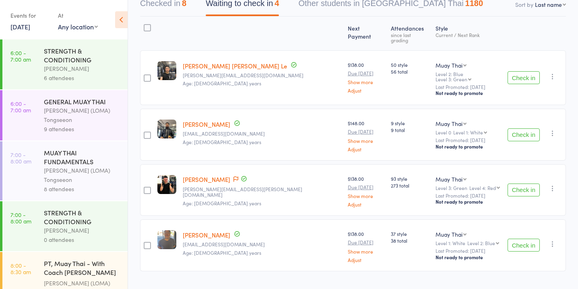
scroll to position [84, 0]
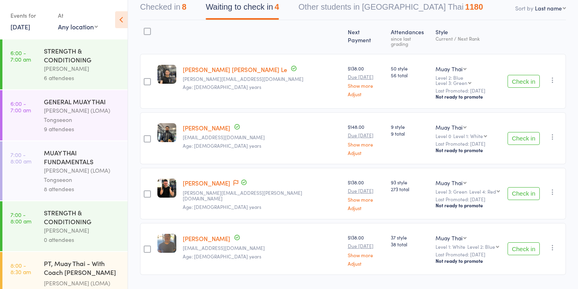
click at [517, 187] on button "Check in" at bounding box center [523, 193] width 32 height 13
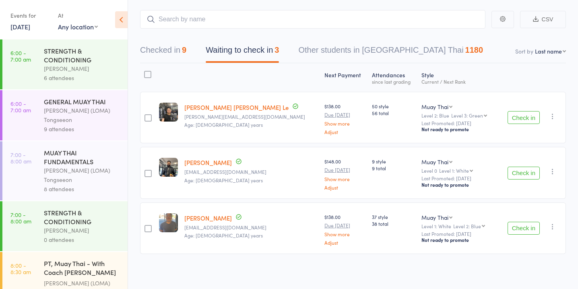
click at [519, 227] on button "Check in" at bounding box center [523, 228] width 32 height 13
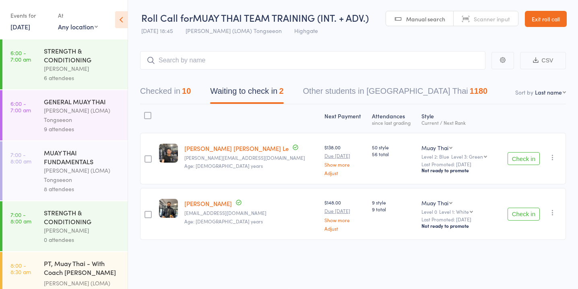
click at [521, 161] on button "Check in" at bounding box center [523, 158] width 32 height 13
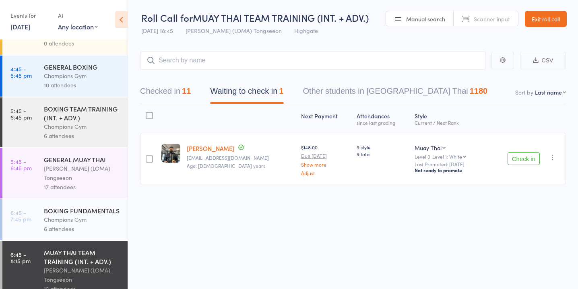
scroll to position [769, 0]
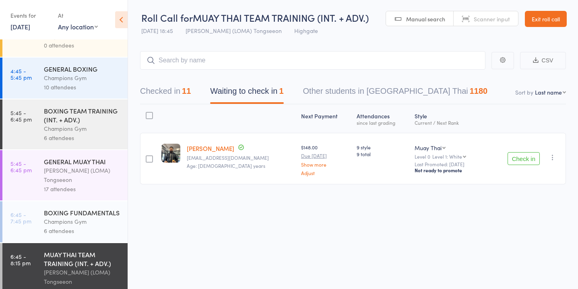
click at [99, 82] on div "10 attendees" at bounding box center [82, 86] width 77 height 9
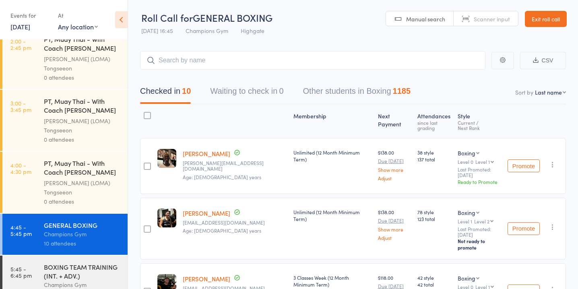
scroll to position [778, 0]
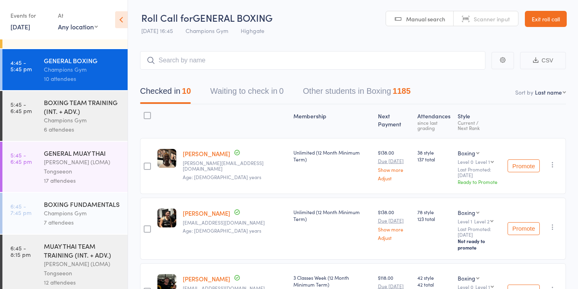
click at [81, 116] on div "Champions Gym" at bounding box center [82, 119] width 77 height 9
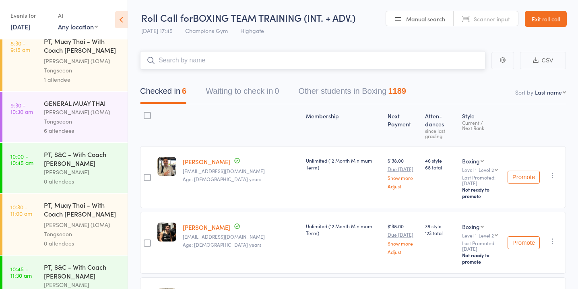
scroll to position [778, 0]
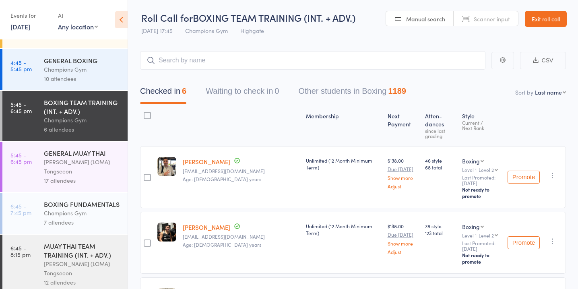
click at [81, 148] on div "GENERAL MUAY THAI" at bounding box center [82, 152] width 77 height 9
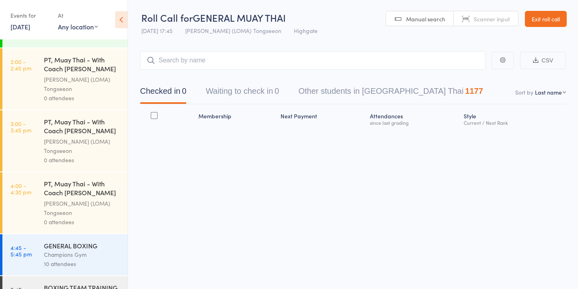
scroll to position [778, 0]
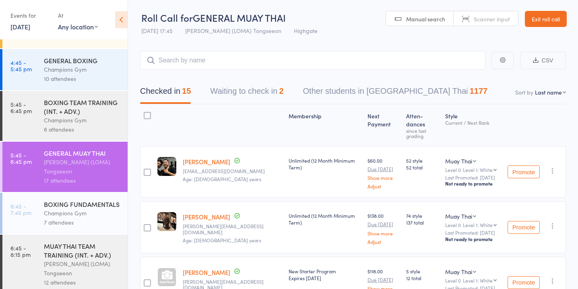
click at [244, 90] on button "Waiting to check in 2" at bounding box center [246, 92] width 73 height 21
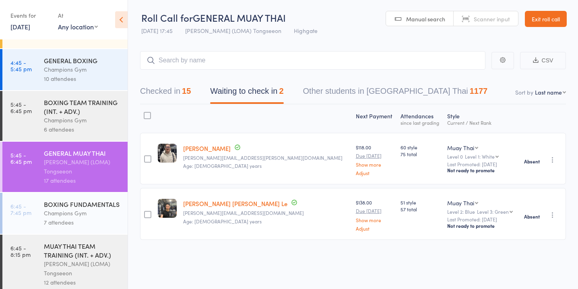
click at [183, 87] on button "Checked in 15" at bounding box center [165, 92] width 51 height 21
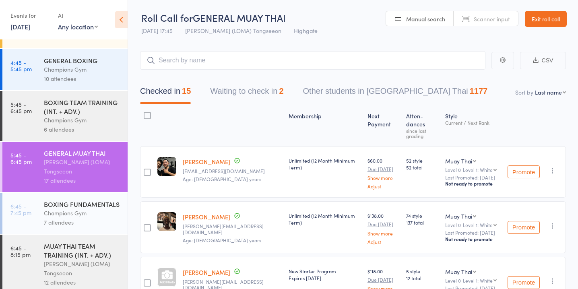
click at [99, 193] on div "BOXING FUNDAMENTALS Champions Gym 7 attendees" at bounding box center [86, 213] width 84 height 41
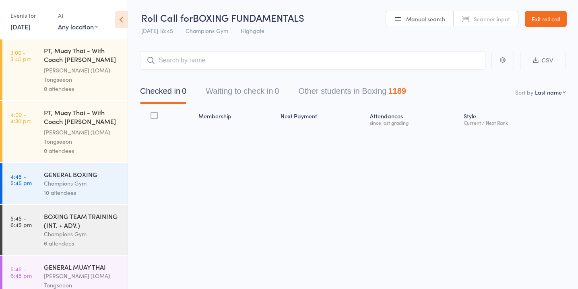
scroll to position [778, 0]
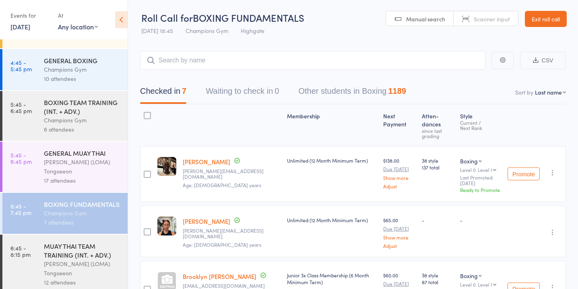
click at [87, 247] on div "MUAY THAI TEAM TRAINING (INT. + ADV.)" at bounding box center [82, 250] width 77 height 18
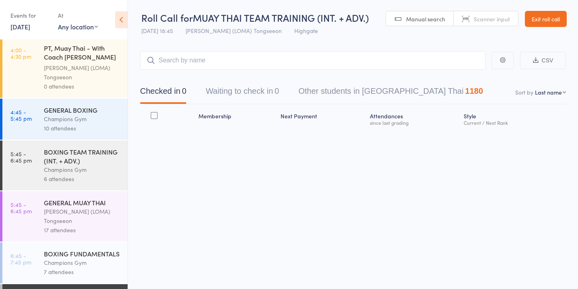
scroll to position [778, 0]
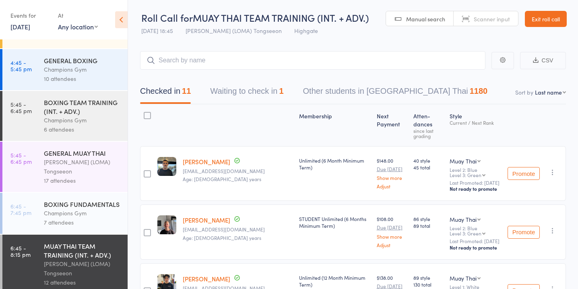
click at [95, 157] on div "[PERSON_NAME] (LOMA) Tongseeon" at bounding box center [82, 166] width 77 height 19
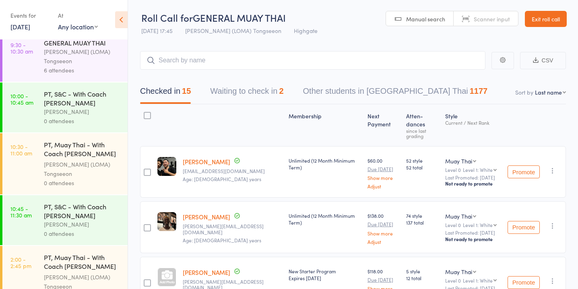
scroll to position [778, 0]
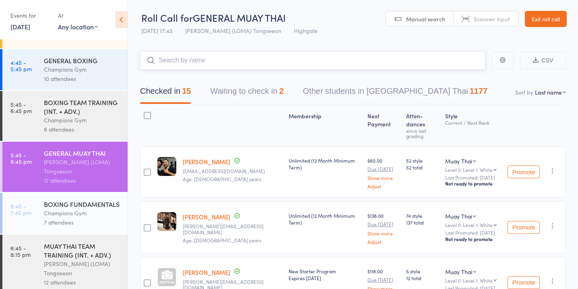
click at [261, 87] on button "Waiting to check in 2" at bounding box center [246, 92] width 73 height 21
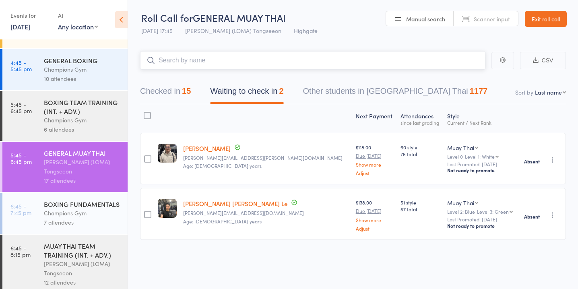
click at [177, 91] on button "Checked in 15" at bounding box center [165, 92] width 51 height 21
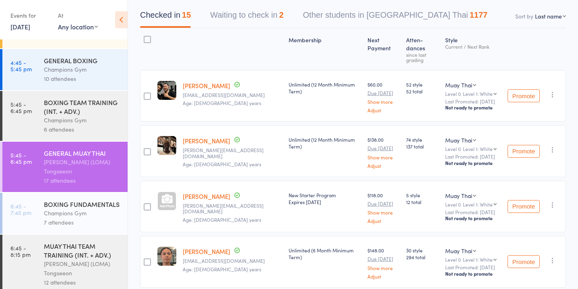
scroll to position [78, 0]
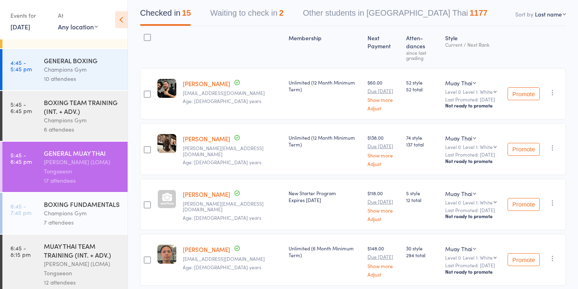
click at [167, 192] on div at bounding box center [166, 198] width 19 height 19
click at [266, 4] on button "Waiting to check in 2" at bounding box center [246, 14] width 73 height 21
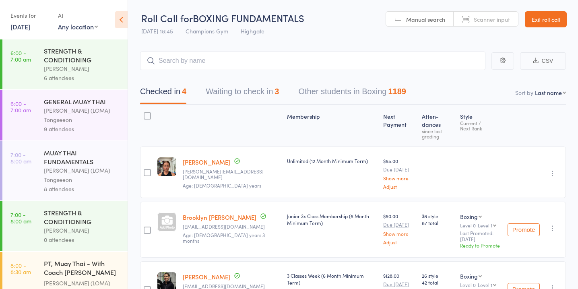
click at [276, 89] on button "Waiting to check in 3" at bounding box center [242, 93] width 73 height 21
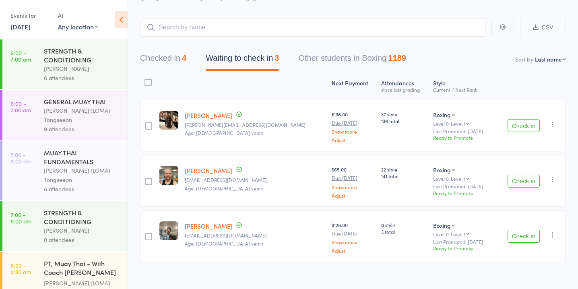
scroll to position [41, 0]
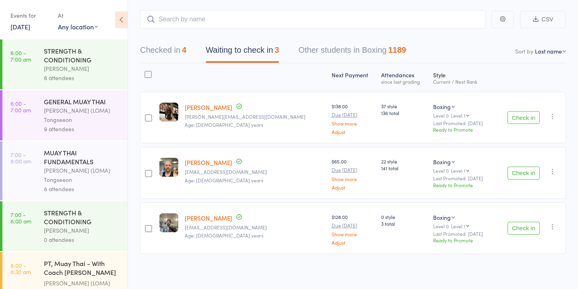
click at [519, 170] on button "Check in" at bounding box center [523, 173] width 32 height 13
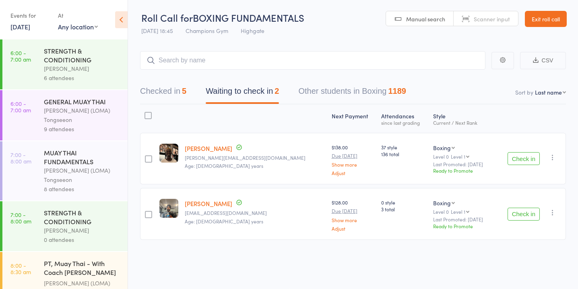
click at [518, 213] on button "Check in" at bounding box center [523, 214] width 32 height 13
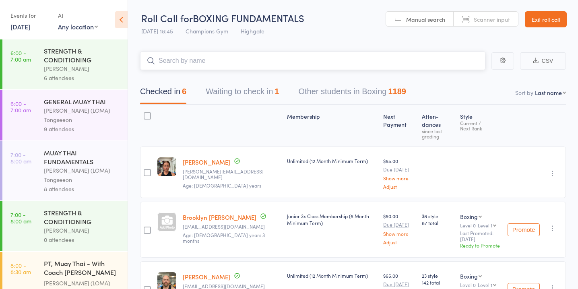
click at [238, 83] on button "Waiting to check in 1" at bounding box center [242, 93] width 73 height 21
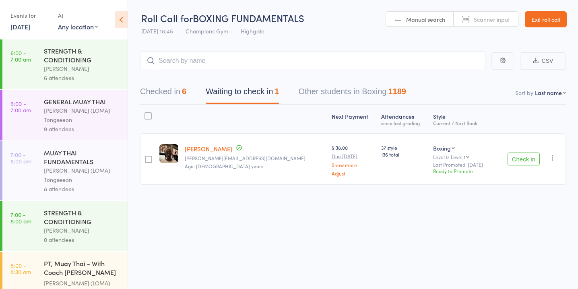
click at [527, 155] on button "Check in" at bounding box center [523, 158] width 32 height 13
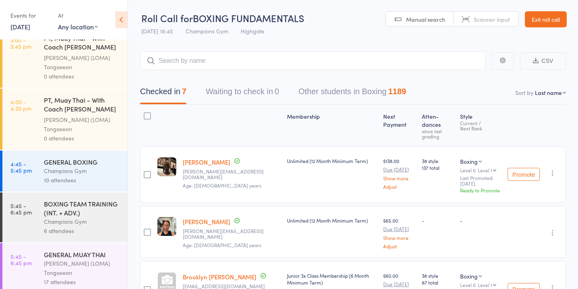
scroll to position [778, 0]
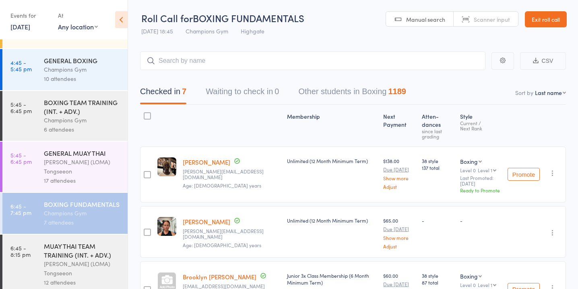
click at [189, 217] on link "[PERSON_NAME]" at bounding box center [206, 221] width 47 height 8
click at [64, 250] on div "MUAY THAI TEAM TRAINING (INT. + ADV.)" at bounding box center [82, 250] width 77 height 18
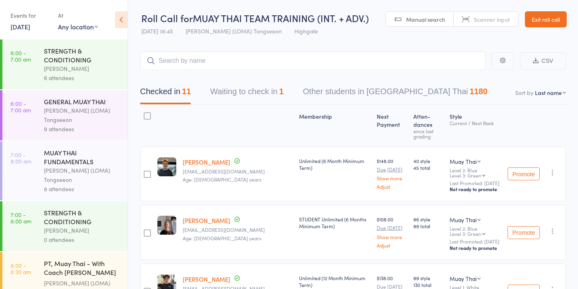
click at [249, 92] on button "Waiting to check in 1" at bounding box center [246, 93] width 73 height 21
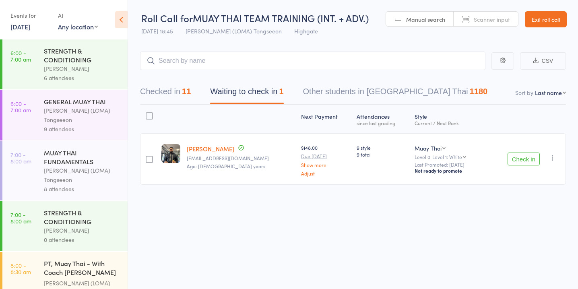
click at [149, 159] on div at bounding box center [149, 159] width 7 height 7
click at [147, 157] on input "checkbox" at bounding box center [147, 157] width 0 height 0
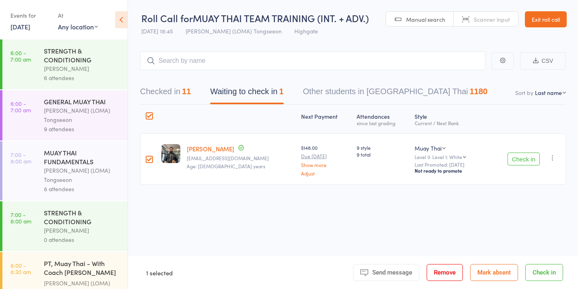
click at [489, 276] on button "Mark absent" at bounding box center [494, 272] width 48 height 17
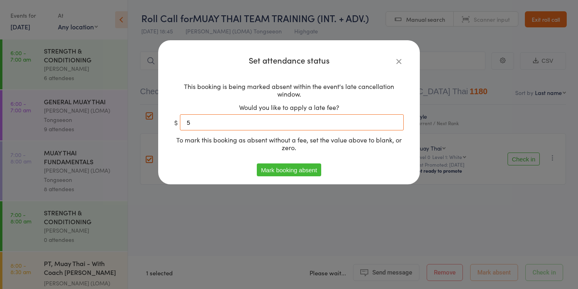
click at [315, 124] on input "5" at bounding box center [292, 122] width 224 height 16
click at [295, 172] on button "Mark booking absent" at bounding box center [289, 169] width 64 height 13
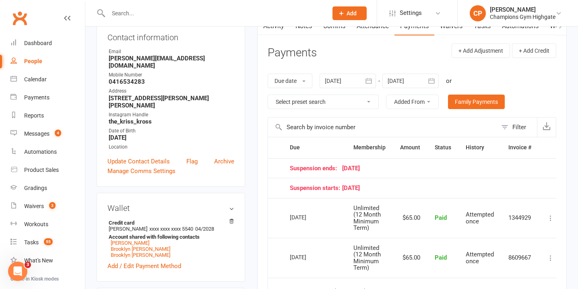
scroll to position [87, 0]
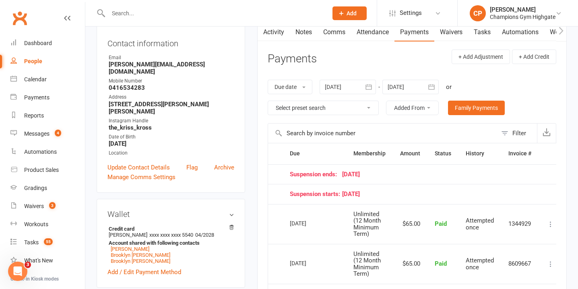
click at [349, 86] on div at bounding box center [347, 87] width 56 height 14
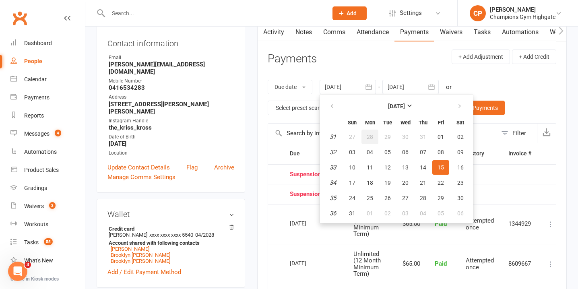
click at [372, 134] on span "28" at bounding box center [370, 137] width 6 height 6
type input "[DATE]"
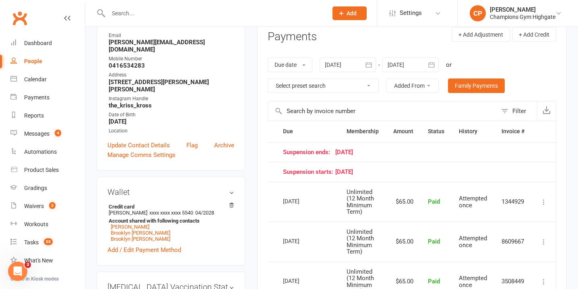
scroll to position [73, 0]
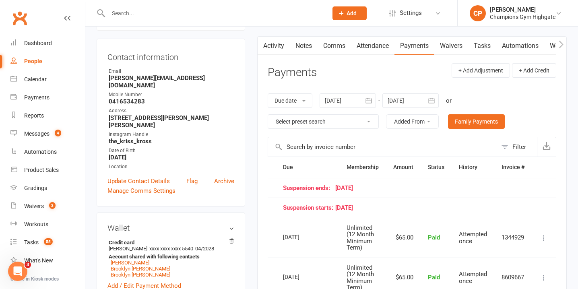
click at [309, 45] on link "Notes" at bounding box center [304, 46] width 28 height 19
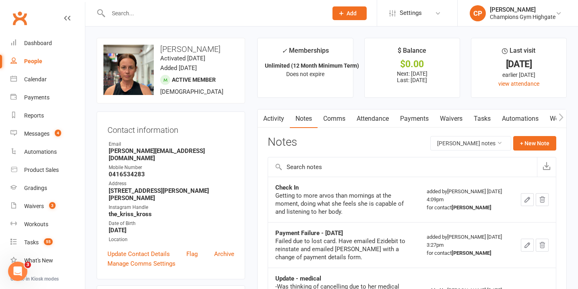
click at [423, 120] on link "Payments" at bounding box center [414, 118] width 40 height 19
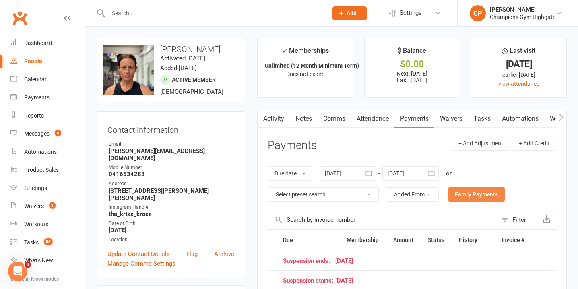
click at [477, 192] on link "Family Payments" at bounding box center [476, 194] width 57 height 14
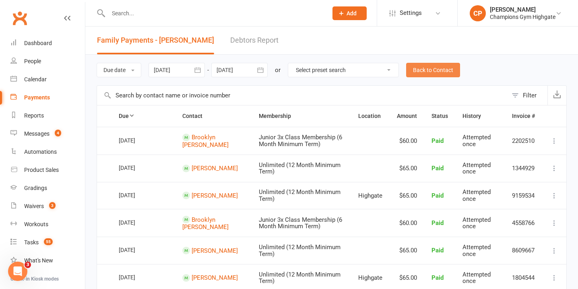
click at [438, 73] on link "Back to Contact" at bounding box center [433, 70] width 54 height 14
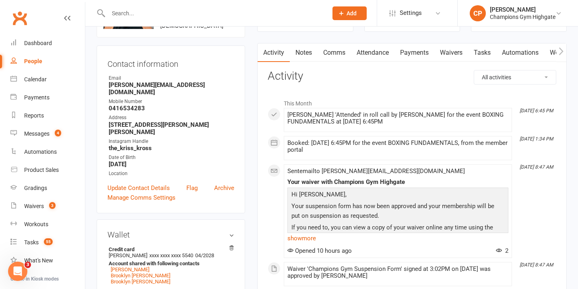
scroll to position [70, 0]
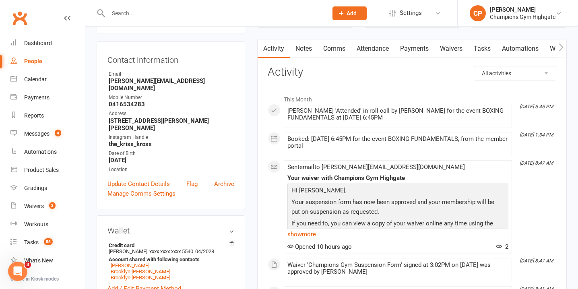
click at [302, 50] on link "Notes" at bounding box center [304, 48] width 28 height 19
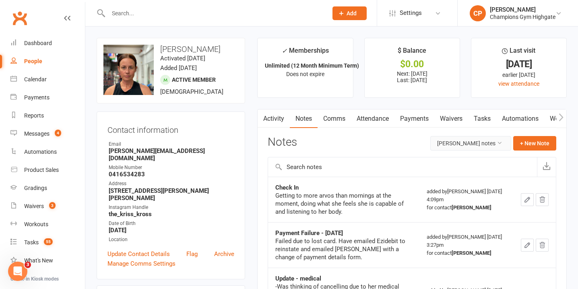
click at [486, 140] on button "[PERSON_NAME] notes" at bounding box center [470, 143] width 81 height 14
click at [470, 179] on link "All family notes" at bounding box center [471, 177] width 80 height 16
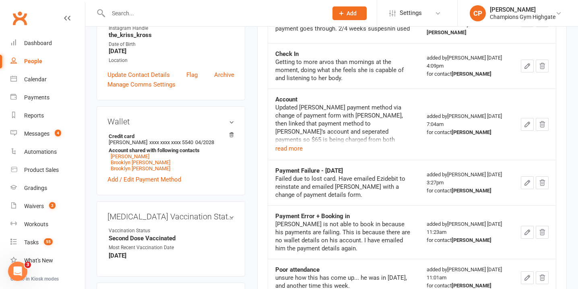
scroll to position [179, 0]
click at [292, 143] on button "read more" at bounding box center [288, 148] width 27 height 10
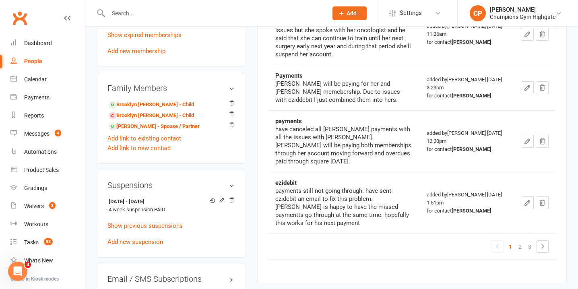
scroll to position [505, 0]
click at [522, 240] on link "2" at bounding box center [520, 245] width 10 height 11
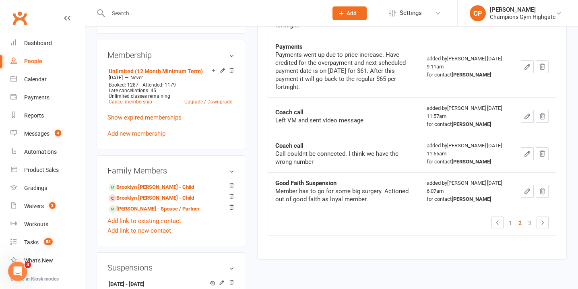
scroll to position [424, 0]
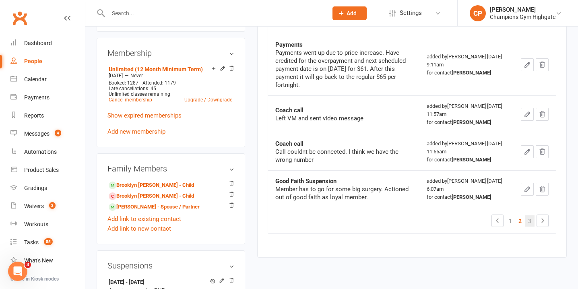
click at [529, 215] on link "3" at bounding box center [530, 220] width 10 height 11
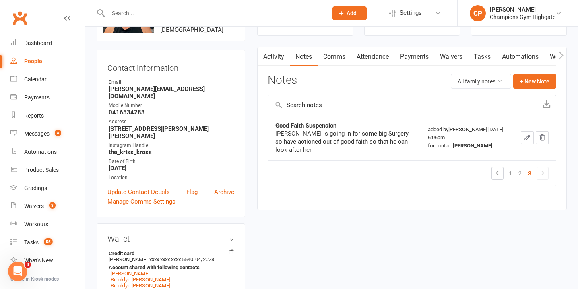
scroll to position [60, 0]
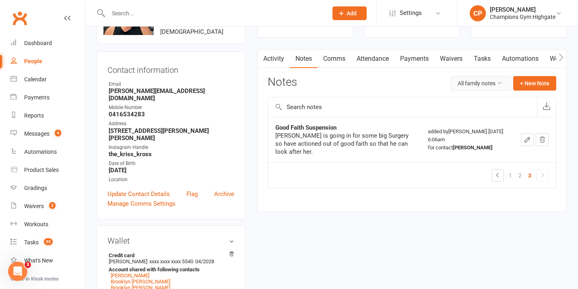
click at [481, 83] on button "All family notes" at bounding box center [481, 83] width 60 height 14
click at [463, 101] on link "[PERSON_NAME] notes" at bounding box center [471, 101] width 80 height 16
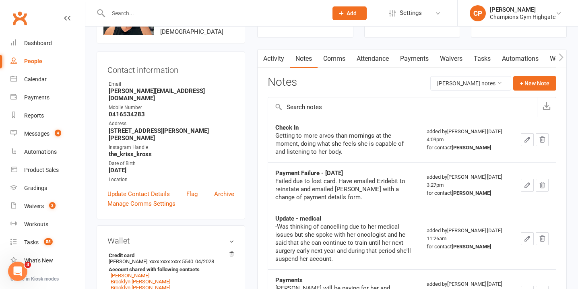
click at [272, 61] on link "Activity" at bounding box center [273, 58] width 32 height 19
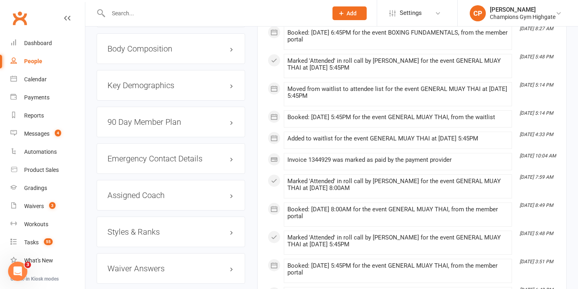
scroll to position [813, 0]
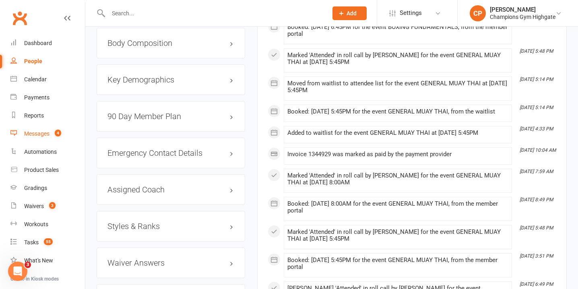
click at [45, 130] on div "Messages" at bounding box center [36, 133] width 25 height 6
